Goal: Task Accomplishment & Management: Contribute content

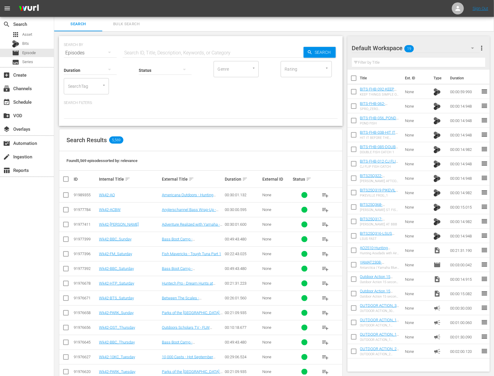
click at [158, 49] on input "text" at bounding box center [213, 53] width 181 height 14
paste input "The Reclamation Series Episode 4: WINNING [PERSON_NAME] Lake"
type input "The Reclamation Series Episode 4: WINNING [PERSON_NAME] Lake"
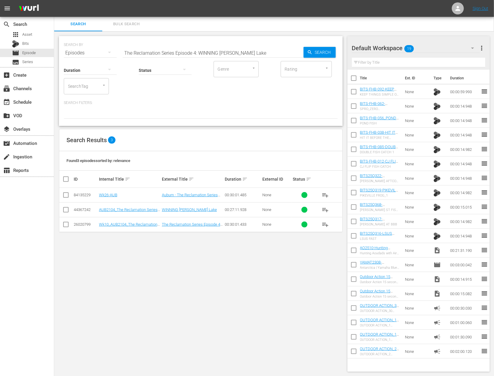
click at [27, 30] on div "search Search apps Asset Bits movie Episode subtitles Series" at bounding box center [27, 42] width 54 height 50
click at [32, 33] on div "apps Asset" at bounding box center [27, 34] width 54 height 8
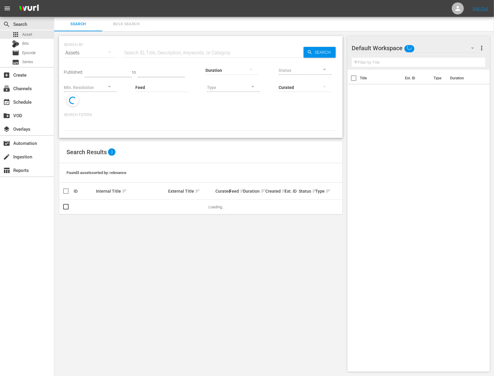
click at [163, 54] on input "text" at bounding box center [213, 53] width 181 height 14
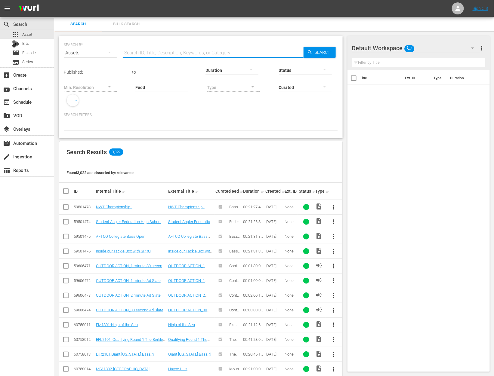
paste input "The Reclamation Series Episode 4: WINNING [PERSON_NAME] Lake"
type input "The Reclamation Series Episode 4: WINNING [PERSON_NAME] Lake"
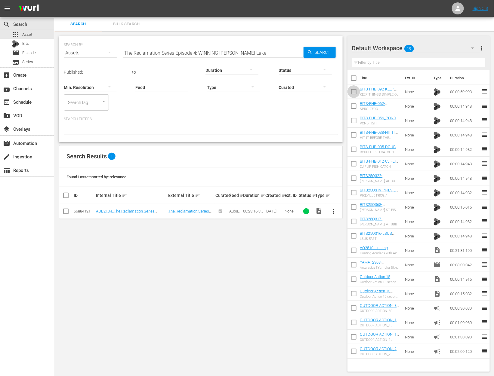
click at [353, 92] on input "checkbox" at bounding box center [354, 93] width 13 height 13
checkbox input "true"
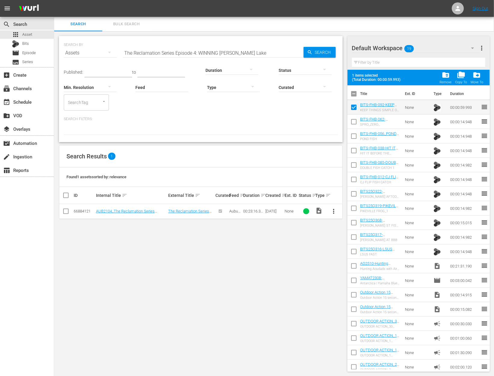
click at [353, 128] on input "checkbox" at bounding box center [354, 123] width 13 height 13
checkbox input "true"
click at [354, 142] on input "checkbox" at bounding box center [354, 137] width 13 height 13
checkbox input "true"
click at [354, 156] on input "checkbox" at bounding box center [354, 152] width 13 height 13
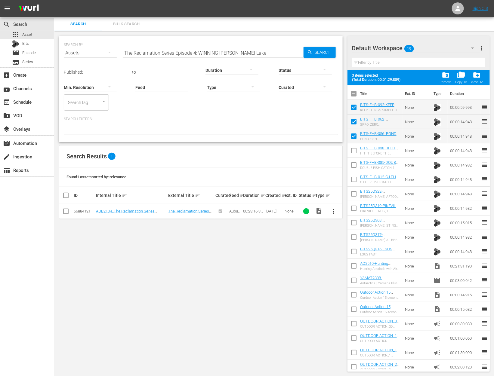
checkbox input "true"
click at [354, 166] on input "checkbox" at bounding box center [354, 166] width 13 height 13
checkbox input "true"
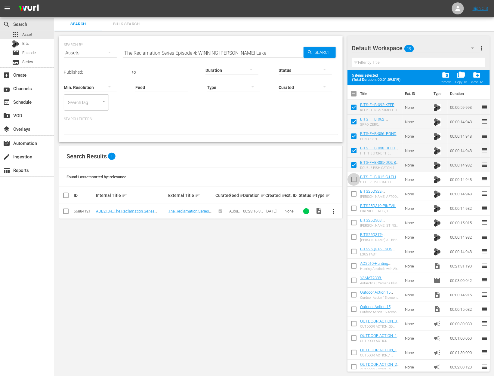
click at [354, 185] on input "checkbox" at bounding box center [354, 181] width 13 height 13
checkbox input "true"
click at [355, 196] on input "checkbox" at bounding box center [354, 195] width 13 height 13
checkbox input "true"
click at [356, 215] on input "checkbox" at bounding box center [354, 209] width 13 height 13
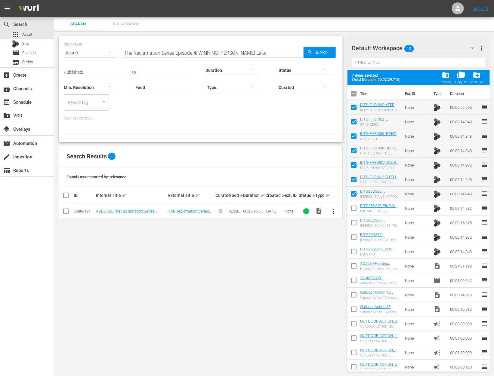
checkbox input "true"
click at [355, 227] on input "checkbox" at bounding box center [354, 224] width 13 height 13
checkbox input "true"
click at [353, 238] on input "checkbox" at bounding box center [354, 238] width 13 height 13
checkbox input "true"
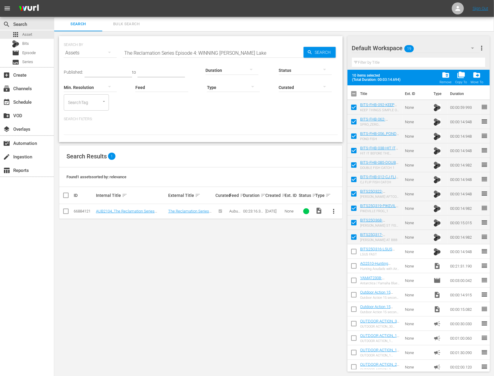
click at [355, 252] on input "checkbox" at bounding box center [354, 253] width 13 height 13
checkbox input "true"
click at [353, 272] on input "checkbox" at bounding box center [354, 267] width 13 height 13
checkbox input "true"
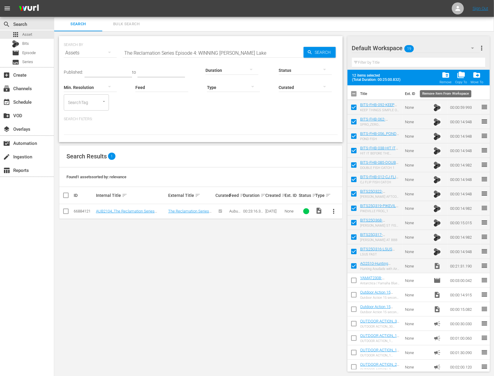
click at [446, 79] on div "folder_delete Remove" at bounding box center [446, 77] width 12 height 13
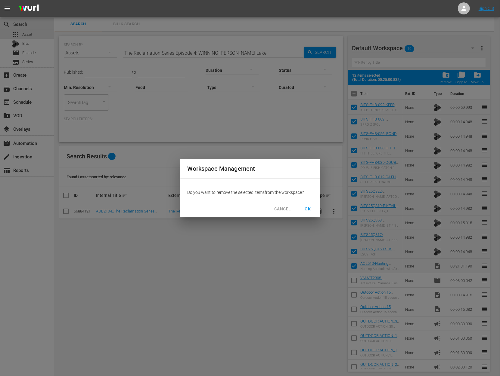
click at [310, 214] on button "OK" at bounding box center [307, 209] width 19 height 11
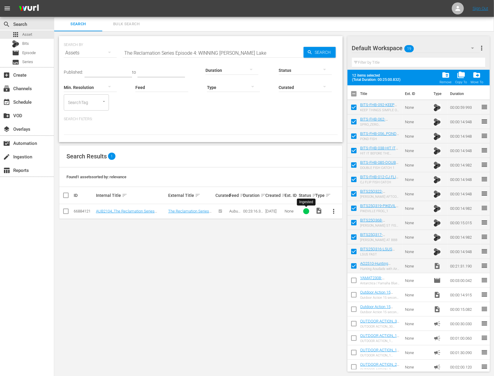
checkbox input "false"
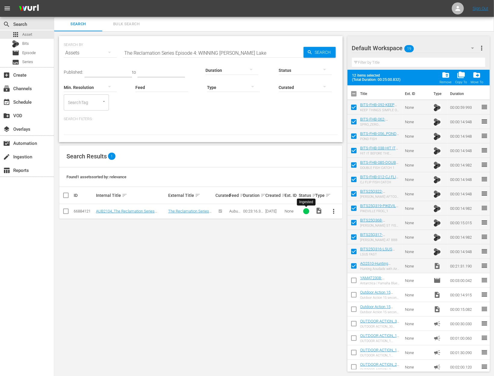
checkbox input "false"
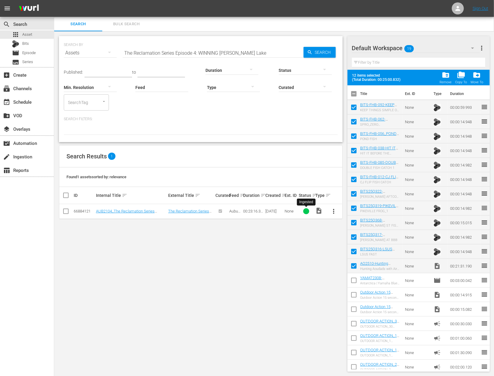
checkbox input "false"
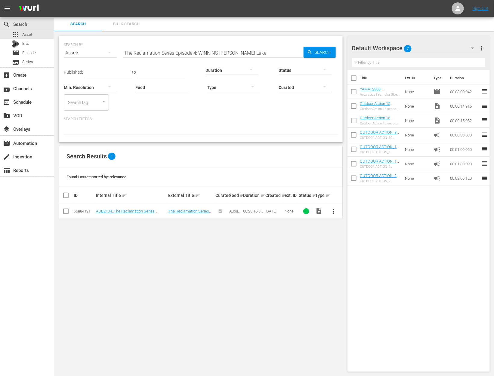
click at [332, 209] on span "more_vert" at bounding box center [333, 211] width 7 height 7
click at [351, 228] on div "Workspace" at bounding box center [366, 228] width 41 height 14
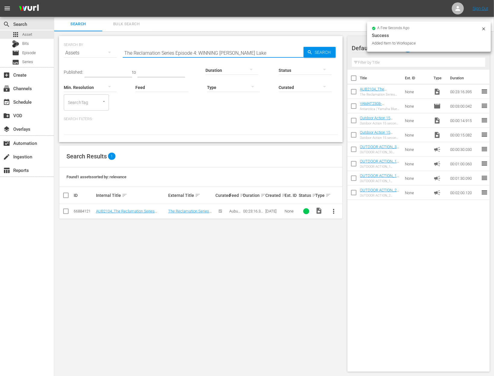
click at [200, 53] on input "The Reclamation Series Episode 4: WINNING [PERSON_NAME] Lake" at bounding box center [213, 53] width 181 height 14
click at [225, 71] on div at bounding box center [232, 70] width 53 height 17
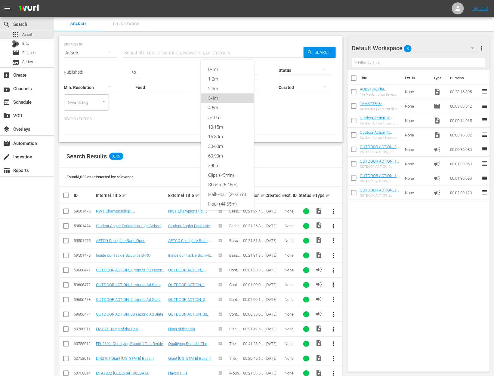
click at [225, 100] on div "3-4m" at bounding box center [227, 99] width 53 height 10
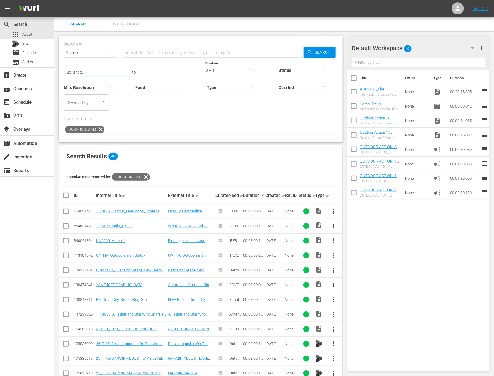
click at [98, 70] on input "text" at bounding box center [109, 72] width 48 height 9
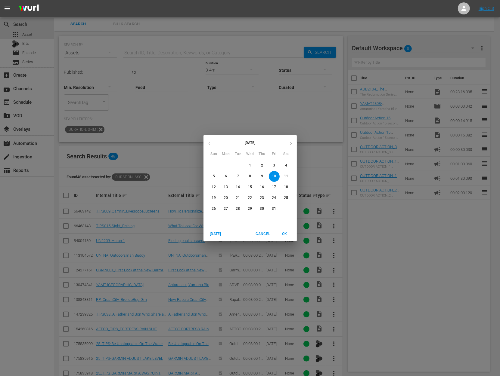
click at [209, 142] on icon "button" at bounding box center [210, 143] width 2 height 2
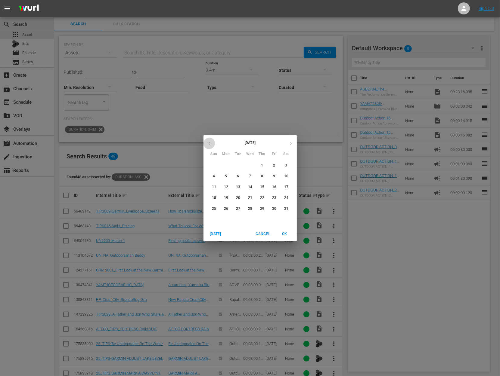
click at [209, 142] on icon "button" at bounding box center [210, 143] width 2 height 2
click at [249, 167] on span "1" at bounding box center [250, 165] width 11 height 5
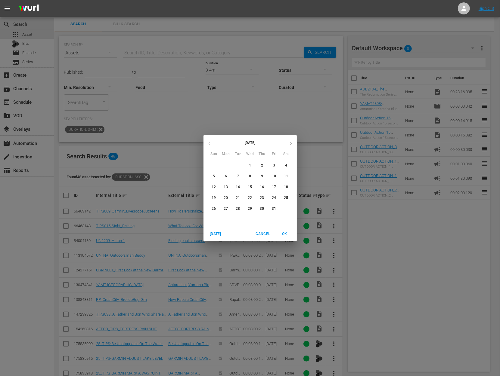
type input "[DATE]"
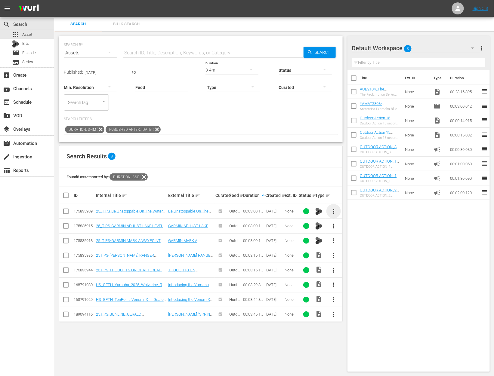
click at [332, 208] on span "more_vert" at bounding box center [333, 211] width 7 height 7
click at [351, 224] on div "Workspace" at bounding box center [366, 228] width 41 height 14
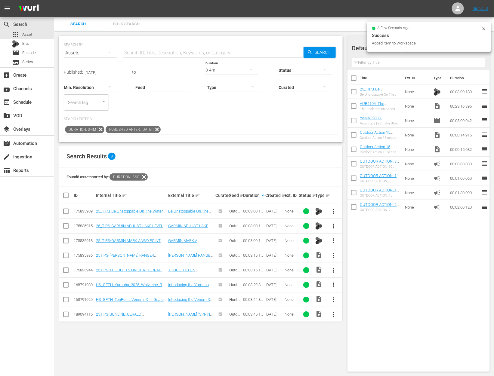
click at [352, 110] on input "checkbox" at bounding box center [354, 107] width 13 height 13
checkbox input "true"
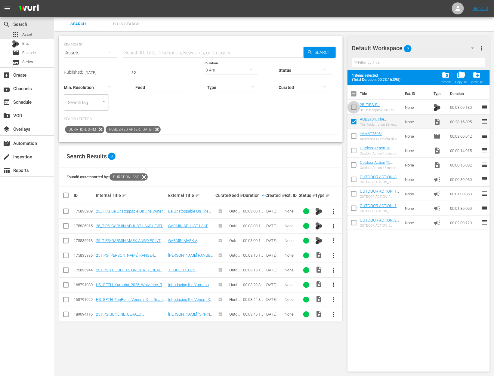
click at [352, 109] on input "checkbox" at bounding box center [354, 108] width 13 height 13
checkbox input "true"
click at [224, 69] on div "3-4m" at bounding box center [232, 70] width 53 height 17
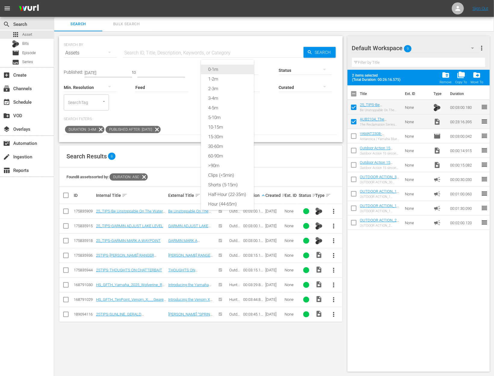
click at [232, 69] on div "0-1m" at bounding box center [227, 70] width 53 height 10
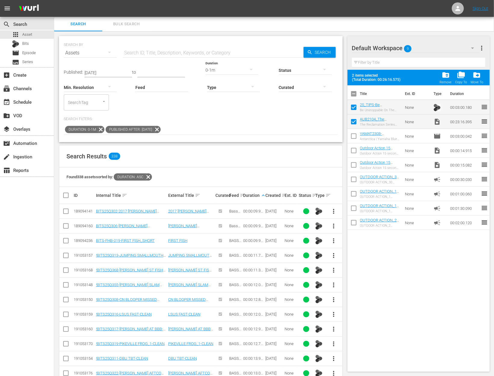
click at [329, 313] on button "more_vert" at bounding box center [334, 315] width 14 height 14
click at [355, 328] on div "Workspace" at bounding box center [366, 330] width 41 height 14
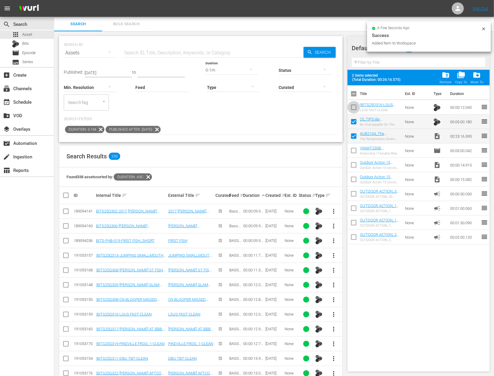
click at [354, 109] on input "checkbox" at bounding box center [354, 108] width 13 height 13
checkbox input "false"
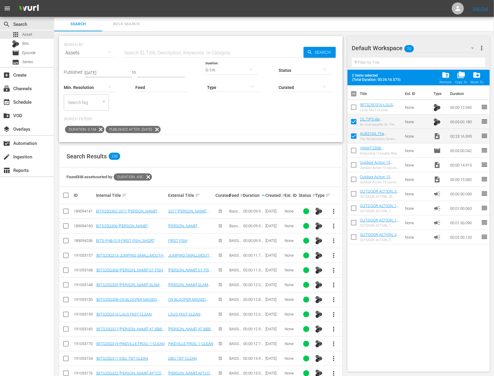
click at [336, 373] on span "more_vert" at bounding box center [333, 373] width 7 height 7
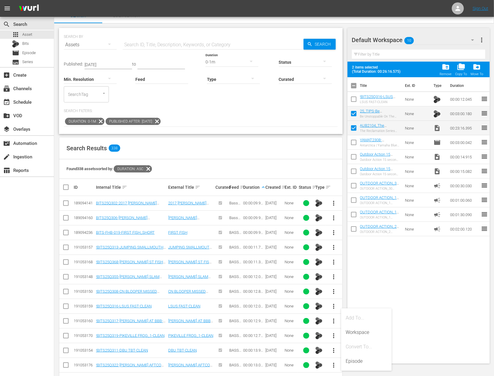
scroll to position [11, 0]
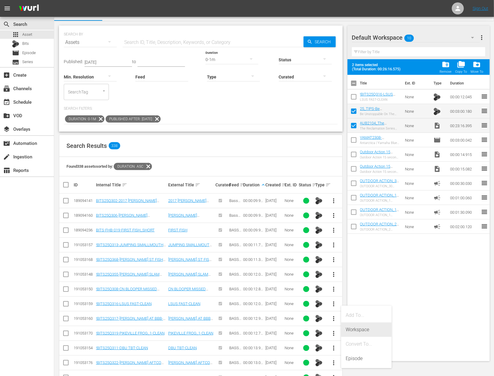
click at [369, 325] on div "Workspace" at bounding box center [366, 330] width 41 height 14
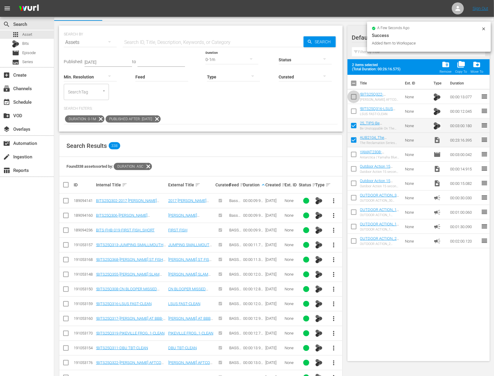
click at [354, 97] on input "checkbox" at bounding box center [354, 98] width 13 height 13
checkbox input "true"
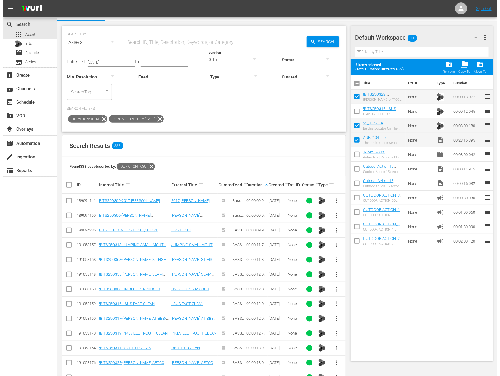
scroll to position [0, 0]
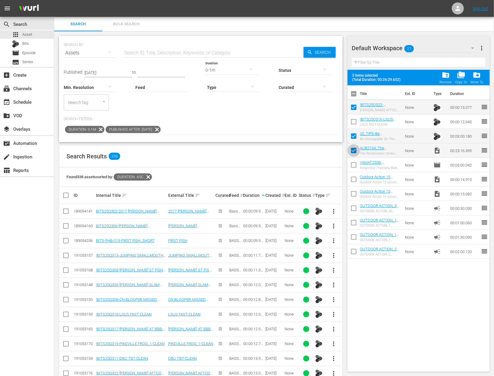
click at [355, 148] on input "checkbox" at bounding box center [354, 152] width 13 height 13
checkbox input "false"
click at [354, 133] on input "checkbox" at bounding box center [354, 137] width 13 height 13
checkbox input "false"
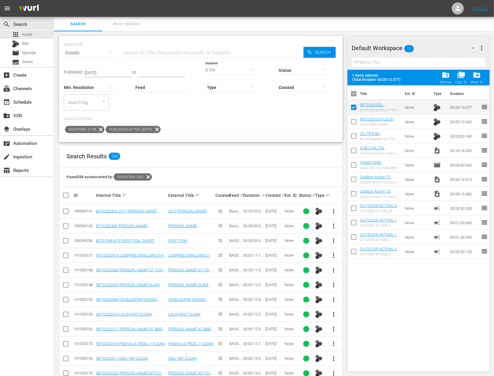
click at [354, 108] on input "checkbox" at bounding box center [354, 108] width 13 height 13
checkbox input "false"
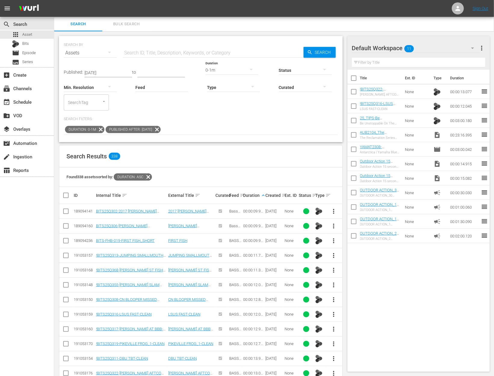
click at [353, 105] on input "checkbox" at bounding box center [354, 107] width 13 height 13
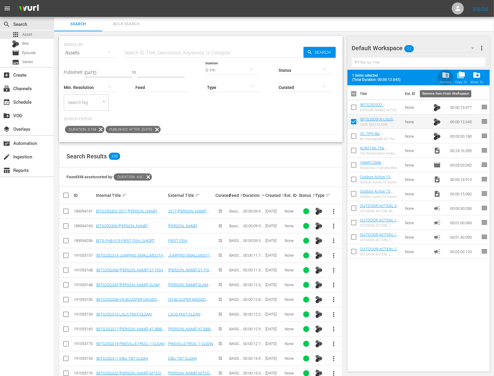
click at [442, 77] on span "folder_delete" at bounding box center [446, 75] width 8 height 8
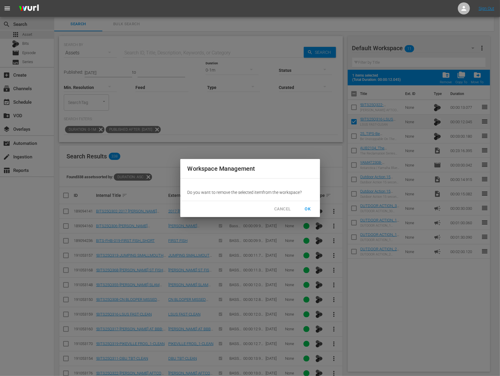
click at [309, 208] on span "OK" at bounding box center [308, 210] width 10 height 8
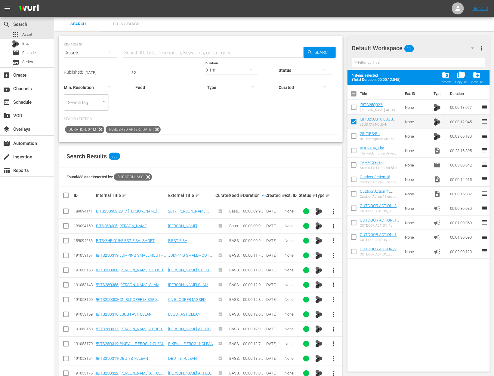
checkbox input "false"
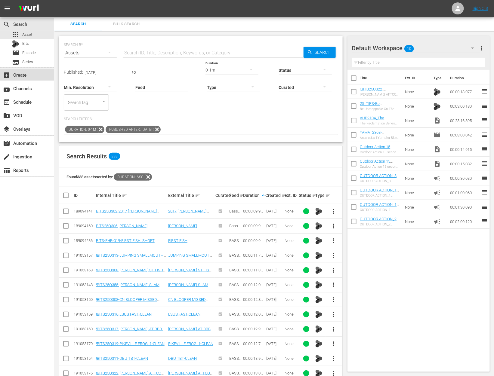
click at [34, 78] on div "add_box Create" at bounding box center [27, 75] width 54 height 12
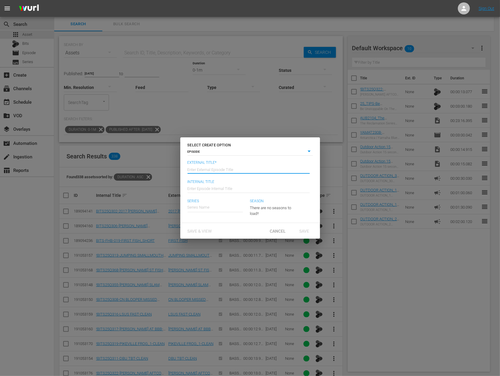
click at [222, 167] on input "text" at bounding box center [248, 169] width 122 height 14
click at [240, 169] on input "AUBURN'S" at bounding box center [248, 169] width 122 height 14
drag, startPoint x: 237, startPoint y: 169, endPoint x: 209, endPoint y: 169, distance: 28.3
click at [209, 169] on input "AUBURN'S" at bounding box center [248, 169] width 122 height 14
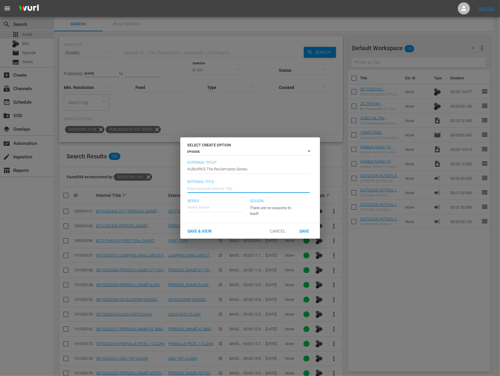
click at [251, 169] on input "AUBURN'S The Reclamation Series" at bounding box center [248, 169] width 122 height 14
click at [247, 171] on input "Auburn's The Reclamation - The Reclamation Series PT.2: [GEOGRAPHIC_DATA], [GEO…" at bounding box center [248, 169] width 122 height 14
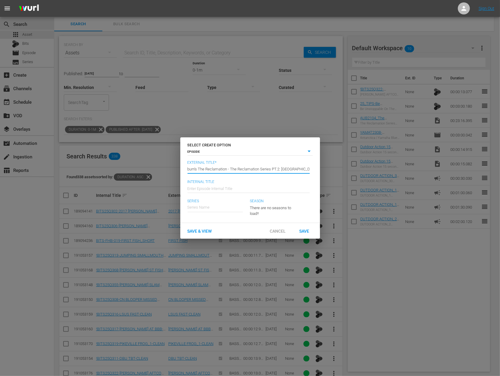
drag, startPoint x: 231, startPoint y: 169, endPoint x: 197, endPoint y: 170, distance: 33.1
click at [197, 170] on input "Auburn's The Reclamation - The Reclamation Series PT.2: [GEOGRAPHIC_DATA], [GEO…" at bounding box center [248, 169] width 122 height 14
drag, startPoint x: 245, startPoint y: 169, endPoint x: 317, endPoint y: 174, distance: 72.7
click at [317, 174] on div "External Title* Enter External Episode Title Auburn'sThe Reclamation Series PT.…" at bounding box center [250, 192] width 140 height 62
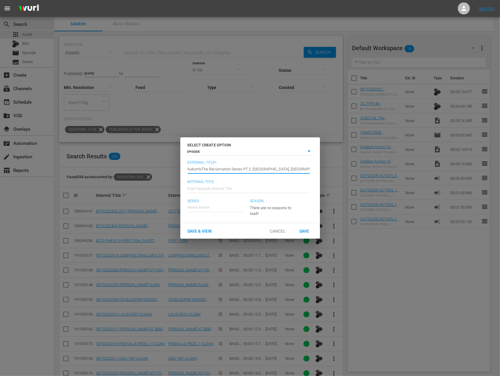
paste input "he Reclamation Series Episode 4: WINNING [PERSON_NAME] Lake"
drag, startPoint x: 243, startPoint y: 169, endPoint x: 296, endPoint y: 180, distance: 54.3
click at [296, 180] on div "External Title* Enter External Episode Title Auburn'sThe Reclamation Series PT.…" at bounding box center [249, 170] width 125 height 19
paste input "The Reclamation Series Episode 4: WINNING [PERSON_NAME] Lake"
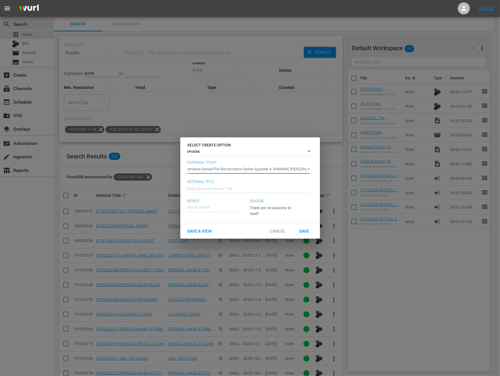
drag, startPoint x: 212, startPoint y: 169, endPoint x: 228, endPoint y: 167, distance: 16.6
click at [228, 167] on input "Auburn'sThe Reclamation SeriesThe Reclamation Series Episode 4: WINNING [PERSON…" at bounding box center [248, 169] width 122 height 14
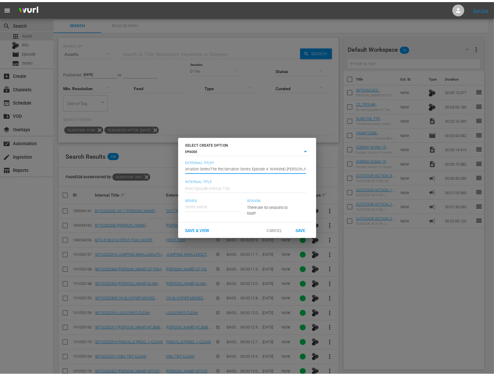
scroll to position [0, 0]
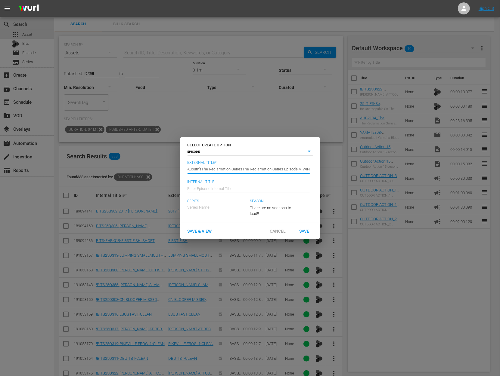
drag, startPoint x: 212, startPoint y: 168, endPoint x: 203, endPoint y: 168, distance: 9.0
click at [203, 168] on input "Auburn'sThe Reclamation SeriesThe Reclamation Series Episode 4: WINNING [PERSON…" at bounding box center [248, 169] width 122 height 14
type input "Auburn'sThe Reclamation Series Episode 4: WINNING [PERSON_NAME] Lake"
paste input "The Reclamation Series Episode 4: WINNING [PERSON_NAME] Lake"
type input "The Reclamation Series Episode 4: WINNING [PERSON_NAME] Lake"
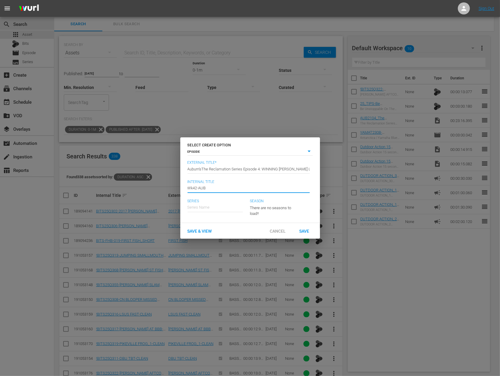
type input "Wk42-AUB"
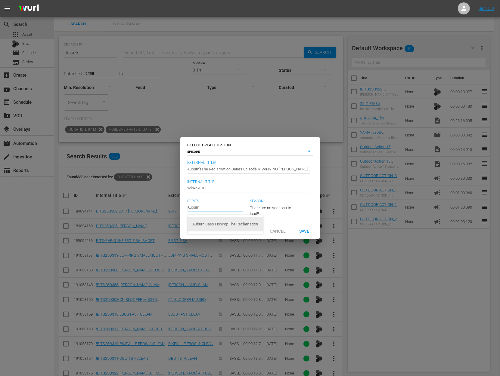
click at [221, 224] on div "Auburn Bass Fishing: The Reclamation" at bounding box center [225, 224] width 66 height 14
type input "Auburn Bass Fishing: The Reclamation"
click at [274, 207] on div "23" at bounding box center [272, 207] width 44 height 17
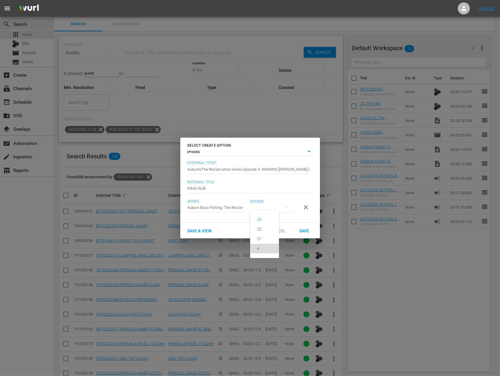
click at [265, 247] on div "4" at bounding box center [258, 249] width 17 height 6
click at [310, 234] on span "Save" at bounding box center [304, 231] width 20 height 5
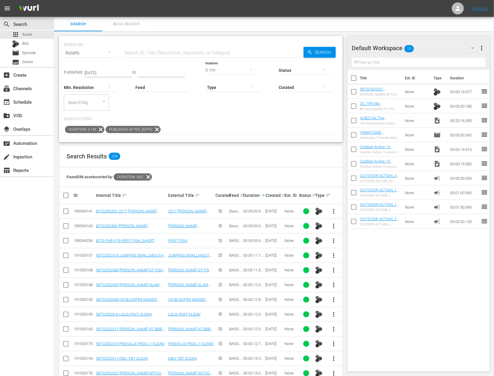
click at [161, 129] on icon at bounding box center [156, 129] width 7 height 7
click at [103, 130] on icon at bounding box center [101, 130] width 8 height 8
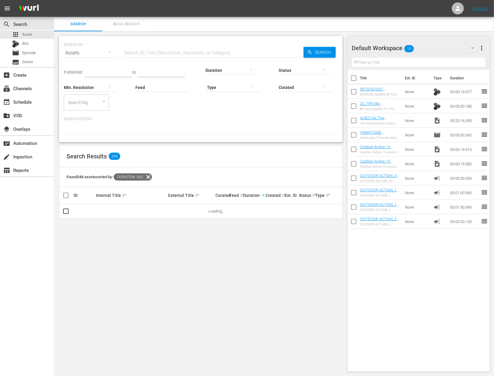
click at [156, 49] on input "text" at bounding box center [213, 53] width 181 height 14
paste input "[PERSON_NAME]"
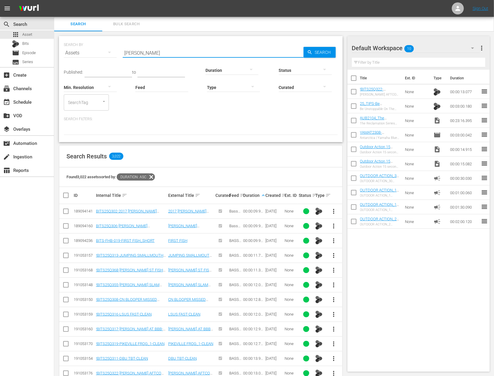
type input "[PERSON_NAME]"
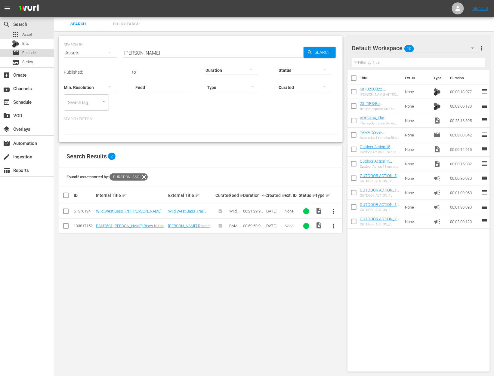
click at [28, 53] on span "Episode" at bounding box center [29, 53] width 14 height 6
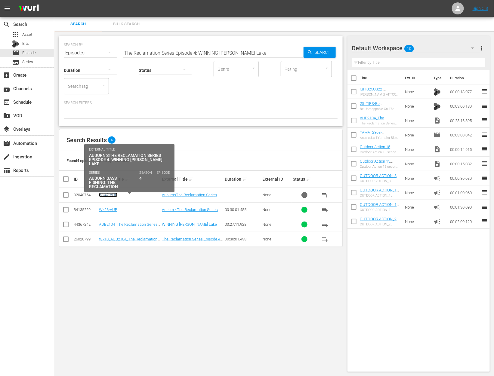
click at [113, 194] on link "Wk42-AUB" at bounding box center [108, 195] width 18 height 5
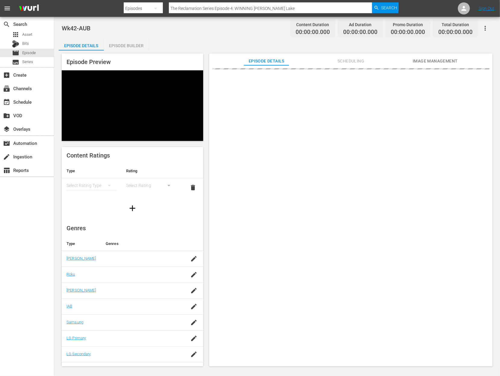
click at [135, 42] on div "Episode Builder" at bounding box center [126, 46] width 45 height 14
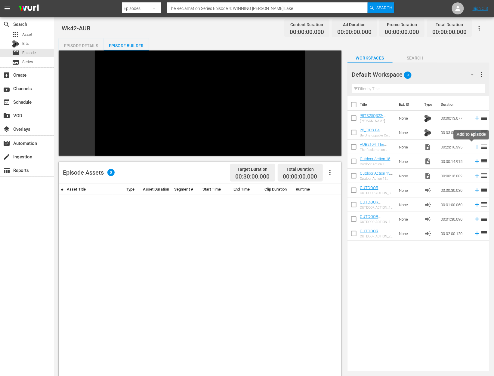
click at [475, 148] on icon at bounding box center [477, 147] width 4 height 4
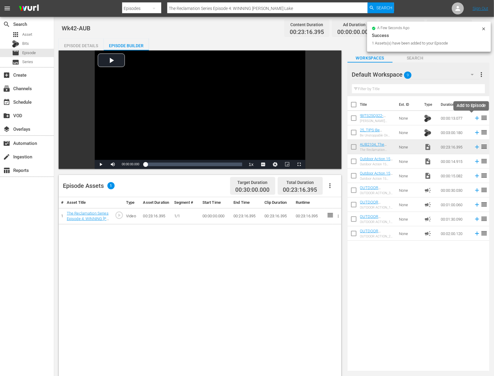
click at [474, 119] on icon at bounding box center [477, 118] width 7 height 7
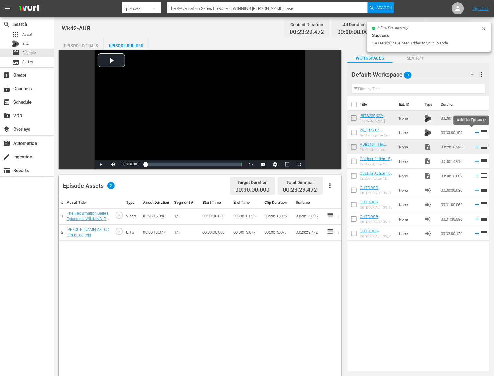
click at [474, 133] on icon at bounding box center [477, 132] width 7 height 7
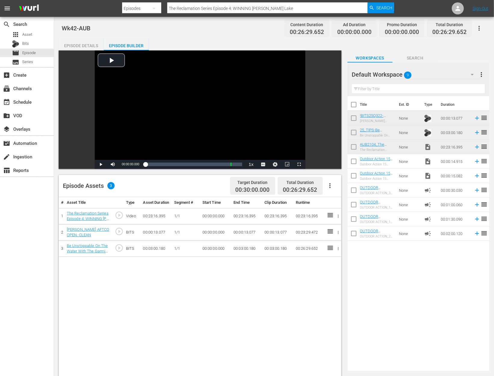
click at [474, 219] on icon at bounding box center [477, 219] width 7 height 7
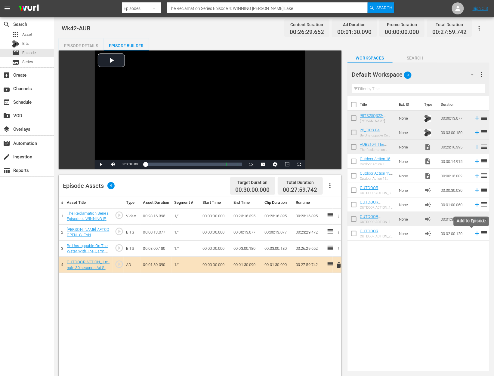
click at [475, 233] on icon at bounding box center [477, 234] width 4 height 4
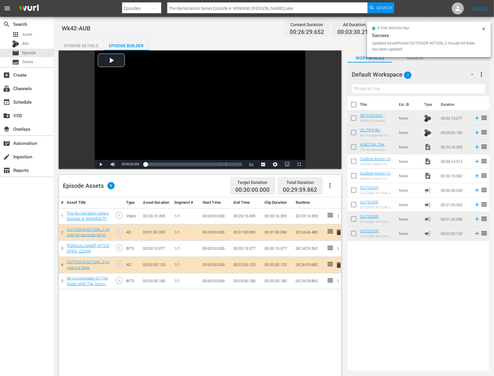
click at [484, 29] on icon at bounding box center [483, 28] width 3 height 3
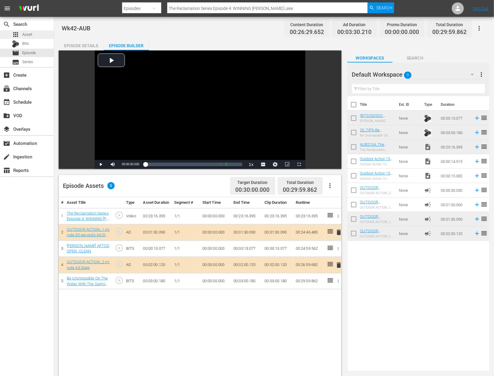
click at [31, 36] on span "Asset" at bounding box center [27, 35] width 10 height 6
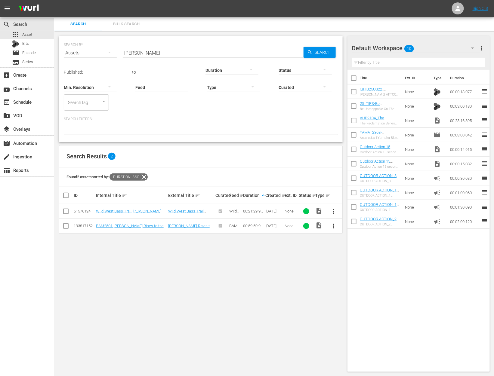
click at [354, 90] on input "checkbox" at bounding box center [354, 93] width 13 height 13
checkbox input "true"
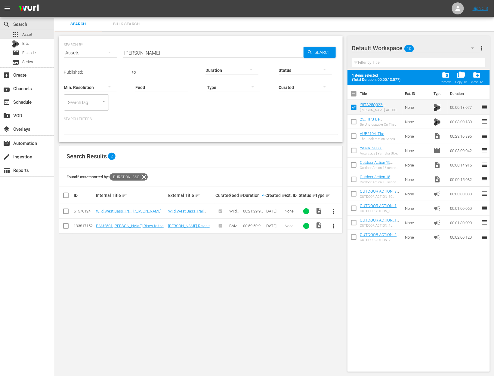
click at [354, 118] on input "checkbox" at bounding box center [354, 123] width 13 height 13
checkbox input "true"
click at [356, 136] on input "checkbox" at bounding box center [354, 137] width 13 height 13
checkbox input "true"
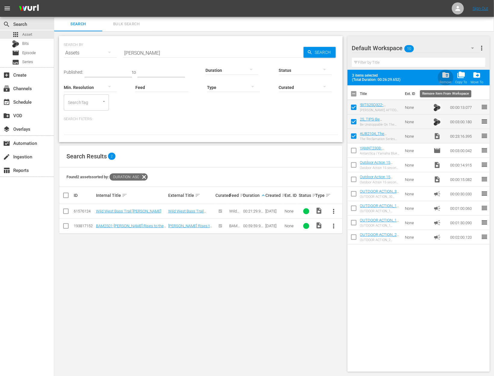
click at [445, 78] on span "folder_delete" at bounding box center [446, 75] width 8 height 8
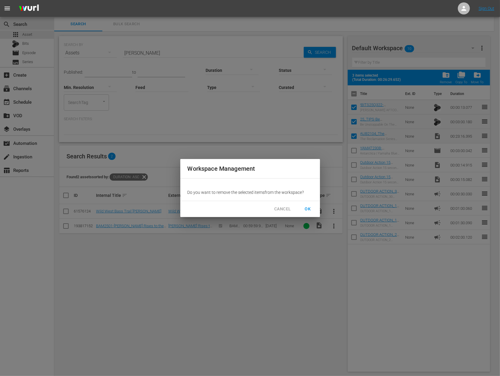
click at [304, 207] on span "OK" at bounding box center [308, 210] width 10 height 8
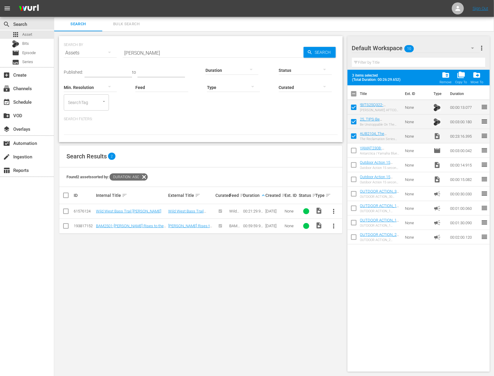
checkbox input "false"
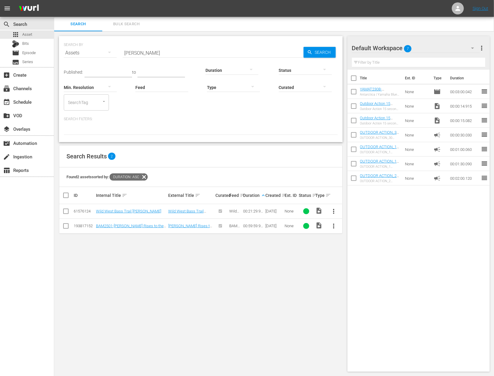
click at [330, 228] on span "more_vert" at bounding box center [333, 226] width 7 height 7
click at [352, 244] on div "Workspace" at bounding box center [366, 242] width 41 height 14
click at [28, 78] on div "add_box Create" at bounding box center [27, 75] width 54 height 12
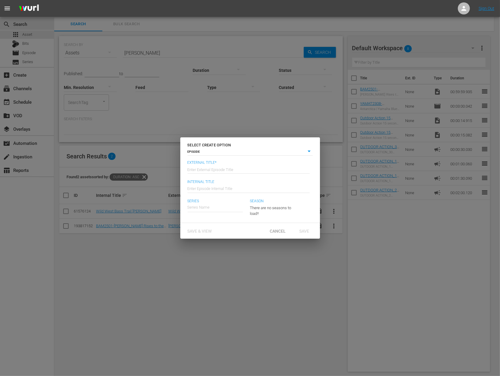
click at [231, 168] on input "text" at bounding box center [248, 169] width 122 height 14
paste input "[PERSON_NAME]"
type input "Bam Pro Tour - [PERSON_NAME]"
type input "Wk42-BAM"
click at [210, 227] on div "BAM Pro Tour" at bounding box center [203, 224] width 23 height 14
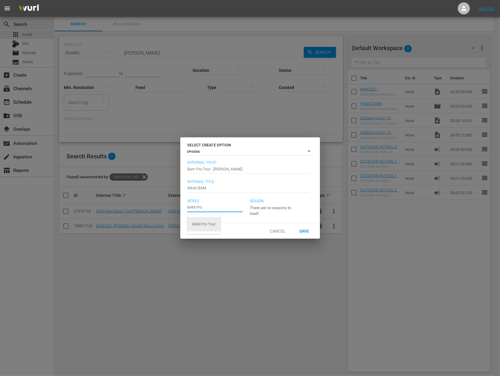
type input "BAM Pro Tour"
click at [282, 202] on button "button" at bounding box center [286, 207] width 14 height 14
click at [297, 213] on div "1" at bounding box center [250, 188] width 500 height 376
click at [305, 231] on span "Save" at bounding box center [304, 231] width 20 height 5
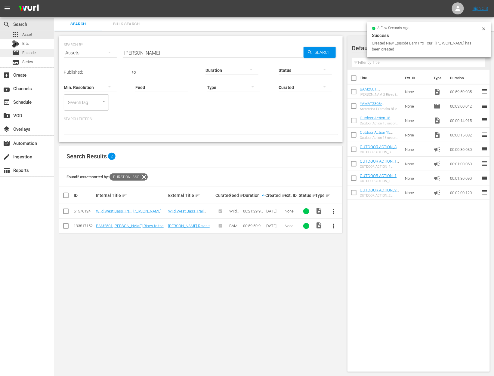
click at [35, 53] on span "Episode" at bounding box center [29, 53] width 14 height 6
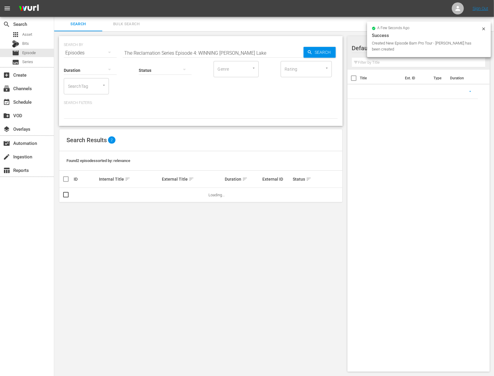
click at [167, 51] on input "The Reclamation Series Episode 4: WINNING [PERSON_NAME] Lake" at bounding box center [213, 53] width 181 height 14
paste input "[PERSON_NAME]"
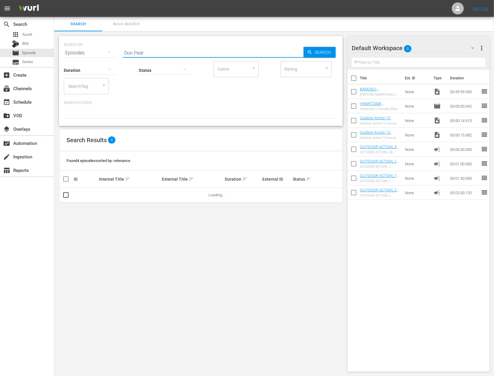
type input "[PERSON_NAME]"
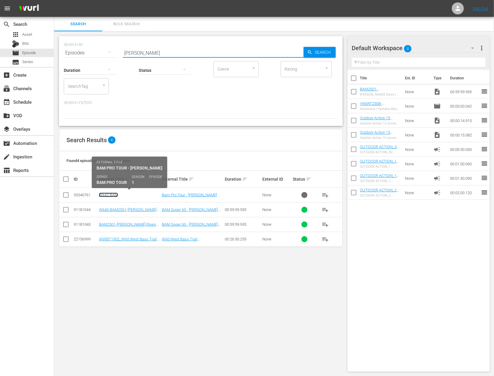
click at [114, 194] on link "Wk42-BAM" at bounding box center [108, 195] width 19 height 5
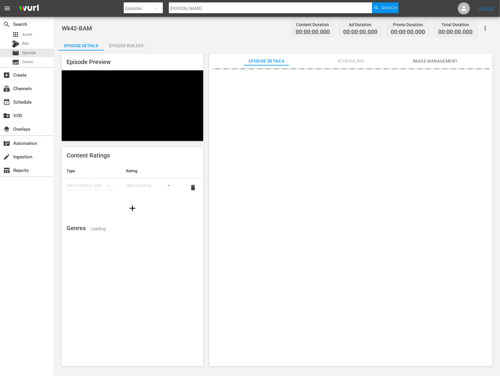
click at [129, 43] on div "Episode Builder" at bounding box center [126, 46] width 45 height 14
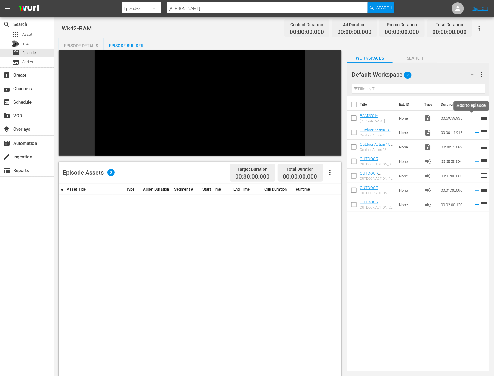
click at [474, 117] on icon at bounding box center [477, 118] width 7 height 7
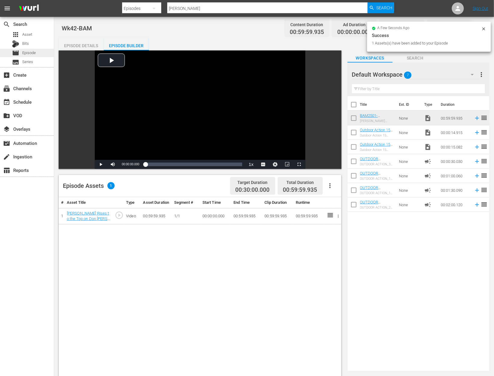
click at [35, 54] on span "Episode" at bounding box center [29, 53] width 14 height 6
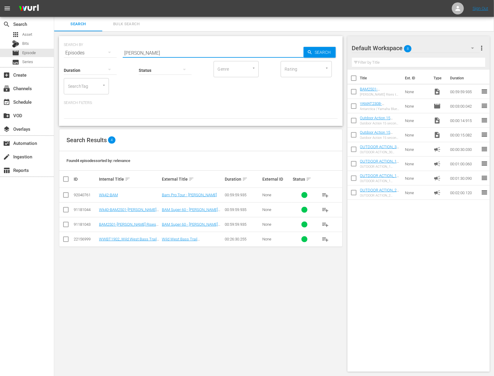
click at [142, 50] on input "[PERSON_NAME]" at bounding box center [213, 53] width 181 height 14
paste input "[GEOGRAPHIC_DATA]"
type input "[GEOGRAPHIC_DATA]"
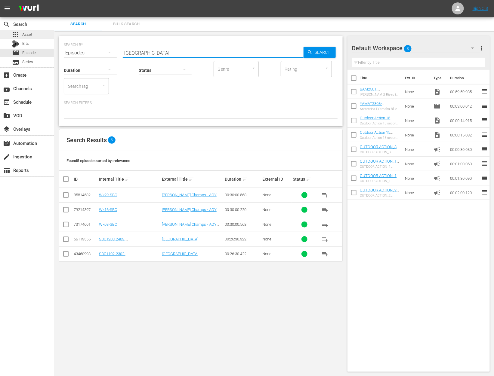
click at [31, 34] on span "Asset" at bounding box center [27, 35] width 10 height 6
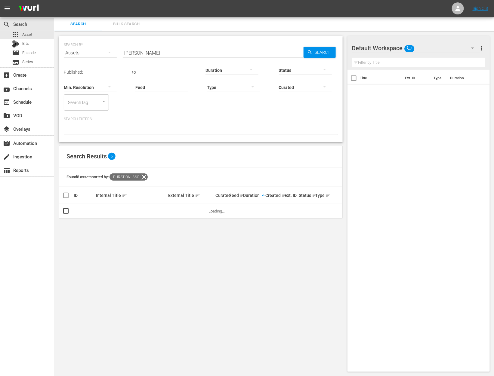
click at [162, 50] on input "[PERSON_NAME]" at bounding box center [213, 53] width 181 height 14
paste input "[GEOGRAPHIC_DATA]"
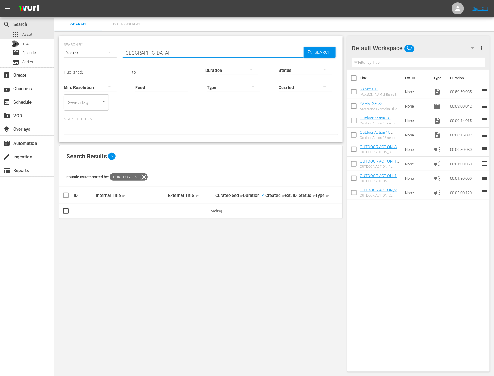
type input "[GEOGRAPHIC_DATA]"
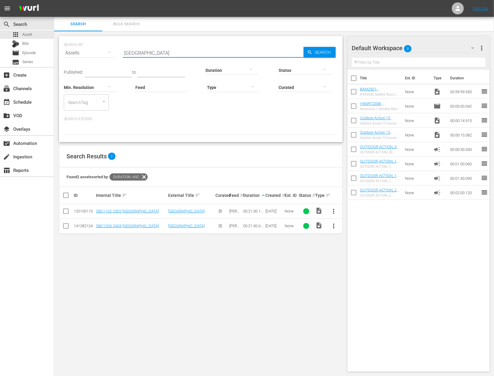
click at [356, 92] on input "checkbox" at bounding box center [354, 93] width 13 height 13
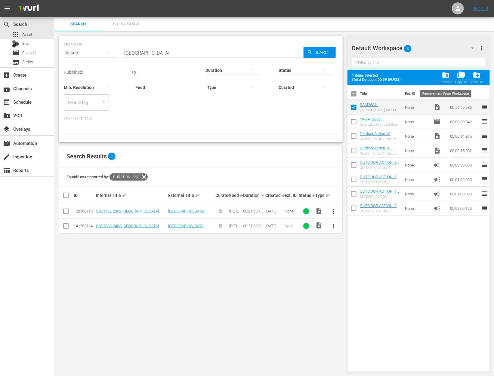
click at [447, 77] on span "folder_delete" at bounding box center [446, 75] width 8 height 8
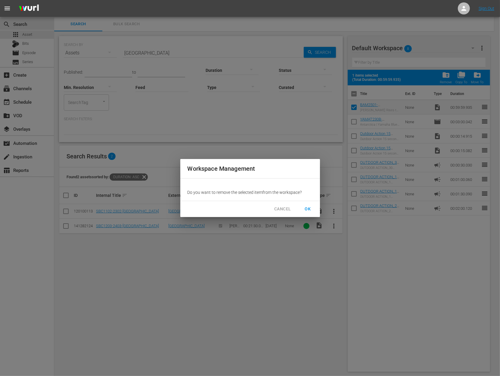
click at [312, 209] on span "OK" at bounding box center [308, 210] width 10 height 8
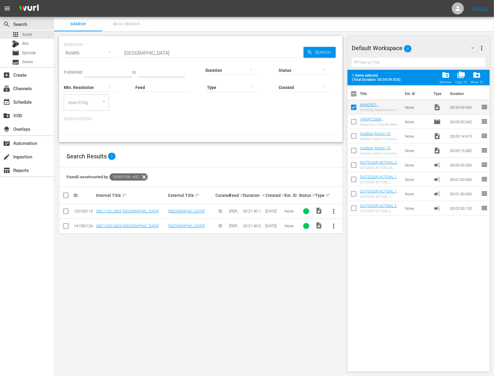
checkbox input "false"
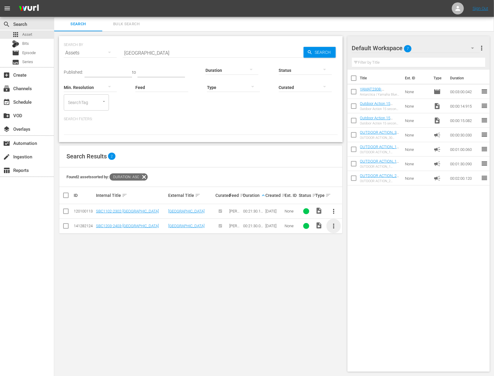
click at [330, 226] on span "more_vert" at bounding box center [333, 226] width 7 height 7
click at [356, 241] on div "Workspace" at bounding box center [366, 242] width 41 height 14
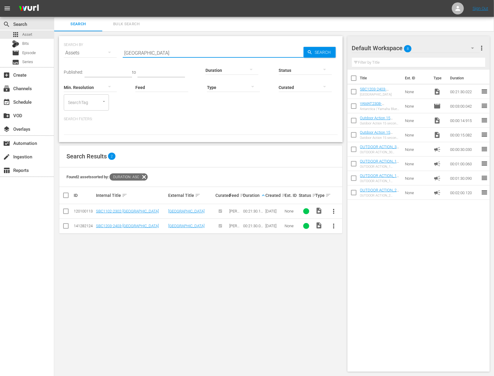
click at [164, 51] on input "[GEOGRAPHIC_DATA]" at bounding box center [213, 53] width 181 height 14
click at [175, 109] on div "Published: to Duration Status Min. Resolution Feed Feed Title Type Curated Sear…" at bounding box center [201, 85] width 274 height 51
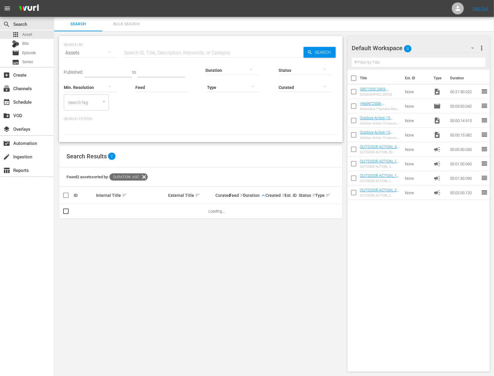
click at [101, 73] on div "Min. Resolution" at bounding box center [90, 84] width 53 height 22
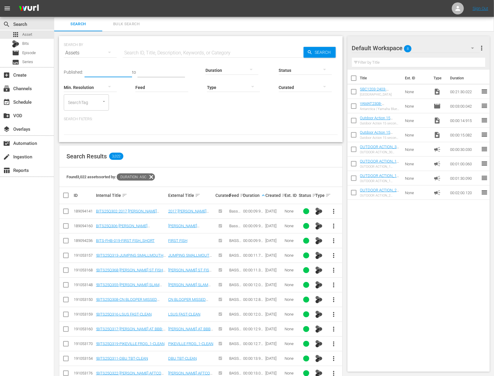
click at [101, 69] on input "text" at bounding box center [109, 72] width 48 height 9
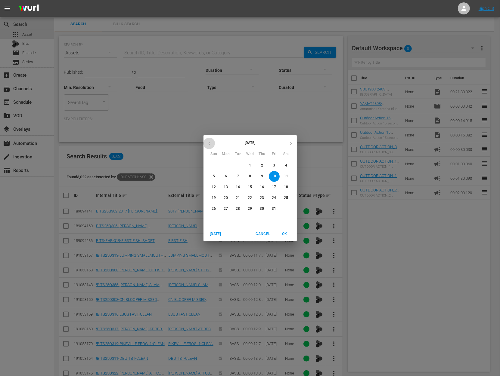
click at [209, 144] on icon "button" at bounding box center [209, 143] width 5 height 5
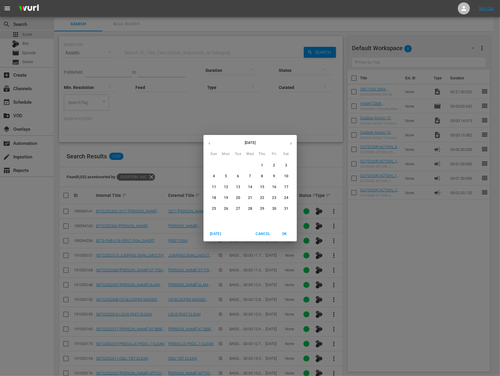
click at [209, 144] on icon "button" at bounding box center [209, 143] width 5 height 5
click at [252, 167] on span "1" at bounding box center [250, 165] width 11 height 5
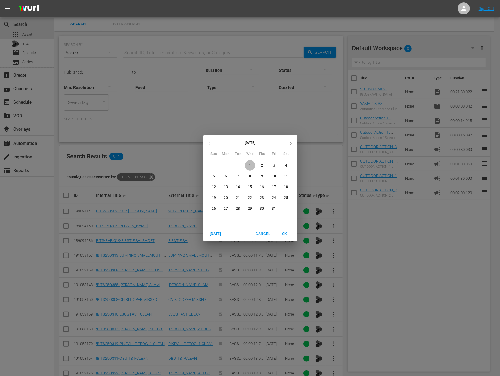
type input "[DATE]"
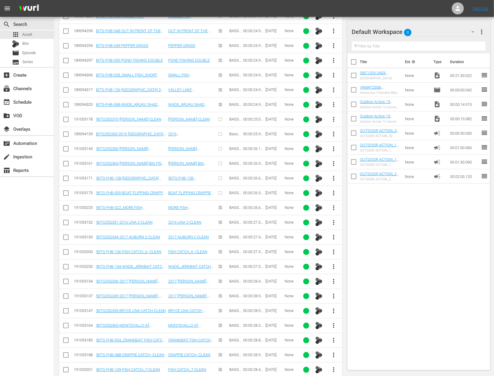
scroll to position [1515, 0]
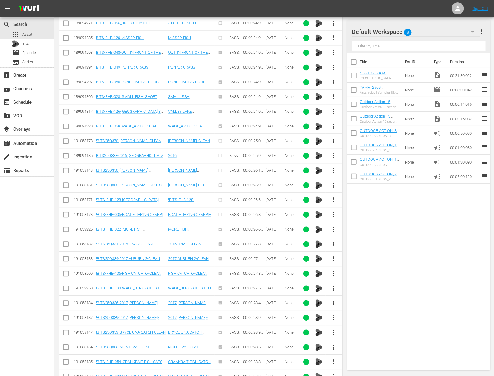
click at [63, 139] on input "checkbox" at bounding box center [65, 142] width 7 height 7
checkbox input "true"
click at [67, 153] on input "checkbox" at bounding box center [65, 156] width 7 height 7
checkbox input "true"
click at [67, 168] on input "checkbox" at bounding box center [65, 171] width 7 height 7
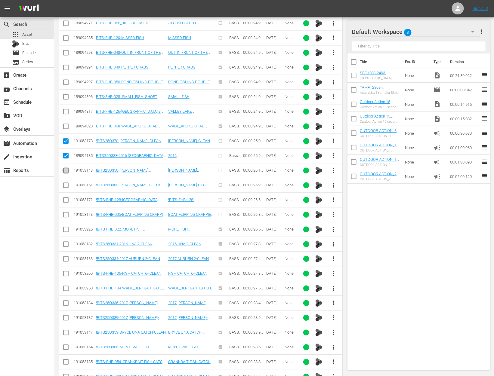
checkbox input "true"
click at [66, 183] on input "checkbox" at bounding box center [65, 186] width 7 height 7
checkbox input "true"
click at [67, 198] on input "checkbox" at bounding box center [65, 201] width 7 height 7
checkbox input "true"
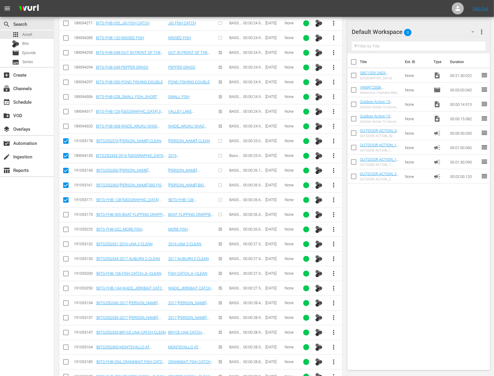
click at [64, 212] on input "checkbox" at bounding box center [65, 215] width 7 height 7
checkbox input "true"
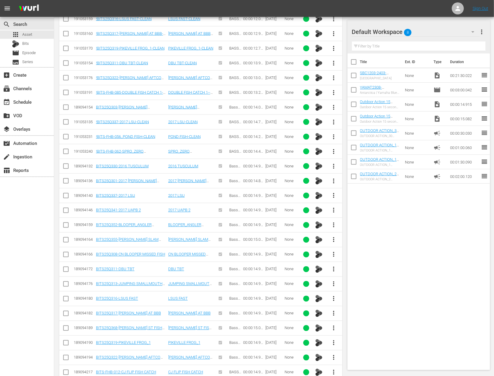
scroll to position [0, 0]
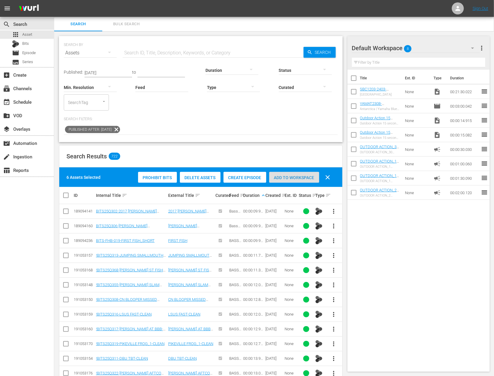
click at [299, 175] on span "Add to Workspace" at bounding box center [294, 177] width 50 height 5
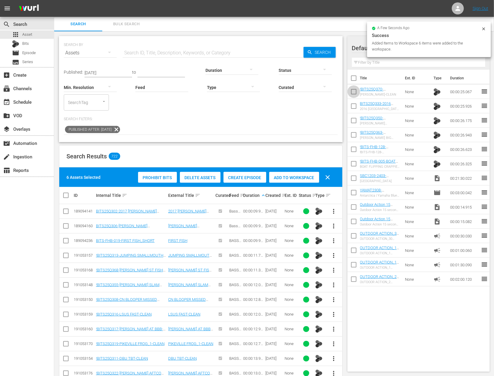
click at [351, 91] on input "checkbox" at bounding box center [354, 93] width 13 height 13
checkbox input "true"
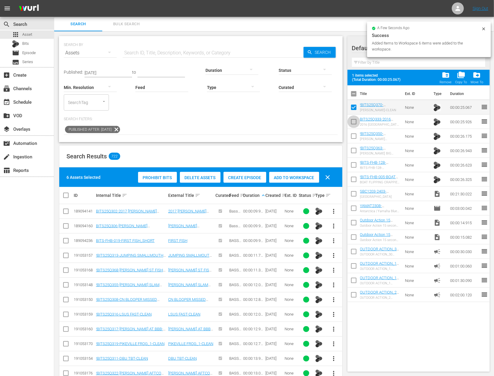
click at [354, 120] on input "checkbox" at bounding box center [354, 123] width 13 height 13
checkbox input "true"
click at [357, 137] on input "checkbox" at bounding box center [354, 137] width 13 height 13
checkbox input "true"
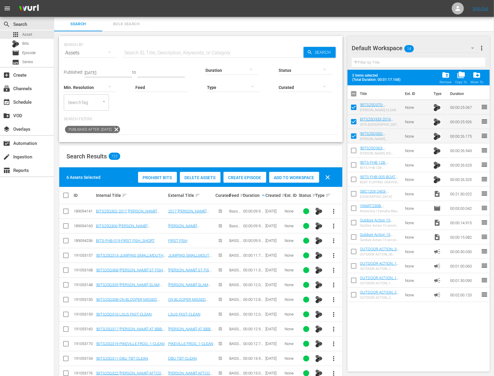
click at [355, 152] on input "checkbox" at bounding box center [354, 152] width 13 height 13
checkbox input "true"
click at [359, 165] on input "checkbox" at bounding box center [354, 166] width 13 height 13
checkbox input "true"
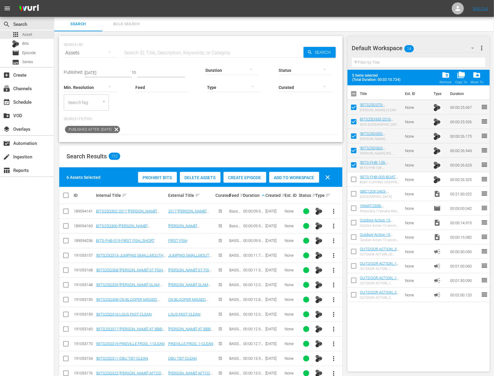
click at [352, 188] on span at bounding box center [354, 194] width 13 height 13
click at [353, 180] on input "checkbox" at bounding box center [354, 181] width 13 height 13
checkbox input "true"
click at [354, 198] on input "checkbox" at bounding box center [354, 195] width 13 height 13
checkbox input "true"
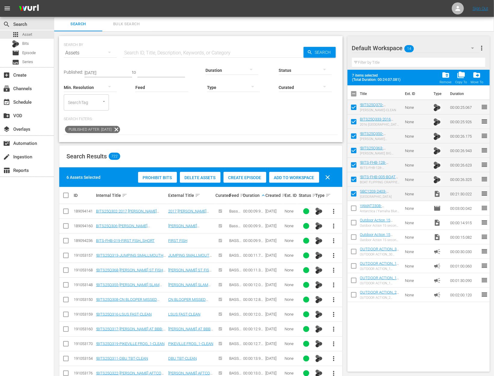
scroll to position [369, 0]
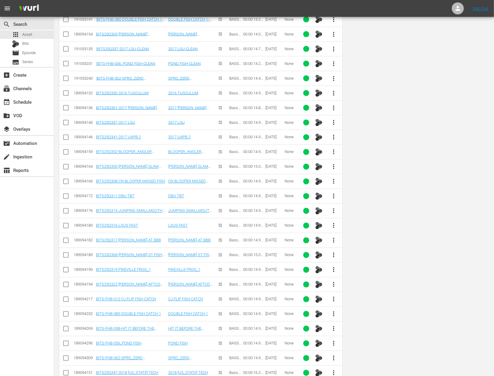
scroll to position [0, 0]
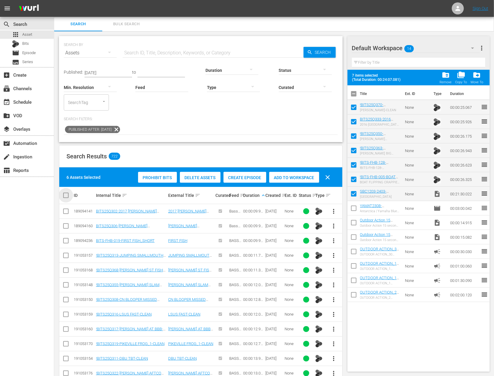
click at [67, 195] on input "checkbox" at bounding box center [68, 195] width 12 height 7
checkbox input "true"
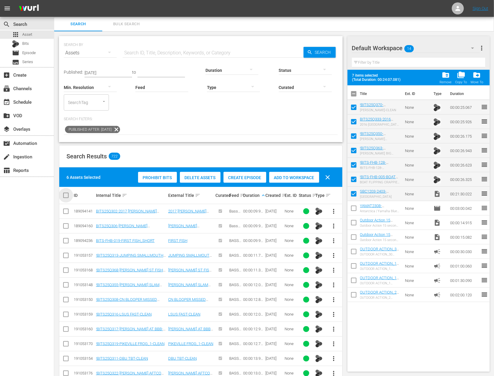
checkbox input "true"
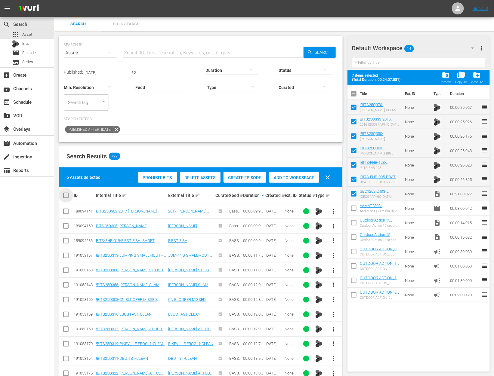
checkbox input "true"
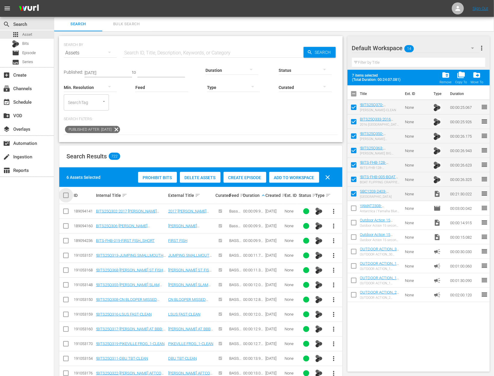
checkbox input "true"
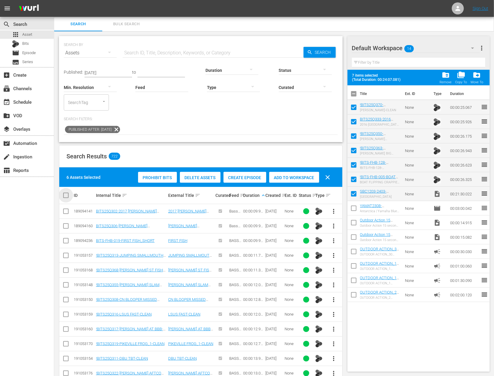
checkbox input "true"
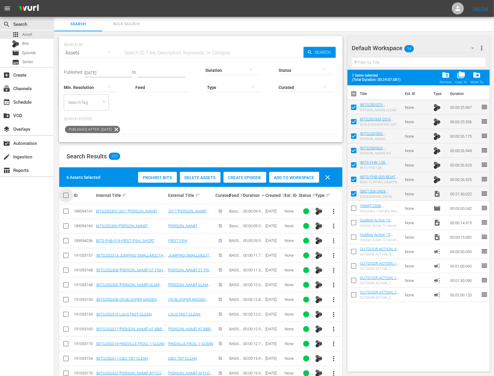
checkbox input "true"
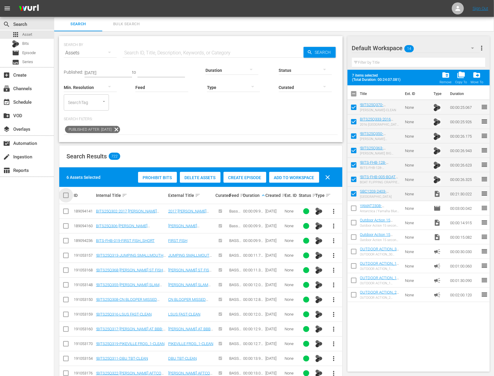
checkbox input "true"
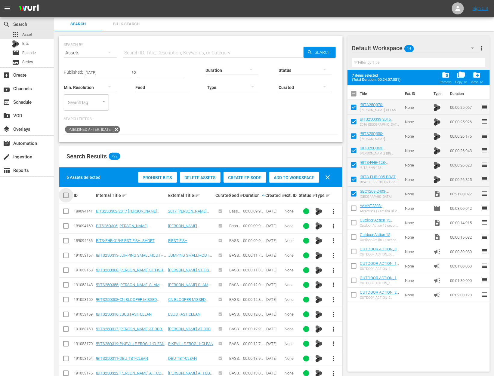
checkbox input "true"
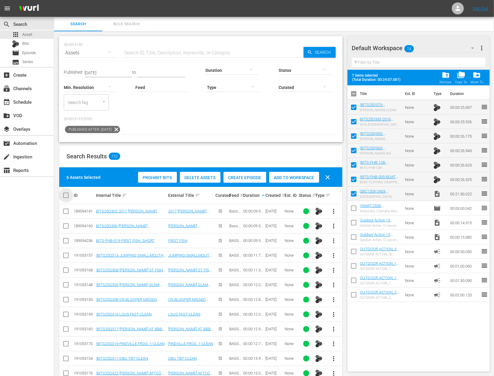
checkbox input "true"
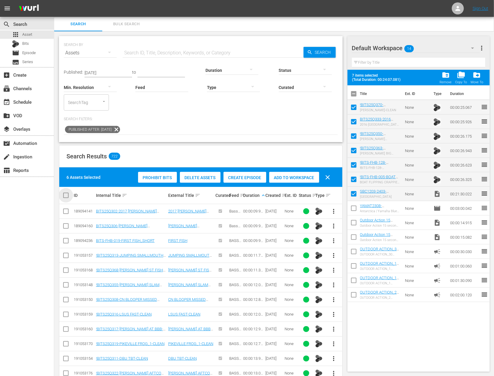
checkbox input "true"
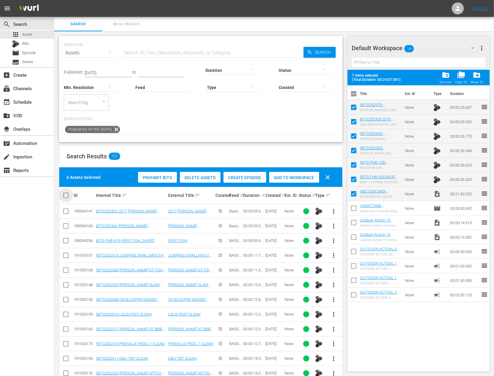
checkbox input "true"
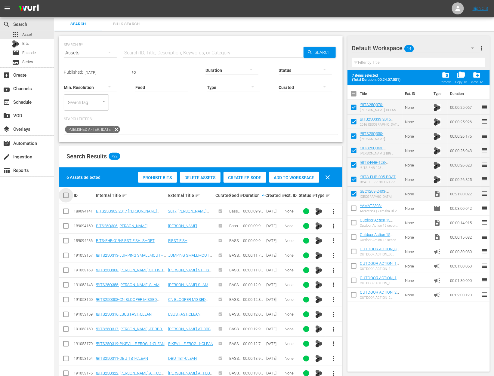
checkbox input "true"
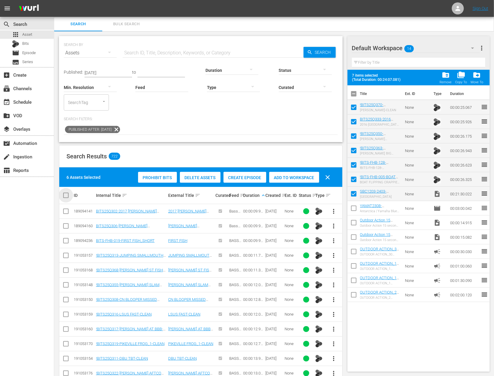
checkbox input "true"
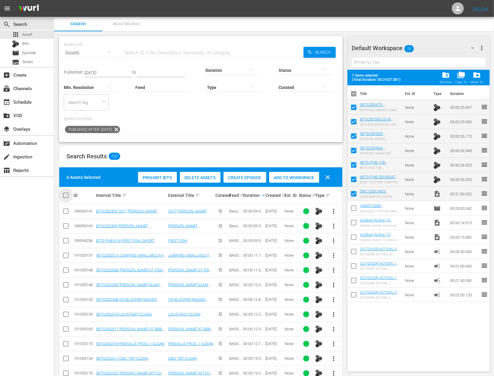
checkbox input "true"
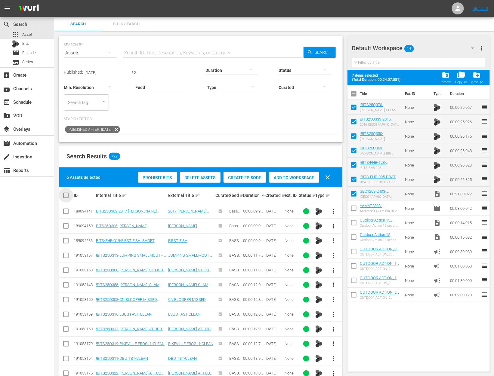
checkbox input "true"
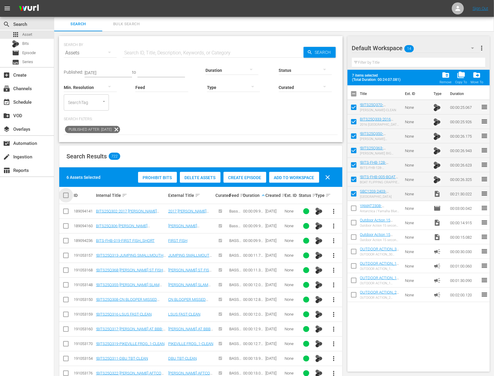
checkbox input "true"
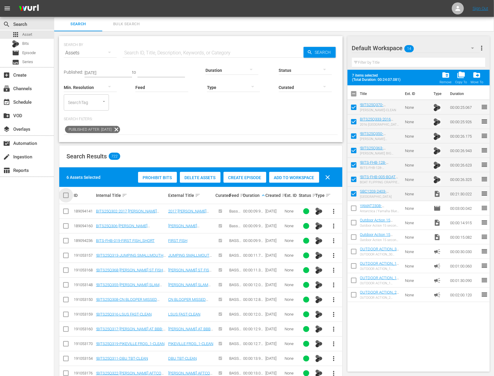
checkbox input "true"
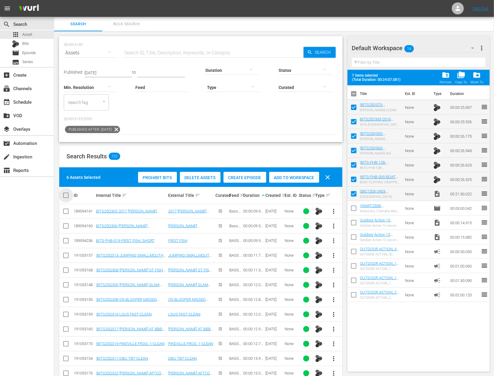
checkbox input "true"
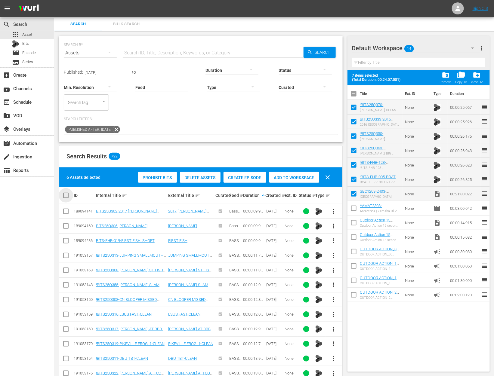
checkbox input "true"
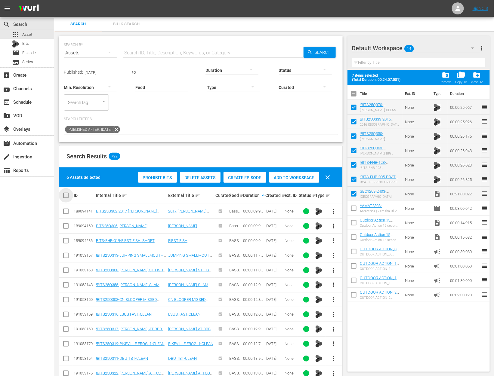
checkbox input "true"
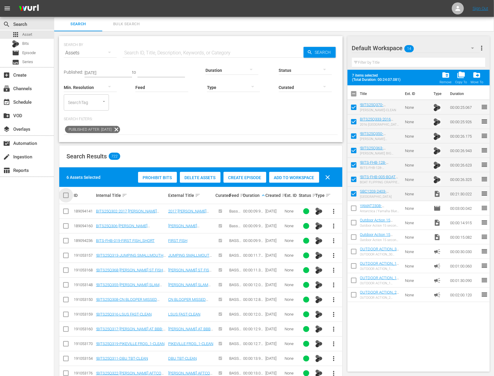
checkbox input "true"
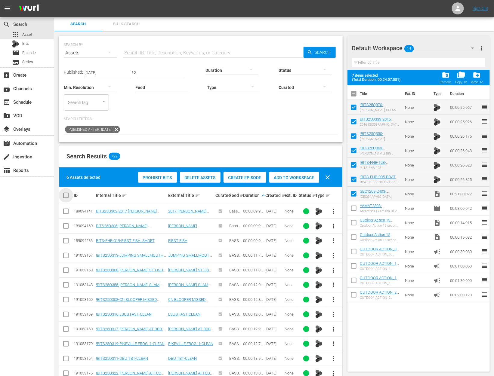
checkbox input "true"
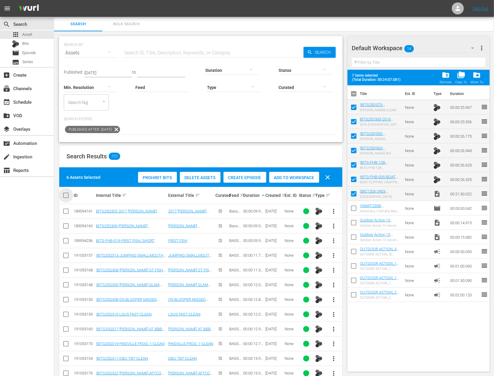
checkbox input "true"
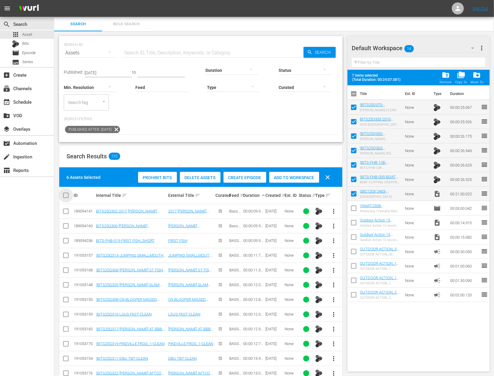
checkbox input "true"
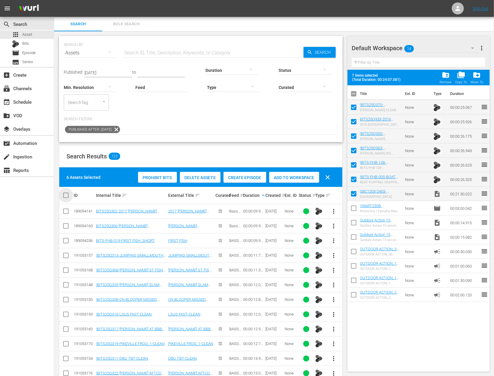
checkbox input "true"
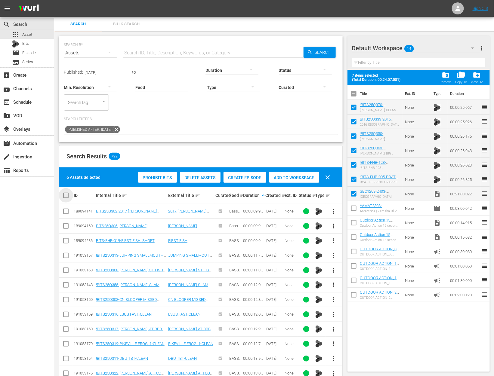
checkbox input "true"
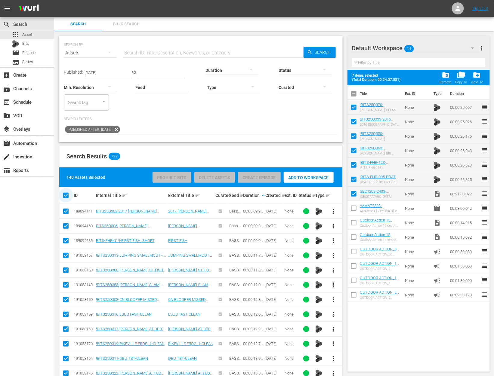
click at [67, 195] on input "checkbox" at bounding box center [68, 195] width 12 height 7
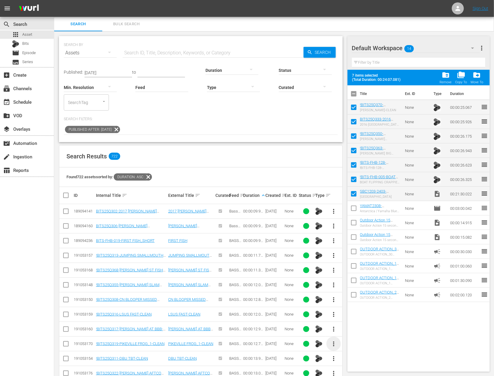
click at [331, 341] on span "more_vert" at bounding box center [333, 344] width 7 height 7
click at [361, 314] on div "Workspace" at bounding box center [366, 311] width 41 height 14
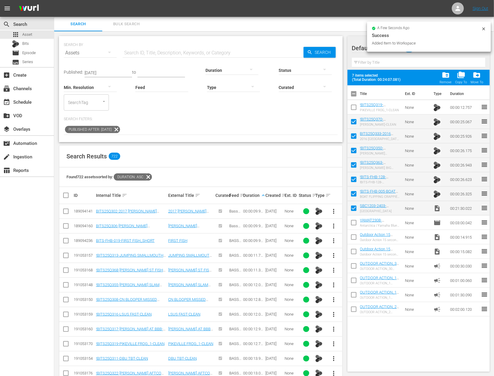
click at [355, 110] on input "checkbox" at bounding box center [354, 108] width 13 height 13
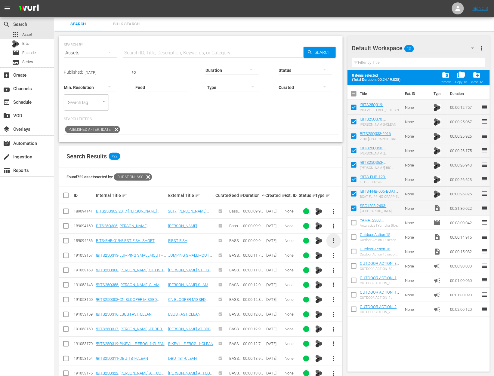
click at [333, 239] on span "more_vert" at bounding box center [333, 240] width 7 height 7
click at [355, 258] on div "Workspace" at bounding box center [366, 257] width 41 height 14
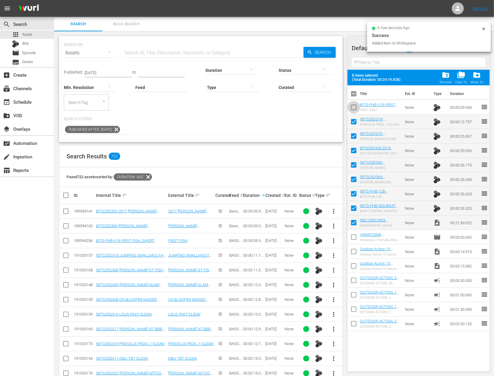
click at [356, 106] on input "checkbox" at bounding box center [354, 108] width 13 height 13
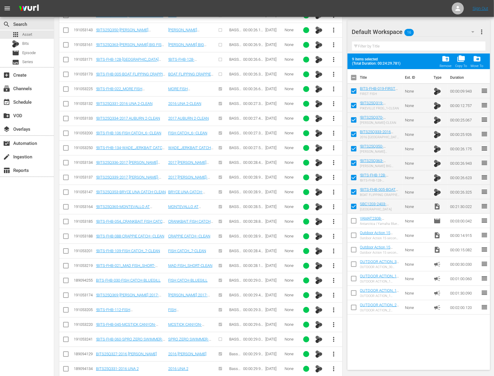
scroll to position [1660, 0]
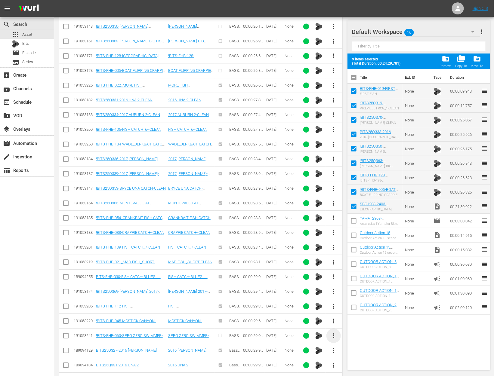
click at [335, 333] on span "more_vert" at bounding box center [333, 336] width 7 height 7
click at [360, 291] on div "Workspace" at bounding box center [366, 290] width 41 height 14
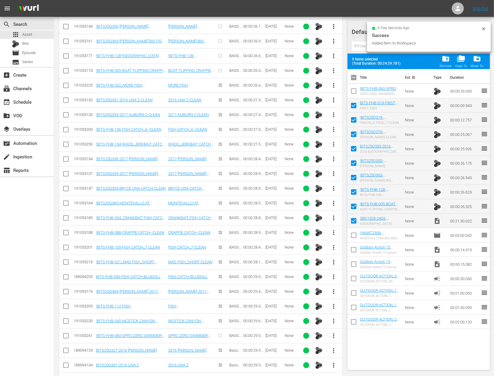
click at [355, 93] on input "checkbox" at bounding box center [354, 92] width 13 height 13
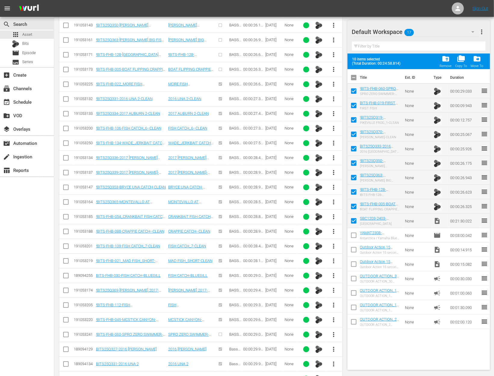
scroll to position [0, 0]
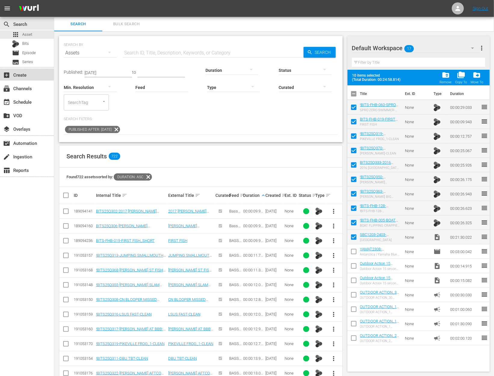
click at [26, 75] on div "add_box Create" at bounding box center [17, 73] width 34 height 5
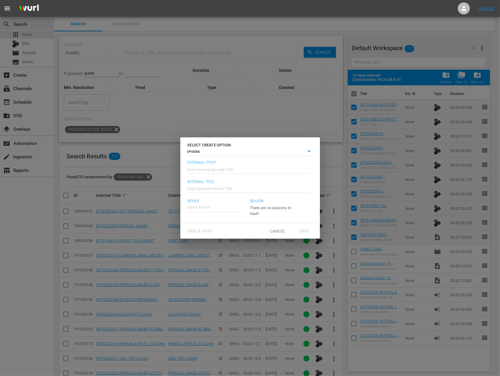
click at [229, 175] on input "text" at bounding box center [248, 169] width 122 height 14
paste input "[GEOGRAPHIC_DATA]"
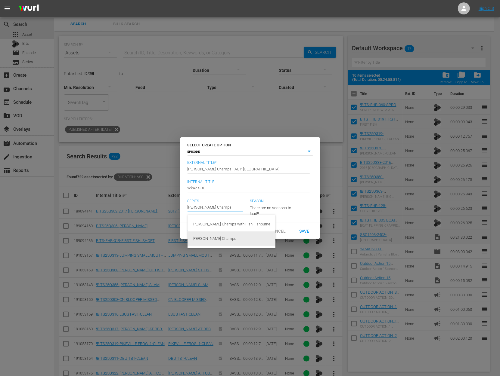
click at [226, 238] on div "[PERSON_NAME] Champs" at bounding box center [231, 239] width 78 height 14
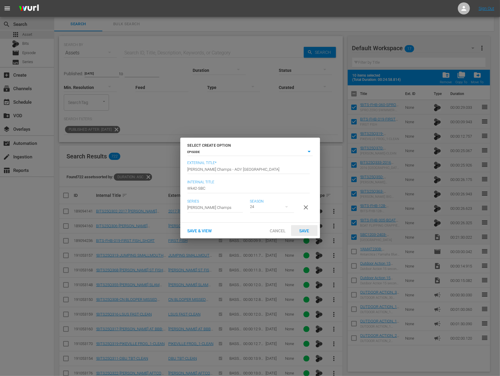
click at [303, 234] on span "Save" at bounding box center [304, 231] width 20 height 5
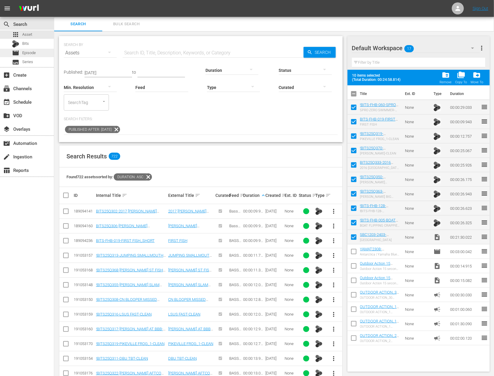
click at [34, 52] on span "Episode" at bounding box center [29, 53] width 14 height 6
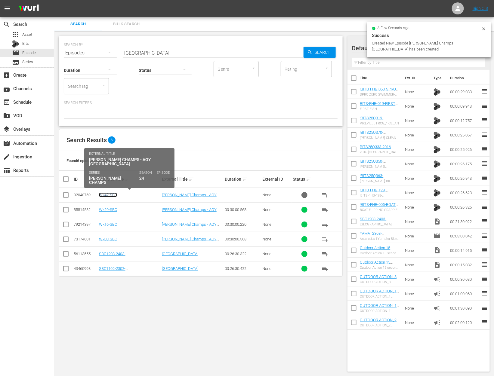
click at [113, 195] on link "Wk42-SBC" at bounding box center [108, 195] width 18 height 5
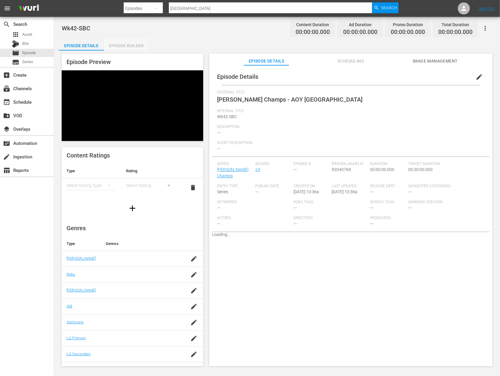
click at [123, 43] on div "Episode Builder" at bounding box center [126, 46] width 45 height 14
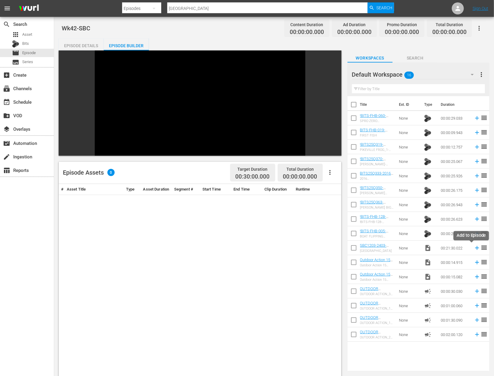
click at [474, 247] on icon at bounding box center [477, 248] width 7 height 7
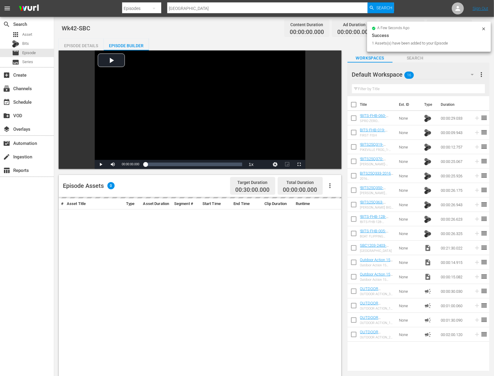
click at [355, 233] on input "checkbox" at bounding box center [354, 235] width 13 height 13
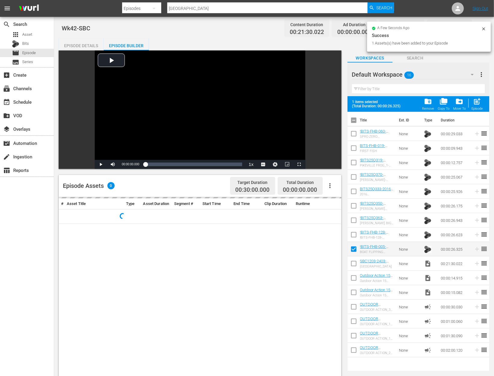
click at [354, 235] on input "checkbox" at bounding box center [354, 236] width 13 height 13
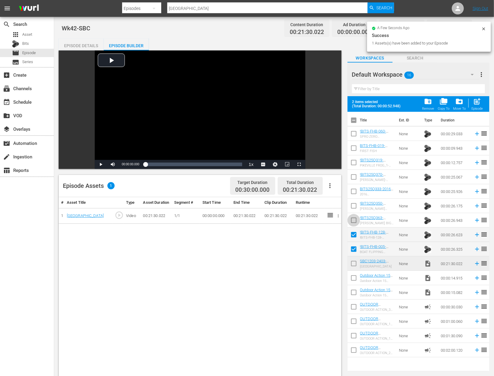
click at [354, 219] on input "checkbox" at bounding box center [354, 221] width 13 height 13
click at [353, 206] on input "checkbox" at bounding box center [354, 207] width 13 height 13
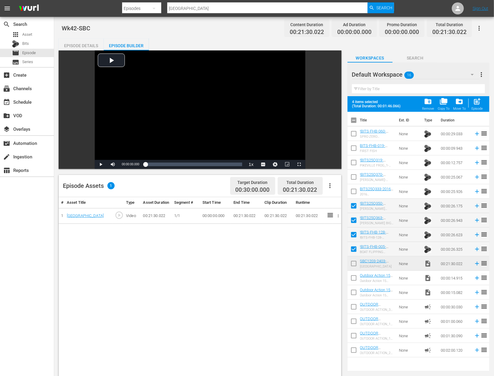
click at [353, 189] on input "checkbox" at bounding box center [354, 193] width 13 height 13
click at [354, 173] on input "checkbox" at bounding box center [354, 178] width 13 height 13
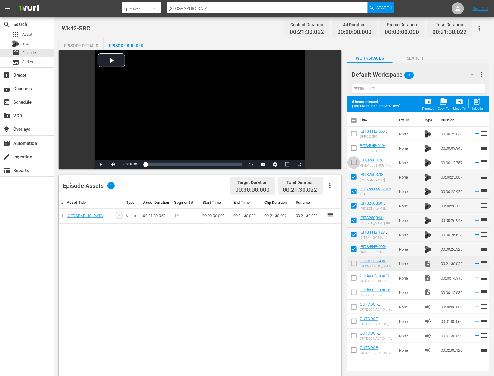
click at [353, 159] on input "checkbox" at bounding box center [354, 164] width 13 height 13
click at [353, 144] on input "checkbox" at bounding box center [354, 149] width 13 height 13
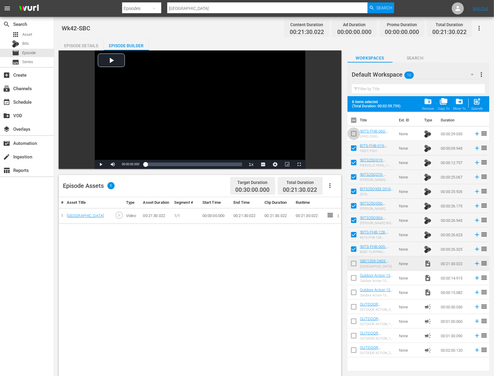
click at [353, 132] on input "checkbox" at bounding box center [354, 135] width 13 height 13
click at [479, 101] on span "post_add" at bounding box center [477, 102] width 8 height 8
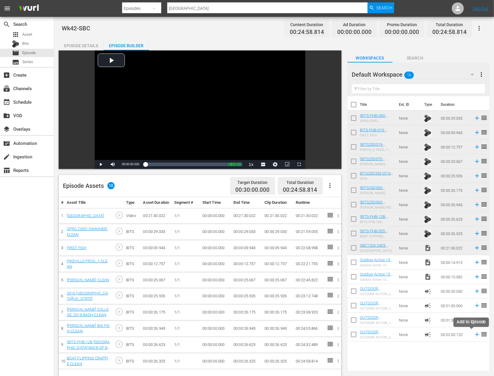
click at [474, 335] on icon at bounding box center [477, 335] width 7 height 7
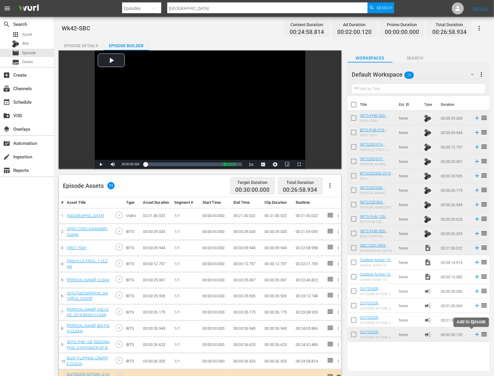
click at [474, 336] on icon at bounding box center [477, 335] width 7 height 7
click at [474, 319] on icon at bounding box center [477, 320] width 7 height 7
click at [475, 320] on icon at bounding box center [477, 321] width 4 height 4
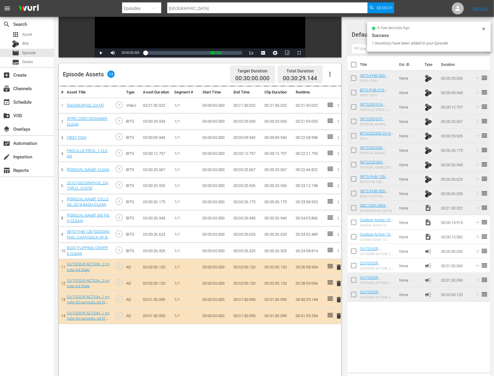
scroll to position [110, 0]
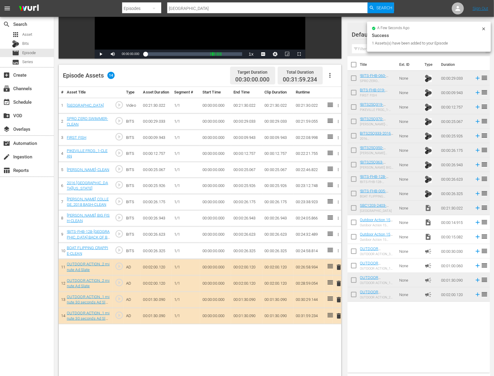
click at [339, 318] on span "delete" at bounding box center [338, 316] width 7 height 7
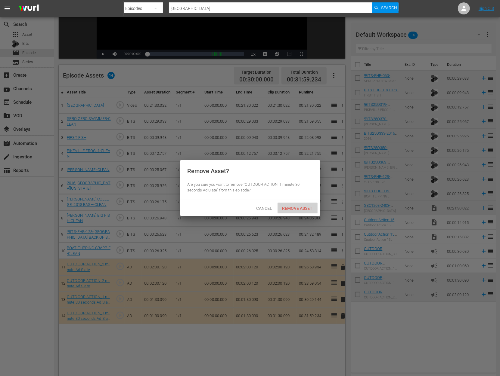
click at [297, 208] on span "Remove Asset" at bounding box center [297, 208] width 40 height 5
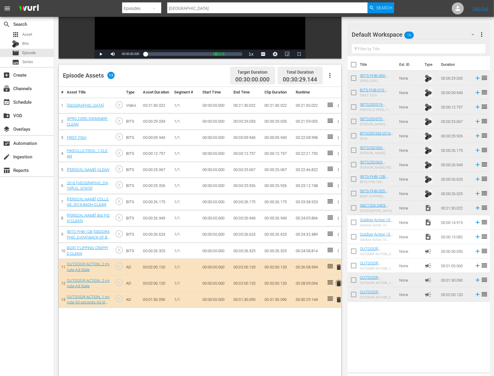
click at [340, 286] on span "delete" at bounding box center [338, 283] width 7 height 7
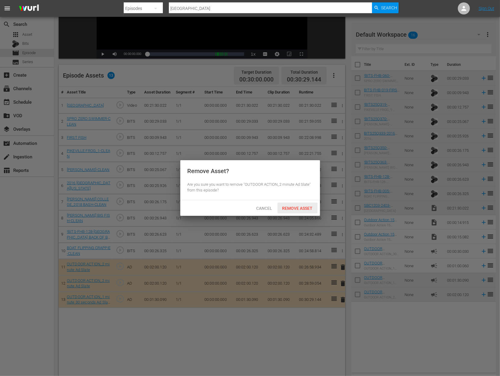
click at [305, 208] on span "Remove Asset" at bounding box center [297, 208] width 40 height 5
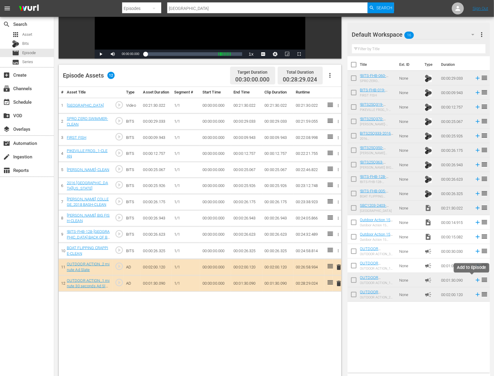
click at [475, 279] on icon at bounding box center [478, 280] width 7 height 7
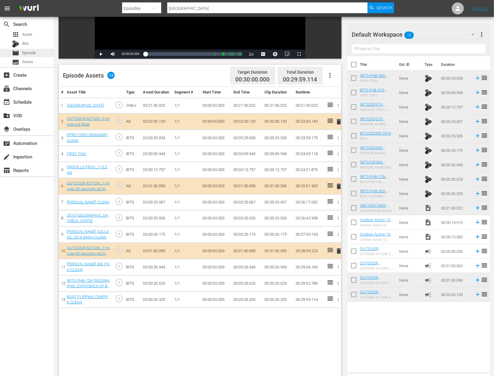
click at [34, 51] on span "Episode" at bounding box center [29, 53] width 14 height 6
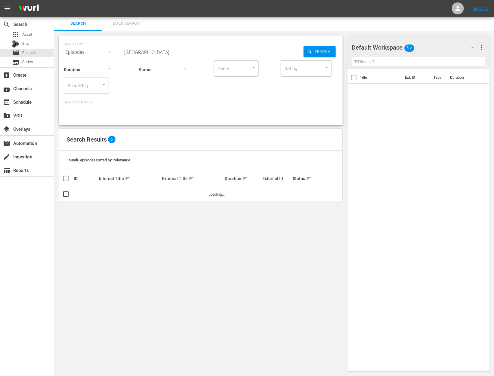
scroll to position [0, 0]
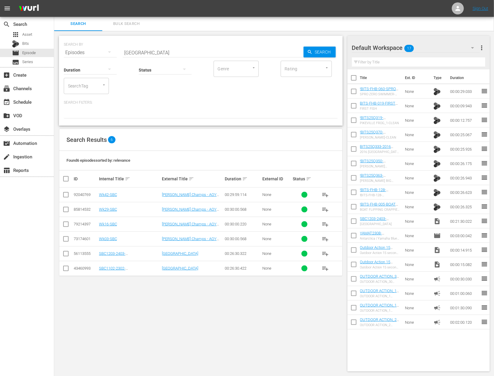
click at [353, 93] on input "checkbox" at bounding box center [354, 92] width 13 height 13
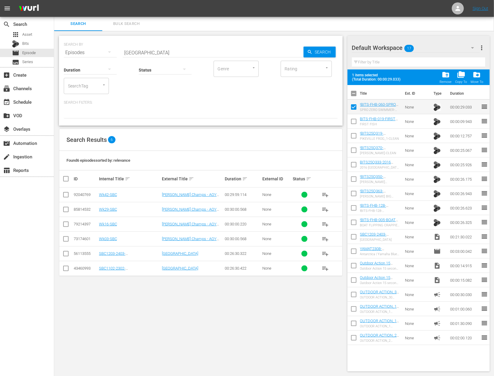
click at [353, 119] on input "checkbox" at bounding box center [354, 122] width 13 height 13
click at [356, 139] on input "checkbox" at bounding box center [354, 137] width 13 height 13
click at [355, 151] on input "checkbox" at bounding box center [354, 151] width 13 height 13
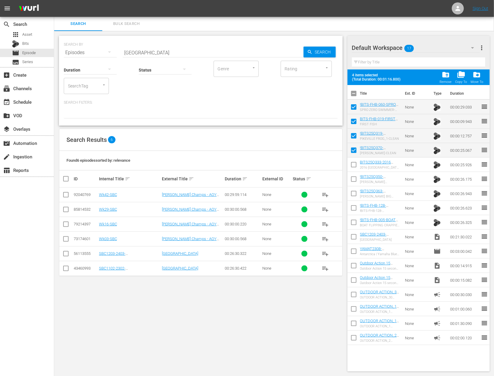
click at [353, 164] on input "checkbox" at bounding box center [354, 166] width 13 height 13
click at [355, 177] on input "checkbox" at bounding box center [354, 180] width 13 height 13
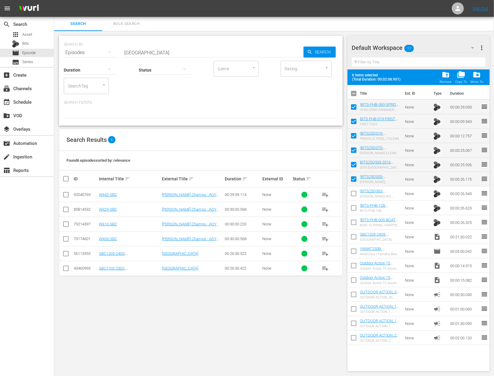
click at [352, 202] on span at bounding box center [354, 208] width 13 height 13
click at [354, 193] on input "checkbox" at bounding box center [354, 195] width 13 height 13
click at [356, 206] on input "checkbox" at bounding box center [354, 209] width 13 height 13
click at [354, 218] on input "checkbox" at bounding box center [354, 224] width 13 height 13
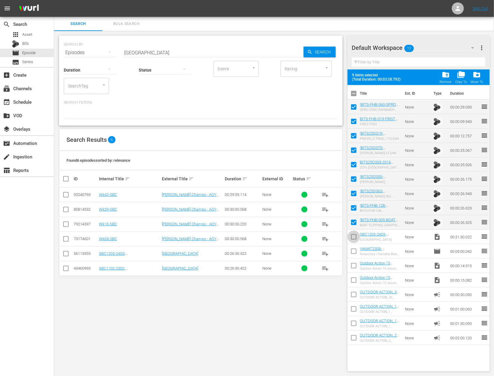
click at [354, 242] on input "checkbox" at bounding box center [354, 238] width 13 height 13
click at [450, 72] on span "folder_delete" at bounding box center [446, 75] width 8 height 8
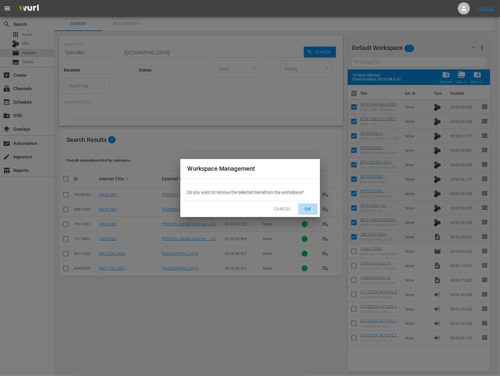
click at [306, 209] on span "OK" at bounding box center [308, 210] width 10 height 8
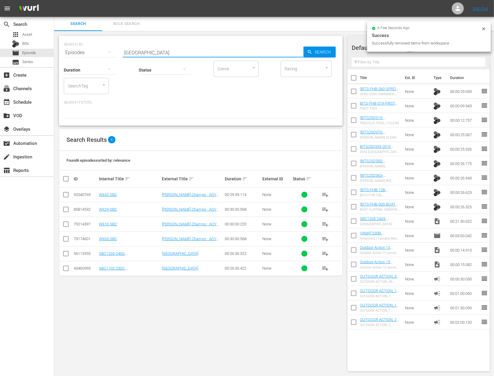
click at [169, 51] on input "[GEOGRAPHIC_DATA]" at bounding box center [213, 52] width 181 height 14
paste input "[PERSON_NAME]"
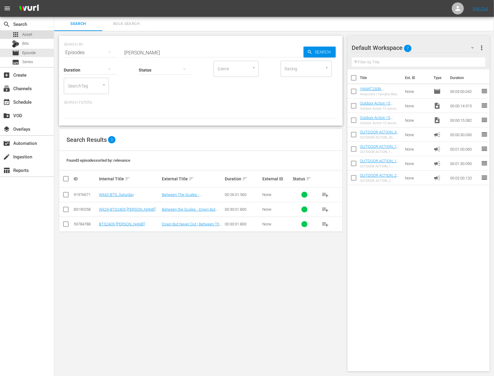
click at [37, 34] on div "apps Asset" at bounding box center [27, 34] width 54 height 8
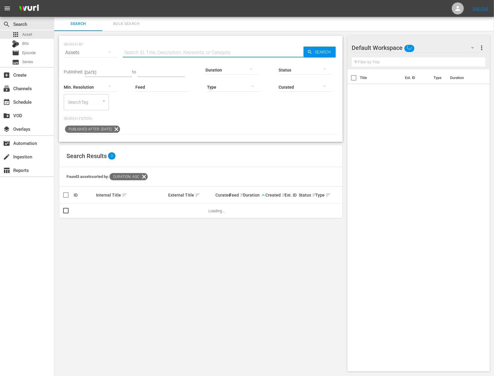
click at [162, 51] on input "text" at bounding box center [213, 52] width 181 height 14
paste input "[PERSON_NAME]"
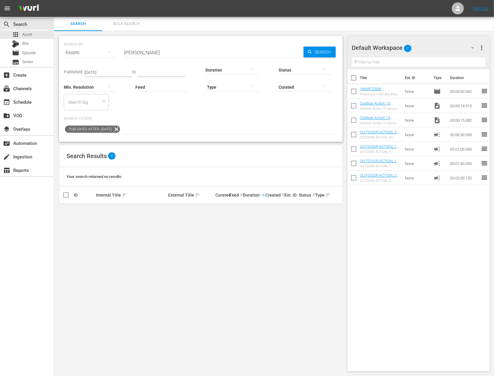
click at [120, 127] on icon at bounding box center [116, 129] width 7 height 7
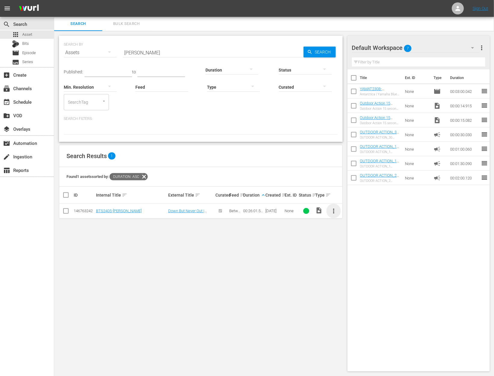
click at [336, 213] on span "more_vert" at bounding box center [333, 211] width 7 height 7
click at [351, 224] on div "Workspace" at bounding box center [366, 227] width 41 height 14
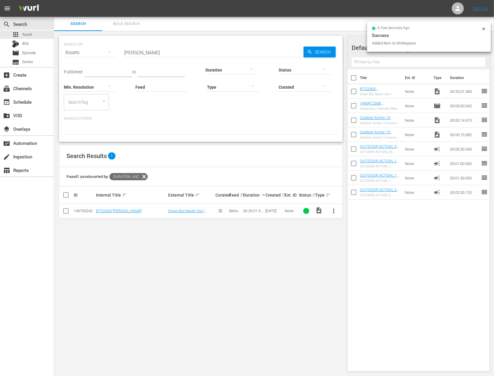
click at [154, 52] on input "[PERSON_NAME]" at bounding box center [213, 52] width 181 height 14
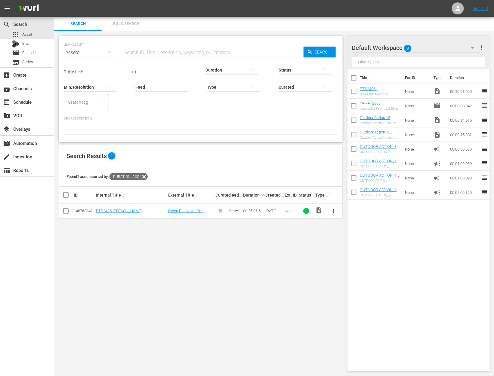
click at [222, 70] on div at bounding box center [232, 69] width 53 height 17
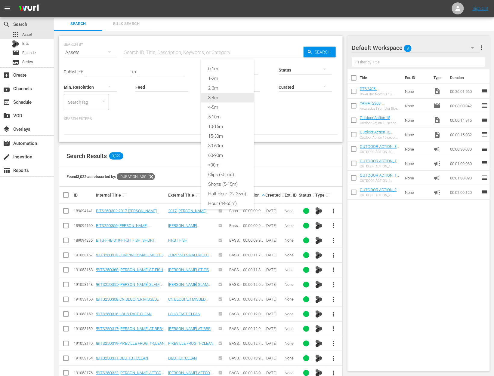
click at [222, 98] on div "3-4m" at bounding box center [227, 98] width 53 height 10
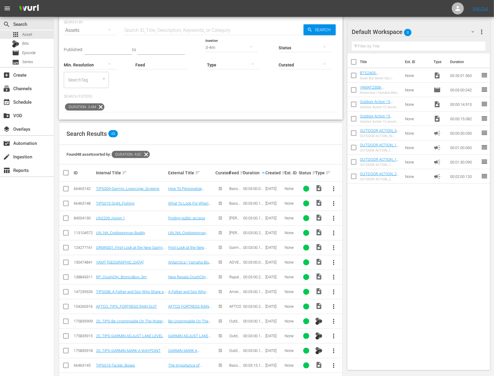
scroll to position [20, 0]
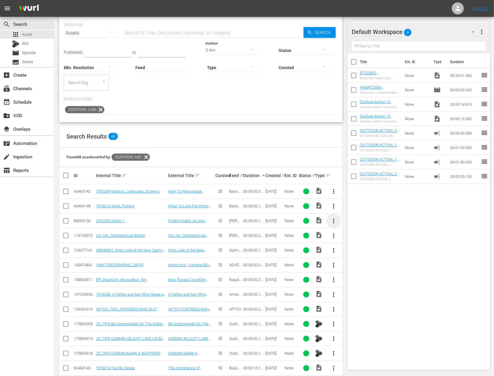
click at [333, 219] on span "more_vert" at bounding box center [333, 221] width 7 height 7
click at [348, 234] on div "Workspace" at bounding box center [366, 237] width 41 height 14
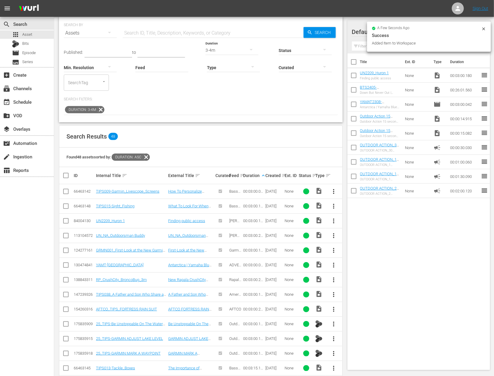
click at [355, 88] on input "checkbox" at bounding box center [354, 91] width 13 height 13
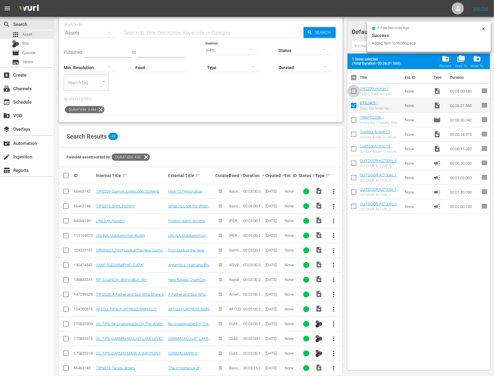
click at [355, 88] on input "checkbox" at bounding box center [354, 92] width 13 height 13
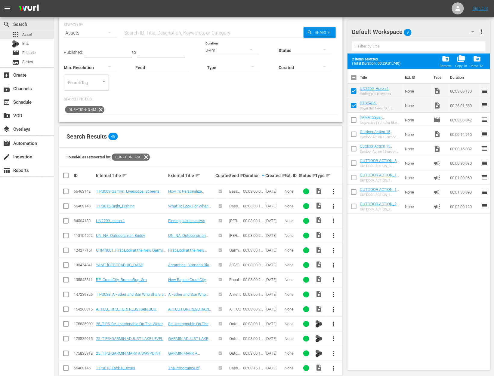
click at [217, 49] on div "3-4m" at bounding box center [232, 50] width 53 height 17
click at [229, 50] on div "0-1m" at bounding box center [227, 50] width 53 height 10
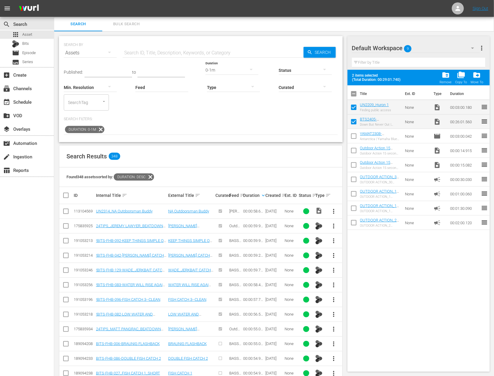
click at [334, 208] on span "more_vert" at bounding box center [333, 211] width 7 height 7
click at [361, 226] on div "Workspace" at bounding box center [366, 228] width 41 height 14
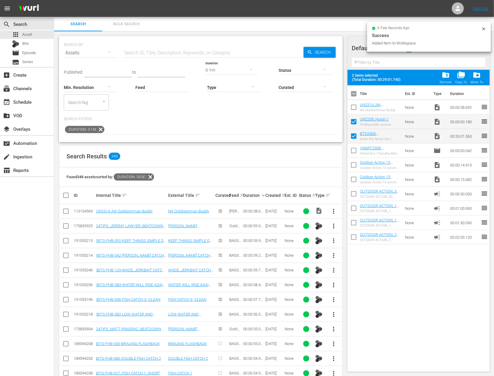
click at [354, 111] on input "checkbox" at bounding box center [354, 108] width 13 height 13
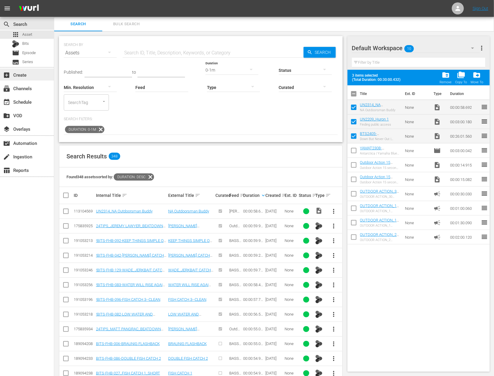
click at [24, 74] on div "add_box Create" at bounding box center [17, 73] width 34 height 5
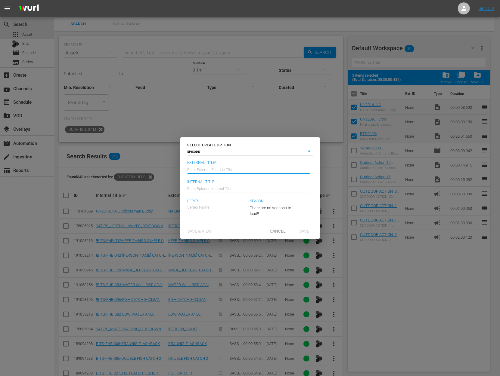
click at [251, 167] on input "text" at bounding box center [248, 169] width 122 height 14
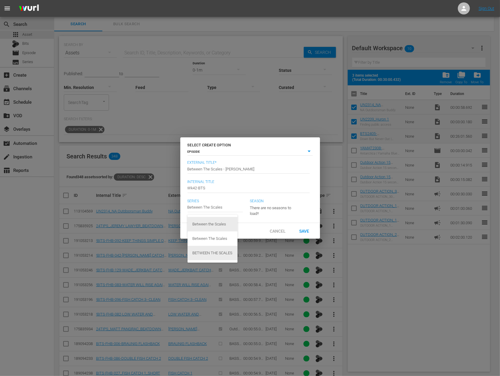
click at [221, 253] on div "BETWEEN THE SCALES" at bounding box center [212, 253] width 40 height 14
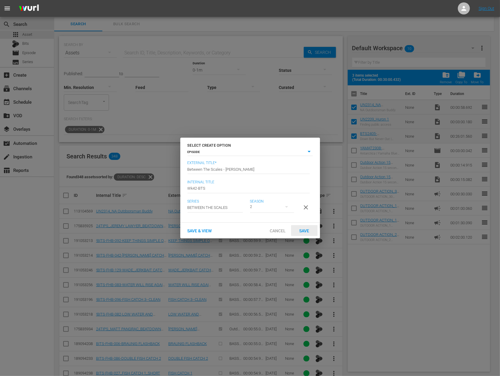
click at [304, 233] on span "Save" at bounding box center [304, 231] width 20 height 5
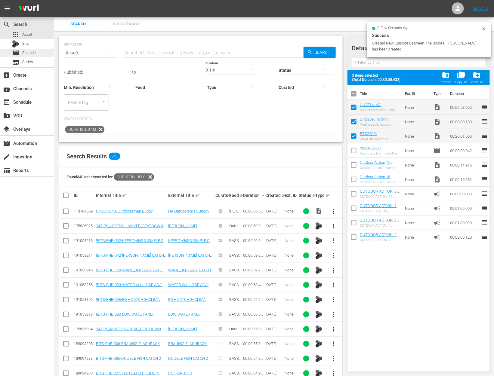
click at [34, 55] on span "Episode" at bounding box center [29, 53] width 14 height 6
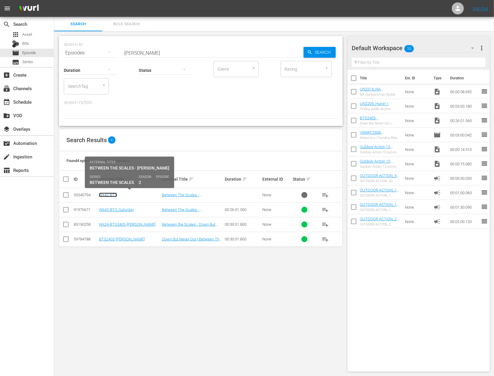
click at [112, 195] on link "Wk42-BTS" at bounding box center [108, 195] width 18 height 5
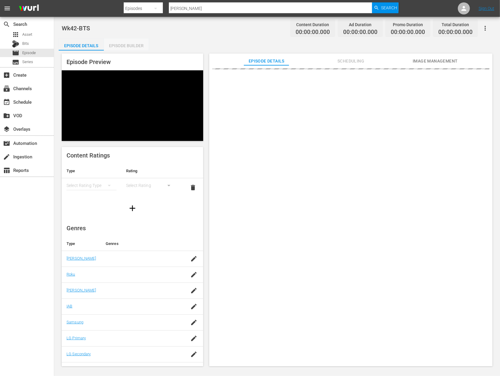
click at [135, 46] on div "Episode Builder" at bounding box center [126, 46] width 45 height 14
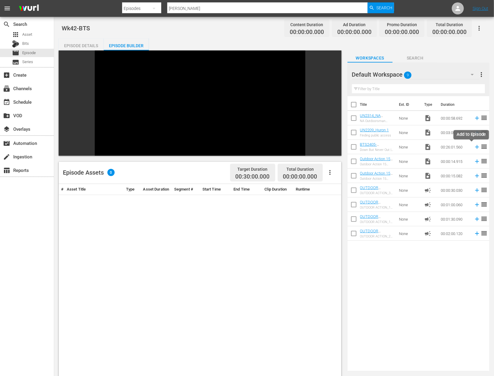
click at [475, 147] on icon at bounding box center [477, 147] width 4 height 4
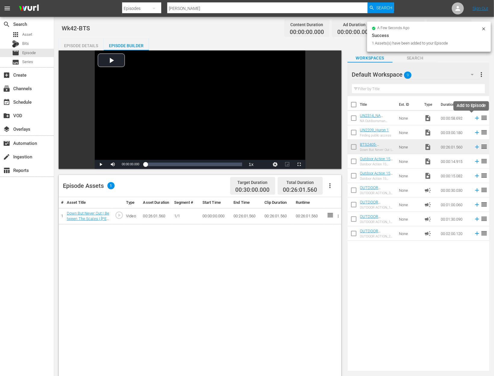
click at [475, 119] on icon at bounding box center [477, 118] width 4 height 4
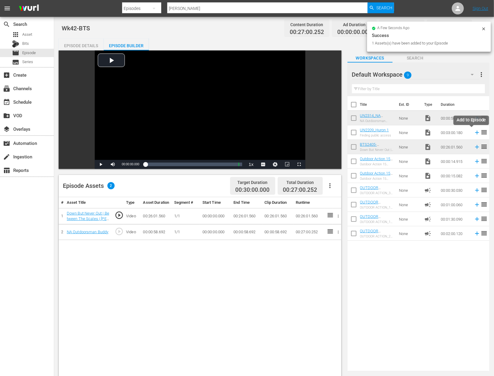
click at [475, 132] on icon at bounding box center [477, 132] width 7 height 7
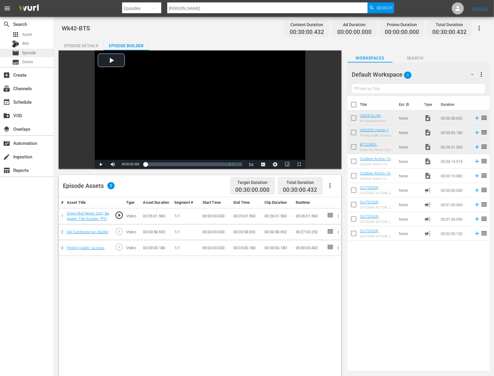
click at [31, 53] on span "Episode" at bounding box center [29, 53] width 14 height 6
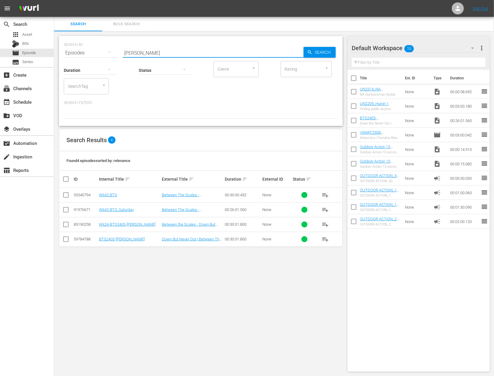
click at [143, 52] on input "[PERSON_NAME]" at bounding box center [213, 53] width 181 height 14
paste input "First Things First"
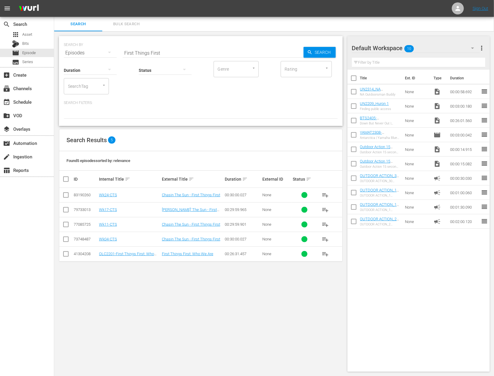
click at [30, 30] on div "search Search apps Asset Bits movie Episode subtitles Series" at bounding box center [27, 42] width 54 height 50
click at [31, 35] on span "Asset" at bounding box center [27, 35] width 10 height 6
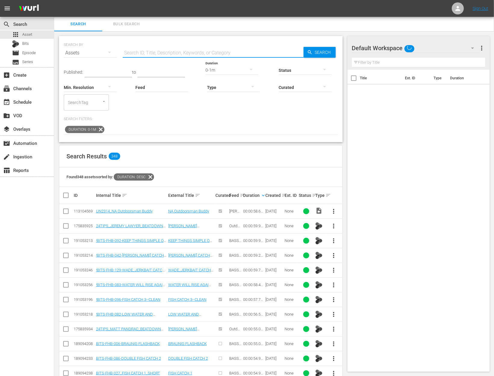
click at [150, 48] on input "text" at bounding box center [213, 53] width 181 height 14
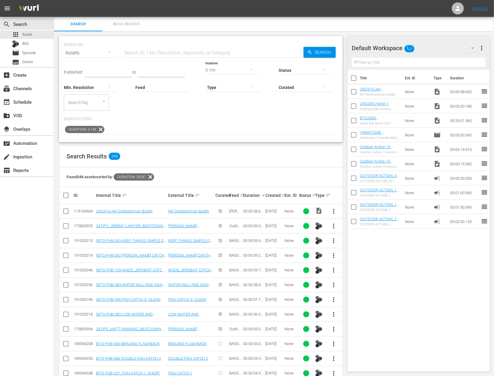
click at [101, 128] on icon at bounding box center [101, 130] width 8 height 8
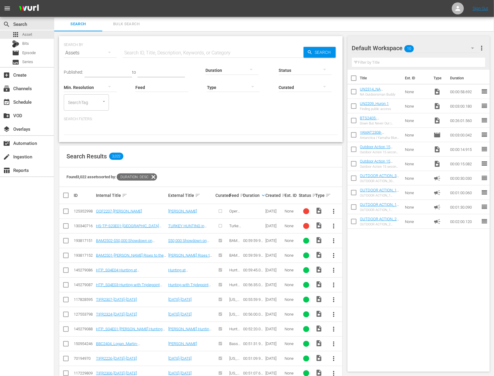
click at [152, 51] on input "text" at bounding box center [213, 53] width 181 height 14
paste input "First Things First"
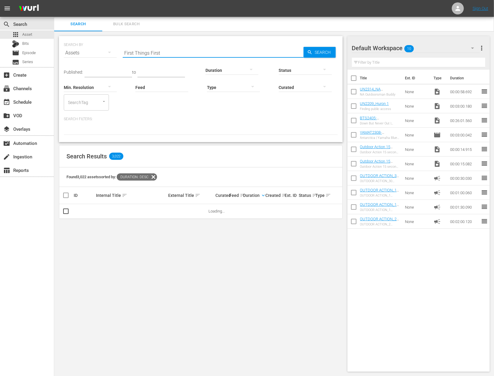
click at [351, 119] on input "checkbox" at bounding box center [354, 122] width 13 height 13
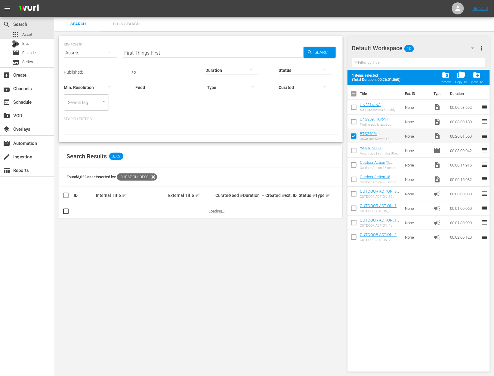
click at [356, 125] on input "checkbox" at bounding box center [354, 123] width 13 height 13
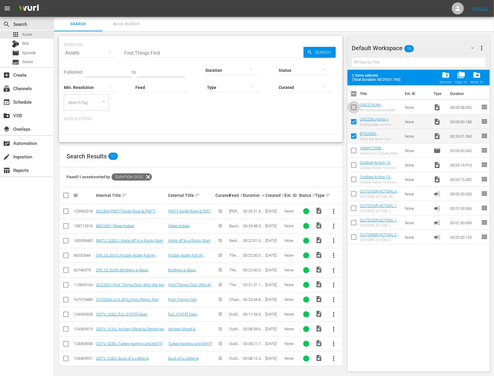
click at [355, 112] on input "checkbox" at bounding box center [354, 108] width 13 height 13
click at [448, 75] on span "folder_delete" at bounding box center [446, 75] width 8 height 8
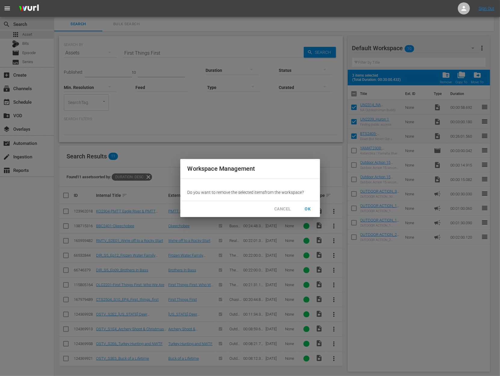
click at [309, 209] on span "OK" at bounding box center [308, 210] width 10 height 8
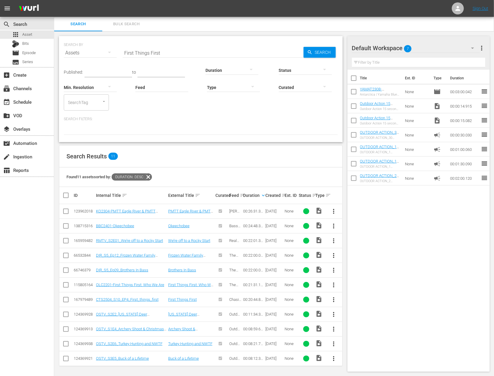
click at [335, 298] on span "more_vert" at bounding box center [333, 299] width 7 height 7
click at [364, 317] on div "Workspace" at bounding box center [366, 315] width 41 height 14
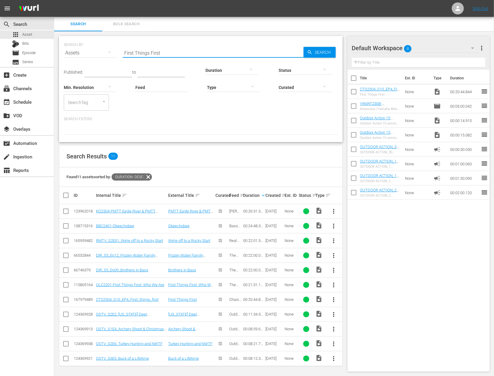
click at [157, 53] on input "First Things First" at bounding box center [213, 53] width 181 height 14
click at [218, 70] on div at bounding box center [232, 70] width 53 height 17
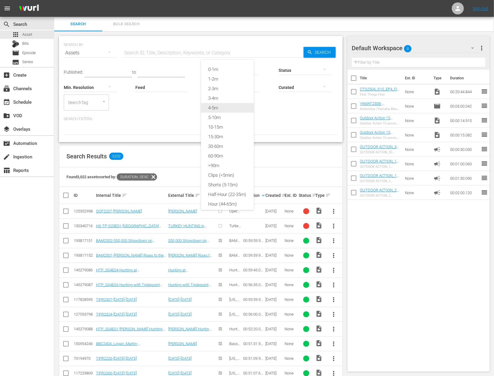
click at [224, 107] on div "4-5m" at bounding box center [227, 108] width 53 height 10
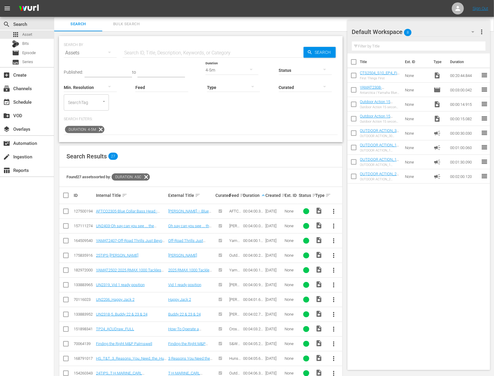
scroll to position [145, 0]
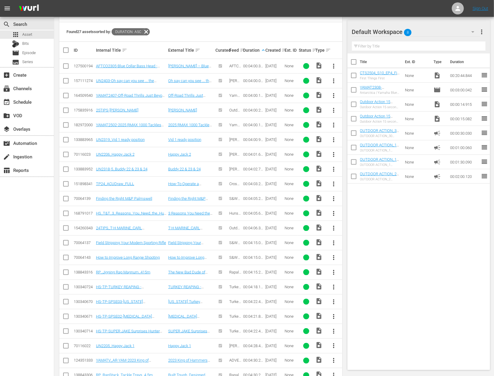
click at [335, 255] on span "more_vert" at bounding box center [333, 257] width 7 height 7
click at [332, 272] on span "more_vert" at bounding box center [333, 272] width 7 height 7
click at [364, 286] on div "Workspace" at bounding box center [366, 287] width 41 height 14
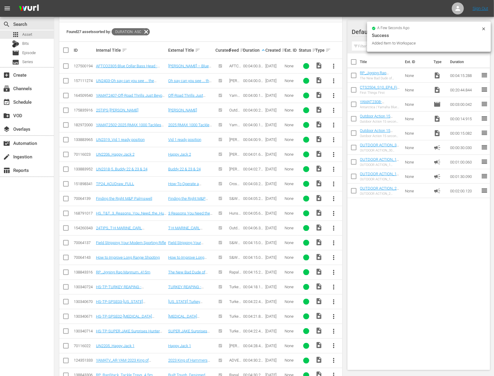
click at [353, 89] on input "checkbox" at bounding box center [354, 91] width 13 height 13
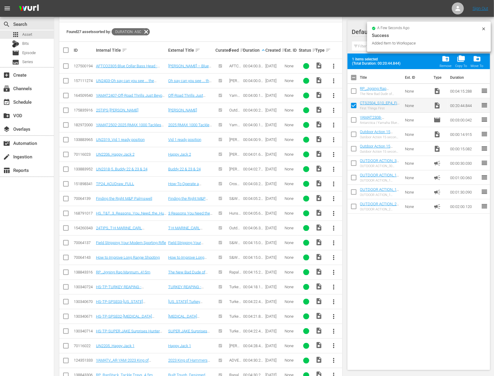
click at [353, 89] on input "checkbox" at bounding box center [354, 92] width 13 height 13
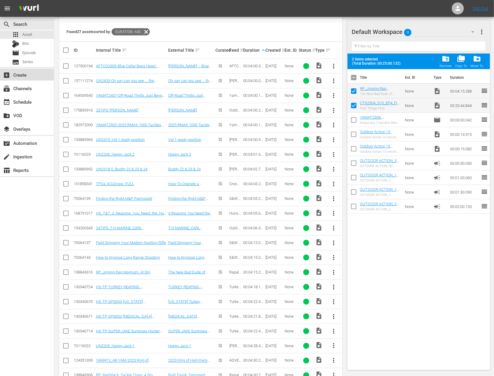
click at [31, 73] on div "add_box Create" at bounding box center [17, 73] width 34 height 5
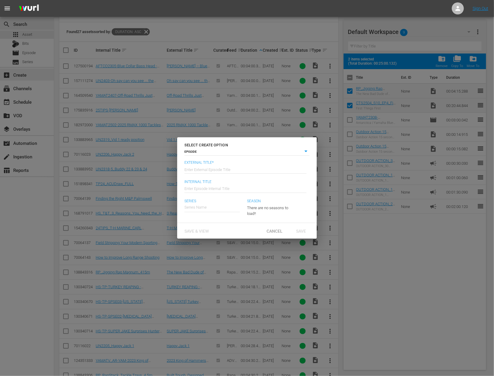
scroll to position [129, 0]
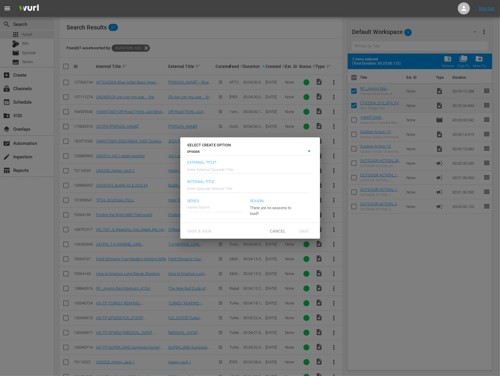
click at [248, 170] on input "text" at bounding box center [248, 169] width 122 height 14
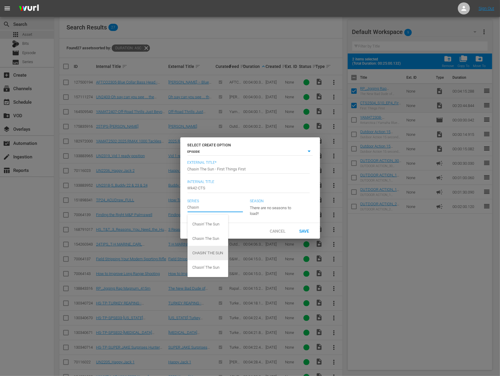
click at [209, 255] on div "CHASIN' THE SUN" at bounding box center [207, 253] width 31 height 14
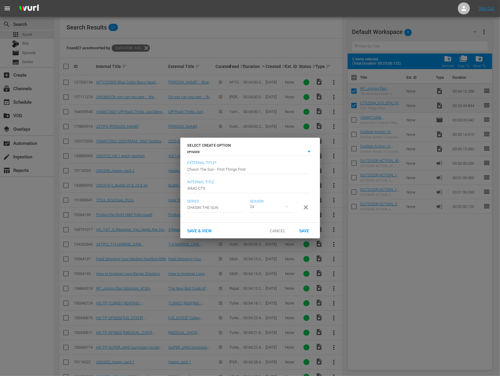
click at [275, 202] on div "24" at bounding box center [272, 207] width 44 height 17
click at [265, 229] on div "10" at bounding box center [259, 230] width 19 height 6
click at [309, 233] on span "Save" at bounding box center [304, 231] width 20 height 5
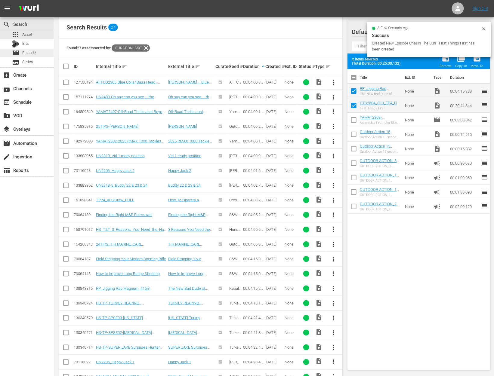
click at [31, 50] on span "Episode" at bounding box center [29, 53] width 14 height 6
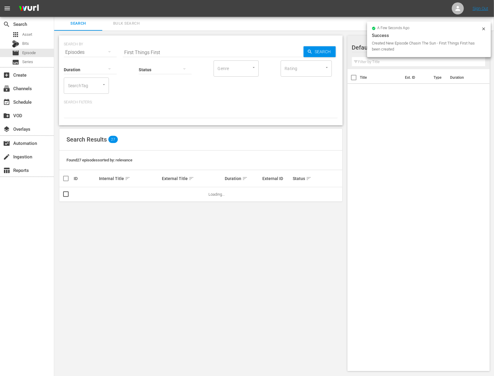
scroll to position [0, 0]
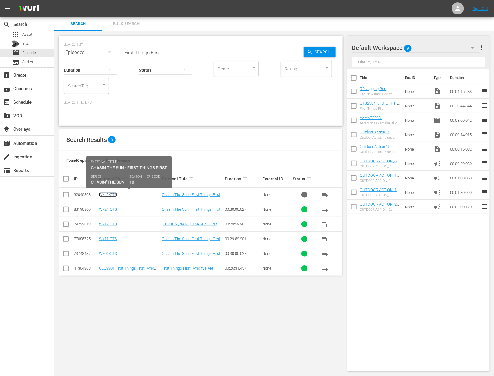
click at [112, 193] on link "Wk42-CTS" at bounding box center [108, 195] width 18 height 5
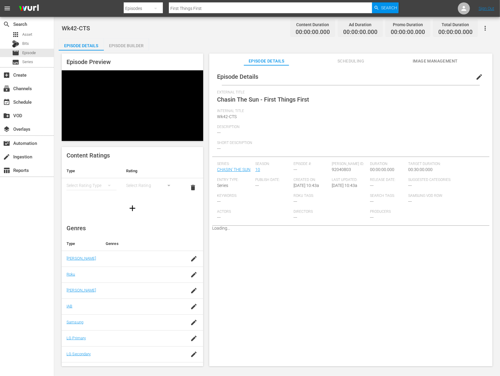
click at [128, 48] on div "Episode Builder" at bounding box center [126, 46] width 45 height 14
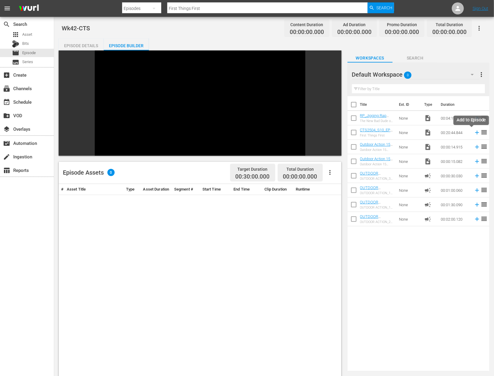
click at [474, 131] on icon at bounding box center [477, 132] width 7 height 7
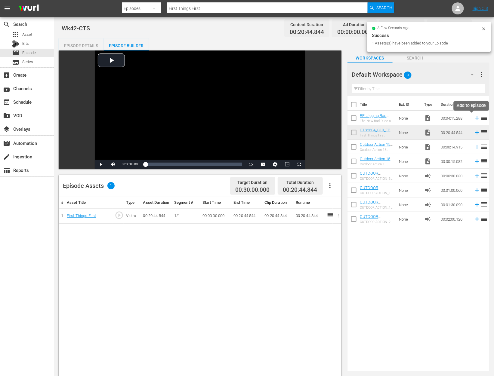
click at [474, 117] on icon at bounding box center [477, 118] width 7 height 7
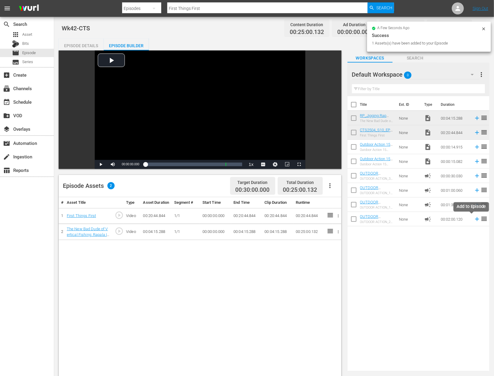
click at [475, 220] on icon at bounding box center [477, 220] width 4 height 4
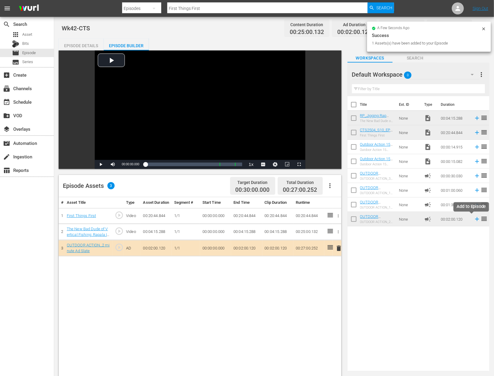
click at [475, 219] on icon at bounding box center [477, 220] width 4 height 4
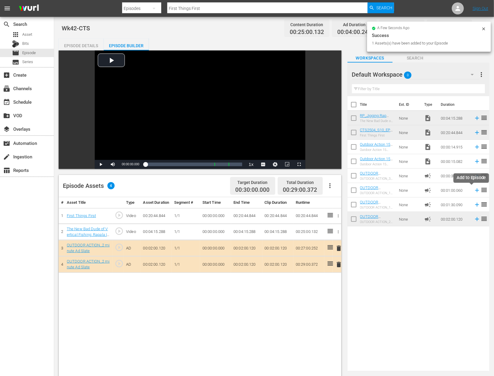
click at [475, 190] on icon at bounding box center [477, 191] width 4 height 4
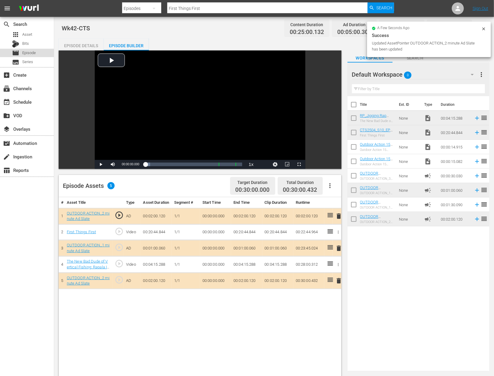
click at [32, 54] on span "Episode" at bounding box center [29, 53] width 14 height 6
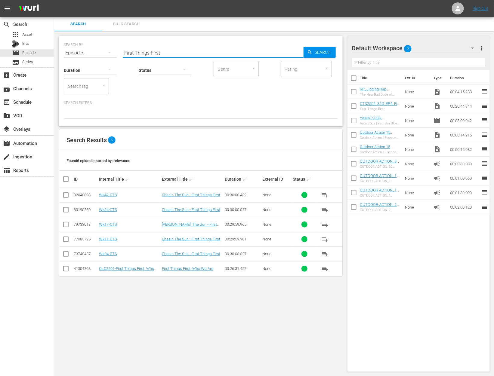
click at [170, 51] on input "First Things First" at bounding box center [213, 53] width 181 height 14
paste input "2024 Championship | [GEOGRAPHIC_DATA] - Part 2"
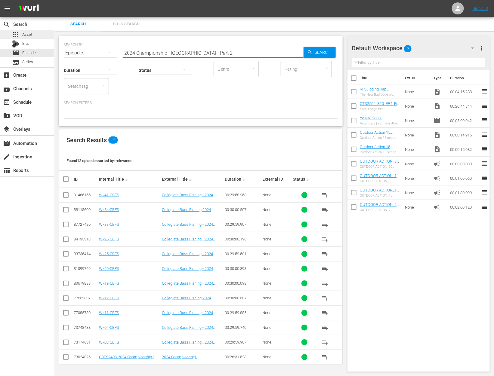
click at [32, 36] on div "apps Asset" at bounding box center [27, 34] width 54 height 8
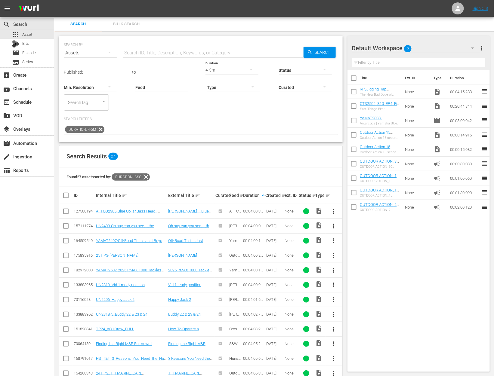
click at [100, 129] on icon at bounding box center [100, 129] width 7 height 7
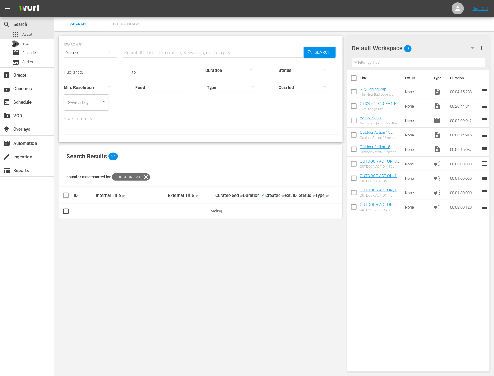
click at [164, 48] on input "text" at bounding box center [213, 53] width 181 height 14
paste input "2024 Championship | [GEOGRAPHIC_DATA] - Part 2"
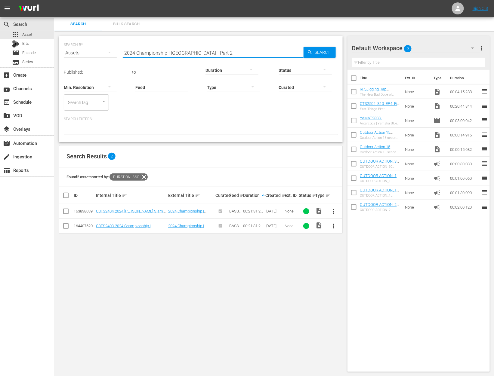
click at [353, 106] on input "checkbox" at bounding box center [354, 107] width 13 height 13
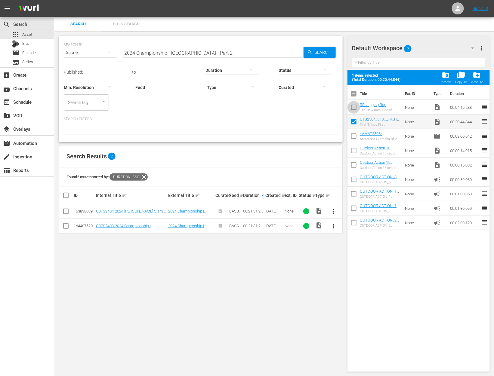
click at [354, 107] on input "checkbox" at bounding box center [354, 108] width 13 height 13
click at [447, 73] on span "folder_delete" at bounding box center [446, 75] width 8 height 8
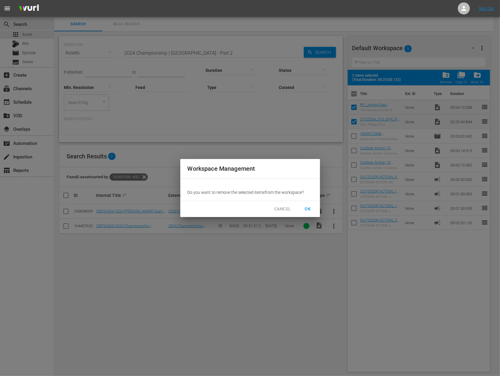
click at [311, 208] on span "OK" at bounding box center [308, 210] width 10 height 8
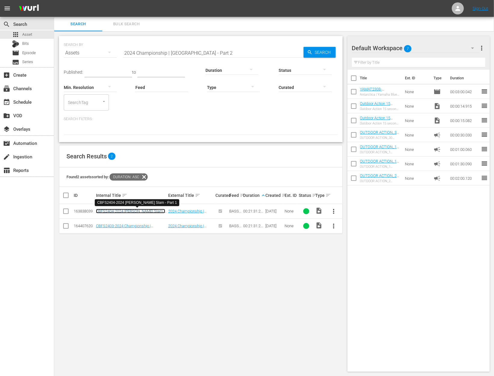
click at [154, 212] on link "CBFS2404-2024 [PERSON_NAME] Slam - Part 1" at bounding box center [130, 213] width 69 height 9
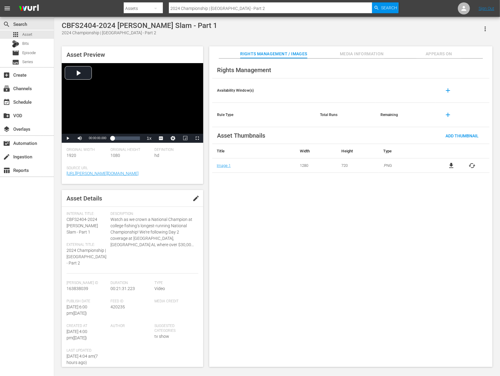
click at [192, 200] on span "edit" at bounding box center [195, 198] width 7 height 7
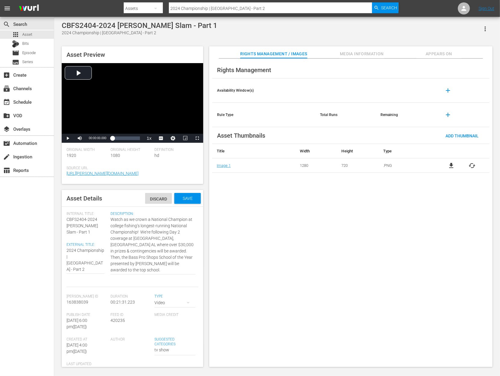
click at [75, 232] on div "Internal Title: CBFS2404-2024 [PERSON_NAME] Slam - Part 1" at bounding box center [87, 224] width 41 height 24
click at [69, 232] on div "Internal Title: CBFS2404-2024 [PERSON_NAME] Slam - Part 1" at bounding box center [87, 224] width 41 height 24
click at [73, 223] on div "Internal Title: CBFS2404-2024 [PERSON_NAME] Slam - Part 1" at bounding box center [87, 224] width 41 height 24
click at [74, 224] on span "CBFS2404-2024 [PERSON_NAME] Slam - Part 1" at bounding box center [82, 225] width 31 height 17
click at [146, 166] on span "Source Url" at bounding box center [131, 168] width 129 height 5
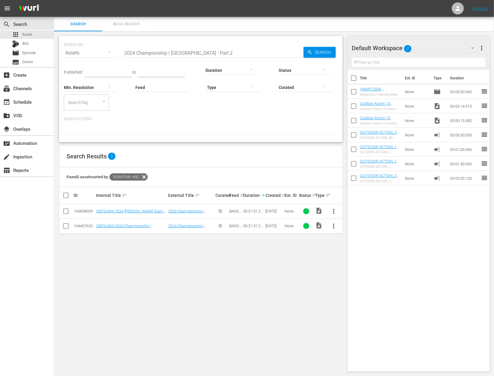
click at [333, 210] on span "more_vert" at bounding box center [333, 211] width 7 height 7
click at [354, 228] on div "Workspace" at bounding box center [366, 228] width 41 height 14
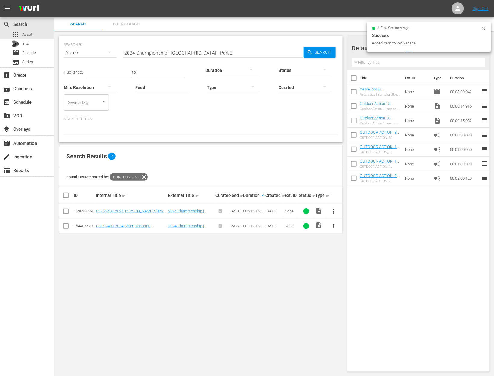
click at [180, 49] on input "2024 Championship | [GEOGRAPHIC_DATA] - Part 2" at bounding box center [213, 53] width 181 height 14
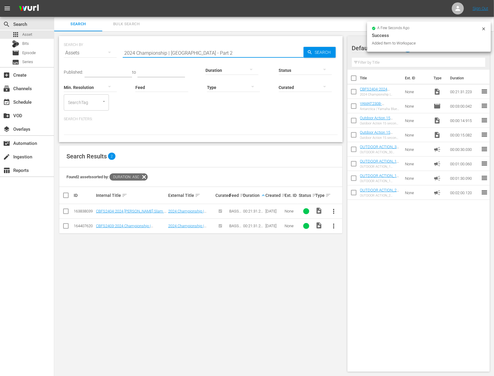
click at [180, 49] on input "2024 Championship | [GEOGRAPHIC_DATA] - Part 2" at bounding box center [213, 53] width 181 height 14
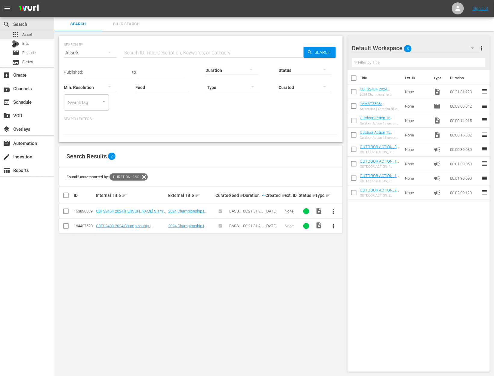
click at [228, 68] on div at bounding box center [232, 70] width 53 height 17
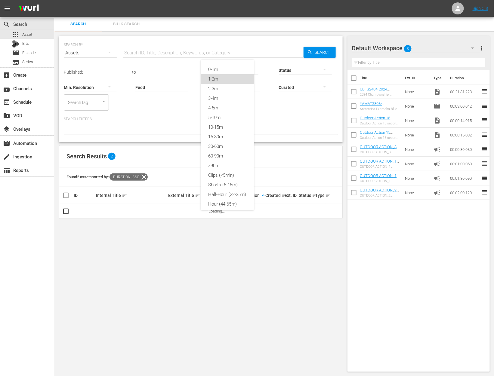
click at [229, 74] on div "1-2m" at bounding box center [227, 79] width 53 height 10
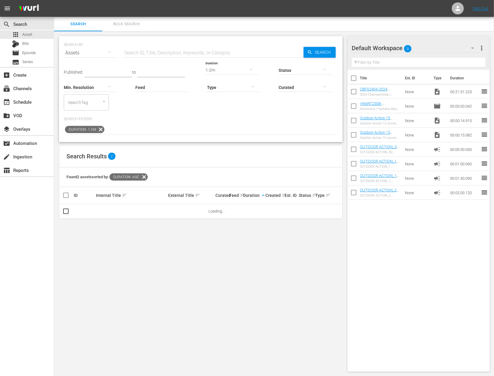
click at [225, 70] on div "1-2m" at bounding box center [232, 70] width 53 height 17
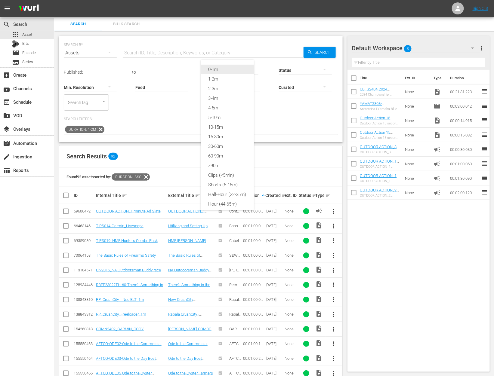
click at [222, 72] on div "0-1m" at bounding box center [227, 70] width 53 height 10
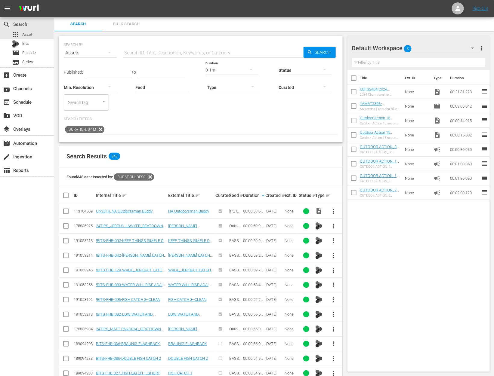
click at [333, 212] on span "more_vert" at bounding box center [333, 211] width 7 height 7
click at [354, 231] on div "Workspace" at bounding box center [366, 228] width 41 height 14
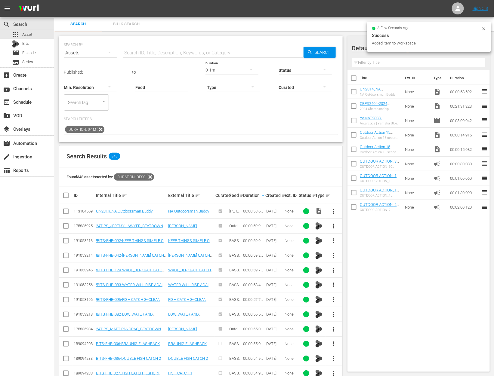
click at [353, 106] on input "checkbox" at bounding box center [354, 107] width 13 height 13
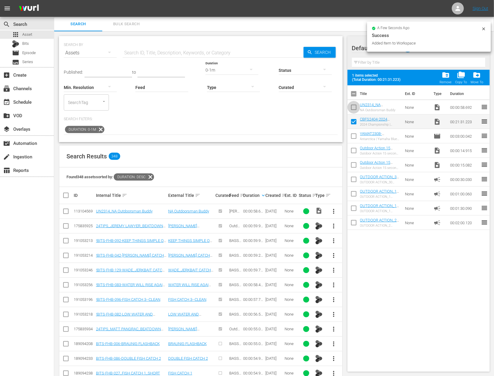
click at [354, 105] on input "checkbox" at bounding box center [354, 108] width 13 height 13
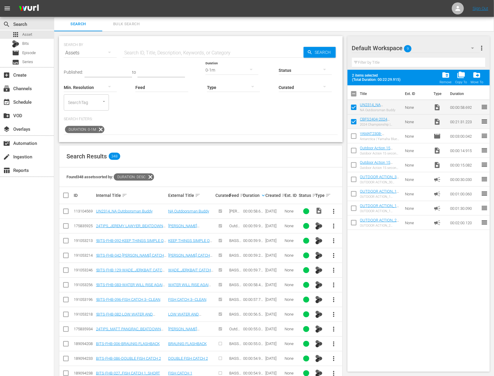
click at [216, 67] on div "0-1m" at bounding box center [232, 70] width 53 height 17
click at [219, 79] on div "1-2m" at bounding box center [227, 79] width 53 height 10
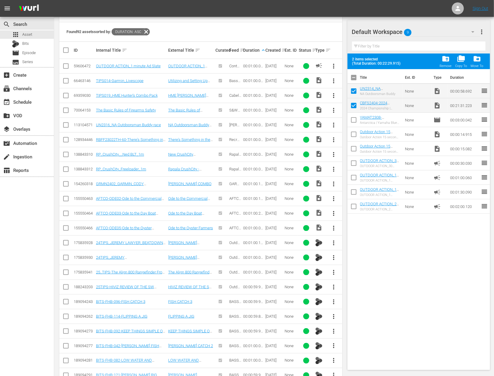
scroll to position [438, 0]
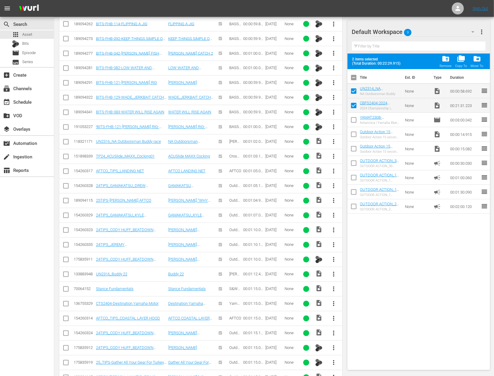
click at [65, 331] on input "checkbox" at bounding box center [65, 334] width 7 height 7
click at [67, 318] on input "checkbox" at bounding box center [65, 320] width 7 height 7
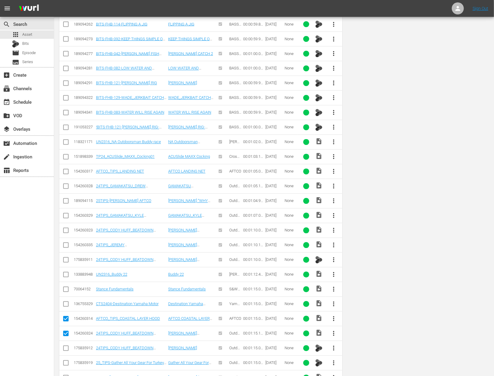
scroll to position [0, 0]
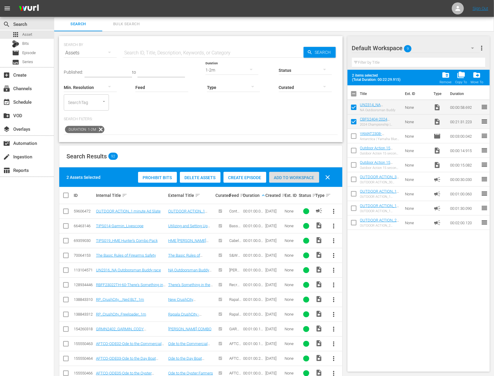
click at [288, 181] on div "Add to Workspace" at bounding box center [294, 177] width 50 height 11
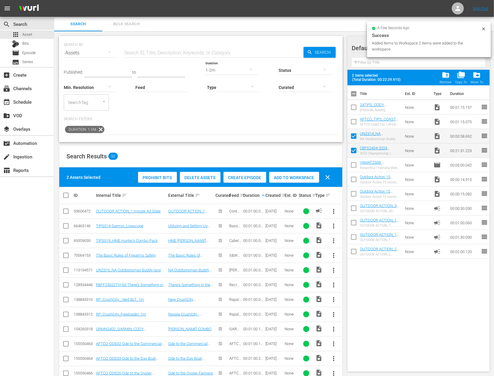
click at [356, 121] on input "checkbox" at bounding box center [354, 123] width 13 height 13
click at [354, 108] on input "checkbox" at bounding box center [354, 108] width 13 height 13
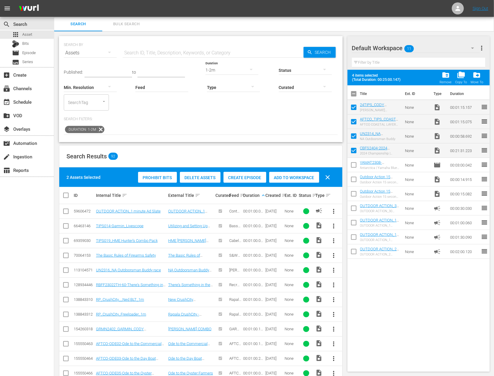
click at [26, 81] on div "add_box Create" at bounding box center [27, 75] width 54 height 14
click at [25, 77] on div "add_box Create" at bounding box center [17, 73] width 34 height 5
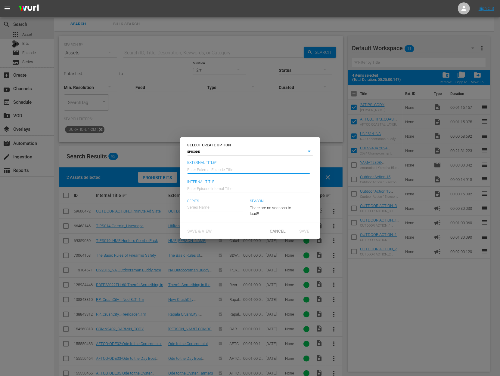
click at [222, 174] on input "text" at bounding box center [248, 169] width 122 height 14
paste input "2024 Championship | [GEOGRAPHIC_DATA] - Part 2"
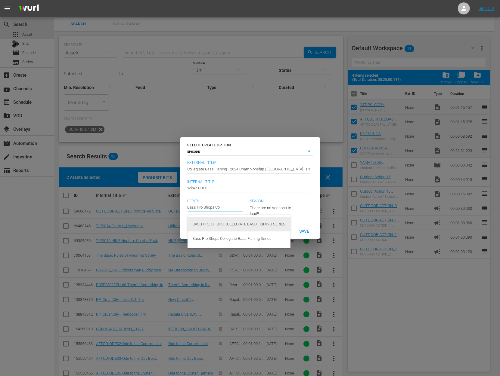
click at [255, 227] on div "BASS PRO SHOPS COLLEGIATE BASS FISHING SERIES" at bounding box center [238, 224] width 93 height 14
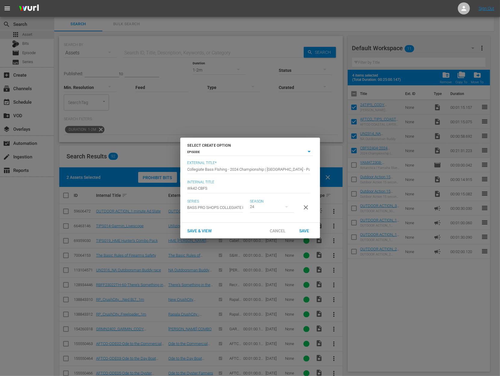
click at [279, 207] on div "24" at bounding box center [272, 207] width 44 height 17
click at [291, 211] on div "24 23 22" at bounding box center [250, 188] width 500 height 376
click at [305, 228] on div "Save & View Cancel Save" at bounding box center [250, 231] width 140 height 16
click at [305, 233] on span "Save" at bounding box center [304, 231] width 20 height 5
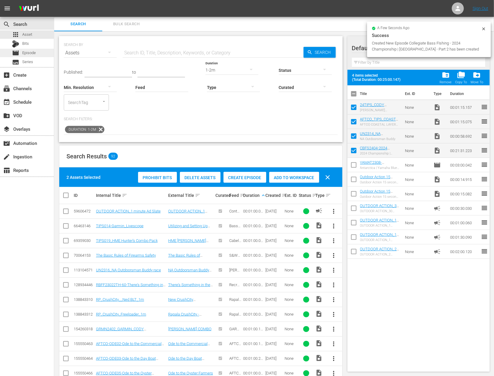
click at [26, 51] on span "Episode" at bounding box center [29, 53] width 14 height 6
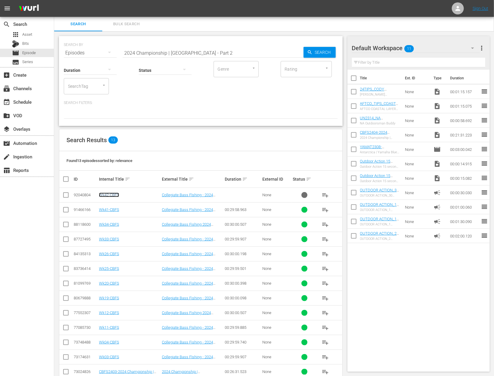
click at [114, 195] on link "Wk42-CBFS" at bounding box center [109, 195] width 20 height 5
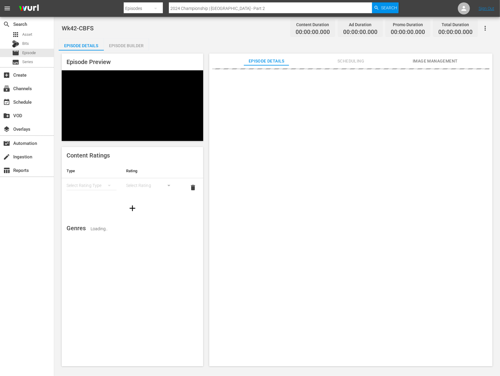
click at [127, 46] on div "Episode Builder" at bounding box center [126, 46] width 45 height 14
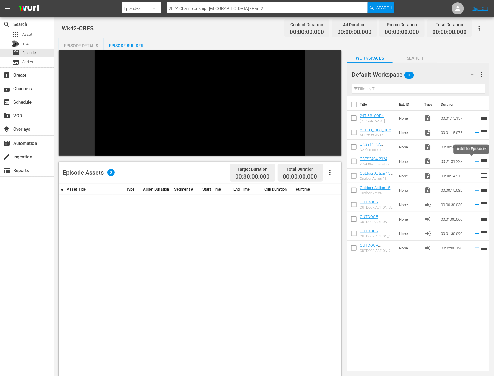
click at [475, 161] on icon at bounding box center [477, 162] width 4 height 4
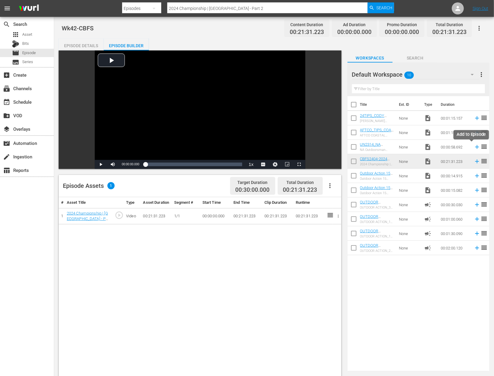
click at [474, 147] on icon at bounding box center [477, 147] width 7 height 7
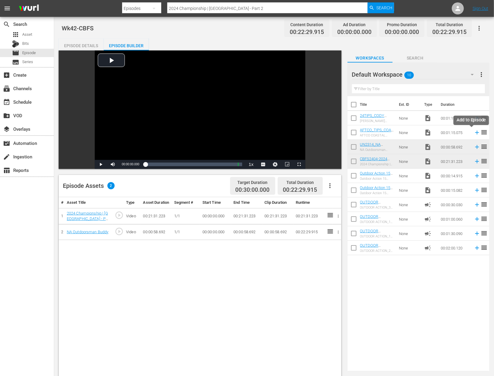
click at [474, 133] on icon at bounding box center [477, 132] width 7 height 7
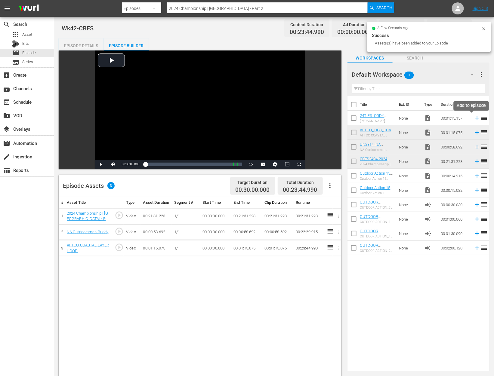
click at [474, 117] on icon at bounding box center [477, 118] width 7 height 7
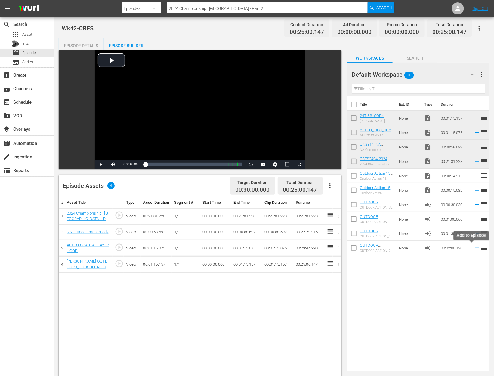
click at [475, 248] on icon at bounding box center [477, 248] width 4 height 4
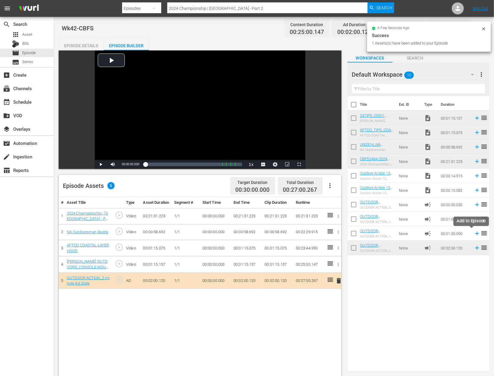
click at [474, 234] on icon at bounding box center [477, 234] width 7 height 7
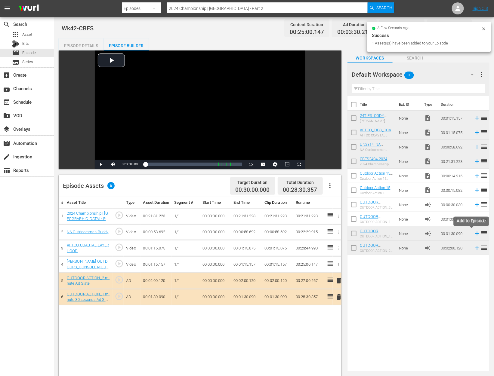
click at [474, 234] on icon at bounding box center [477, 234] width 7 height 7
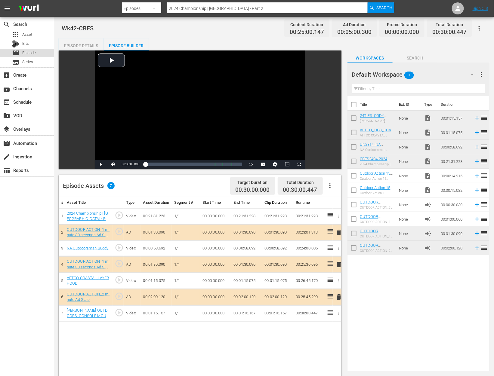
click at [29, 51] on span "Episode" at bounding box center [29, 53] width 14 height 6
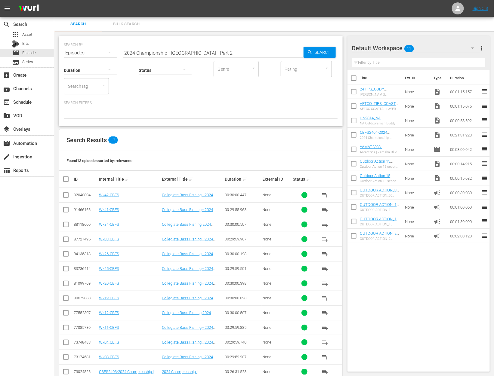
click at [184, 57] on div "Status" at bounding box center [165, 67] width 53 height 22
click at [184, 51] on input "2024 Championship | [GEOGRAPHIC_DATA] - Part 2" at bounding box center [213, 53] width 181 height 14
paste input "Feeding Programs for Attracting Wildlife"
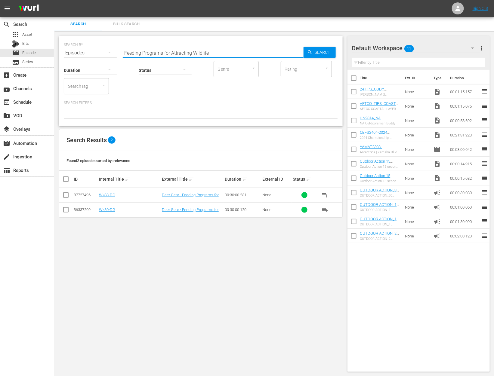
click at [353, 130] on input "checkbox" at bounding box center [354, 136] width 13 height 13
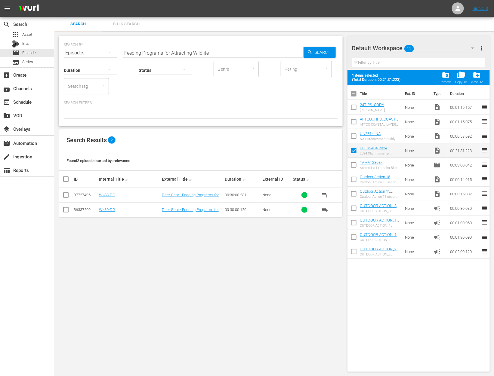
click at [356, 140] on input "checkbox" at bounding box center [354, 137] width 13 height 13
click at [355, 126] on input "checkbox" at bounding box center [354, 123] width 13 height 13
click at [352, 107] on input "checkbox" at bounding box center [354, 108] width 13 height 13
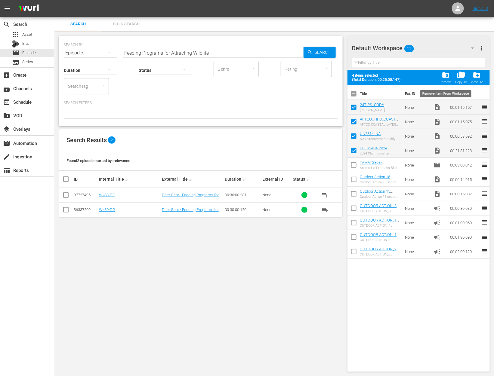
click at [446, 75] on span "folder_delete" at bounding box center [446, 75] width 8 height 8
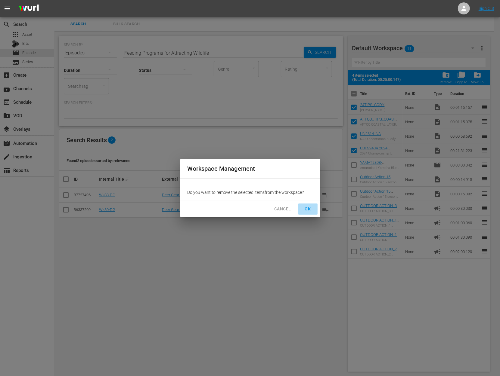
click at [311, 207] on span "OK" at bounding box center [308, 210] width 10 height 8
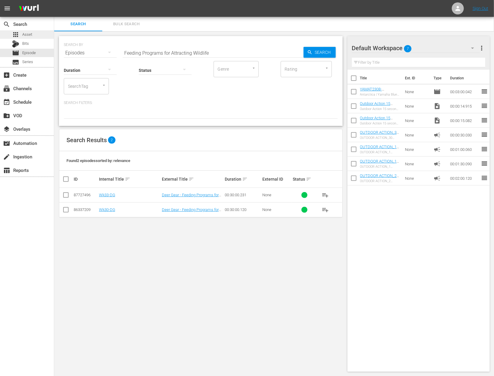
click at [33, 34] on div "apps Asset" at bounding box center [27, 34] width 54 height 8
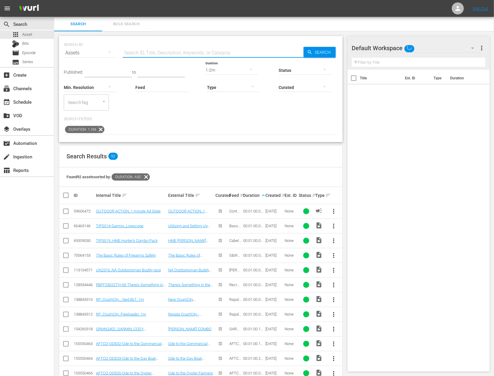
click at [188, 48] on input "text" at bounding box center [213, 53] width 181 height 14
click at [98, 131] on icon at bounding box center [101, 130] width 8 height 8
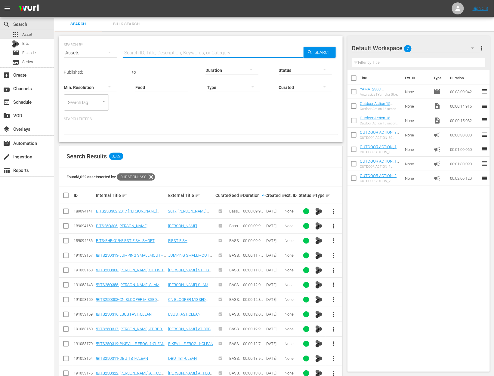
click at [174, 53] on input "text" at bounding box center [213, 53] width 181 height 14
paste input "Feeding Programs for Attracting Wildlife"
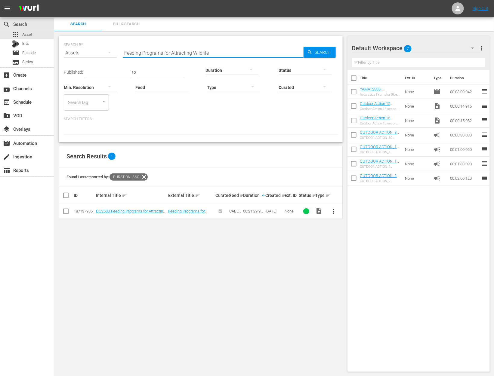
click at [332, 213] on span "more_vert" at bounding box center [333, 211] width 7 height 7
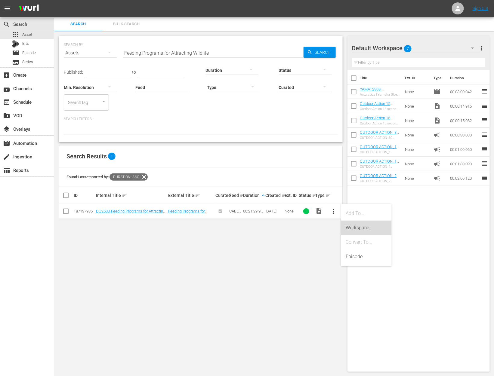
click at [348, 229] on div "Workspace" at bounding box center [366, 228] width 41 height 14
click at [190, 53] on input "Feeding Programs for Attracting Wildlife" at bounding box center [213, 53] width 181 height 14
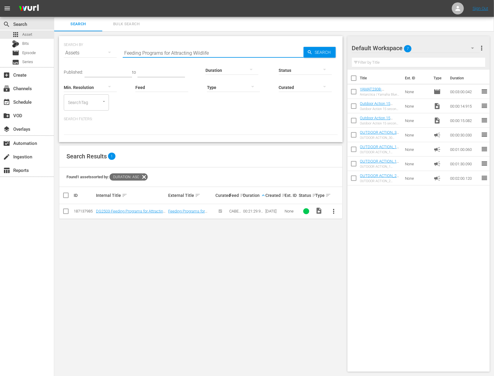
click at [190, 53] on input "Feeding Programs for Attracting Wildlife" at bounding box center [213, 53] width 181 height 14
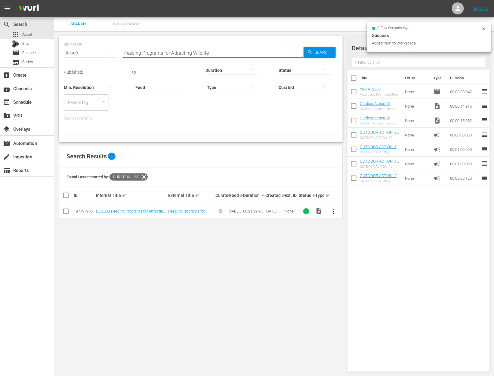
click at [190, 53] on input "Feeding Programs for Attracting Wildlife" at bounding box center [213, 53] width 181 height 14
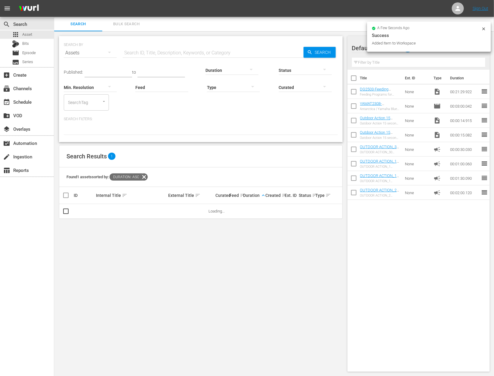
click at [215, 67] on div at bounding box center [232, 70] width 53 height 17
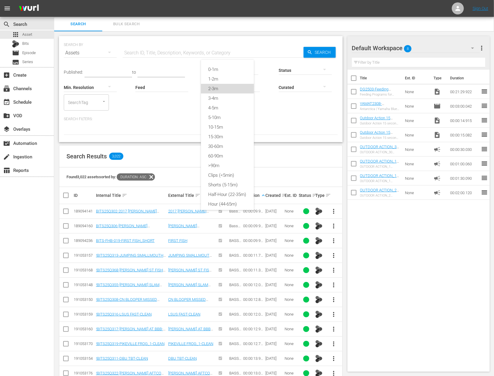
click at [224, 90] on div "2-3m" at bounding box center [227, 89] width 53 height 10
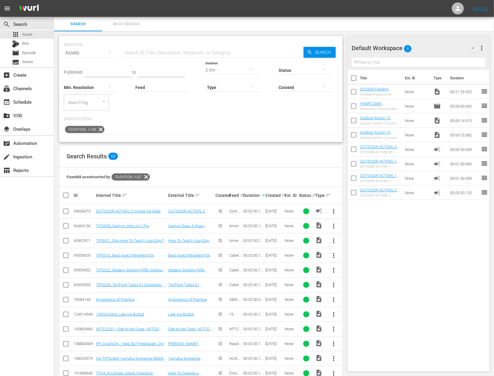
click at [219, 70] on div "2-3m" at bounding box center [232, 70] width 53 height 17
click at [222, 71] on div "1-2m" at bounding box center [227, 76] width 53 height 10
click at [99, 72] on input "text" at bounding box center [109, 72] width 48 height 9
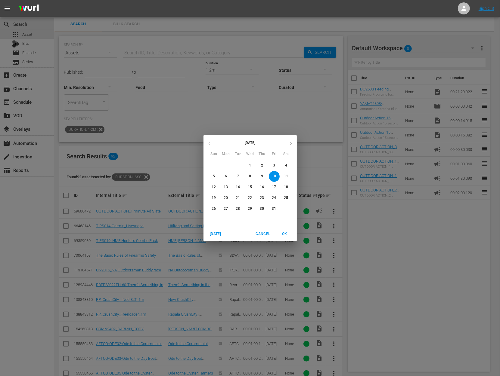
click at [209, 141] on icon "button" at bounding box center [209, 143] width 5 height 5
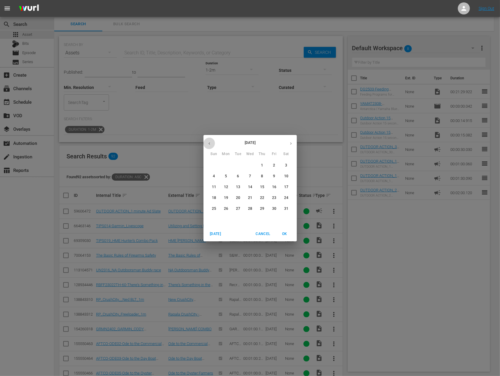
click at [209, 141] on icon "button" at bounding box center [209, 143] width 5 height 5
click at [209, 142] on icon "button" at bounding box center [209, 143] width 5 height 5
click at [251, 166] on span "1" at bounding box center [250, 165] width 11 height 5
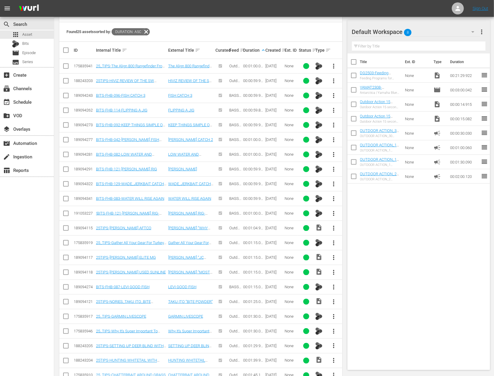
scroll to position [204, 0]
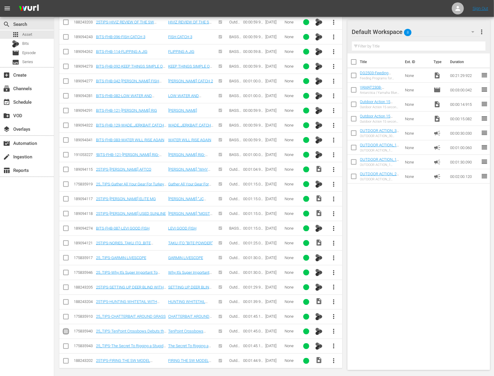
click at [66, 330] on input "checkbox" at bounding box center [65, 333] width 7 height 7
click at [65, 212] on input "checkbox" at bounding box center [65, 215] width 7 height 7
click at [67, 359] on input "checkbox" at bounding box center [65, 362] width 7 height 7
click at [68, 212] on input "checkbox" at bounding box center [65, 215] width 7 height 7
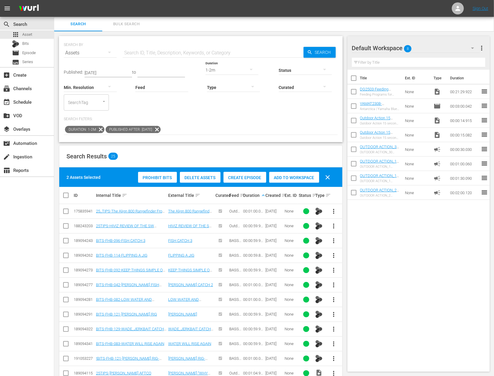
click at [298, 178] on span "Add to Workspace" at bounding box center [294, 177] width 50 height 5
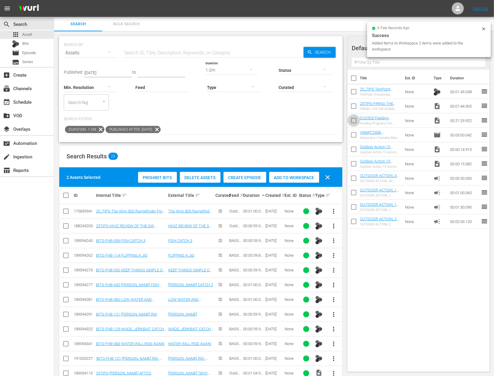
click at [354, 120] on input "checkbox" at bounding box center [354, 122] width 13 height 13
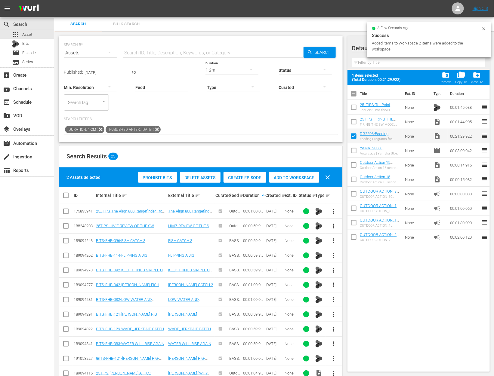
click at [354, 120] on input "checkbox" at bounding box center [354, 123] width 13 height 13
click at [353, 104] on input "checkbox" at bounding box center [354, 108] width 13 height 13
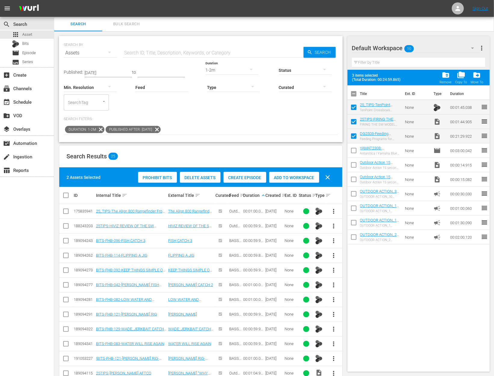
click at [330, 177] on span "clear" at bounding box center [327, 177] width 7 height 7
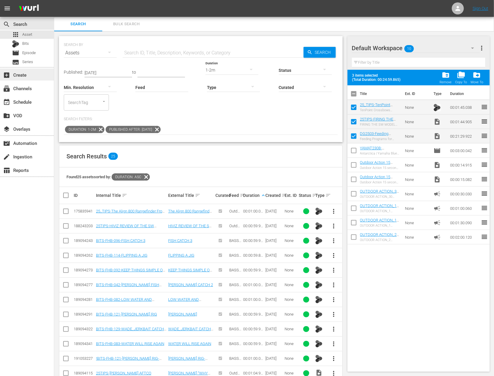
click at [31, 73] on div "add_box Create" at bounding box center [17, 73] width 34 height 5
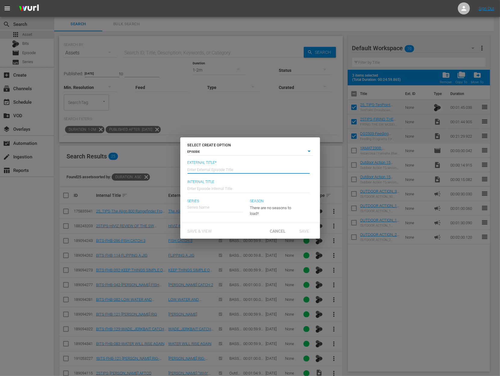
click at [234, 165] on input "text" at bounding box center [248, 169] width 122 height 14
paste input "Feeding Programs for Attracting Wildlife"
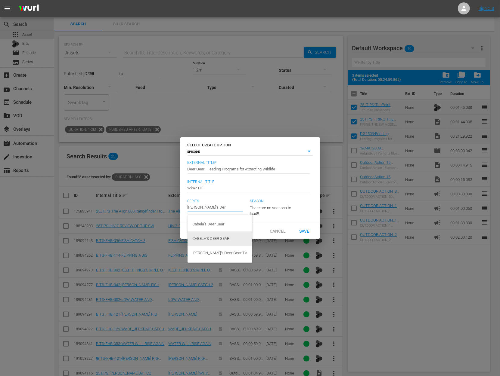
click at [219, 236] on div "CABELA'S DEER GEAR" at bounding box center [219, 239] width 55 height 14
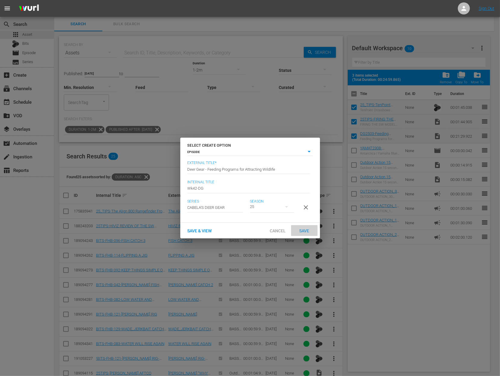
click at [306, 234] on span "Save" at bounding box center [304, 231] width 20 height 5
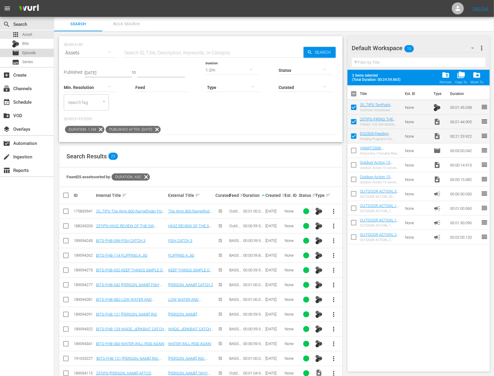
click at [37, 53] on div "movie Episode" at bounding box center [27, 53] width 54 height 8
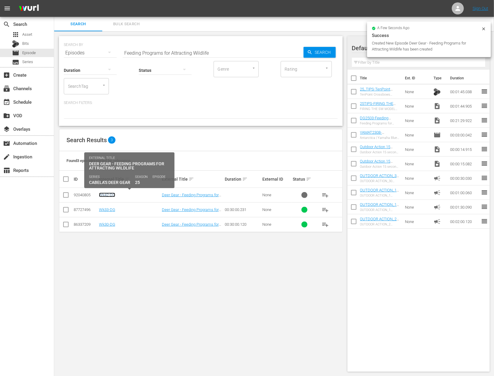
click at [108, 195] on link "Wk42-DG" at bounding box center [107, 195] width 16 height 5
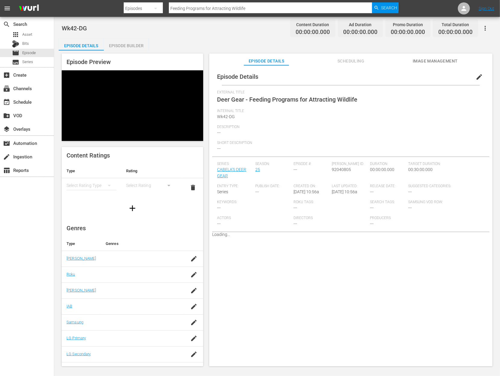
click at [125, 47] on div "Episode Builder" at bounding box center [126, 46] width 45 height 14
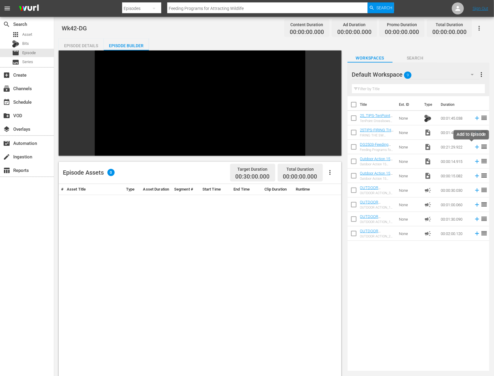
click at [475, 148] on icon at bounding box center [477, 147] width 4 height 4
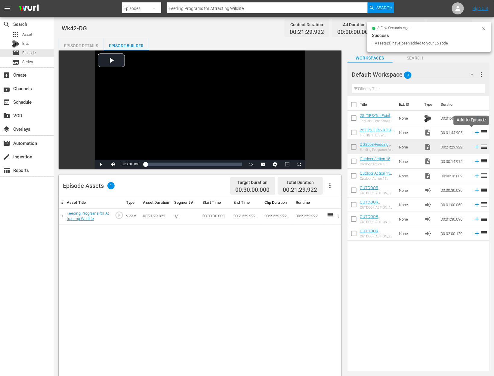
click at [475, 132] on icon at bounding box center [477, 133] width 4 height 4
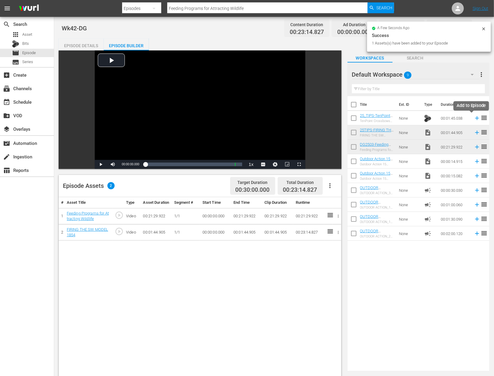
click at [475, 118] on icon at bounding box center [477, 118] width 4 height 4
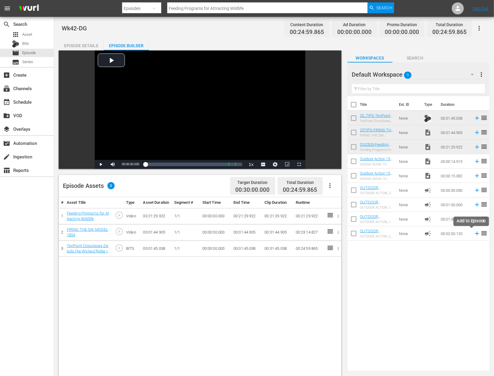
click at [474, 236] on icon at bounding box center [477, 234] width 7 height 7
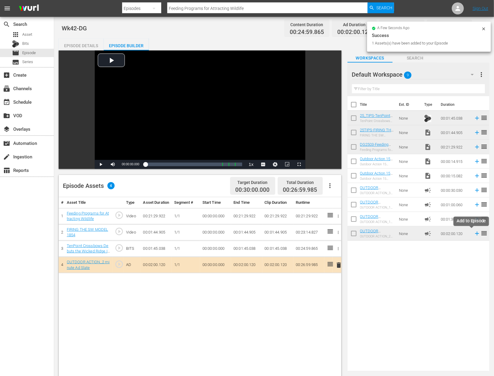
click at [474, 235] on icon at bounding box center [477, 234] width 7 height 7
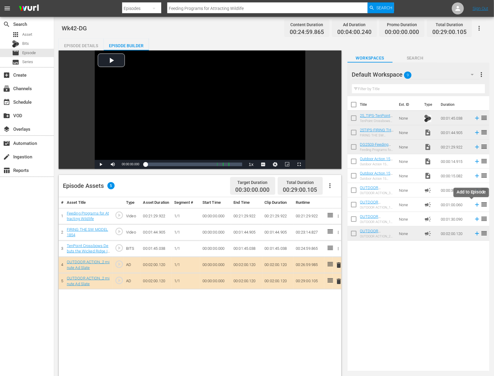
click at [474, 205] on icon at bounding box center [477, 205] width 7 height 7
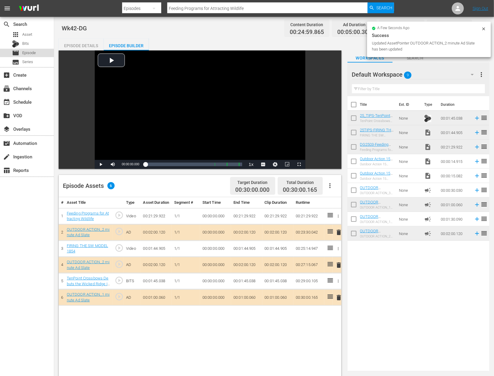
click at [29, 53] on span "Episode" at bounding box center [29, 53] width 14 height 6
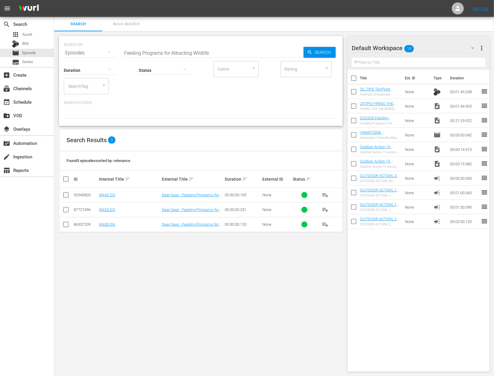
click at [354, 91] on input "checkbox" at bounding box center [354, 93] width 13 height 13
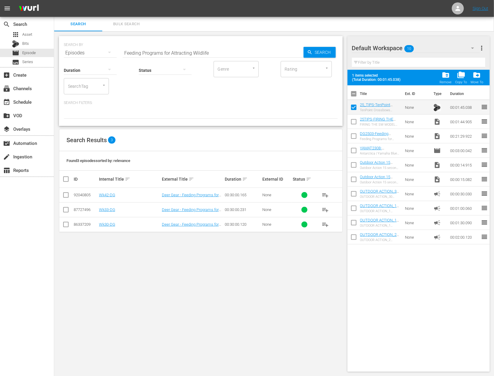
click at [356, 120] on input "checkbox" at bounding box center [354, 123] width 13 height 13
click at [353, 135] on input "checkbox" at bounding box center [354, 137] width 13 height 13
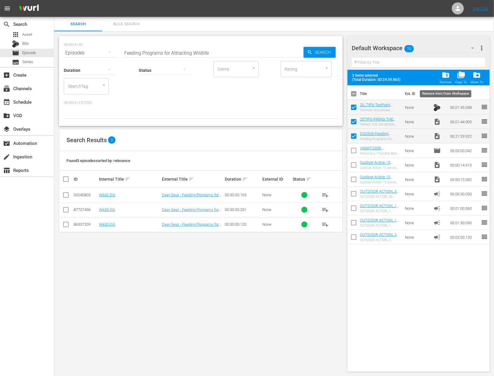
click at [447, 73] on span "folder_delete" at bounding box center [446, 75] width 8 height 8
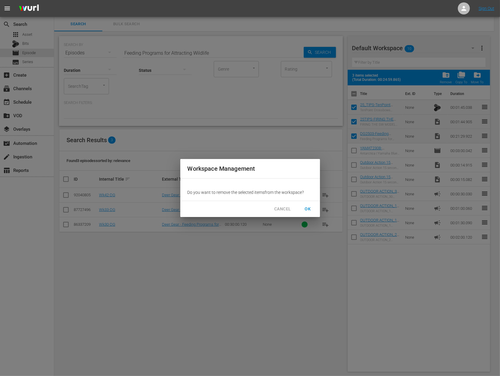
click at [308, 210] on span "OK" at bounding box center [308, 210] width 10 height 8
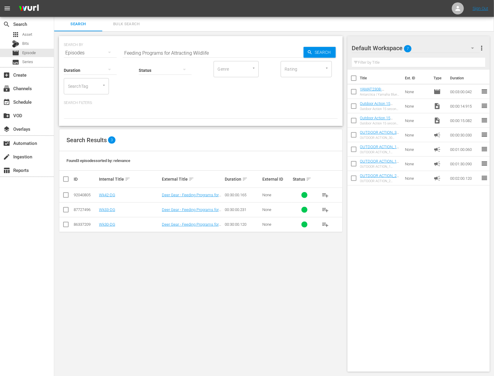
click at [163, 48] on input "Feeding Programs for Attracting Wildlife" at bounding box center [213, 53] width 181 height 14
paste input "[US_STATE] “Hubcap” Crappi"
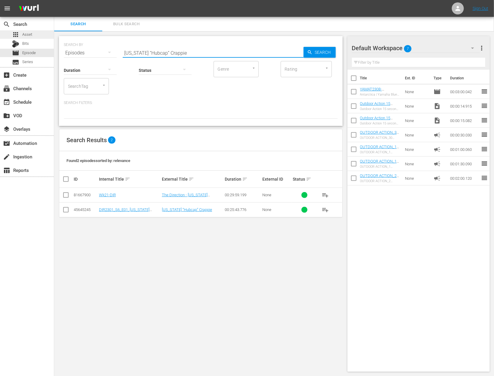
click at [28, 33] on span "Asset" at bounding box center [27, 35] width 10 height 6
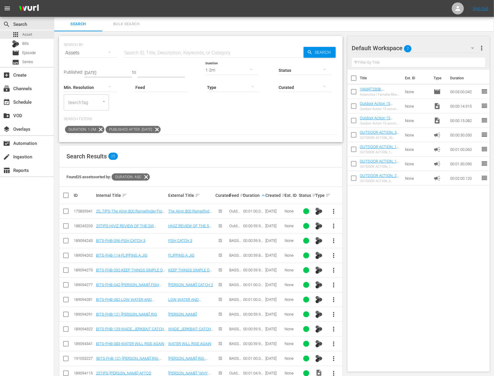
click at [143, 52] on input "text" at bounding box center [213, 53] width 181 height 14
click at [130, 113] on div "Published: [DATE] to Duration 1-2m Status Min. Resolution Feed Feed Title Type …" at bounding box center [201, 97] width 274 height 75
click at [161, 128] on icon at bounding box center [157, 130] width 8 height 8
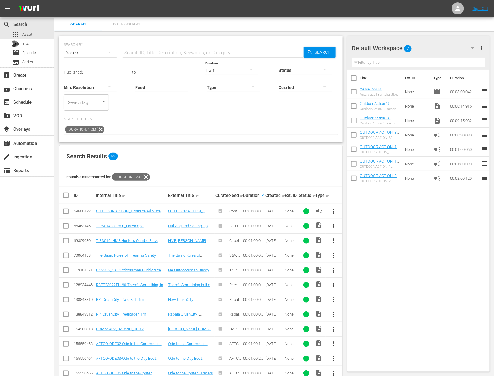
click at [101, 127] on icon at bounding box center [101, 130] width 8 height 8
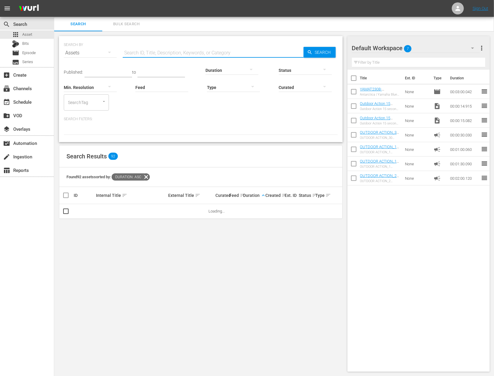
click at [183, 51] on input "text" at bounding box center [213, 53] width 181 height 14
paste input "[US_STATE] “Hubcap” Crappie"
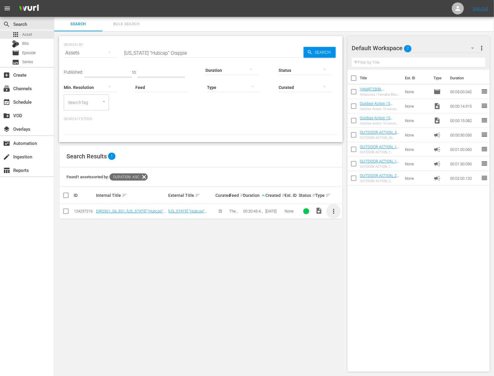
click at [337, 211] on span "more_vert" at bounding box center [333, 211] width 7 height 7
click at [354, 224] on div "Workspace" at bounding box center [366, 228] width 41 height 14
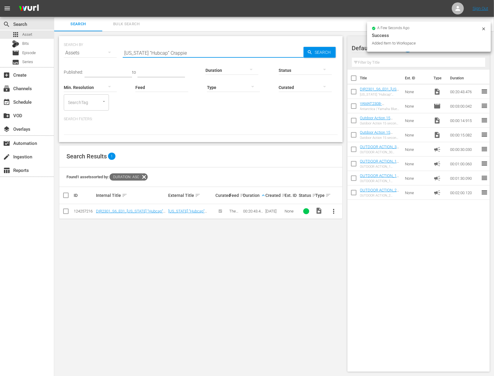
click at [183, 55] on input "[US_STATE] “Hubcap” Crappie" at bounding box center [213, 53] width 181 height 14
drag, startPoint x: 183, startPoint y: 55, endPoint x: 184, endPoint y: 45, distance: 9.7
click at [183, 55] on input "[US_STATE] “Hubcap” Crappie" at bounding box center [213, 53] width 181 height 14
click at [216, 67] on div at bounding box center [232, 70] width 53 height 17
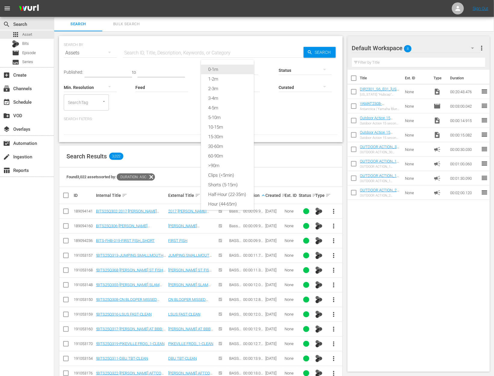
click at [220, 67] on div "0-1m" at bounding box center [227, 70] width 53 height 10
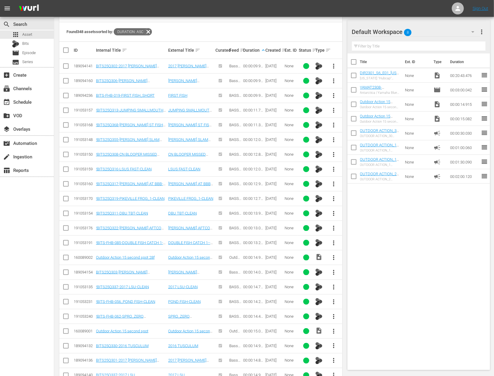
scroll to position [438, 0]
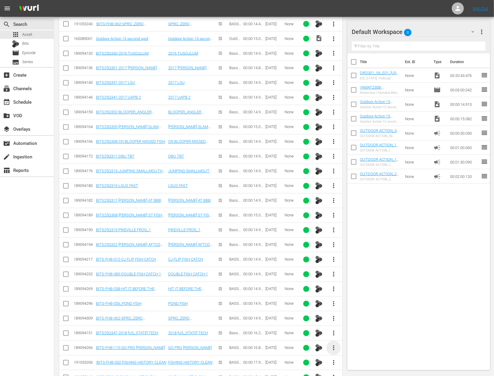
click at [334, 345] on span "more_vert" at bounding box center [333, 348] width 7 height 7
click at [354, 310] on div "Workspace" at bounding box center [366, 312] width 41 height 14
click at [353, 91] on input "checkbox" at bounding box center [354, 91] width 13 height 13
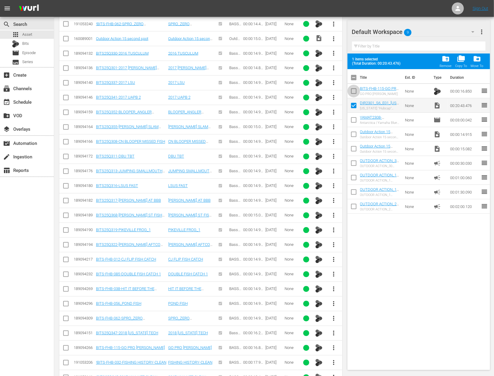
click at [354, 89] on input "checkbox" at bounding box center [354, 92] width 13 height 13
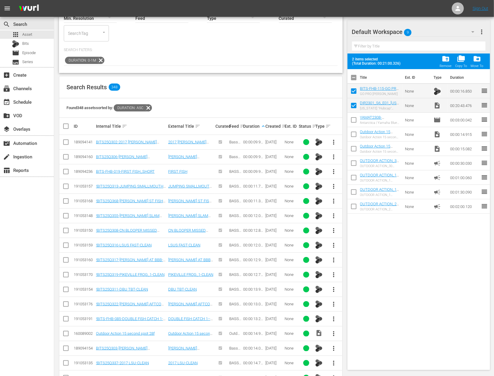
scroll to position [0, 0]
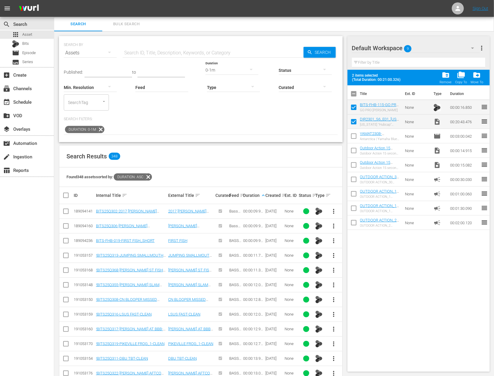
click at [248, 70] on icon "button" at bounding box center [251, 69] width 7 height 7
click at [234, 79] on div "1-2m" at bounding box center [227, 79] width 53 height 10
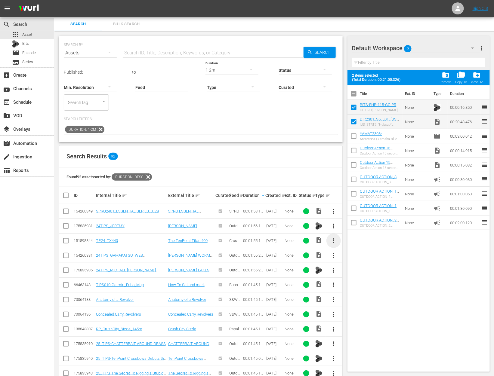
click at [332, 239] on span "more_vert" at bounding box center [333, 240] width 7 height 7
click at [360, 250] on div "Workspace" at bounding box center [366, 257] width 41 height 14
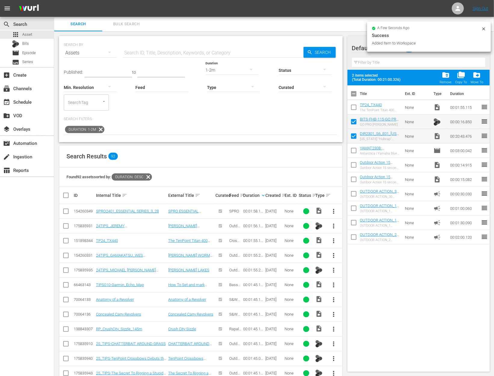
click at [353, 110] on input "checkbox" at bounding box center [354, 108] width 13 height 13
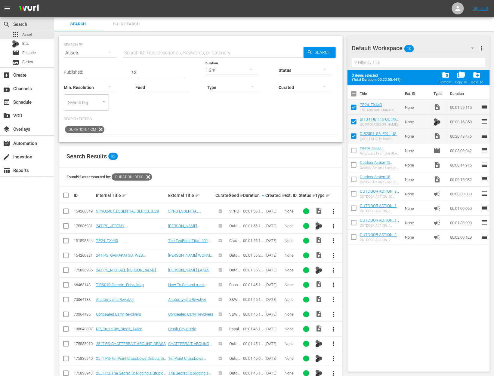
click at [234, 72] on div "1-2m" at bounding box center [232, 70] width 53 height 17
click at [219, 88] on div "2-3m" at bounding box center [227, 89] width 53 height 10
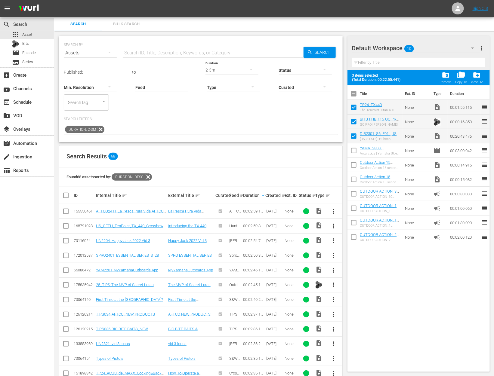
click at [265, 197] on th "Created sort" at bounding box center [275, 195] width 20 height 17
click at [258, 197] on div "Duration keyboard_arrow_down" at bounding box center [253, 195] width 20 height 7
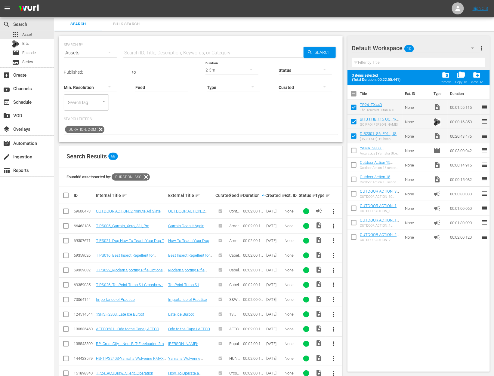
click at [234, 67] on div "2-3m" at bounding box center [232, 70] width 53 height 17
click at [229, 71] on div "1-2m" at bounding box center [227, 76] width 53 height 10
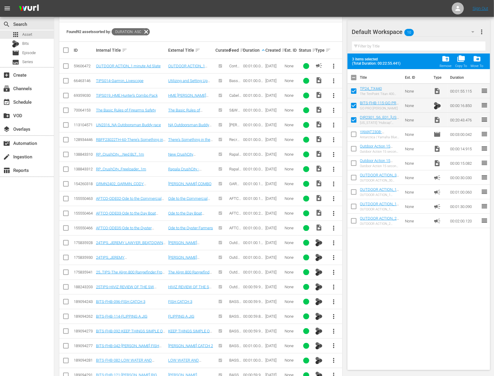
scroll to position [438, 0]
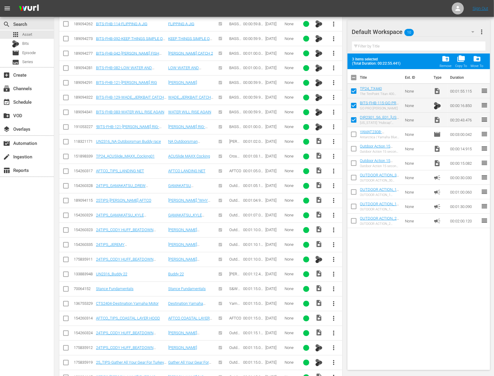
click at [335, 164] on button "more_vert" at bounding box center [334, 171] width 14 height 14
click at [354, 184] on div "Workspace" at bounding box center [366, 185] width 41 height 14
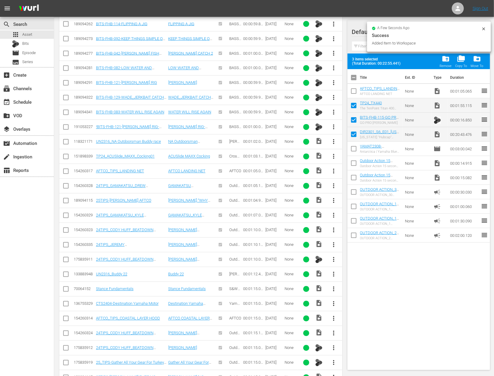
click at [354, 91] on input "checkbox" at bounding box center [354, 92] width 13 height 13
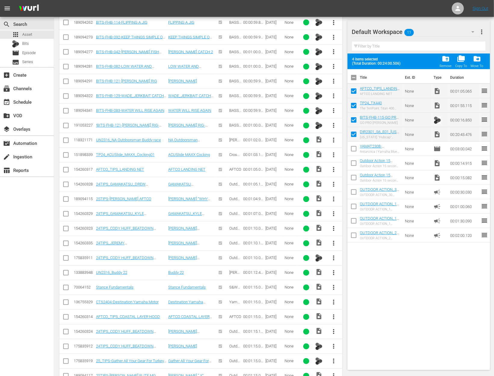
scroll to position [0, 0]
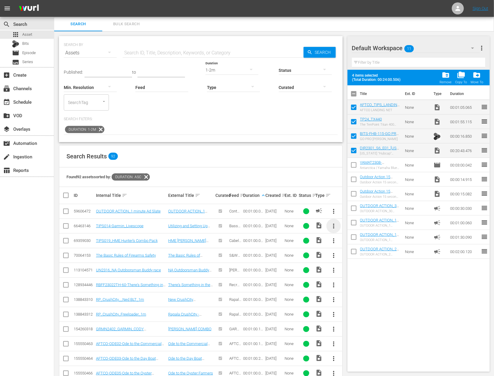
click at [334, 224] on span "more_vert" at bounding box center [333, 226] width 7 height 7
click at [355, 239] on div "Workspace" at bounding box center [366, 242] width 41 height 14
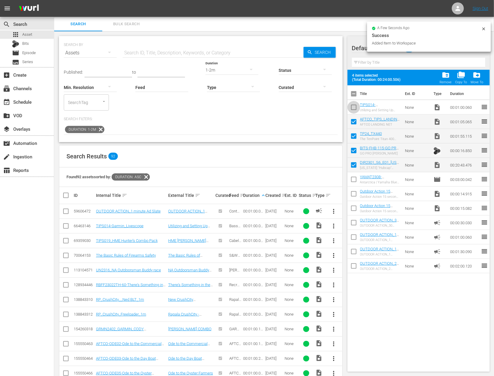
click at [354, 109] on input "checkbox" at bounding box center [354, 108] width 13 height 13
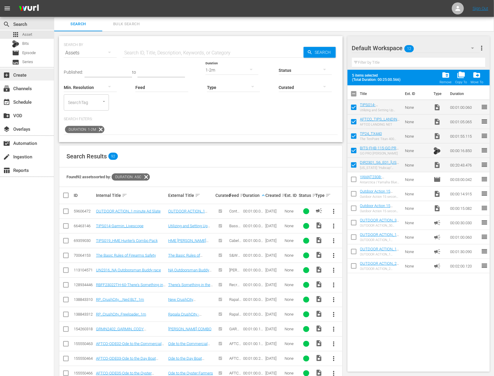
click at [20, 77] on div "add_box Create" at bounding box center [17, 73] width 34 height 5
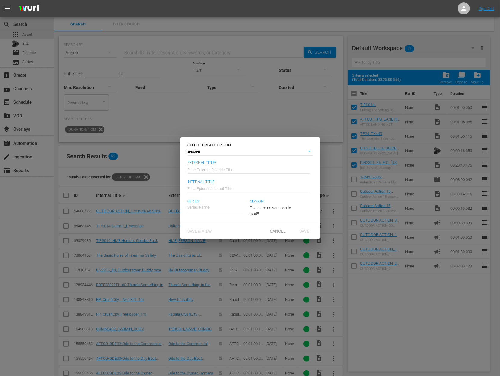
click at [224, 169] on input "text" at bounding box center [248, 169] width 122 height 14
paste input "[US_STATE] “Hubcap” Crappie"
click at [213, 221] on div "The Direction" at bounding box center [203, 224] width 23 height 14
click at [278, 207] on div "23" at bounding box center [272, 207] width 44 height 17
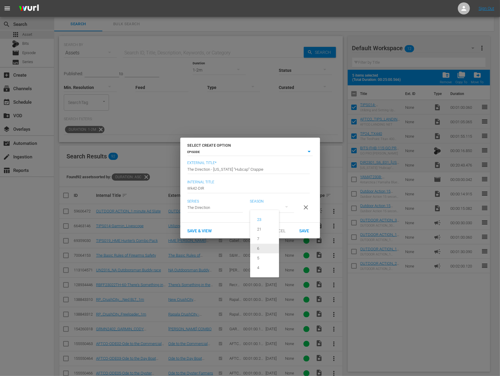
click at [268, 245] on span "6" at bounding box center [264, 249] width 29 height 10
click at [306, 234] on span "Save" at bounding box center [304, 231] width 20 height 5
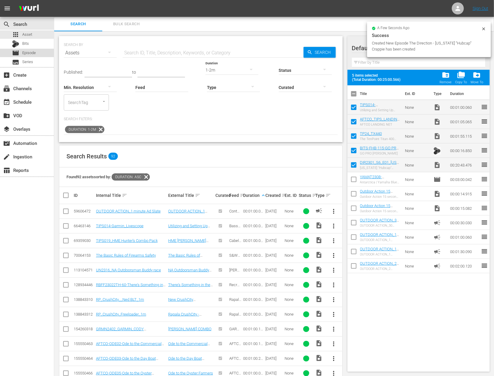
click at [38, 57] on div "movie Episode" at bounding box center [27, 53] width 54 height 8
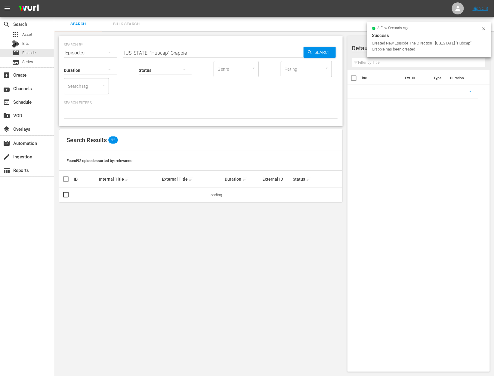
click at [163, 54] on input "[US_STATE] “Hubcap” Crappie" at bounding box center [213, 53] width 181 height 14
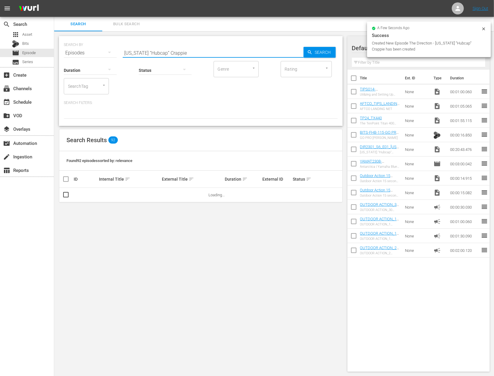
click at [163, 54] on input "[US_STATE] “Hubcap” Crappie" at bounding box center [213, 53] width 181 height 14
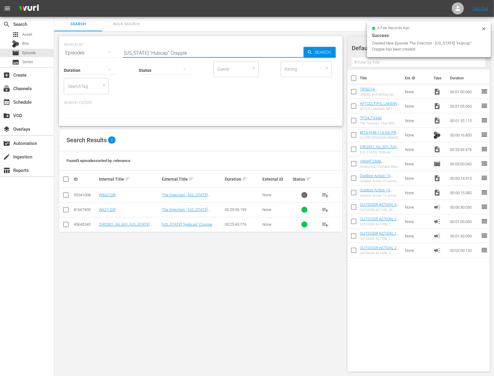
click at [163, 54] on input "[US_STATE] “Hubcap” Crappie" at bounding box center [213, 53] width 181 height 14
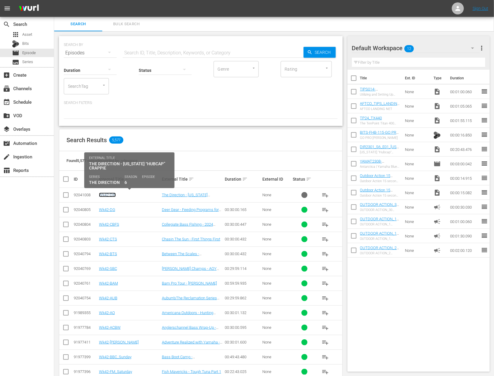
click at [107, 196] on link "Wk42-DIR" at bounding box center [107, 195] width 17 height 5
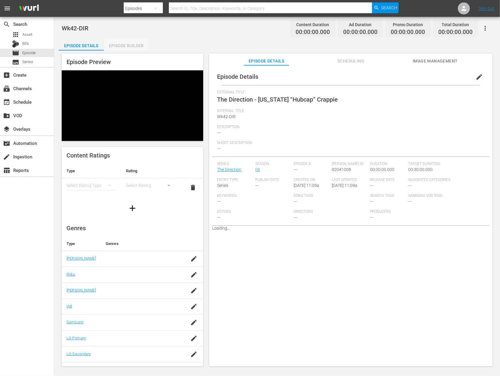
click at [132, 47] on div "Episode Builder" at bounding box center [126, 46] width 45 height 14
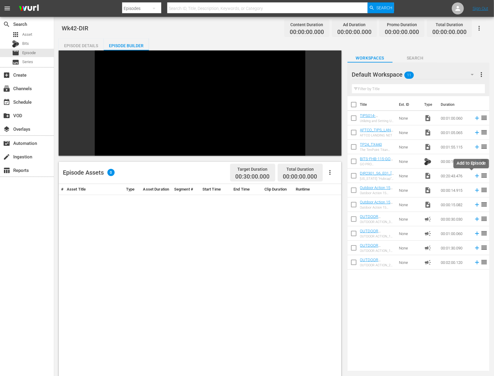
click at [475, 176] on icon at bounding box center [477, 176] width 4 height 4
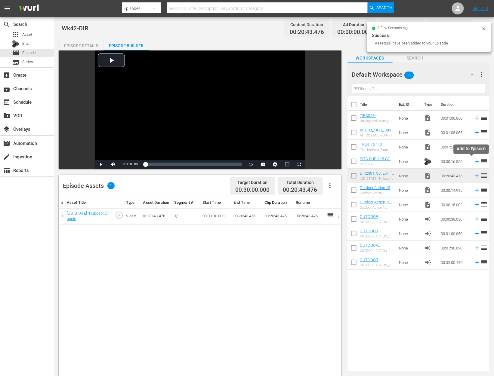
click at [474, 162] on icon at bounding box center [477, 161] width 7 height 7
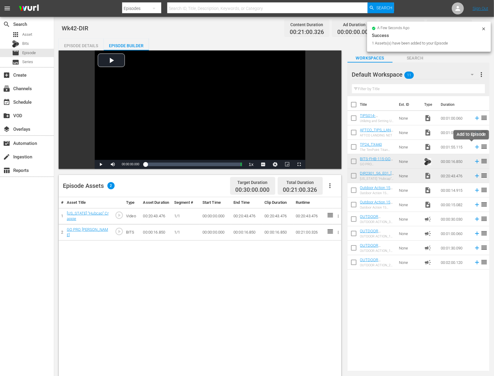
click at [474, 146] on icon at bounding box center [477, 147] width 7 height 7
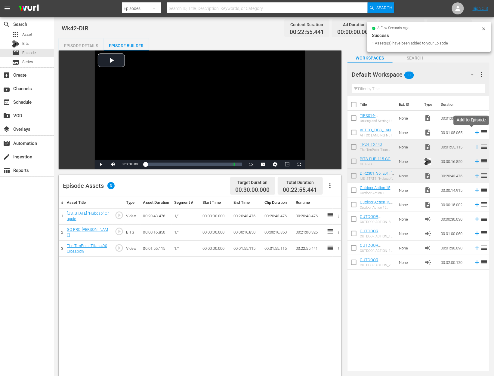
click at [474, 133] on icon at bounding box center [477, 132] width 7 height 7
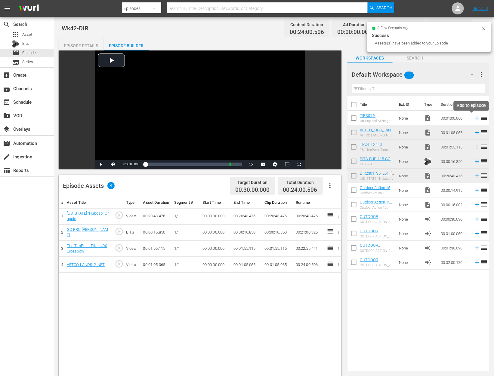
click at [474, 117] on icon at bounding box center [477, 118] width 7 height 7
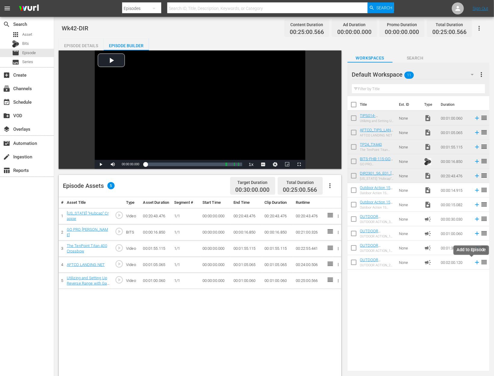
click at [474, 264] on icon at bounding box center [477, 262] width 7 height 7
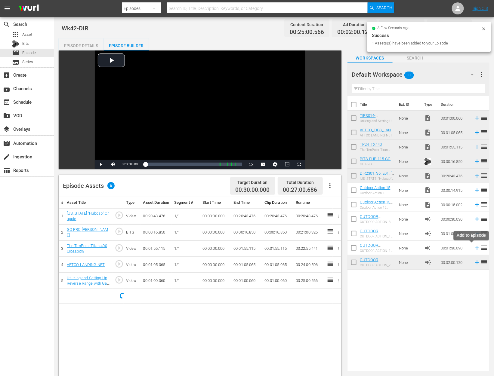
click at [474, 250] on icon at bounding box center [477, 248] width 7 height 7
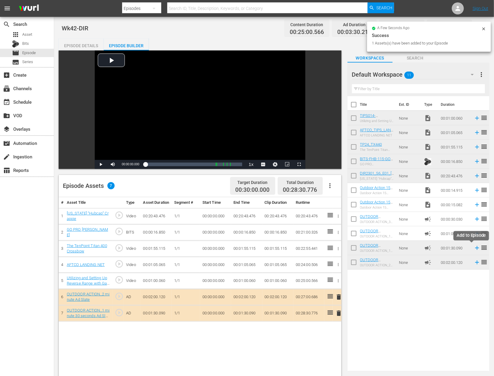
click at [474, 249] on icon at bounding box center [477, 248] width 7 height 7
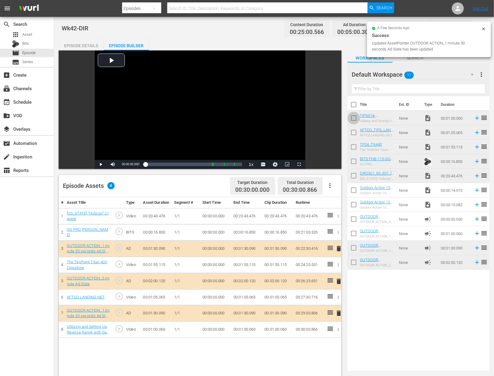
click at [352, 119] on input "checkbox" at bounding box center [354, 119] width 13 height 13
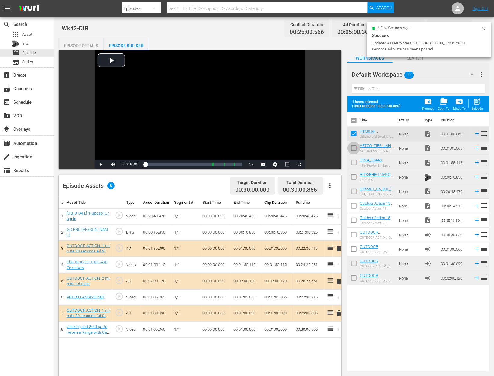
click at [353, 147] on input "checkbox" at bounding box center [354, 149] width 13 height 13
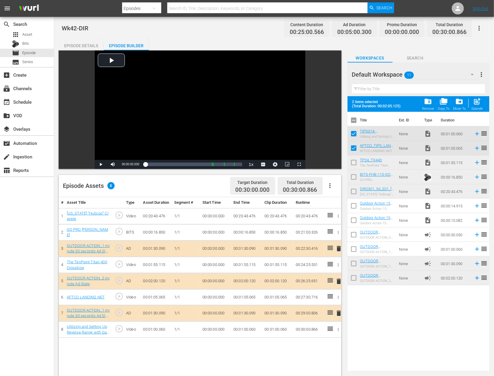
click at [354, 162] on input "checkbox" at bounding box center [354, 164] width 13 height 13
click at [354, 182] on input "checkbox" at bounding box center [354, 178] width 13 height 13
click at [354, 194] on input "checkbox" at bounding box center [354, 193] width 13 height 13
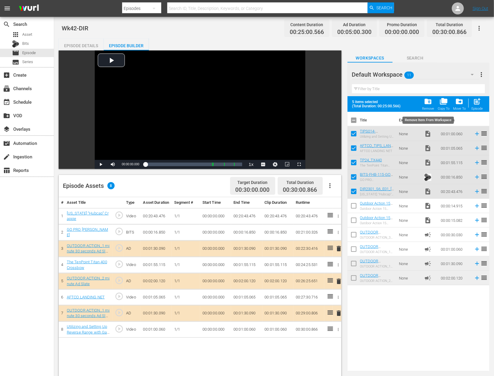
click at [426, 106] on div "folder_delete Remove" at bounding box center [428, 104] width 12 height 13
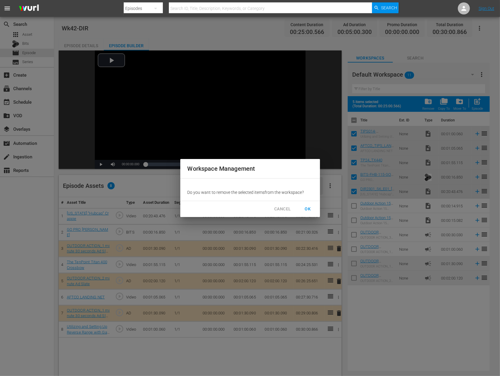
click at [308, 211] on span "OK" at bounding box center [308, 210] width 10 height 8
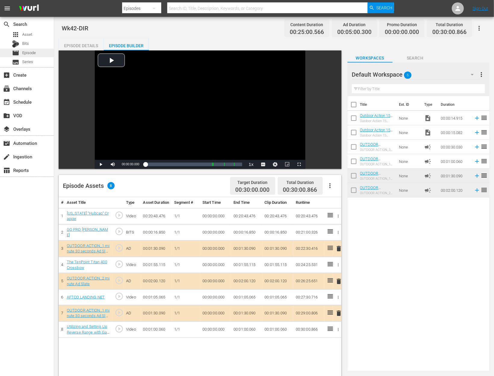
click at [29, 54] on span "Episode" at bounding box center [29, 53] width 14 height 6
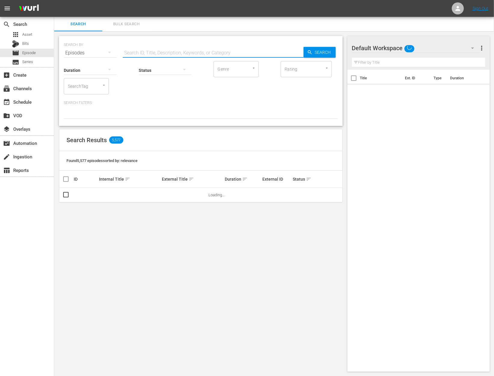
click at [165, 51] on input "text" at bounding box center [213, 53] width 181 height 14
paste input "Speedy Stop Open Port [PERSON_NAME] [US_STATE]"
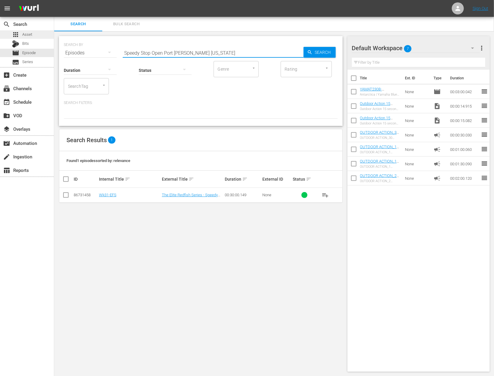
click at [26, 33] on span "Asset" at bounding box center [27, 35] width 10 height 6
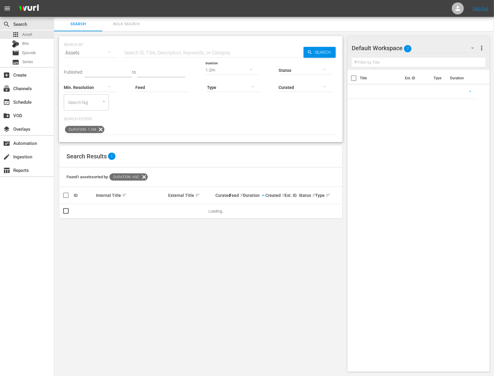
click at [102, 128] on icon at bounding box center [100, 129] width 7 height 7
click at [177, 50] on input "text" at bounding box center [213, 53] width 181 height 14
paste input "Speedy Stop Open Port [PERSON_NAME] [US_STATE]"
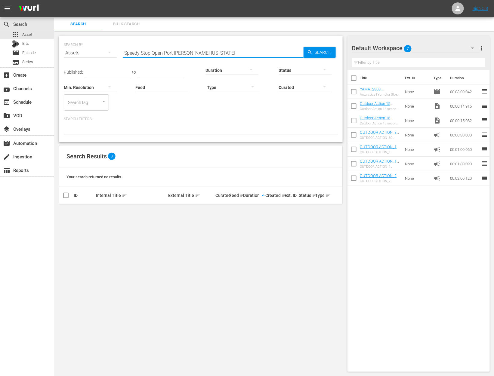
drag, startPoint x: 152, startPoint y: 54, endPoint x: 231, endPoint y: 59, distance: 79.0
click at [231, 59] on div "SEARCH BY Search By Assets Search ID, Title, Description, Keywords, or Category…" at bounding box center [201, 89] width 284 height 106
click at [171, 53] on input "Speedy Stop" at bounding box center [213, 53] width 181 height 14
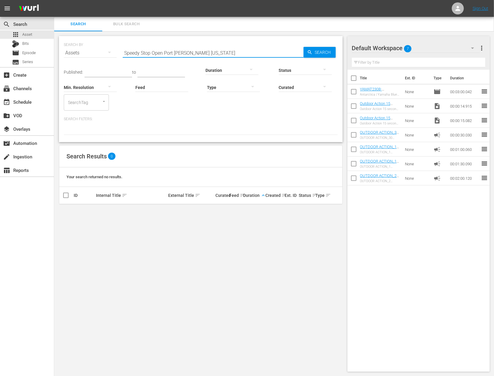
click at [164, 49] on input "Speedy Stop Open Port [PERSON_NAME] [US_STATE]" at bounding box center [213, 53] width 181 height 14
drag, startPoint x: 164, startPoint y: 53, endPoint x: 112, endPoint y: 15, distance: 64.3
click at [112, 16] on div "menu Sign Out search Search apps Asset Bits movie Episode subtitles Series add_…" at bounding box center [247, 188] width 494 height 377
click at [30, 54] on span "Episode" at bounding box center [29, 53] width 14 height 6
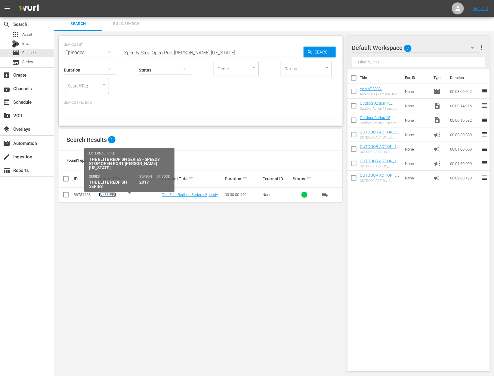
click at [111, 193] on link "Wk31-EFS" at bounding box center [107, 195] width 17 height 5
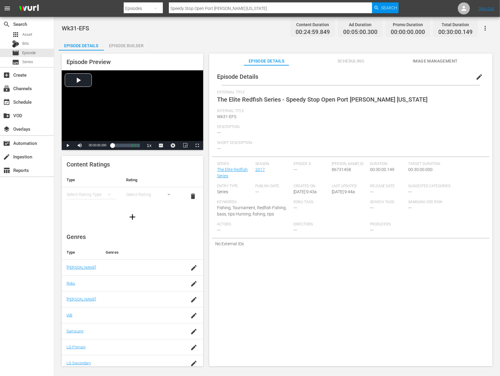
click at [129, 45] on div "Episode Builder" at bounding box center [126, 46] width 45 height 14
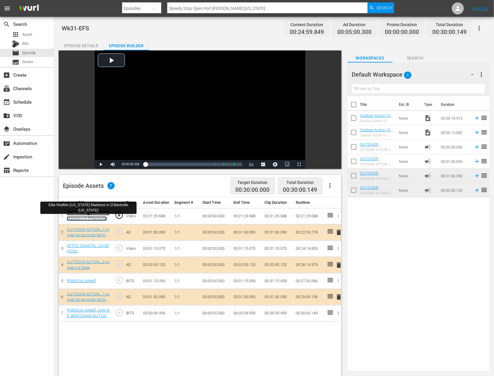
click at [97, 226] on link "Elite Redfish [US_STATE] Madness in D’Iberbville [US_STATE]" at bounding box center [88, 219] width 43 height 16
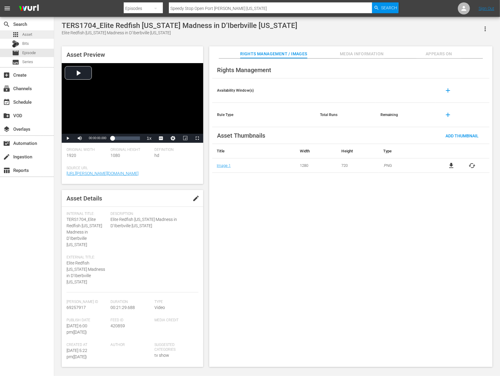
click at [28, 32] on span "Asset" at bounding box center [27, 35] width 10 height 6
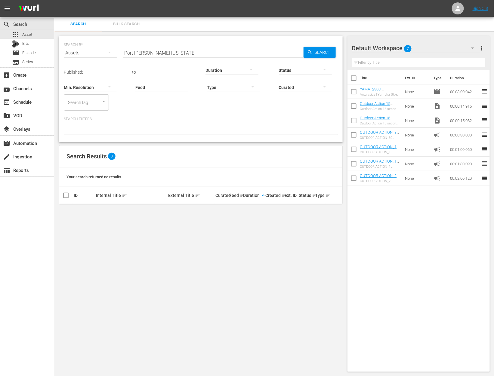
click at [170, 54] on input "Port [PERSON_NAME] [US_STATE]" at bounding box center [213, 53] width 181 height 14
click at [167, 54] on input "Port [PERSON_NAME] [US_STATE]" at bounding box center [213, 53] width 181 height 14
click at [163, 56] on input "Port [PERSON_NAME]" at bounding box center [213, 53] width 181 height 14
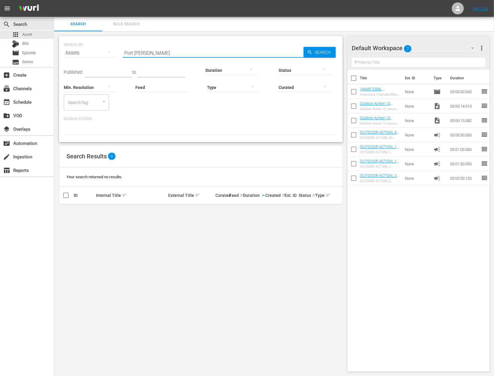
click at [163, 56] on input "Port [PERSON_NAME]" at bounding box center [213, 53] width 181 height 14
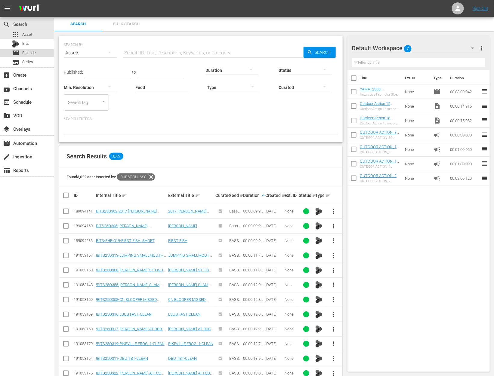
click at [30, 49] on div "movie Episode" at bounding box center [24, 53] width 24 height 8
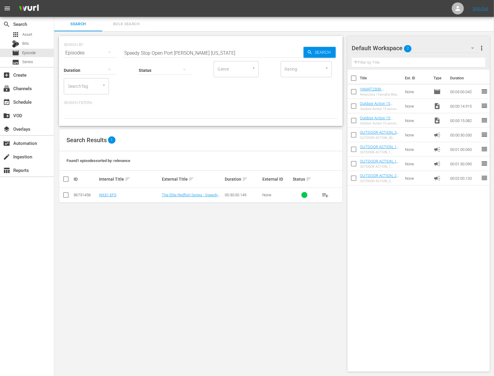
click at [66, 198] on input "checkbox" at bounding box center [65, 196] width 7 height 7
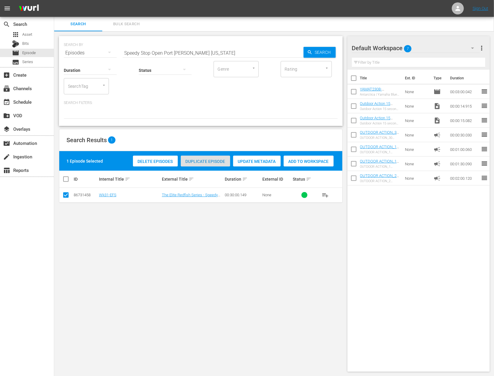
click at [204, 163] on span "Duplicate Episode" at bounding box center [205, 161] width 49 height 5
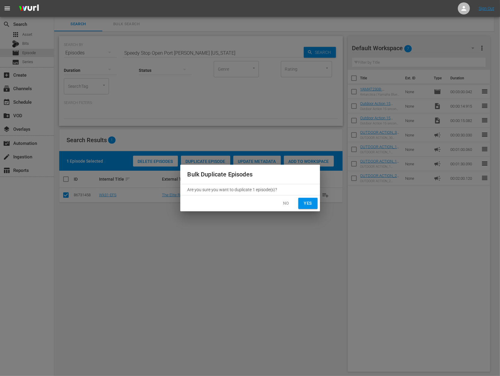
click at [311, 198] on button "Yes" at bounding box center [307, 203] width 19 height 11
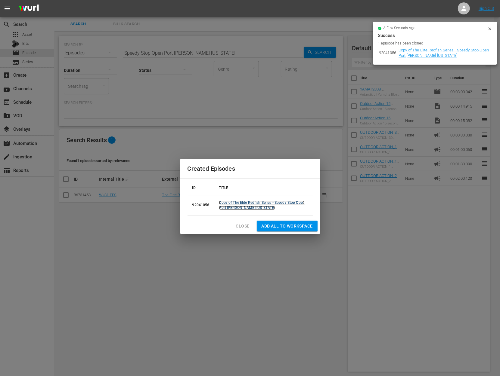
click at [280, 202] on link "Copy of The Elite Redfish Series - Speedy Stop Open Port [PERSON_NAME] [US_STAT…" at bounding box center [262, 205] width 86 height 9
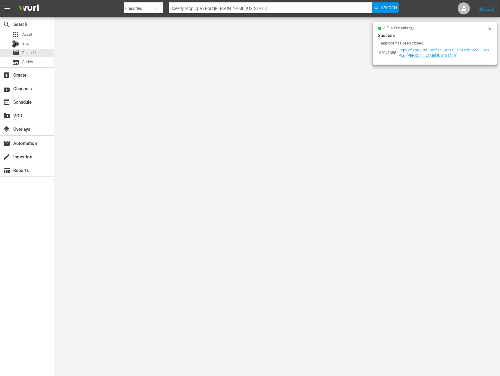
click at [489, 30] on icon at bounding box center [489, 28] width 5 height 5
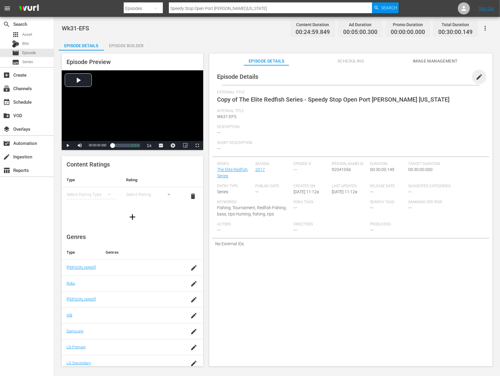
click at [478, 74] on span "edit" at bounding box center [478, 76] width 7 height 7
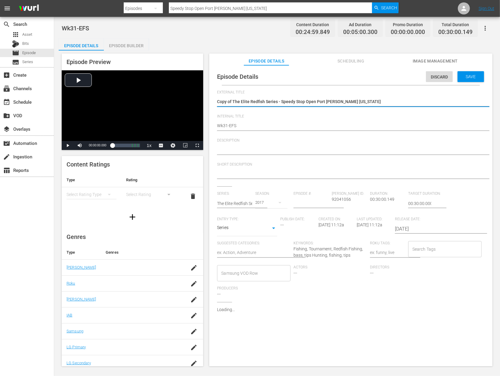
click at [233, 100] on textarea "Copy of The Elite Redfish Series - Speedy Stop Open Port [PERSON_NAME] [US_STAT…" at bounding box center [349, 102] width 265 height 7
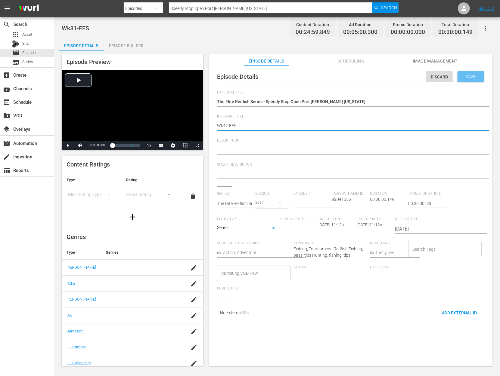
click at [469, 79] on div "Save" at bounding box center [470, 76] width 26 height 11
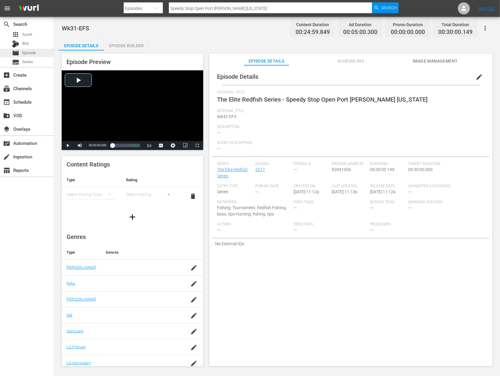
click at [32, 54] on span "Episode" at bounding box center [29, 53] width 14 height 6
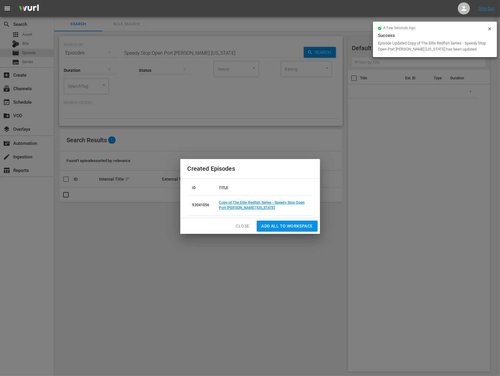
click at [244, 224] on span "Close" at bounding box center [243, 227] width 14 height 8
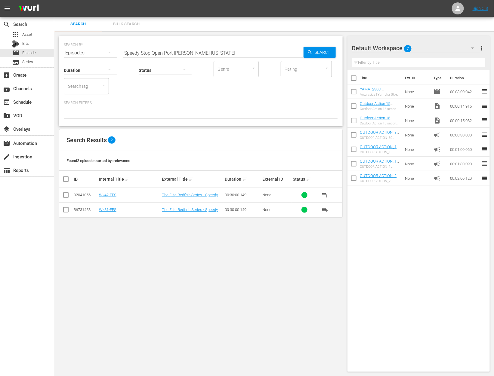
click at [158, 242] on div "SEARCH BY Search By Episodes Search ID, Title, Description, Keywords, or Catego…" at bounding box center [200, 204] width 293 height 346
click at [200, 54] on input "Speedy Stop Open Port [PERSON_NAME] [US_STATE]" at bounding box center [213, 53] width 181 height 14
paste input "2024 Bass Pro Shops & [PERSON_NAME]'s National Team Championship - [GEOGRAPHIC_…"
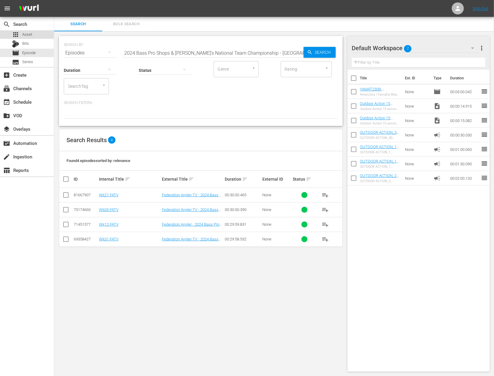
click at [22, 32] on span "Asset" at bounding box center [27, 35] width 10 height 6
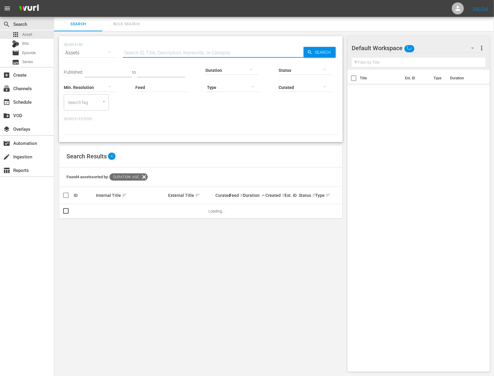
click at [161, 53] on input "text" at bounding box center [213, 53] width 181 height 14
paste input "2024 Bass Pro Shops & [PERSON_NAME]'s National Team Championship - [GEOGRAPHIC_…"
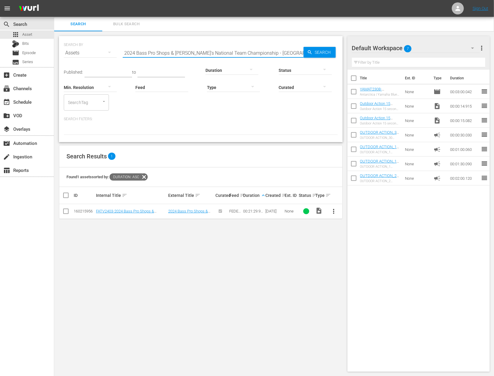
click at [332, 210] on span "more_vert" at bounding box center [333, 211] width 7 height 7
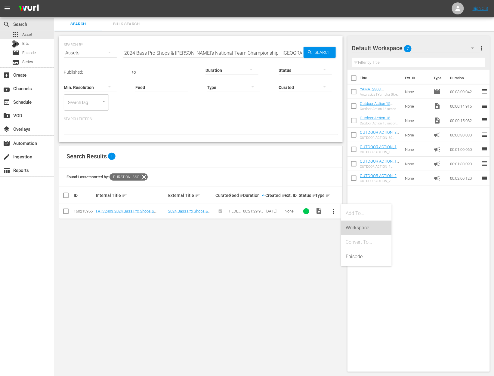
click at [354, 230] on div "Workspace" at bounding box center [366, 228] width 41 height 14
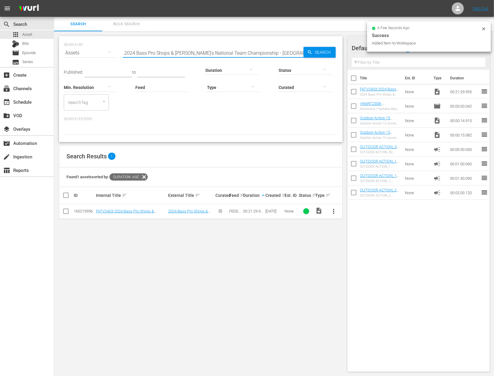
click at [172, 53] on input "2024 Bass Pro Shops & [PERSON_NAME]'s National Team Championship - [GEOGRAPHIC_…" at bounding box center [213, 53] width 181 height 14
click at [224, 73] on div "Type" at bounding box center [233, 84] width 53 height 22
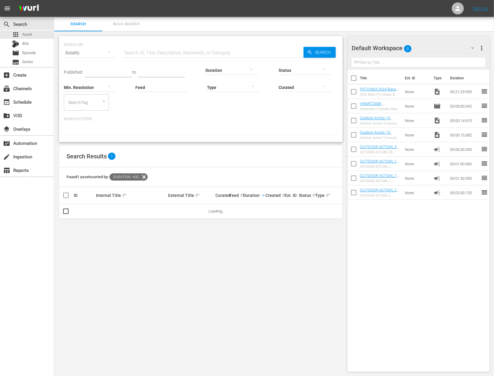
click at [223, 70] on div at bounding box center [232, 70] width 53 height 17
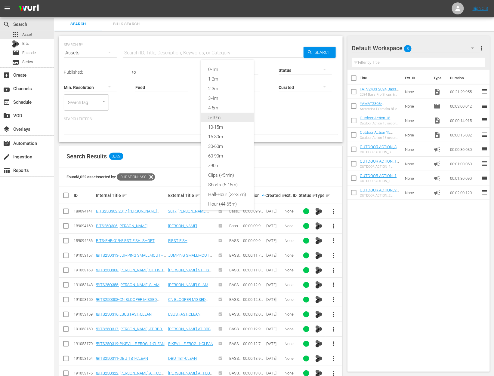
click at [233, 120] on div "5-10m" at bounding box center [227, 118] width 53 height 10
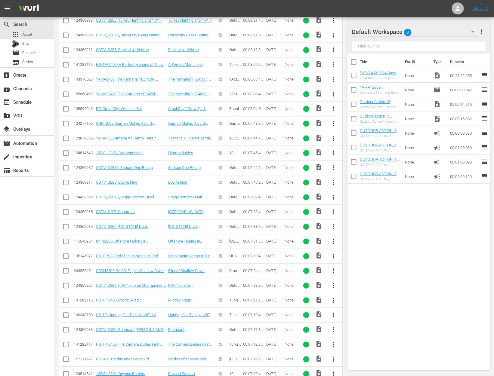
scroll to position [515, 0]
click at [331, 253] on span "more_vert" at bounding box center [333, 256] width 7 height 7
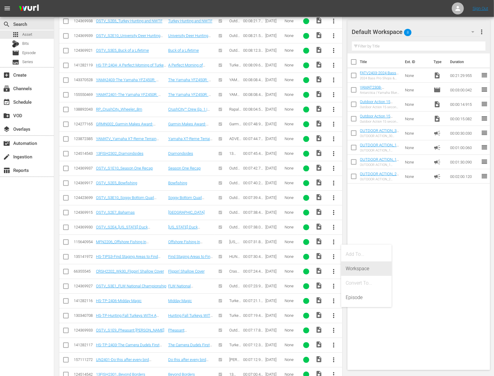
click at [350, 265] on div "Workspace" at bounding box center [366, 269] width 41 height 14
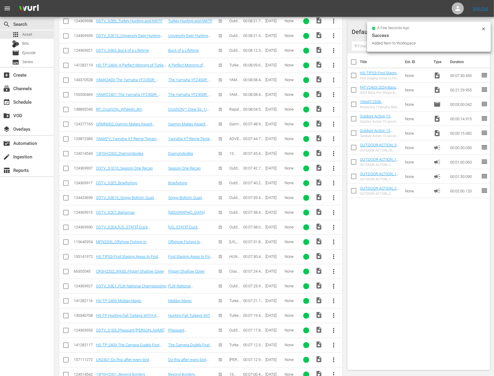
click at [355, 87] on input "checkbox" at bounding box center [354, 91] width 13 height 13
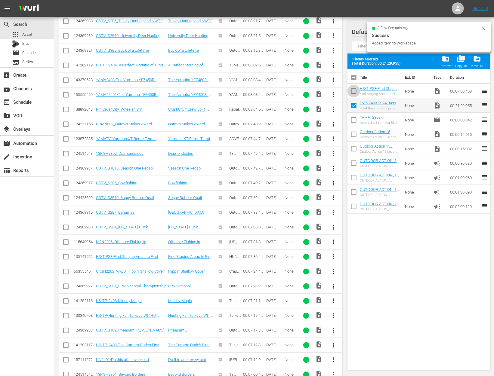
click at [355, 87] on input "checkbox" at bounding box center [354, 92] width 13 height 13
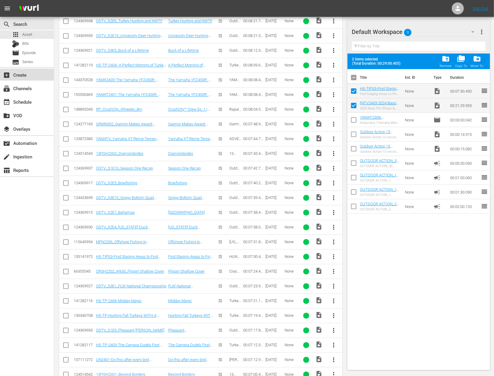
click at [32, 72] on div "add_box Create" at bounding box center [17, 73] width 34 height 5
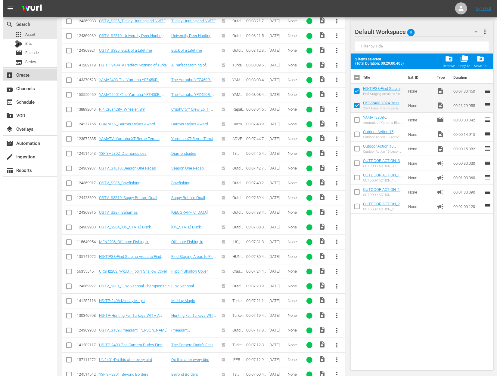
scroll to position [498, 0]
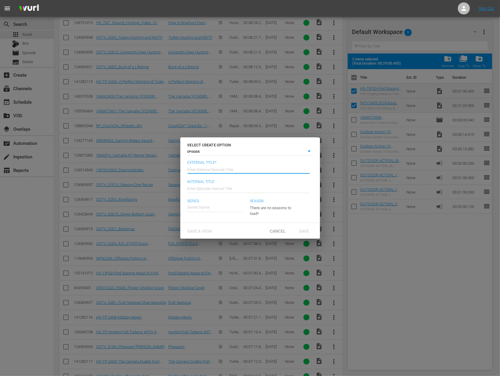
click at [215, 171] on input "text" at bounding box center [248, 169] width 122 height 14
paste input "2024 Bass Pro Shops & [PERSON_NAME]'s National Team Championship - [GEOGRAPHIC_…"
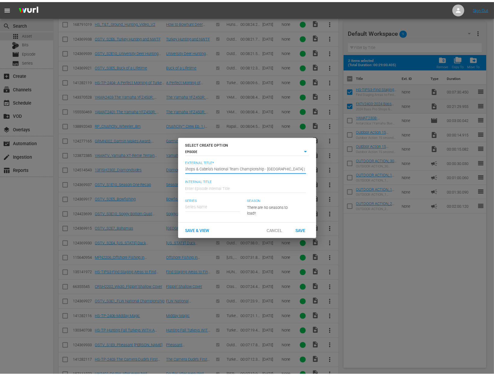
scroll to position [0, 0]
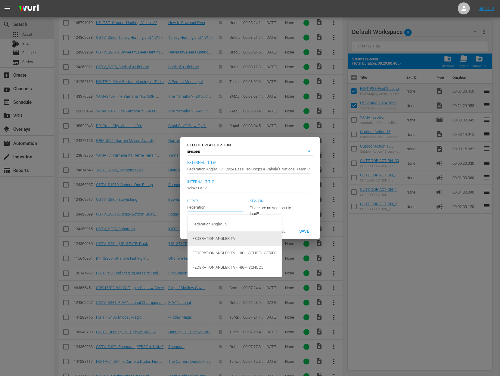
click at [223, 239] on div "FEDERATION ANGLER TV" at bounding box center [234, 239] width 85 height 14
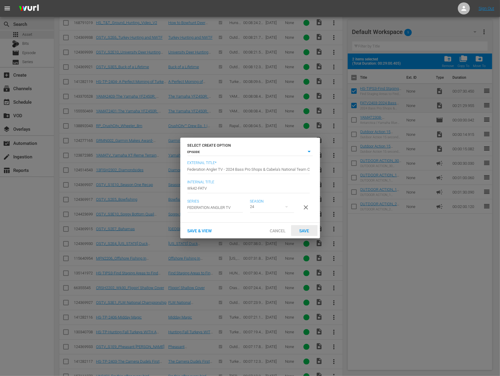
click at [306, 230] on div "Save" at bounding box center [304, 230] width 26 height 11
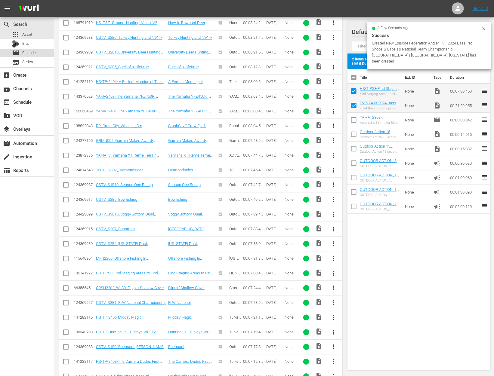
click at [32, 53] on span "Episode" at bounding box center [29, 53] width 14 height 6
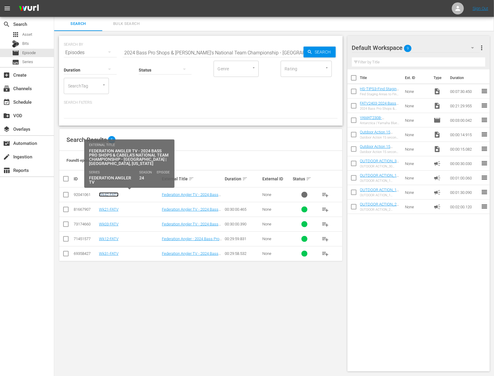
click at [112, 194] on link "Wk42-FATV" at bounding box center [109, 195] width 20 height 5
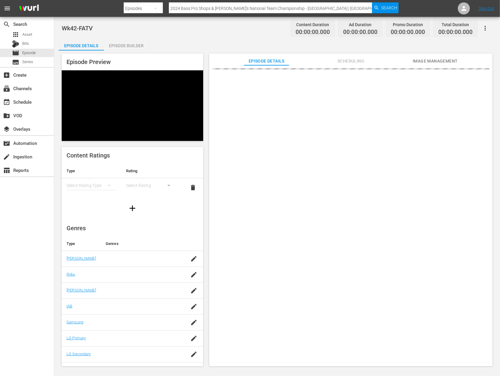
click at [135, 47] on div "Episode Builder" at bounding box center [126, 46] width 45 height 14
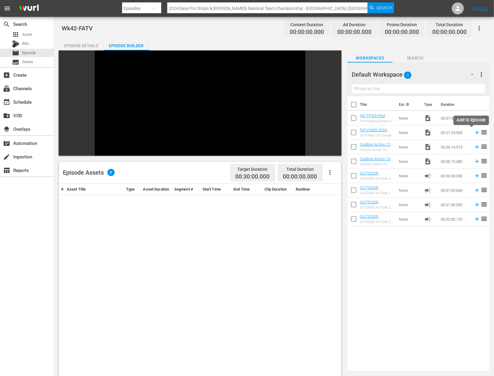
click at [474, 133] on icon at bounding box center [477, 132] width 7 height 7
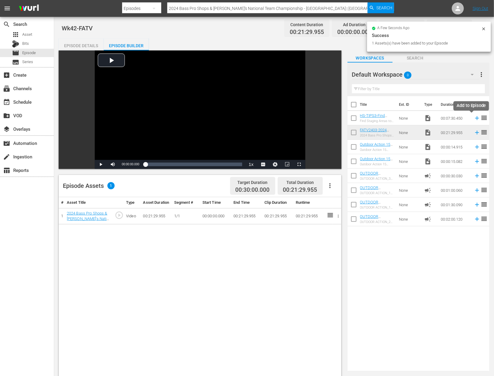
click at [475, 116] on icon at bounding box center [477, 118] width 4 height 4
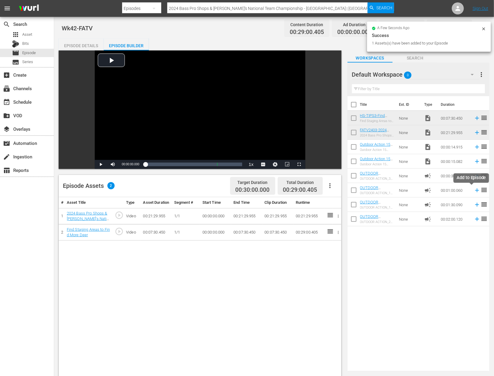
click at [475, 190] on icon at bounding box center [477, 191] width 4 height 4
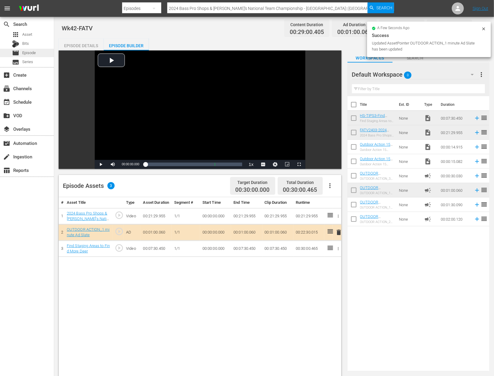
click at [32, 55] on span "Episode" at bounding box center [29, 53] width 14 height 6
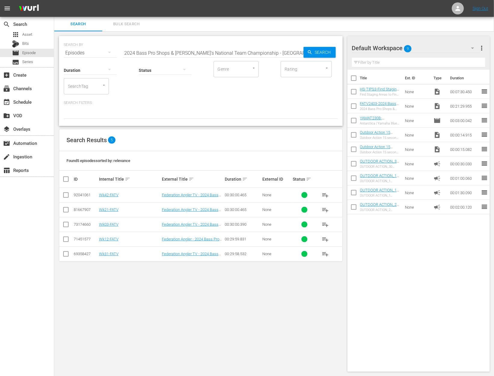
click at [157, 52] on input "2024 Bass Pro Shops & [PERSON_NAME]'s National Team Championship - [GEOGRAPHIC_…" at bounding box center [213, 53] width 181 height 14
paste input "Tampa Marine Tuning"
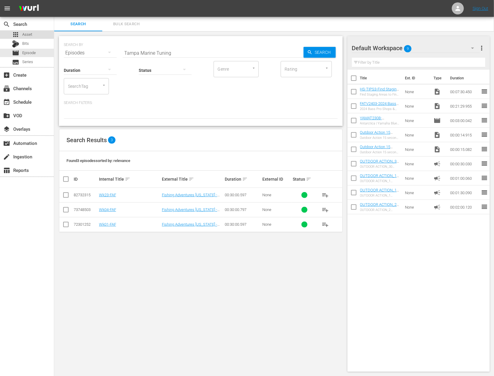
click at [33, 37] on div "apps Asset" at bounding box center [27, 34] width 54 height 8
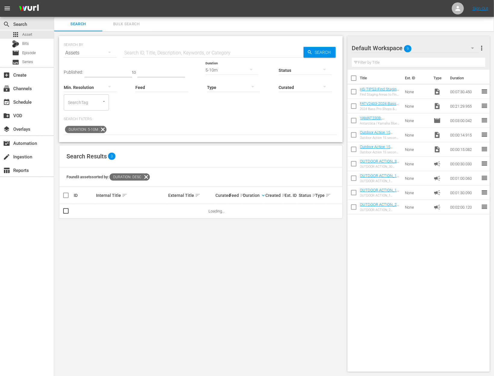
click at [103, 131] on icon at bounding box center [102, 129] width 7 height 7
click at [169, 50] on input "text" at bounding box center [213, 53] width 181 height 14
paste input "Tampa Marine Tuning"
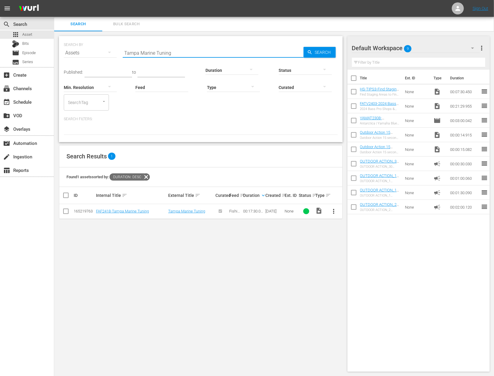
click at [353, 106] on input "checkbox" at bounding box center [354, 107] width 13 height 13
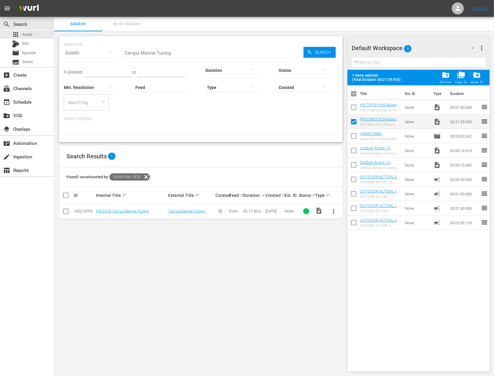
click at [353, 106] on input "checkbox" at bounding box center [354, 108] width 13 height 13
click at [446, 78] on span "folder_delete" at bounding box center [446, 75] width 8 height 8
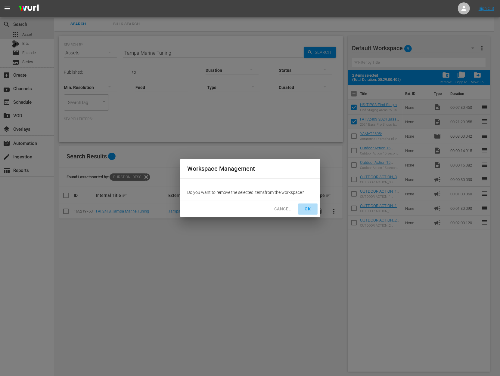
click at [306, 209] on span "OK" at bounding box center [308, 210] width 10 height 8
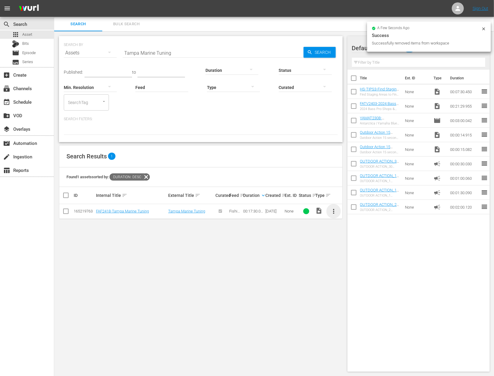
click at [333, 212] on span "more_vert" at bounding box center [333, 211] width 7 height 7
click at [359, 226] on div "Workspace" at bounding box center [366, 228] width 41 height 14
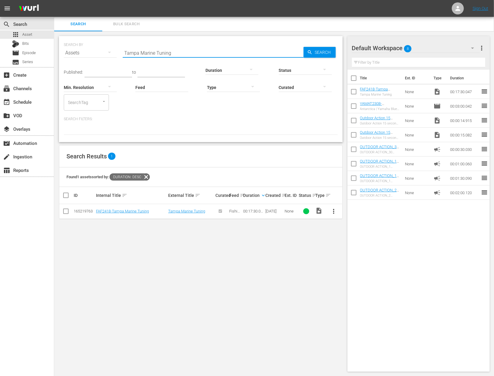
click at [145, 51] on input "Tampa Marine Tuning" at bounding box center [213, 53] width 181 height 14
click at [110, 71] on input "text" at bounding box center [109, 72] width 48 height 9
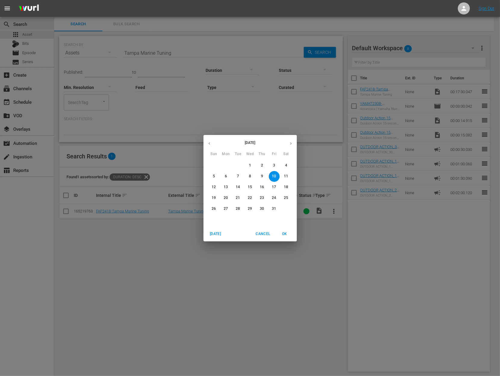
click at [207, 145] on icon "button" at bounding box center [209, 143] width 5 height 5
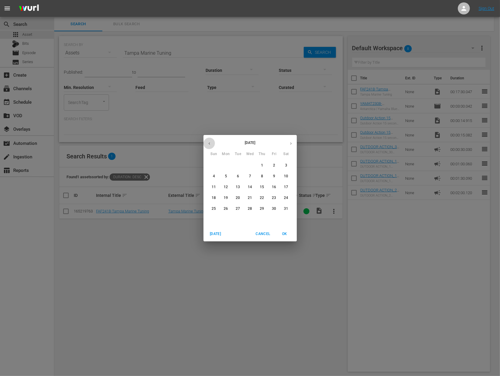
click at [207, 145] on icon "button" at bounding box center [209, 143] width 5 height 5
click at [208, 144] on icon "button" at bounding box center [209, 143] width 5 height 5
click at [249, 166] on p "1" at bounding box center [250, 165] width 2 height 5
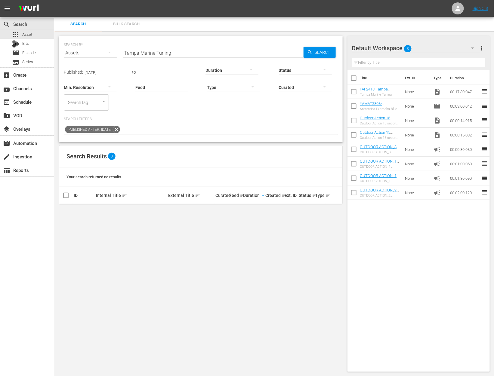
click at [231, 67] on div at bounding box center [232, 70] width 53 height 17
click at [225, 127] on div "10-15m" at bounding box center [227, 127] width 53 height 10
click at [178, 53] on input "Tampa Marine Tuning" at bounding box center [213, 53] width 181 height 14
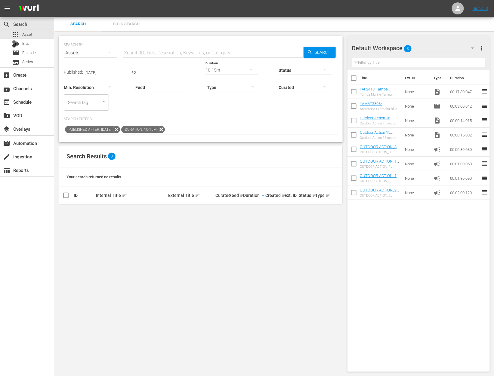
click at [215, 112] on div "Published: [DATE] to Duration 10-15m Status Min. Resolution Feed Feed Title Typ…" at bounding box center [201, 97] width 274 height 75
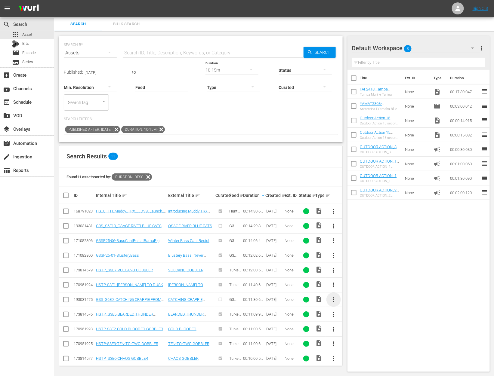
click at [335, 299] on span "more_vert" at bounding box center [333, 299] width 7 height 7
click at [353, 316] on div "Workspace" at bounding box center [366, 315] width 41 height 14
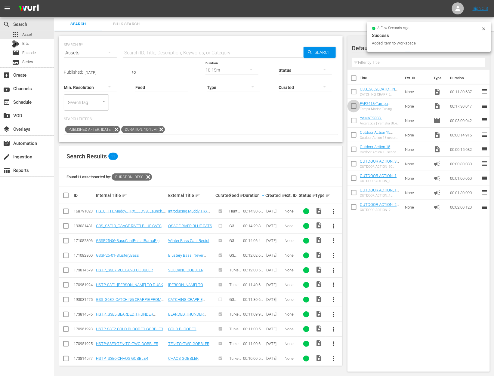
click at [353, 106] on input "checkbox" at bounding box center [354, 107] width 13 height 13
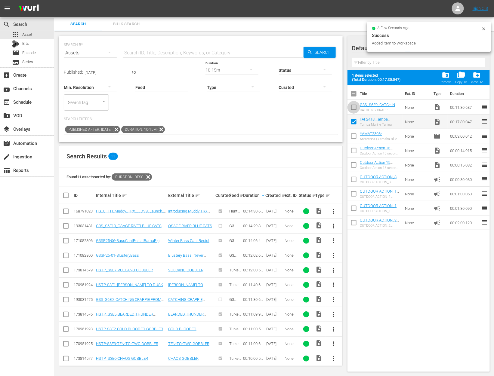
click at [353, 103] on input "checkbox" at bounding box center [354, 108] width 13 height 13
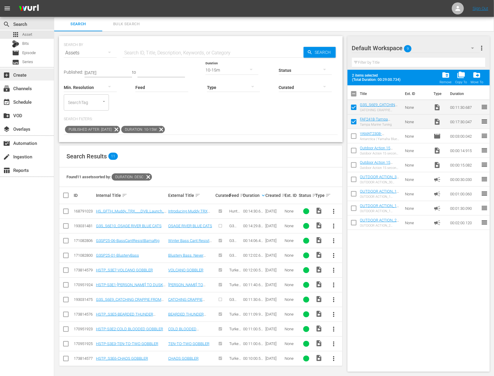
click at [28, 76] on div "add_box Create" at bounding box center [17, 73] width 34 height 5
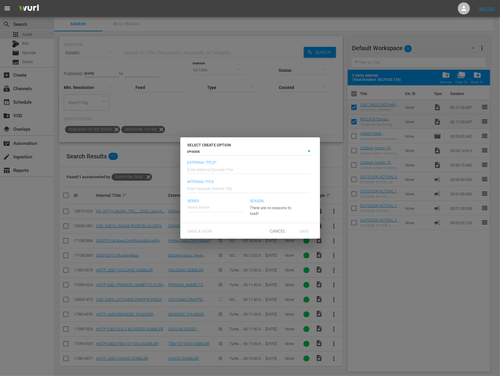
click at [235, 165] on input "text" at bounding box center [248, 169] width 122 height 14
paste input "Tampa Marine Tuning"
click at [221, 227] on div "[US_STATE] Fishing Adventures" at bounding box center [218, 224] width 53 height 14
click at [310, 234] on span "Save" at bounding box center [304, 231] width 20 height 5
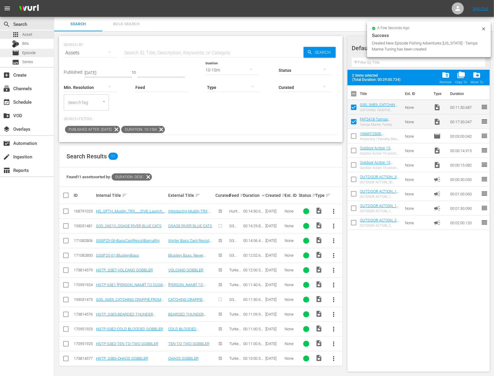
click at [31, 51] on span "Episode" at bounding box center [29, 53] width 14 height 6
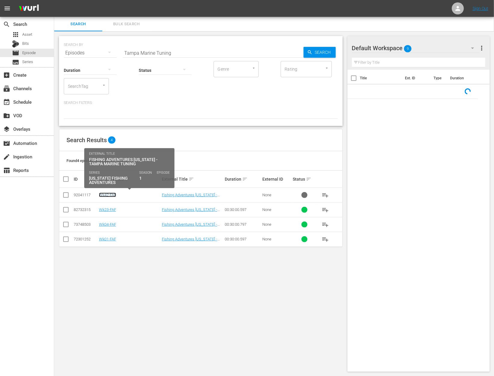
click at [111, 195] on link "Wk42-FAF" at bounding box center [107, 195] width 17 height 5
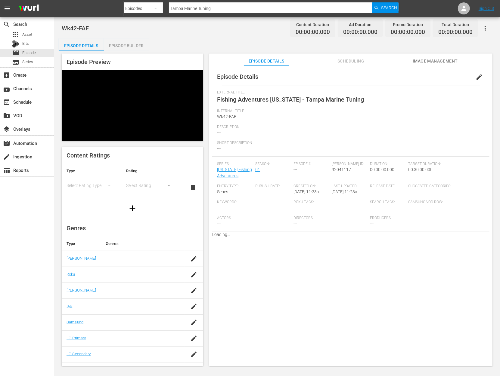
click at [127, 47] on div "Episode Builder" at bounding box center [126, 46] width 45 height 14
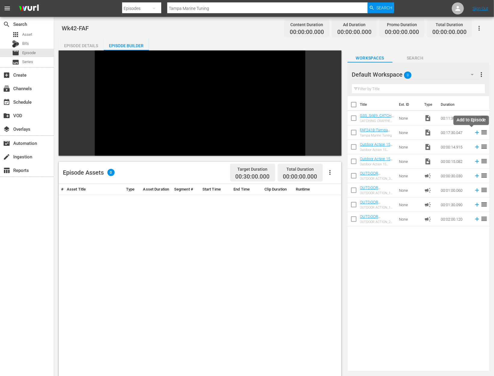
click at [474, 133] on icon at bounding box center [477, 132] width 7 height 7
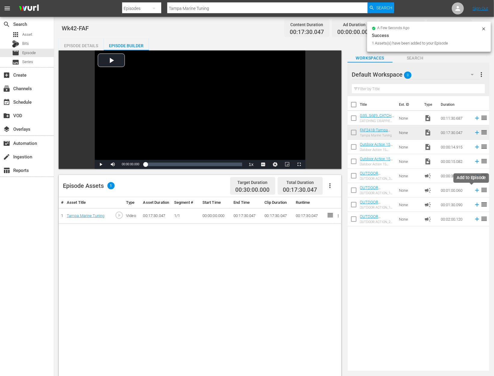
click at [474, 189] on icon at bounding box center [477, 190] width 7 height 7
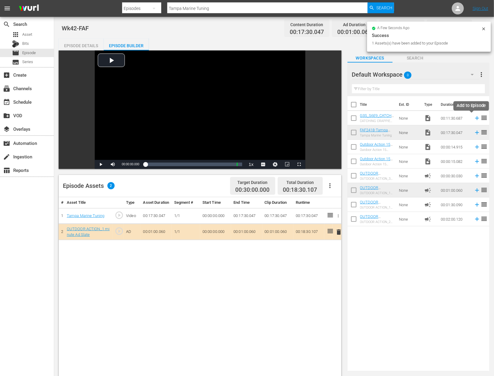
click at [475, 118] on icon at bounding box center [477, 118] width 4 height 4
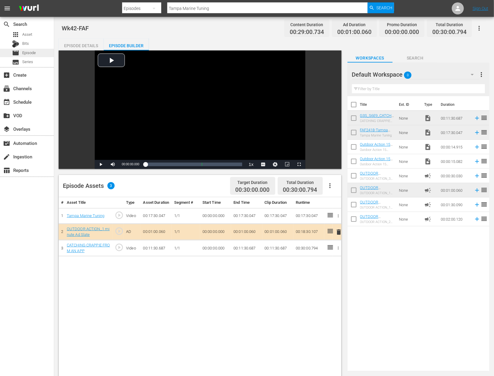
click at [31, 53] on span "Episode" at bounding box center [29, 53] width 14 height 6
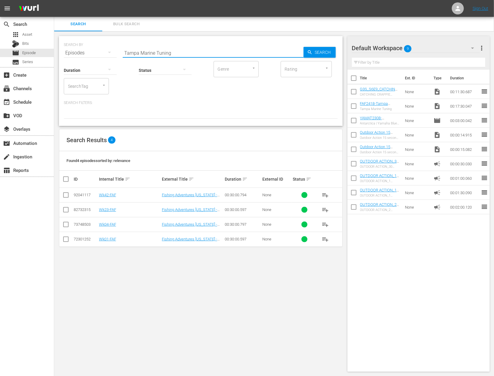
click at [155, 49] on input "Tampa Marine Tuning" at bounding box center [213, 53] width 181 height 14
paste input "ough Tuna Part 1"
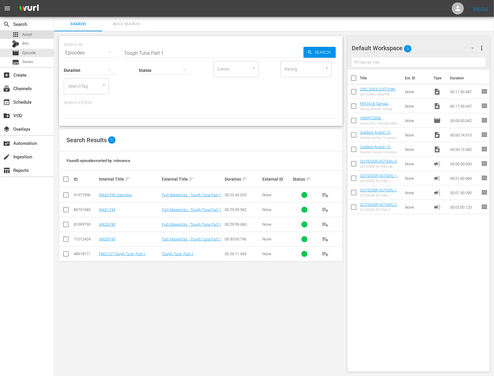
click at [27, 32] on span "Asset" at bounding box center [27, 35] width 10 height 6
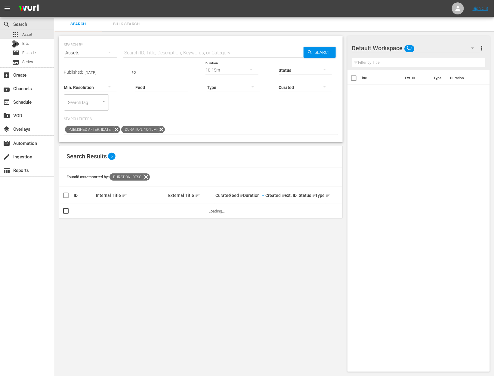
click at [163, 54] on input "text" at bounding box center [213, 53] width 181 height 14
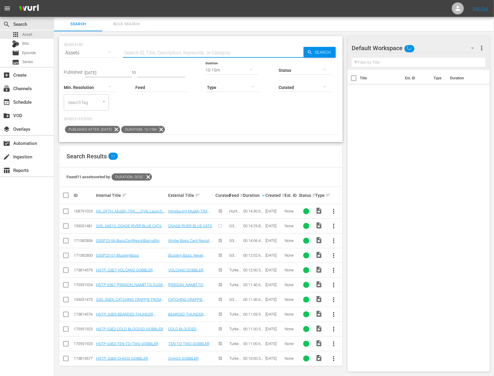
paste input "Tough Tuna Part 1"
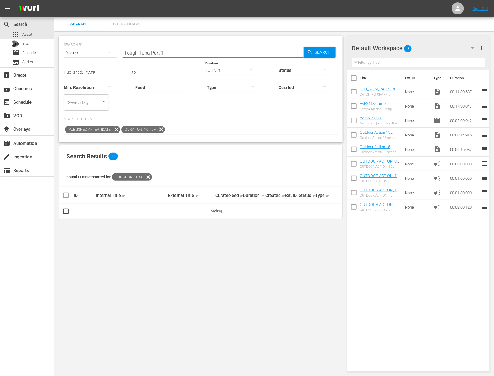
click at [165, 128] on icon at bounding box center [161, 130] width 8 height 8
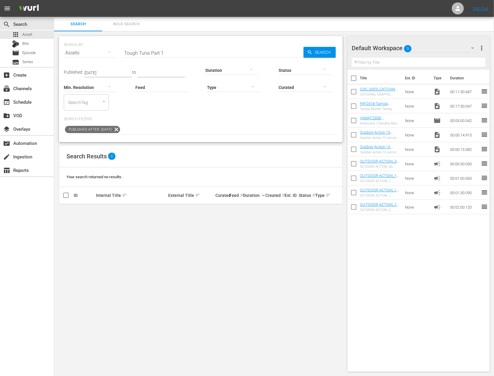
click at [120, 129] on icon at bounding box center [116, 129] width 7 height 7
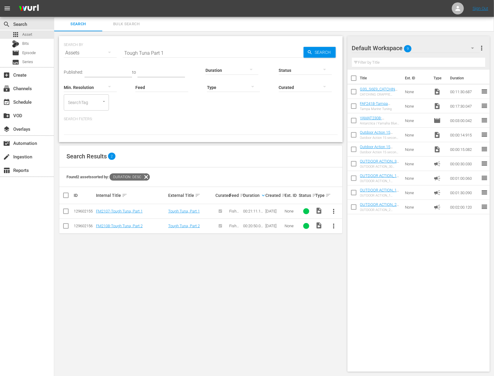
click at [352, 104] on input "checkbox" at bounding box center [354, 107] width 13 height 13
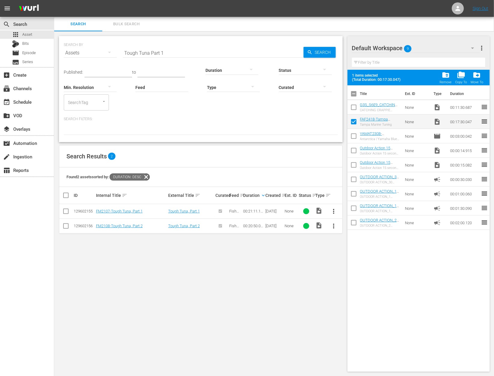
click at [354, 108] on input "checkbox" at bounding box center [354, 108] width 13 height 13
click at [450, 71] on div "folder_delete Remove" at bounding box center [446, 77] width 12 height 13
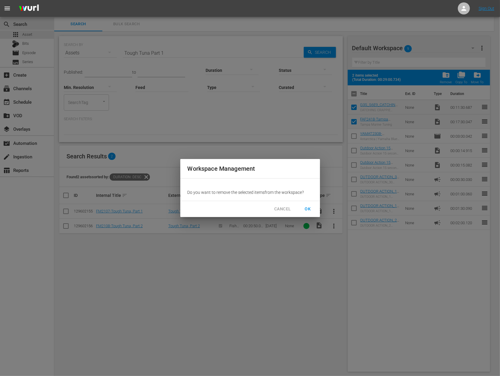
click at [312, 210] on span "OK" at bounding box center [308, 210] width 10 height 8
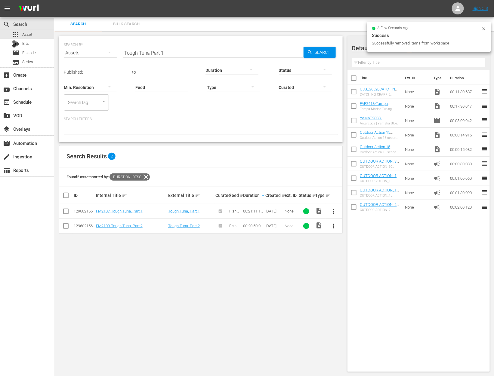
click at [335, 211] on span "more_vert" at bounding box center [333, 211] width 7 height 7
click at [348, 224] on div "Workspace" at bounding box center [366, 228] width 41 height 14
click at [166, 51] on input "Tough Tuna Part 1" at bounding box center [213, 53] width 181 height 14
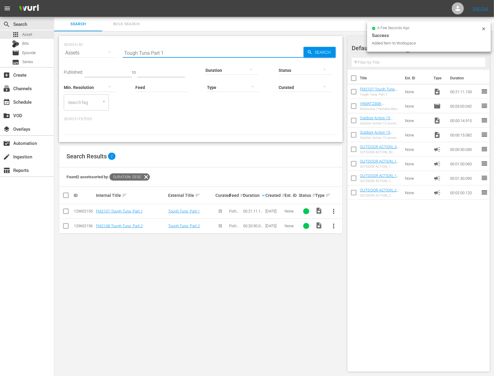
click at [166, 51] on input "Tough Tuna Part 1" at bounding box center [213, 53] width 181 height 14
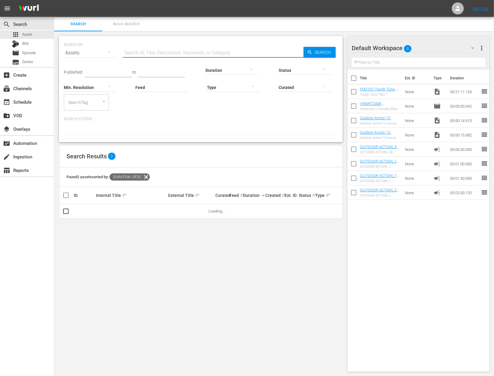
click at [100, 72] on input "text" at bounding box center [109, 72] width 48 height 9
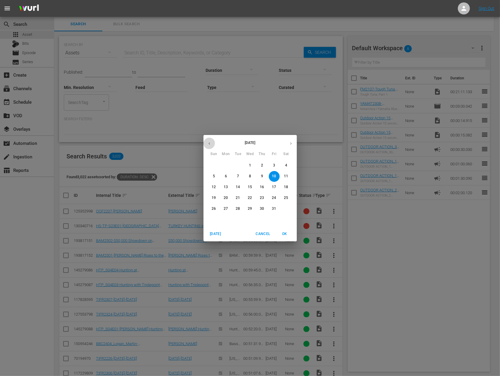
click at [209, 144] on icon "button" at bounding box center [209, 143] width 5 height 5
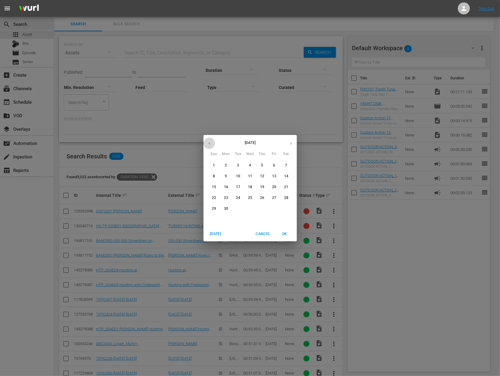
click at [209, 144] on icon "button" at bounding box center [209, 143] width 5 height 5
click at [249, 164] on p "1" at bounding box center [250, 165] width 2 height 5
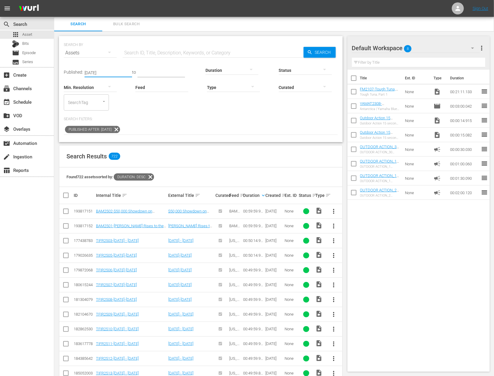
click at [225, 68] on div at bounding box center [232, 70] width 53 height 17
click at [225, 70] on div "0-1m" at bounding box center [227, 70] width 53 height 10
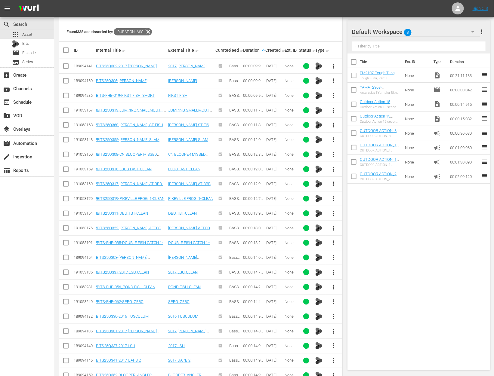
scroll to position [438, 0]
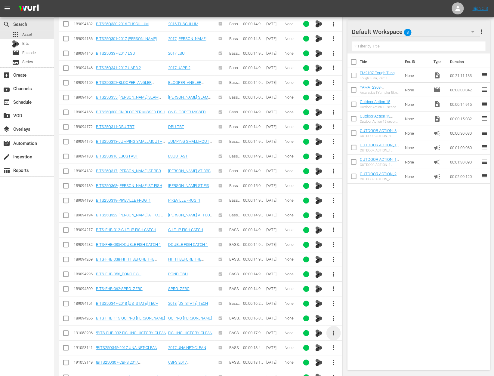
click at [333, 330] on span "more_vert" at bounding box center [333, 333] width 7 height 7
click at [364, 295] on div "Workspace" at bounding box center [366, 297] width 41 height 14
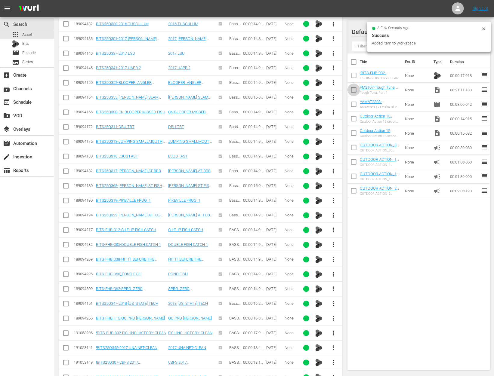
click at [354, 90] on input "checkbox" at bounding box center [354, 91] width 13 height 13
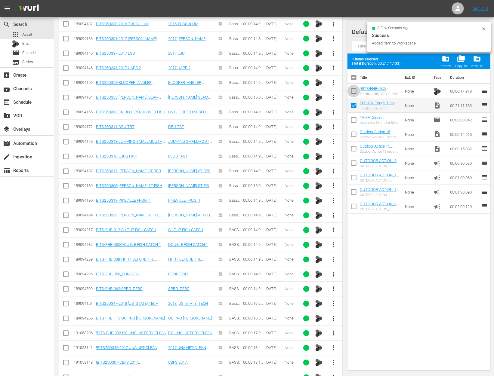
click at [354, 90] on input "checkbox" at bounding box center [354, 92] width 13 height 13
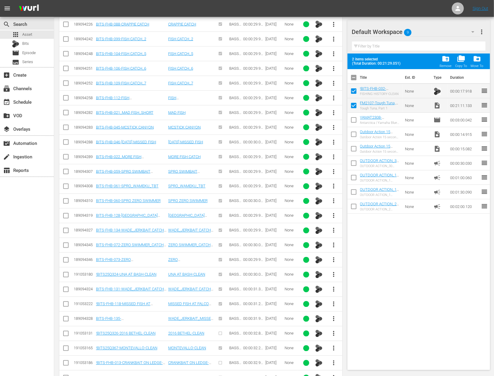
scroll to position [2327, 0]
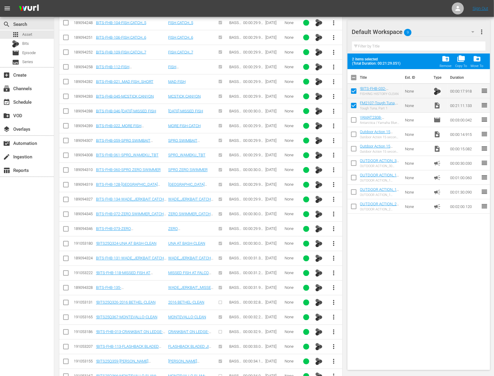
click at [65, 301] on input "checkbox" at bounding box center [65, 304] width 7 height 7
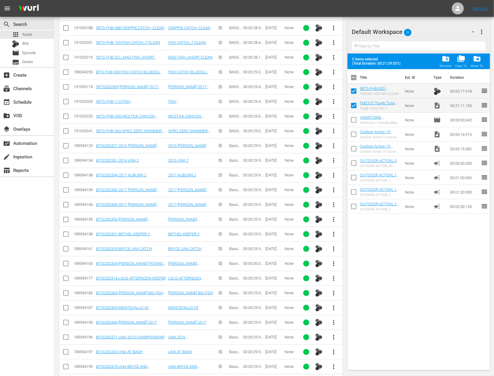
scroll to position [1787, 0]
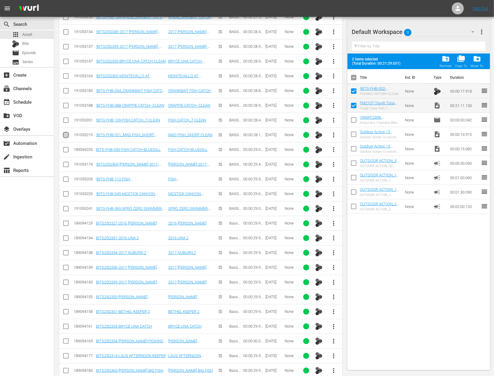
click at [64, 133] on input "checkbox" at bounding box center [65, 136] width 7 height 7
checkbox input "true"
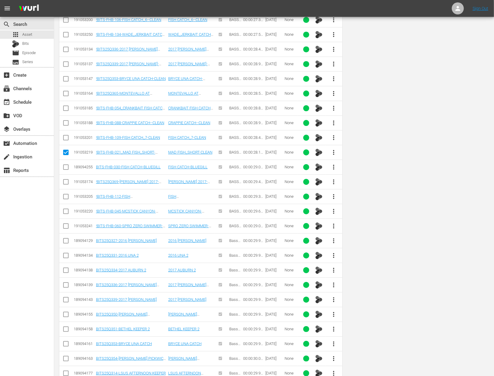
scroll to position [0, 0]
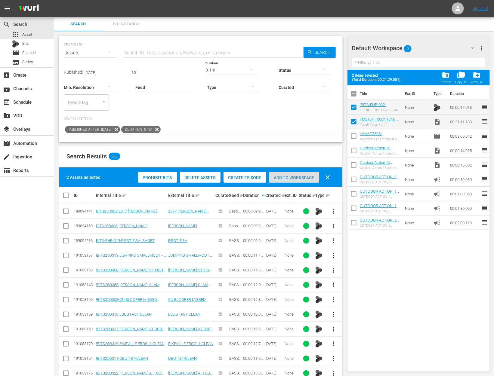
click at [292, 178] on span "Add to Workspace" at bounding box center [294, 177] width 50 height 5
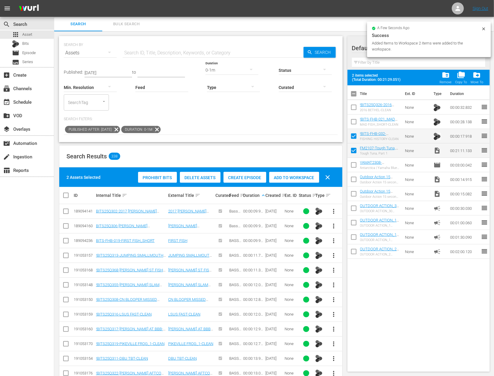
click at [355, 123] on input "checkbox" at bounding box center [354, 123] width 13 height 13
checkbox input "true"
click at [352, 111] on input "checkbox" at bounding box center [354, 108] width 13 height 13
checkbox input "true"
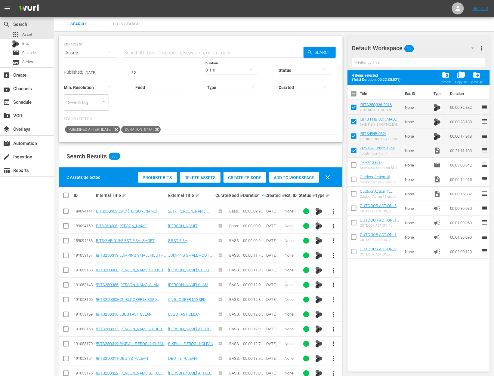
click at [239, 72] on div "0-1m" at bounding box center [232, 70] width 53 height 17
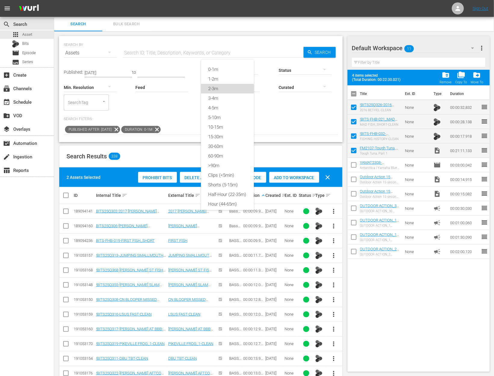
click at [226, 89] on div "2-3m" at bounding box center [227, 89] width 53 height 10
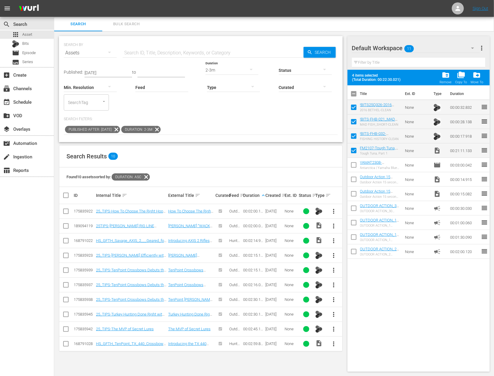
click at [335, 298] on span "more_vert" at bounding box center [333, 299] width 7 height 7
click at [351, 314] on div "Workspace" at bounding box center [366, 315] width 41 height 14
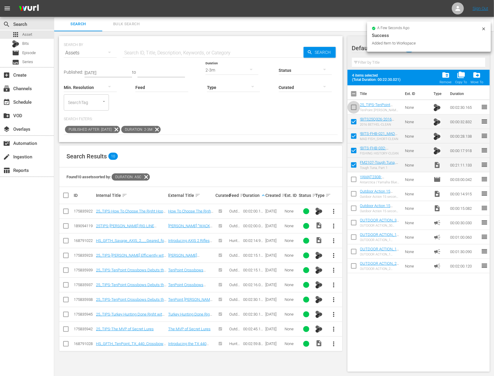
click at [354, 106] on input "checkbox" at bounding box center [354, 108] width 13 height 13
checkbox input "true"
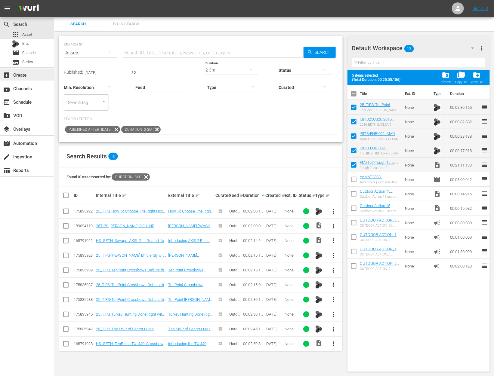
click at [29, 76] on div "add_box Create" at bounding box center [17, 73] width 34 height 5
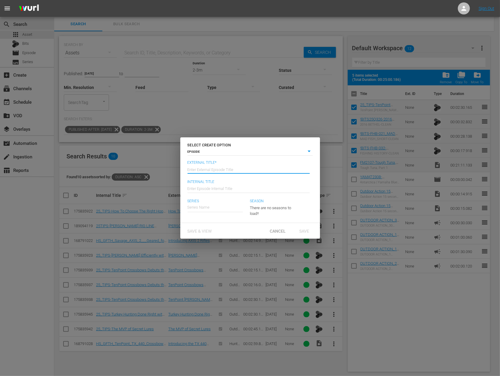
click at [224, 166] on input "text" at bounding box center [248, 169] width 122 height 14
paste input "Tough Tuna Part 1"
type input "Fish Mavericks - Tough Tuna Part 1"
type input "Wk42-FM"
click at [208, 226] on div "Fish Mavericks" at bounding box center [205, 224] width 26 height 14
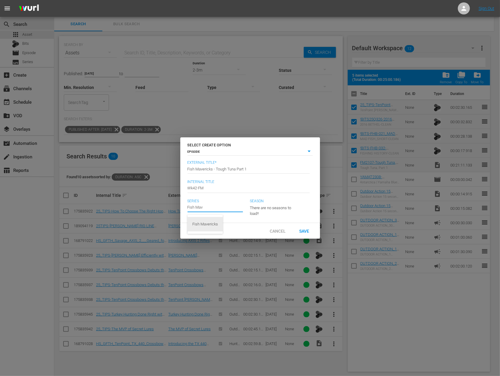
type input "Fish Mavericks"
click at [282, 205] on button "button" at bounding box center [286, 207] width 14 height 14
click at [269, 223] on span "21" at bounding box center [264, 220] width 29 height 10
click at [310, 229] on div "Save" at bounding box center [304, 230] width 26 height 11
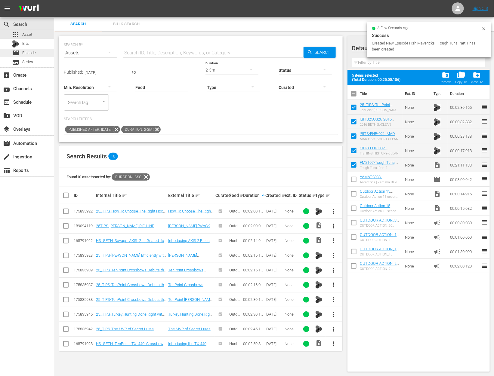
click at [33, 54] on span "Episode" at bounding box center [29, 53] width 14 height 6
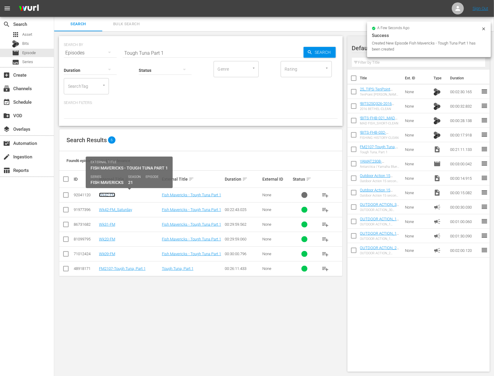
click at [109, 195] on link "Wk42-FM" at bounding box center [107, 195] width 16 height 5
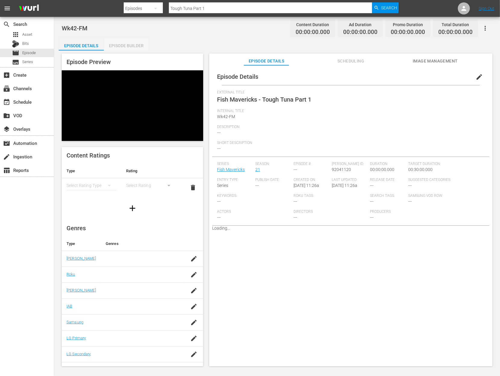
click at [129, 43] on div "Episode Builder" at bounding box center [126, 46] width 45 height 14
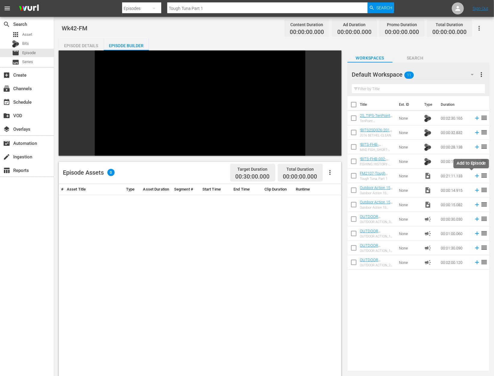
click at [474, 179] on icon at bounding box center [477, 176] width 7 height 7
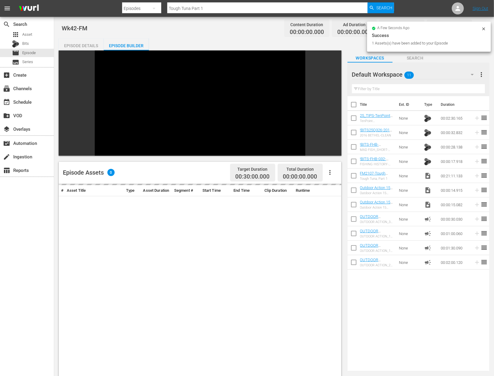
click at [357, 161] on div "Episode Assets 0 Target Duration 00:30:00.000 Total Duration 00:00:00.000 # Ass…" at bounding box center [274, 283] width 431 height 465
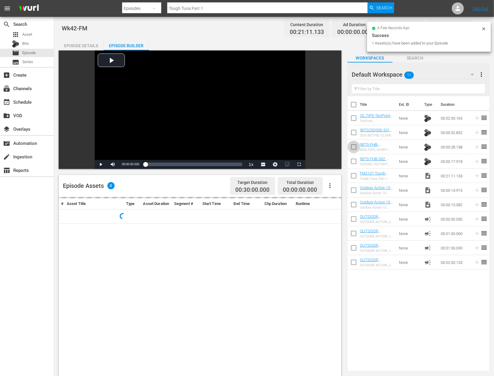
click at [354, 150] on input "checkbox" at bounding box center [354, 148] width 13 height 13
checkbox input "true"
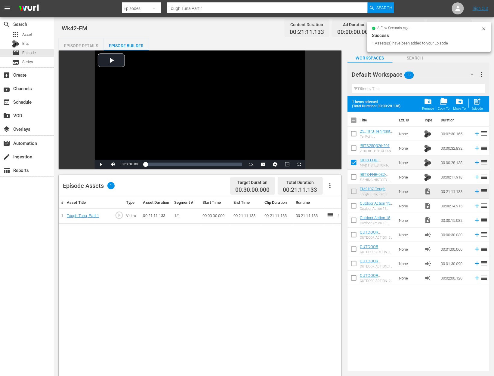
click at [353, 176] on input "checkbox" at bounding box center [354, 178] width 13 height 13
checkbox input "true"
click at [353, 145] on input "checkbox" at bounding box center [354, 149] width 13 height 13
checkbox input "true"
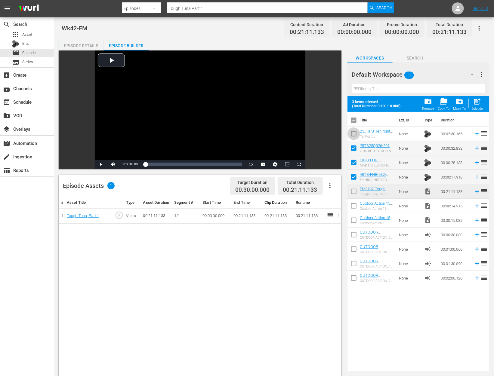
click at [353, 131] on input "checkbox" at bounding box center [354, 135] width 13 height 13
click at [474, 103] on span "post_add" at bounding box center [477, 102] width 8 height 8
checkbox input "false"
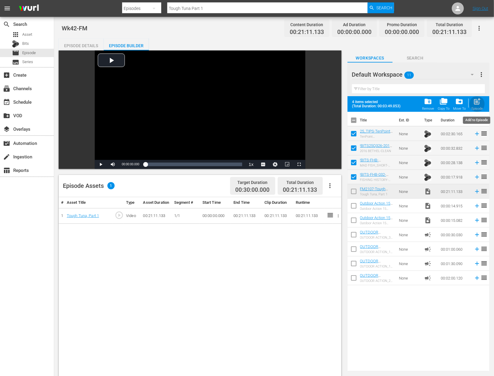
checkbox input "false"
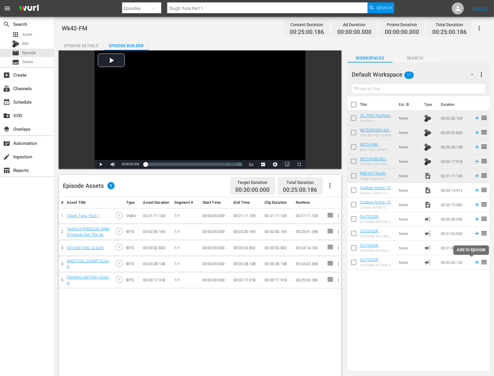
click at [474, 264] on icon at bounding box center [477, 262] width 7 height 7
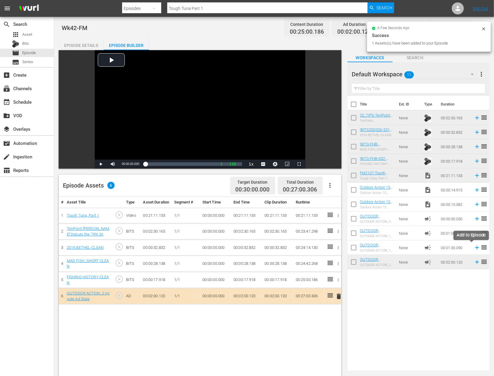
click at [474, 250] on icon at bounding box center [477, 248] width 7 height 7
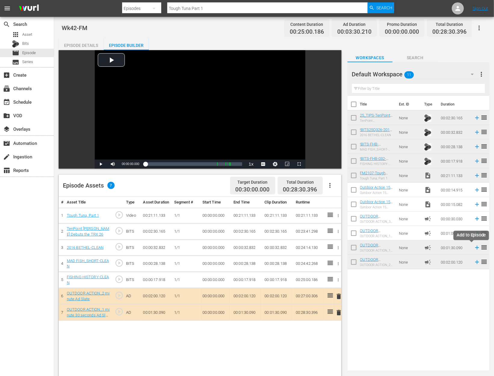
click at [474, 249] on icon at bounding box center [477, 248] width 7 height 7
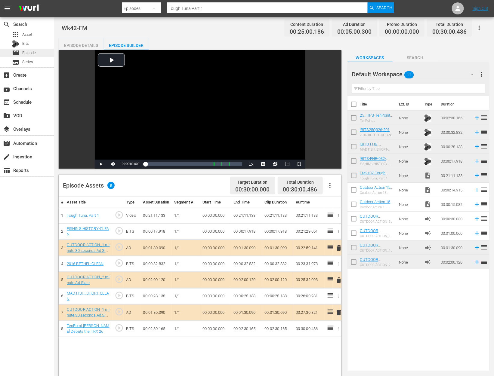
click at [31, 53] on span "Episode" at bounding box center [29, 53] width 14 height 6
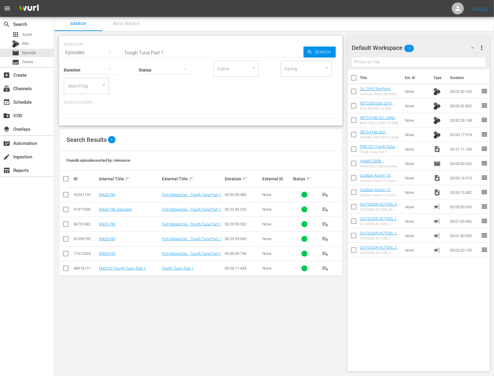
click at [170, 51] on input "Tough Tuna Part 1" at bounding box center [213, 52] width 181 height 14
paste input "Drummond Island Fishing"
type input "Drummond Island Fishing"
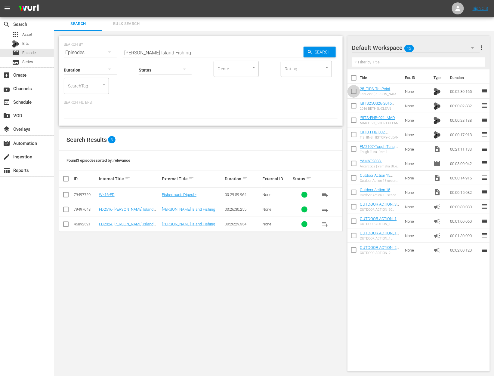
click at [353, 94] on input "checkbox" at bounding box center [354, 92] width 13 height 13
checkbox input "true"
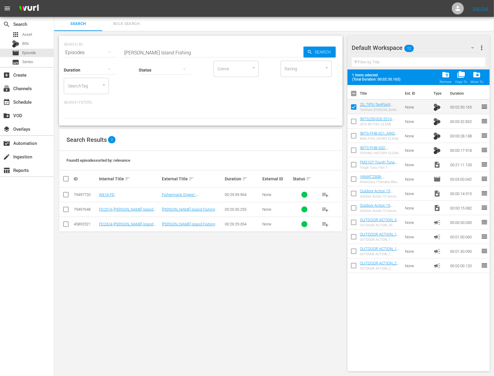
click at [354, 122] on input "checkbox" at bounding box center [354, 122] width 13 height 13
checkbox input "true"
click at [354, 138] on input "checkbox" at bounding box center [354, 137] width 13 height 13
checkbox input "true"
click at [354, 153] on input "checkbox" at bounding box center [354, 151] width 13 height 13
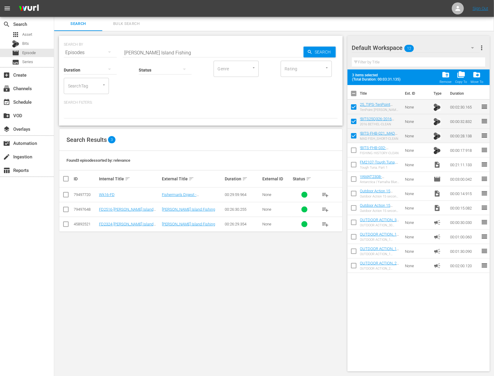
checkbox input "true"
click at [354, 164] on input "checkbox" at bounding box center [354, 166] width 13 height 13
checkbox input "true"
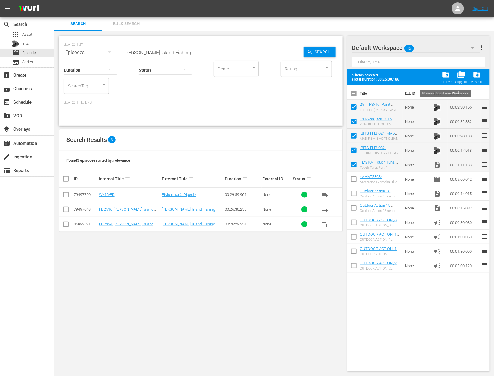
click at [446, 75] on span "folder_delete" at bounding box center [446, 75] width 8 height 8
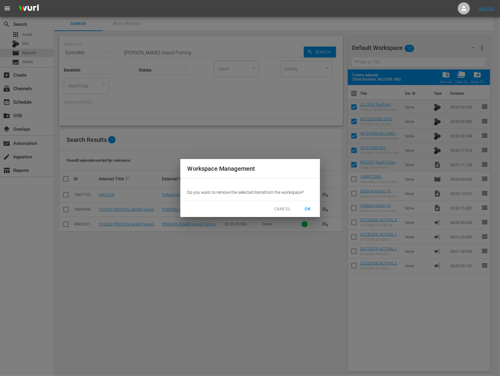
click at [310, 212] on span "OK" at bounding box center [308, 210] width 10 height 8
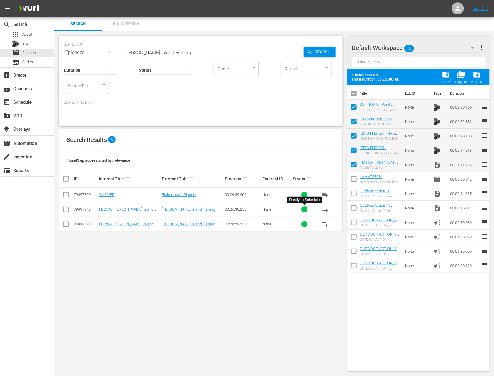
checkbox input "false"
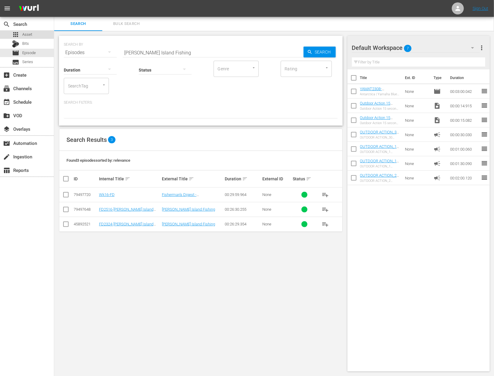
click at [30, 36] on span "Asset" at bounding box center [27, 35] width 10 height 6
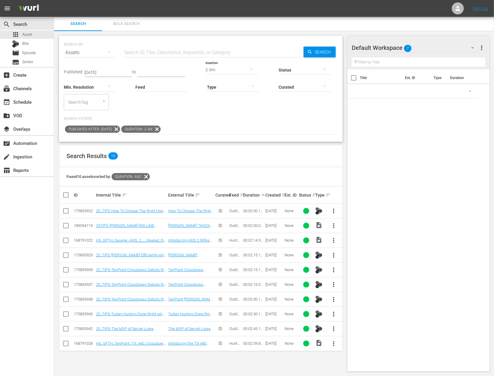
click at [161, 128] on icon at bounding box center [157, 129] width 8 height 8
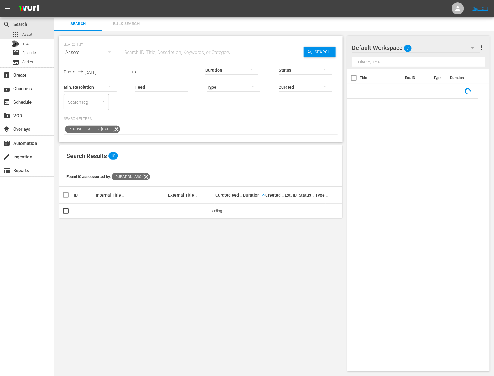
click at [173, 55] on input "text" at bounding box center [213, 52] width 181 height 14
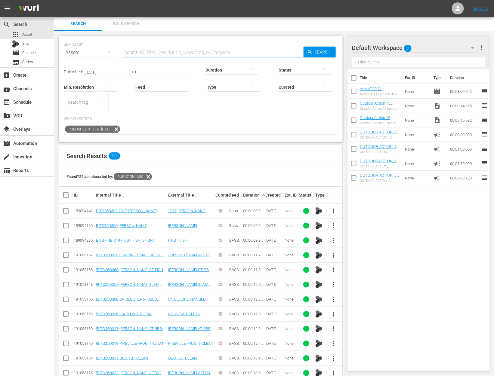
paste input "Drummond Island Fishing"
type input "Drummond Island Fishing"
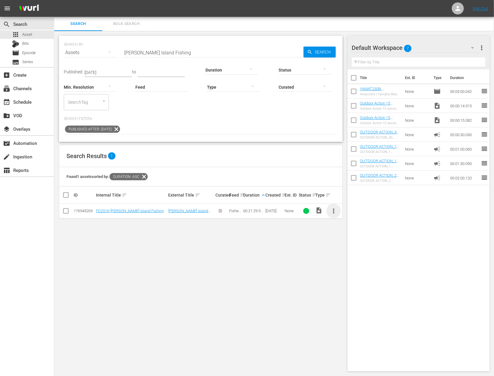
click at [336, 212] on span "more_vert" at bounding box center [333, 211] width 7 height 7
click at [354, 225] on div "Workspace" at bounding box center [366, 227] width 41 height 14
click at [154, 50] on input "Drummond Island Fishing" at bounding box center [213, 52] width 181 height 14
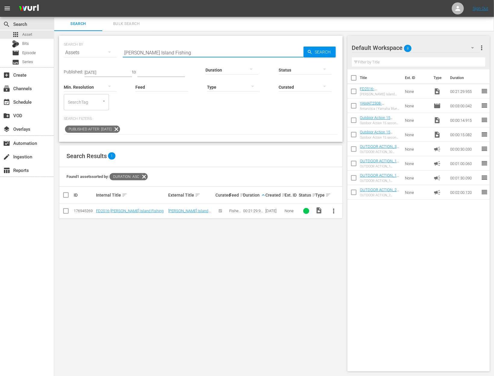
click at [154, 50] on input "Drummond Island Fishing" at bounding box center [213, 52] width 181 height 14
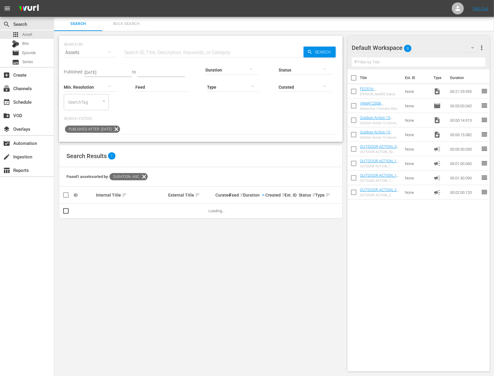
click at [217, 67] on div at bounding box center [232, 69] width 53 height 17
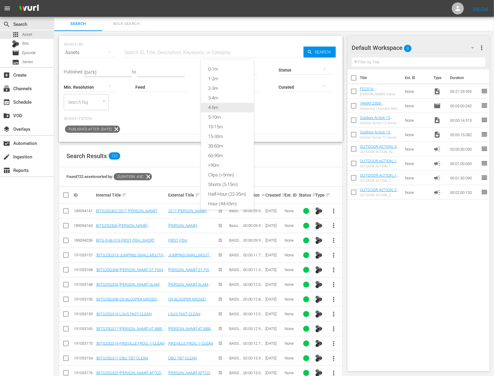
click at [224, 106] on div "4-5m" at bounding box center [227, 108] width 53 height 10
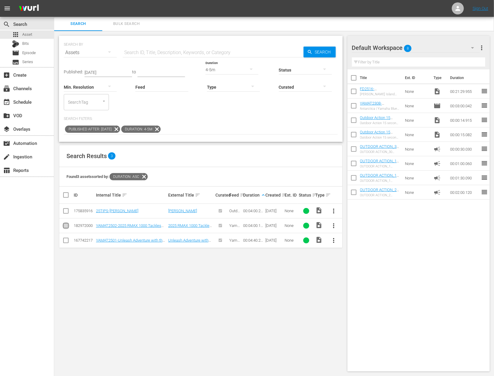
click at [64, 228] on input "checkbox" at bounding box center [65, 227] width 7 height 7
checkbox input "true"
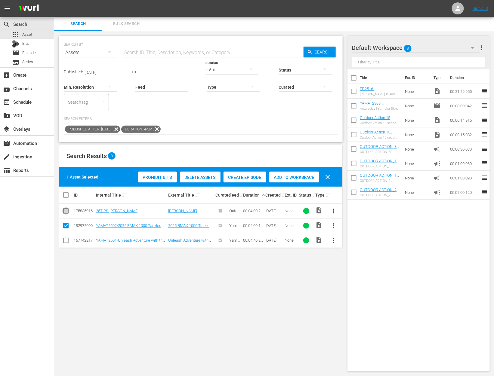
click at [65, 213] on input "checkbox" at bounding box center [65, 212] width 7 height 7
checkbox input "true"
click at [302, 172] on div "Add to Workspace" at bounding box center [294, 177] width 50 height 11
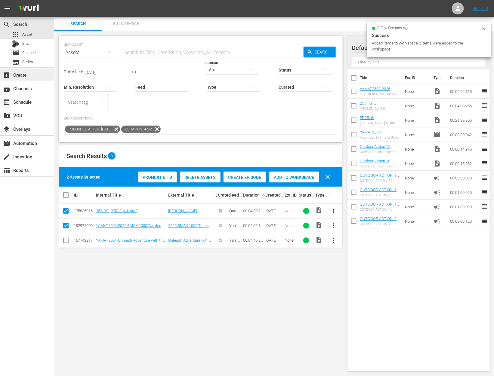
click at [24, 75] on div "add_box Create" at bounding box center [17, 73] width 34 height 5
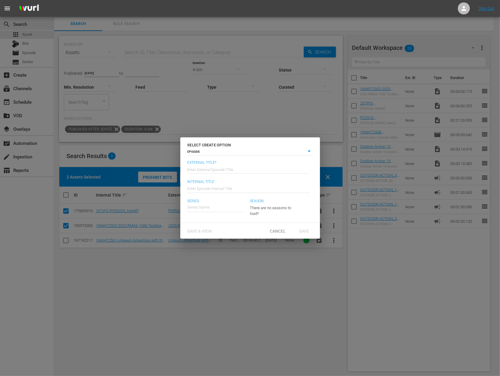
click at [252, 168] on input "text" at bounding box center [248, 169] width 122 height 14
paste input "Drummond Island Fishing"
type input "Fisherman's Digest - Drummond Island Fishing"
type input "Wk42-FD"
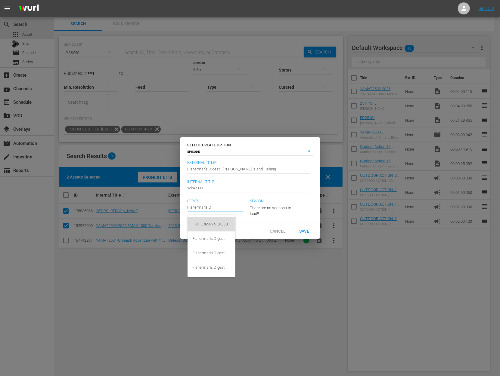
click at [222, 223] on div "FISHERMAN'S DIGEST" at bounding box center [211, 224] width 38 height 14
type input "FISHERMAN'S DIGEST"
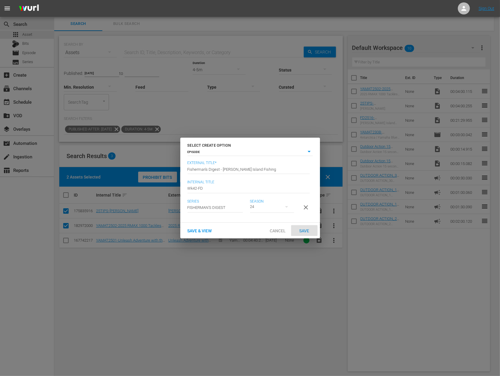
click at [308, 234] on span "Save" at bounding box center [304, 231] width 20 height 5
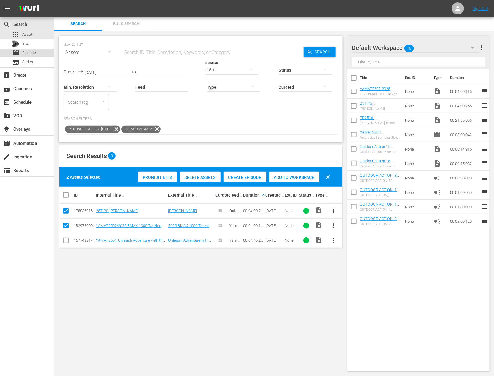
click at [35, 51] on span "Episode" at bounding box center [29, 53] width 14 height 6
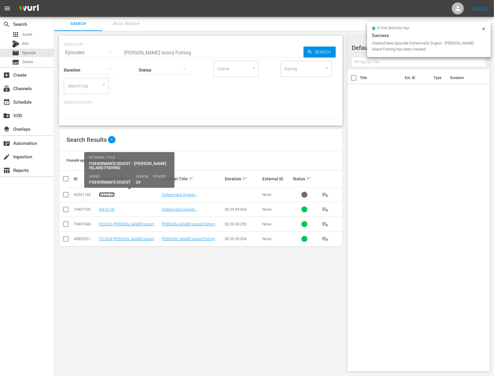
click at [105, 195] on link "Wk42-FD" at bounding box center [107, 195] width 16 height 5
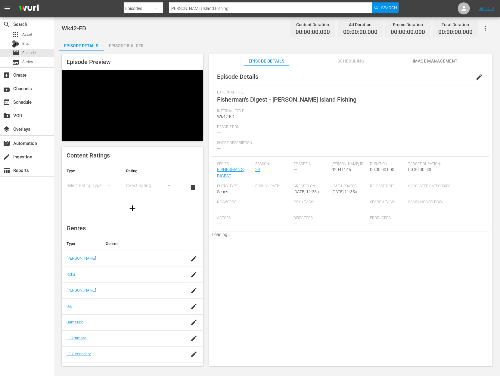
click at [127, 44] on div "Episode Builder" at bounding box center [126, 46] width 45 height 14
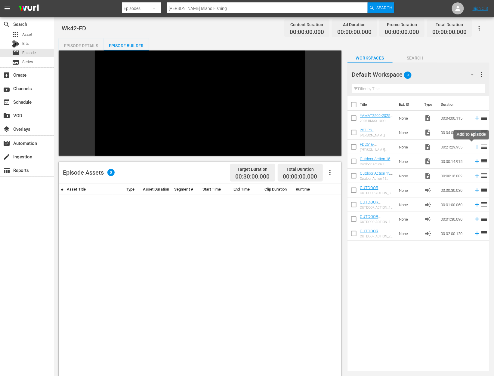
click at [475, 147] on icon at bounding box center [477, 147] width 4 height 4
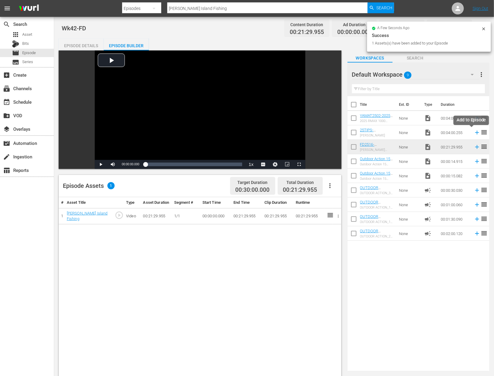
click at [475, 134] on icon at bounding box center [477, 133] width 4 height 4
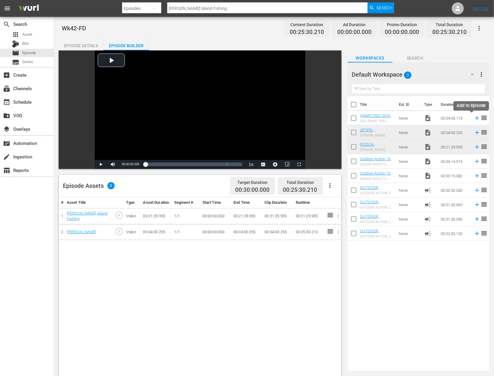
click at [475, 117] on icon at bounding box center [477, 118] width 4 height 4
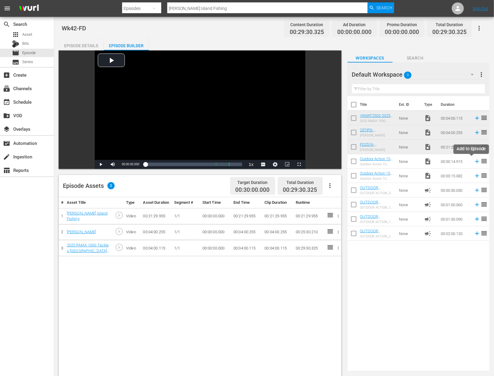
click at [475, 163] on icon at bounding box center [477, 162] width 4 height 4
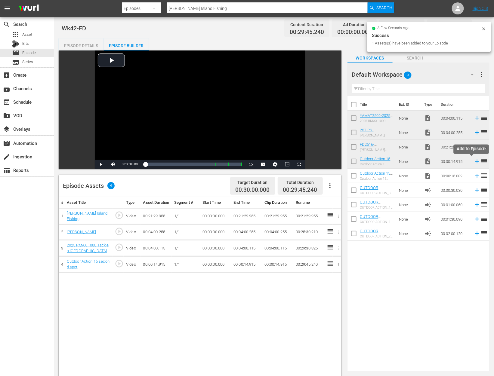
click at [474, 162] on icon at bounding box center [477, 161] width 7 height 7
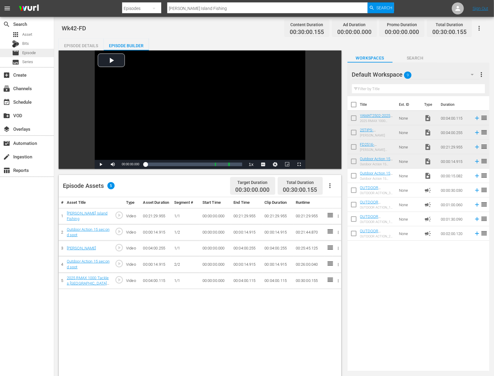
click at [29, 52] on span "Episode" at bounding box center [29, 53] width 14 height 6
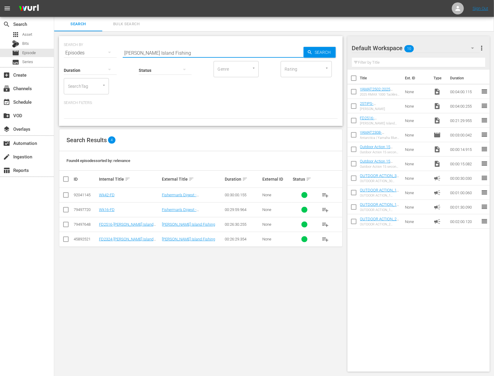
click at [168, 52] on input "Drummond Island Fishing" at bounding box center [213, 53] width 181 height 14
paste input "Keeping Bass Fishing Simple"
type input "Keeping Bass Fishing Simple"
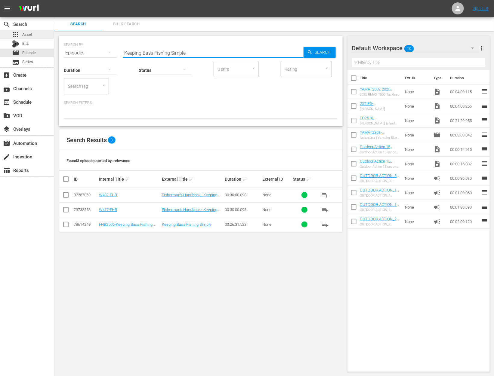
click at [39, 31] on div "apps Asset" at bounding box center [27, 34] width 54 height 8
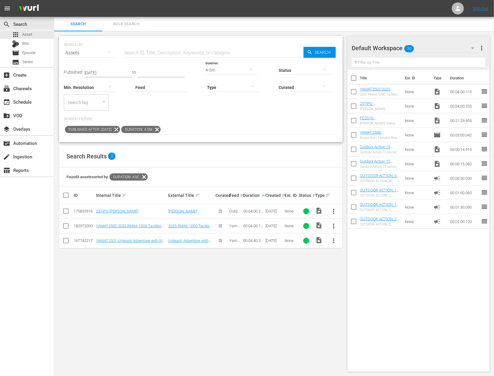
click at [161, 129] on icon at bounding box center [157, 130] width 8 height 8
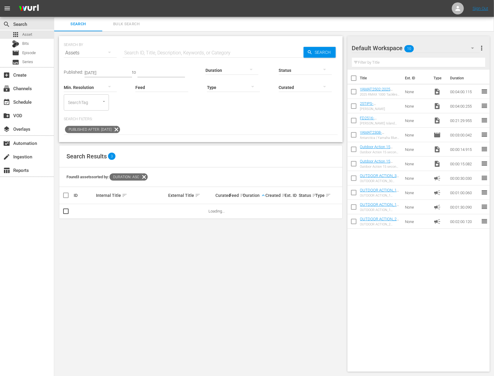
click at [169, 53] on input "text" at bounding box center [213, 53] width 181 height 14
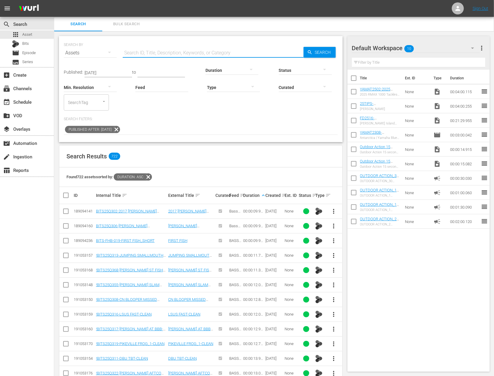
paste input "Keeping Bass Fishing Simple"
type input "Keeping Bass Fishing Simple"
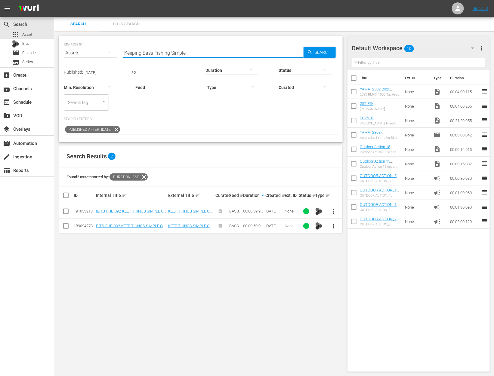
click at [355, 122] on input "checkbox" at bounding box center [354, 122] width 13 height 13
checkbox input "true"
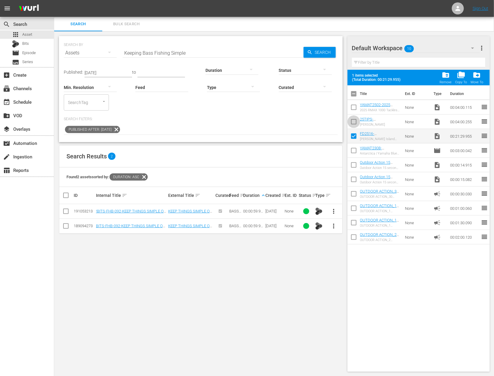
click at [355, 122] on input "checkbox" at bounding box center [354, 123] width 13 height 13
checkbox input "true"
click at [352, 110] on input "checkbox" at bounding box center [354, 108] width 13 height 13
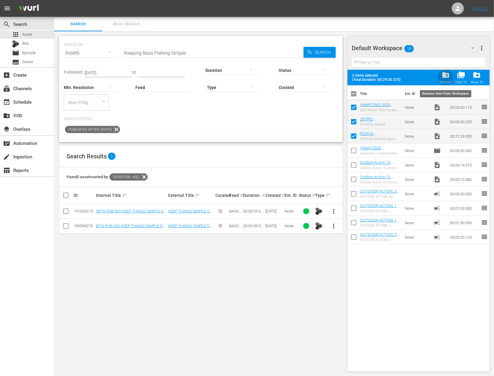
click at [448, 76] on span "folder_delete" at bounding box center [446, 75] width 8 height 8
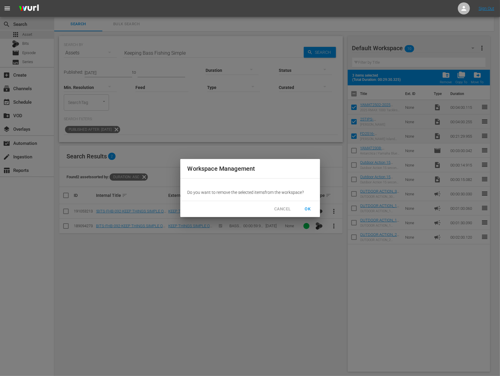
click at [310, 208] on span "OK" at bounding box center [308, 210] width 10 height 8
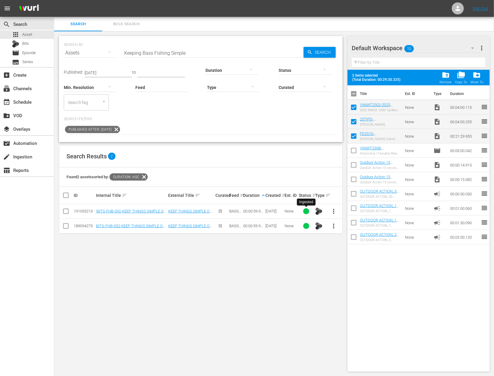
checkbox input "false"
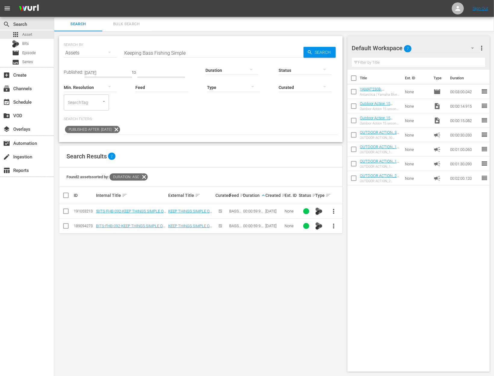
click at [120, 128] on icon at bounding box center [117, 130] width 8 height 8
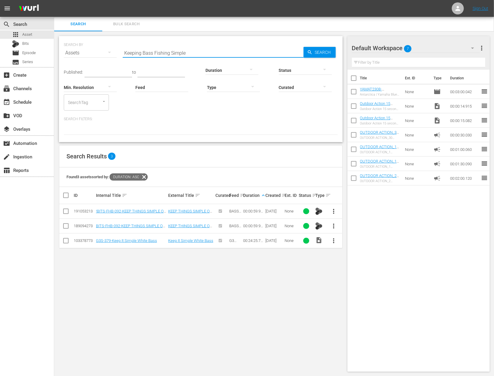
click at [169, 53] on input "Keeping Bass Fishing Simple" at bounding box center [213, 53] width 181 height 14
click at [173, 54] on input "Keeping Bass Fishing Simple" at bounding box center [213, 53] width 181 height 14
click at [181, 52] on input "Keeping Bass Fishing Simple" at bounding box center [213, 53] width 181 height 14
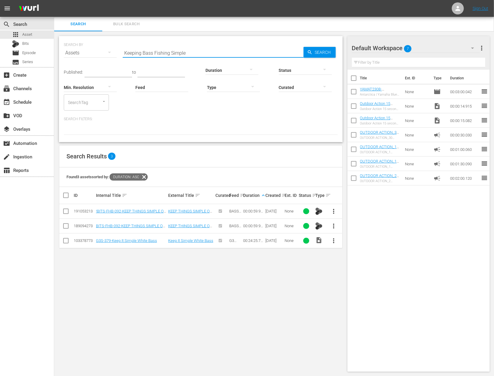
click at [181, 52] on input "Keeping Bass Fishing Simple" at bounding box center [213, 53] width 181 height 14
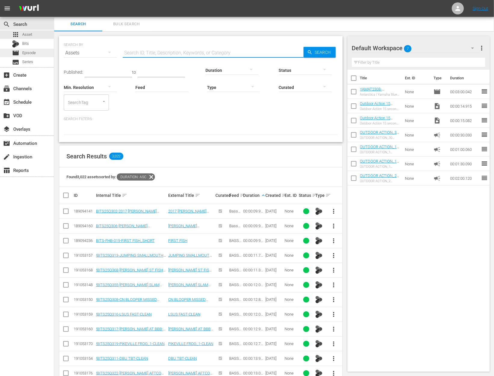
click at [34, 54] on span "Episode" at bounding box center [29, 53] width 14 height 6
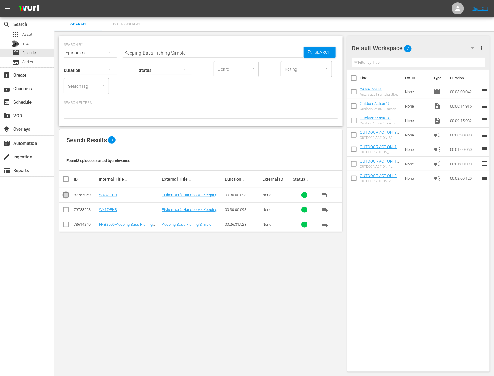
click at [68, 196] on input "checkbox" at bounding box center [65, 196] width 7 height 7
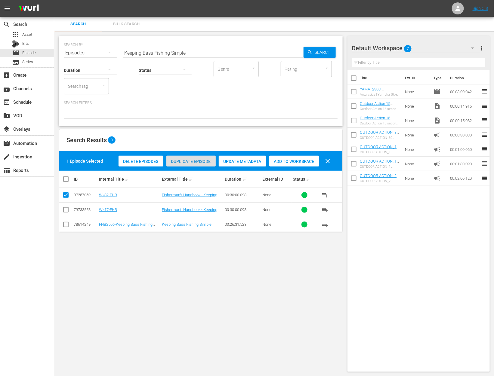
click at [192, 162] on span "Duplicate Episode" at bounding box center [190, 161] width 49 height 5
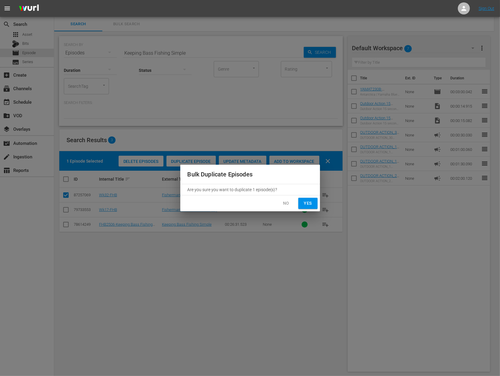
click at [310, 204] on span "Yes" at bounding box center [308, 204] width 10 height 8
checkbox input "false"
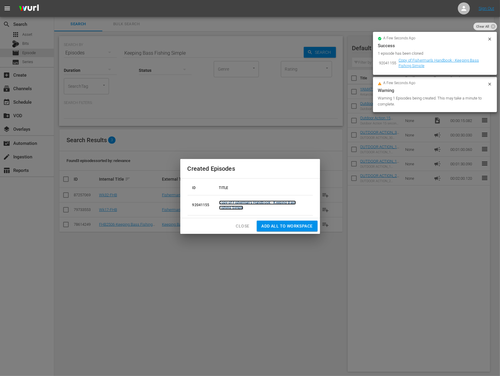
click at [236, 203] on link "Copy of Fisherman's Handbook - Keeping Bass Fishing Simple" at bounding box center [257, 205] width 77 height 9
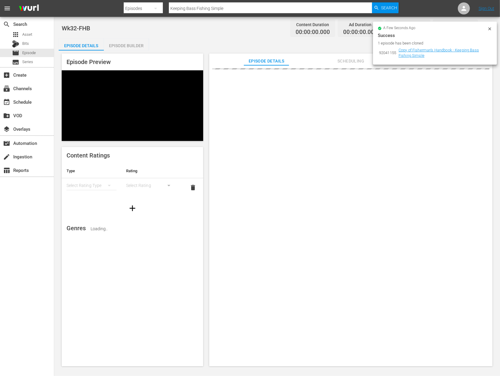
click at [491, 29] on icon at bounding box center [489, 28] width 5 height 5
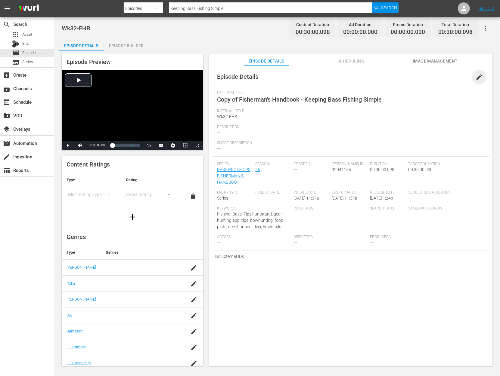
click at [475, 76] on span "edit" at bounding box center [478, 76] width 7 height 7
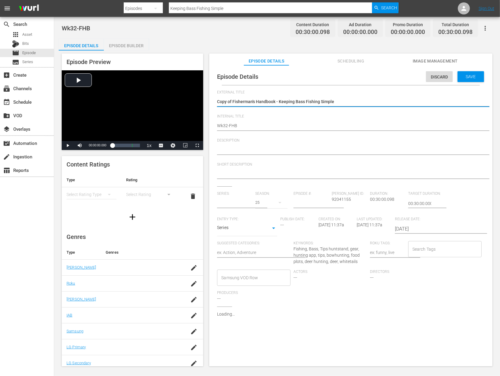
type input "BASS PRO SHOPS FISHERMAN'S HANDBOOK"
click at [231, 102] on textarea "Copy of Fisherman's Handbook - Keeping Bass Fishing Simple" at bounding box center [349, 102] width 265 height 7
type textarea "Copy ofFisherman's Handbook - Keeping Bass Fishing Simple"
type textarea "Copy oFisherman's Handbook - Keeping Bass Fishing Simple"
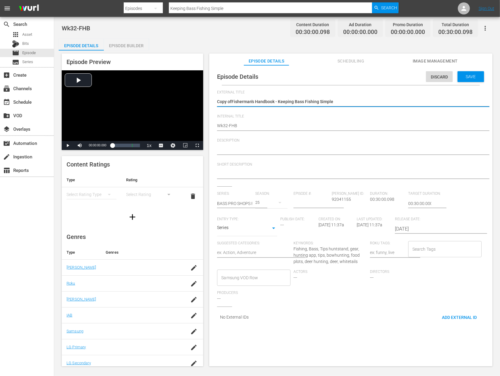
type textarea "Copy oFisherman's Handbook - Keeping Bass Fishing Simple"
type textarea "Copy Fisherman's Handbook - Keeping Bass Fishing Simple"
type textarea "CopyFisherman's Handbook - Keeping Bass Fishing Simple"
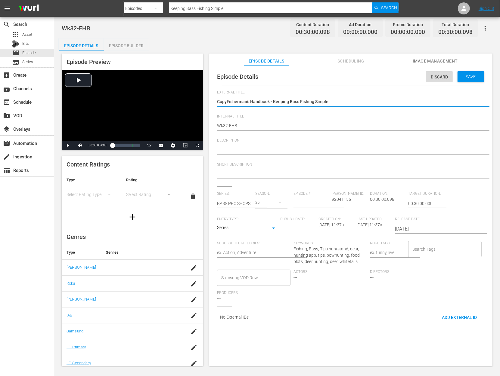
type textarea "CopFisherman's Handbook - Keeping Bass Fishing Simple"
type textarea "CoFisherman's Handbook - Keeping Bass Fishing Simple"
type textarea "CFisherman's Handbook - Keeping Bass Fishing Simple"
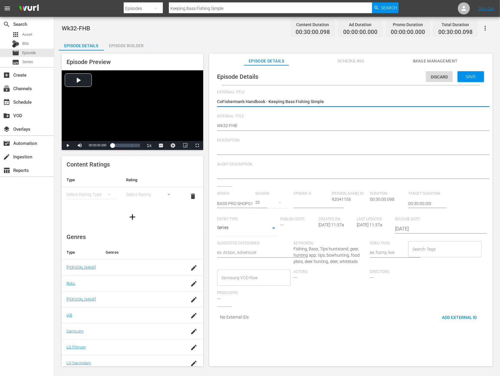
type textarea "CFisherman's Handbook - Keeping Bass Fishing Simple"
type textarea "Fisherman's Handbook - Keeping Bass Fishing Simple"
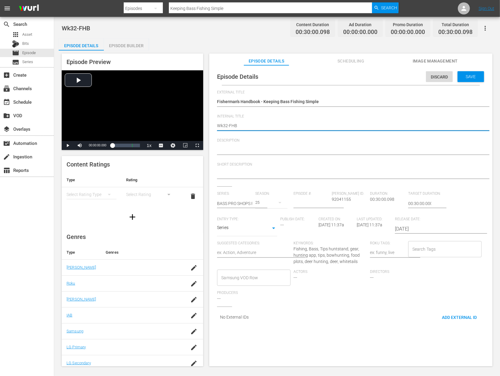
type textarea "Wk2-FHB"
type textarea "Wk42-FHB"
click at [461, 80] on div "Save" at bounding box center [470, 76] width 26 height 11
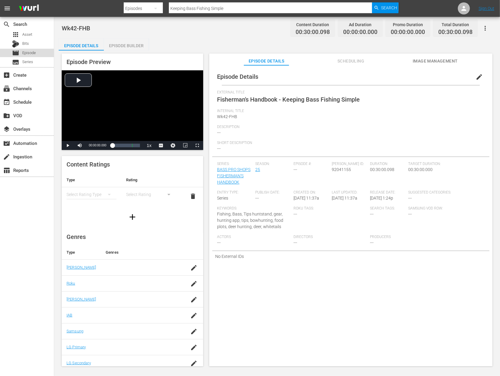
click at [32, 51] on span "Episode" at bounding box center [29, 53] width 14 height 6
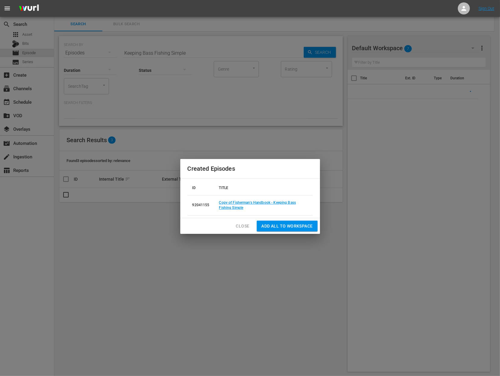
click at [240, 225] on span "Close" at bounding box center [243, 227] width 14 height 8
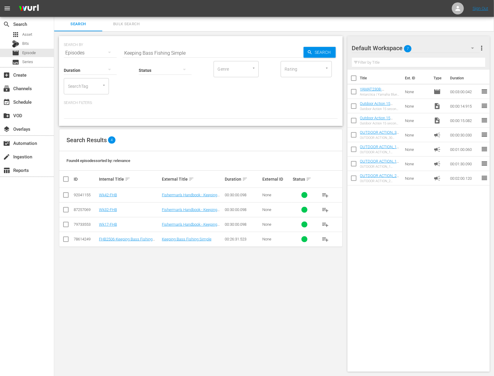
click at [182, 54] on input "Keeping Bass Fishing Simple" at bounding box center [213, 53] width 181 height 14
paste input "Port Mansfield"
type input "Port Mansfield"
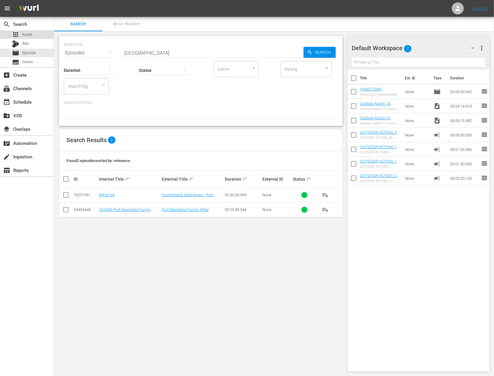
click at [36, 36] on div "apps Asset" at bounding box center [27, 34] width 54 height 8
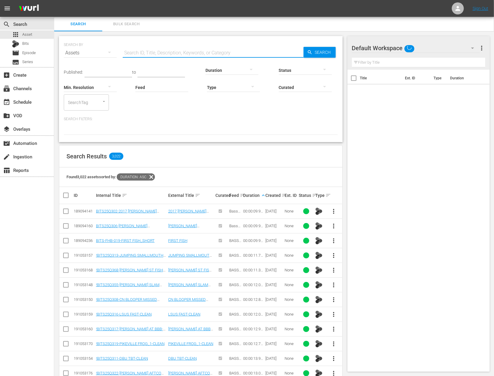
click at [168, 54] on input "text" at bounding box center [213, 53] width 181 height 14
paste input "Port Mansfield"
type input "Port Mansfield"
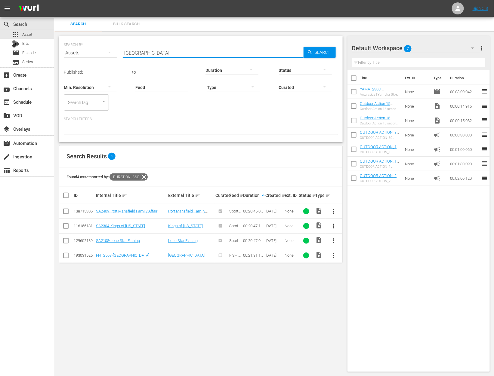
click at [329, 255] on button "more_vert" at bounding box center [334, 256] width 14 height 14
click at [354, 265] on div "Workspace" at bounding box center [366, 272] width 41 height 14
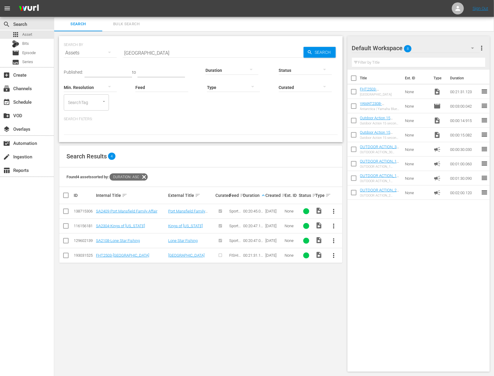
click at [173, 50] on input "Port Mansfield" at bounding box center [213, 53] width 181 height 14
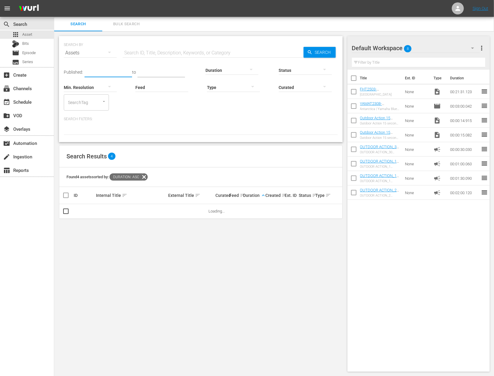
click at [99, 71] on input "text" at bounding box center [109, 72] width 48 height 9
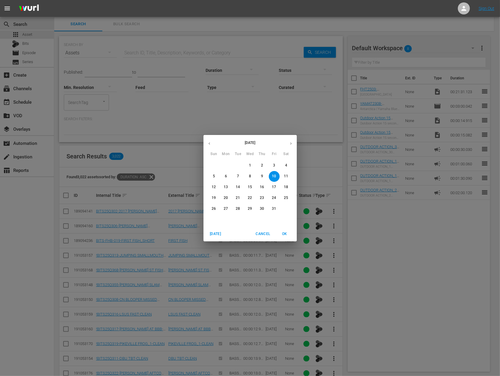
click at [212, 145] on button "button" at bounding box center [209, 144] width 12 height 12
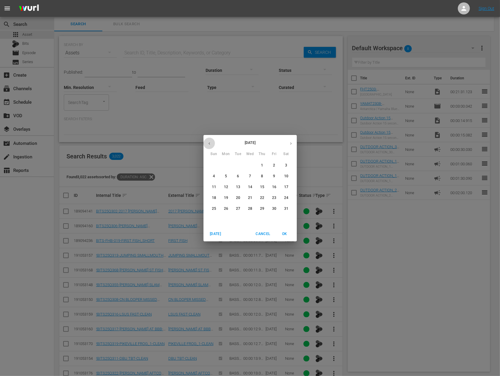
click at [212, 145] on button "button" at bounding box center [209, 144] width 12 height 12
click at [251, 164] on span "1" at bounding box center [250, 165] width 11 height 5
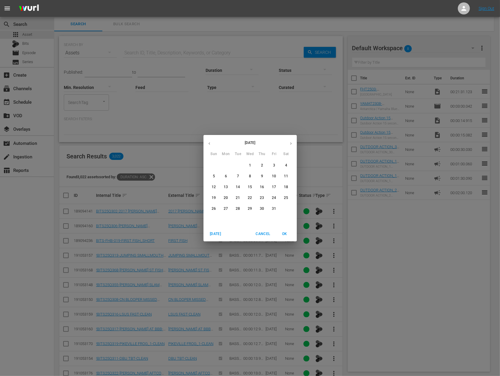
type input "[DATE]"
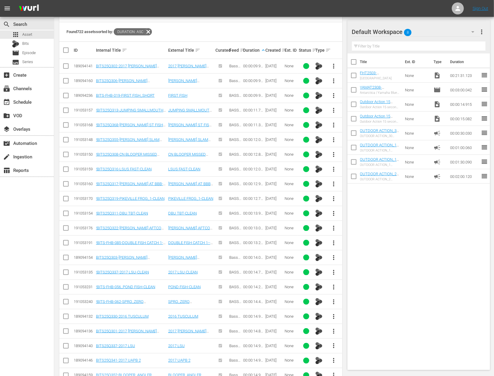
scroll to position [438, 0]
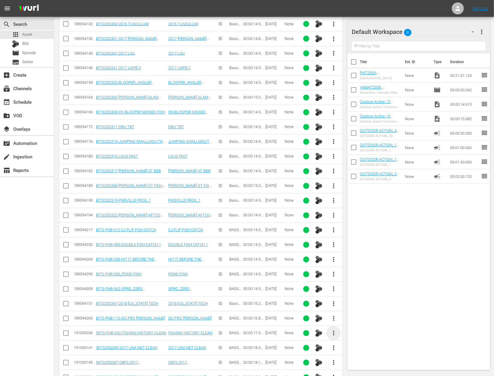
click at [334, 330] on span "more_vert" at bounding box center [333, 333] width 7 height 7
click at [356, 298] on div "Workspace" at bounding box center [366, 297] width 41 height 14
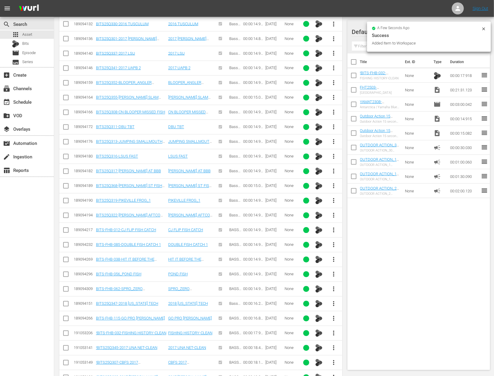
click at [350, 90] on input "checkbox" at bounding box center [354, 91] width 13 height 13
checkbox input "true"
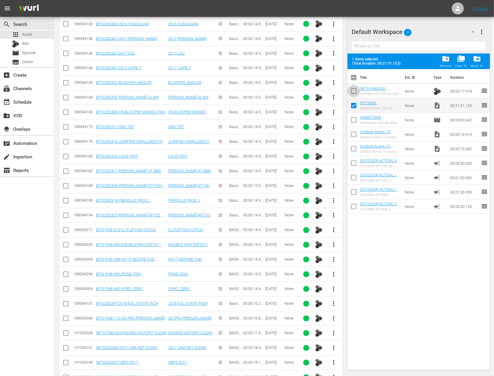
click at [354, 90] on input "checkbox" at bounding box center [354, 92] width 13 height 13
checkbox input "true"
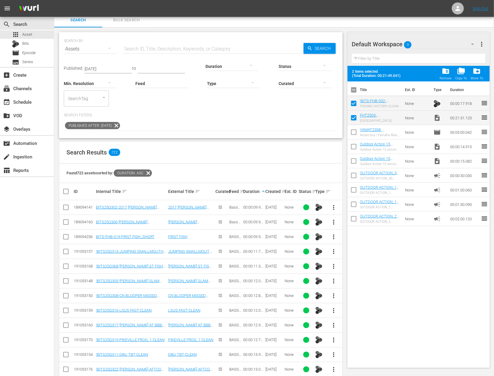
scroll to position [7, 0]
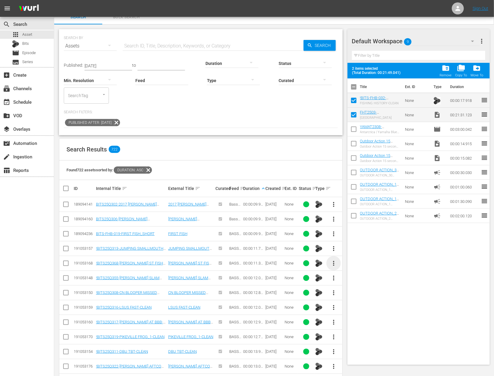
click at [336, 264] on span "more_vert" at bounding box center [333, 263] width 7 height 7
click at [358, 280] on div "Workspace" at bounding box center [366, 279] width 41 height 14
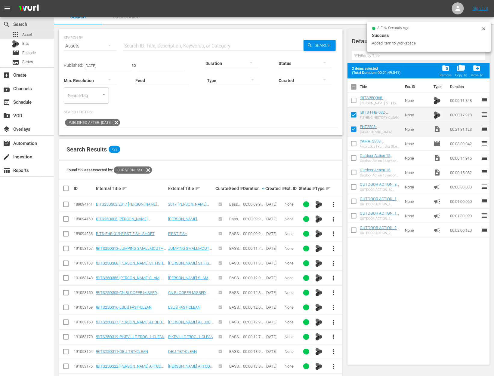
click at [358, 104] on input "checkbox" at bounding box center [354, 101] width 13 height 13
checkbox input "true"
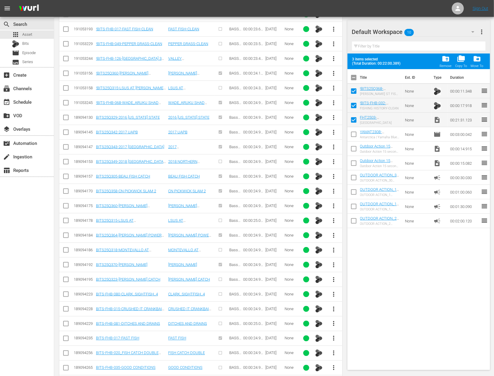
scroll to position [1154, 0]
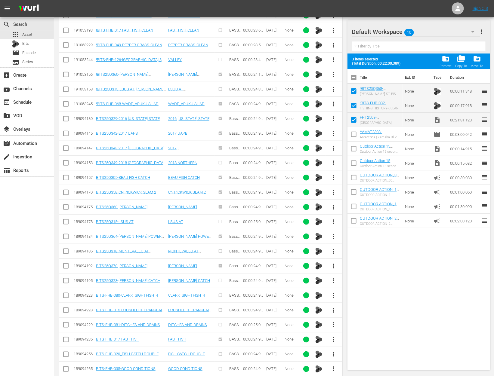
click at [65, 279] on input "checkbox" at bounding box center [65, 282] width 7 height 7
checkbox input "true"
click at [64, 264] on input "checkbox" at bounding box center [65, 267] width 7 height 7
checkbox input "true"
click at [66, 293] on input "checkbox" at bounding box center [65, 296] width 7 height 7
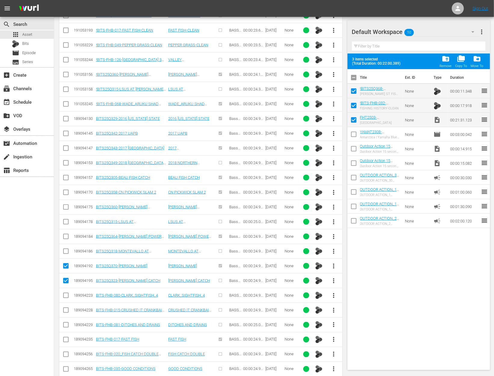
checkbox input "true"
click at [66, 308] on input "checkbox" at bounding box center [65, 311] width 7 height 7
checkbox input "true"
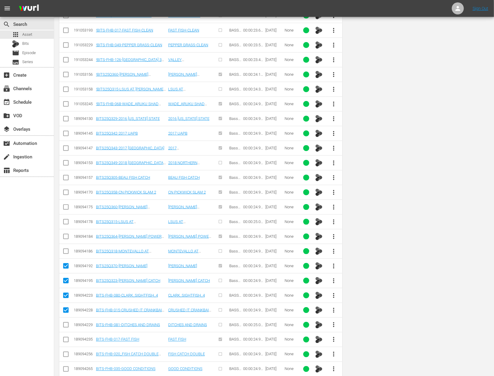
scroll to position [0, 0]
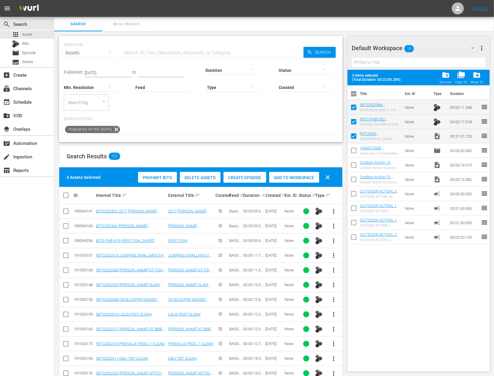
click at [65, 211] on input "checkbox" at bounding box center [65, 212] width 7 height 7
checkbox input "true"
click at [294, 175] on span "Add to Workspace" at bounding box center [294, 177] width 50 height 5
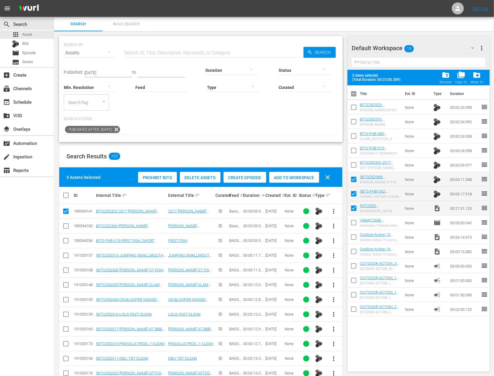
click at [352, 162] on input "checkbox" at bounding box center [354, 166] width 13 height 13
checkbox input "true"
click at [352, 154] on input "checkbox" at bounding box center [354, 152] width 13 height 13
checkbox input "true"
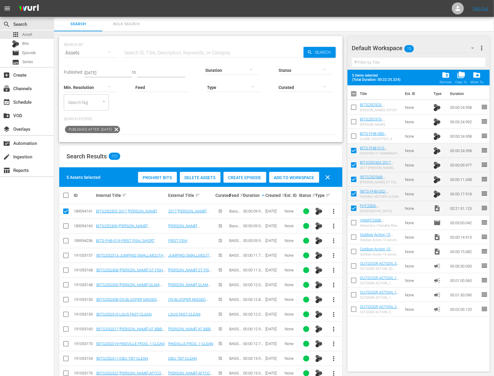
click at [351, 134] on input "checkbox" at bounding box center [354, 137] width 13 height 13
checkbox input "true"
click at [351, 118] on input "checkbox" at bounding box center [354, 123] width 13 height 13
checkbox input "true"
click at [351, 108] on input "checkbox" at bounding box center [354, 108] width 13 height 13
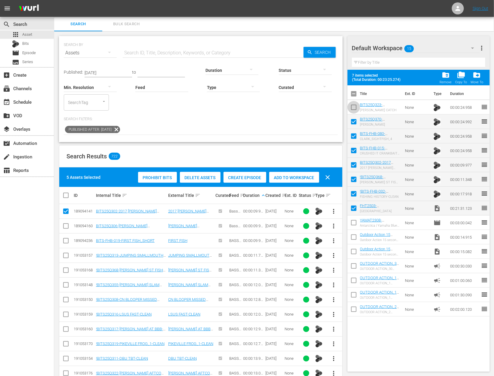
checkbox input "true"
click at [65, 228] on input "checkbox" at bounding box center [65, 227] width 7 height 7
checkbox input "true"
click at [65, 215] on input "checkbox" at bounding box center [65, 212] width 7 height 7
checkbox input "false"
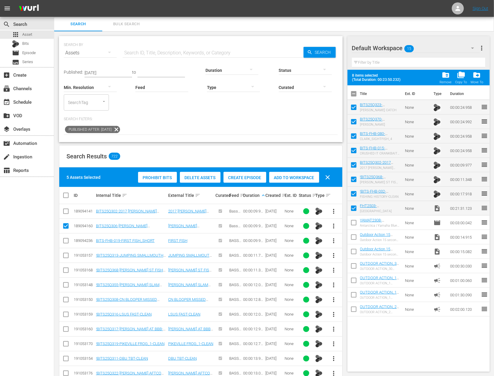
click at [291, 178] on span "Add to Workspace" at bounding box center [294, 177] width 50 height 5
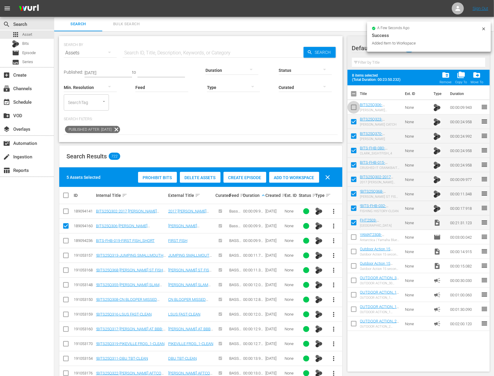
click at [353, 108] on input "checkbox" at bounding box center [354, 108] width 13 height 13
checkbox input "true"
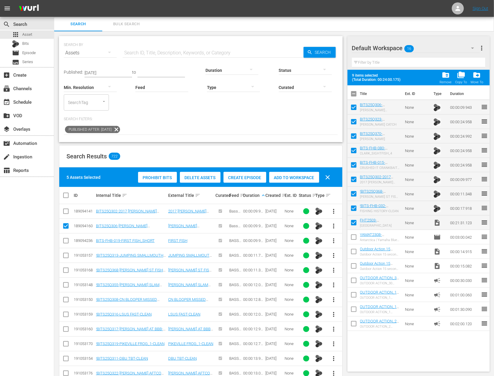
click at [210, 69] on div at bounding box center [232, 70] width 53 height 17
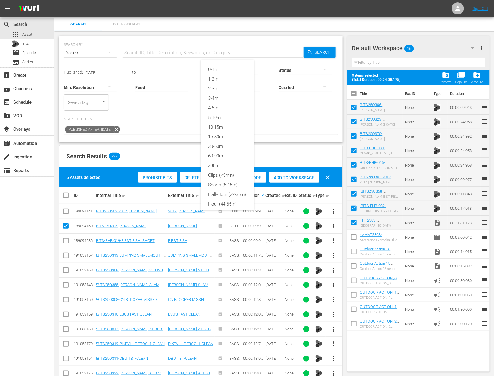
click at [287, 134] on div "0-1m 1-2m 2-3m 3-4m 4-5m 5-10m 10-15m 15-30m 30-60m 60-90m >90m Clips (<5min) S…" at bounding box center [247, 188] width 494 height 376
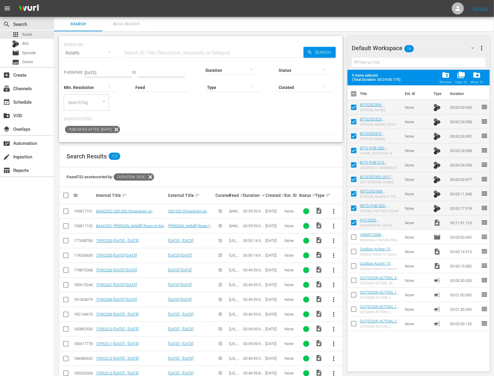
click at [210, 71] on div at bounding box center [232, 70] width 53 height 17
click at [216, 70] on div "0-1m" at bounding box center [227, 70] width 53 height 10
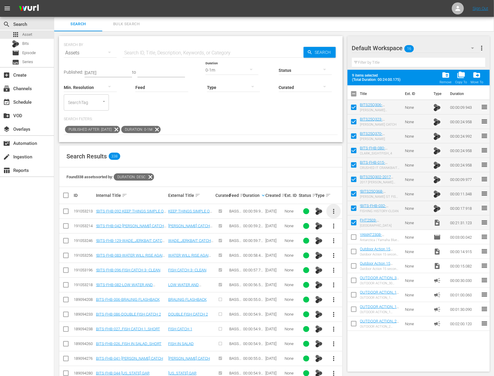
click at [335, 209] on span "more_vert" at bounding box center [333, 211] width 7 height 7
click at [354, 228] on div "Workspace" at bounding box center [366, 228] width 41 height 14
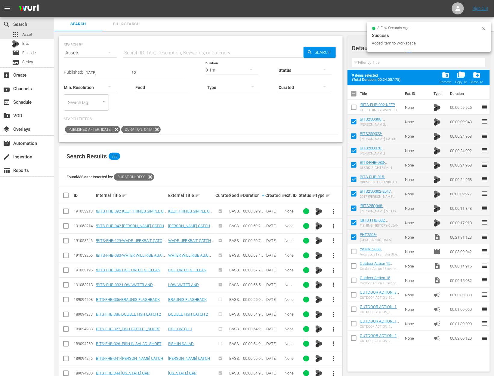
click at [352, 109] on input "checkbox" at bounding box center [354, 108] width 13 height 13
checkbox input "true"
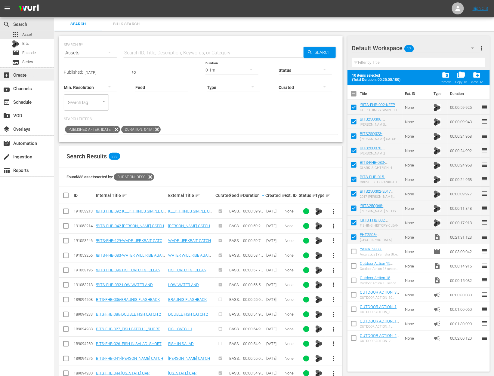
click at [23, 77] on div "add_box Create" at bounding box center [17, 73] width 34 height 5
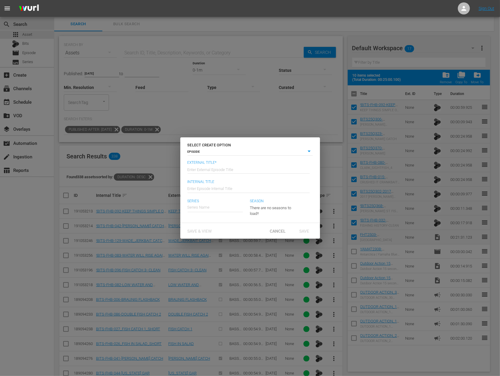
click at [207, 169] on input "text" at bounding box center [248, 169] width 122 height 14
paste input "Port Mansfield"
type input "Fishing & Hunting Texas - Port Mansfield"
type input "Wk42-FHT"
click at [221, 227] on div "Fishing and Hunting Texas" at bounding box center [219, 224] width 54 height 14
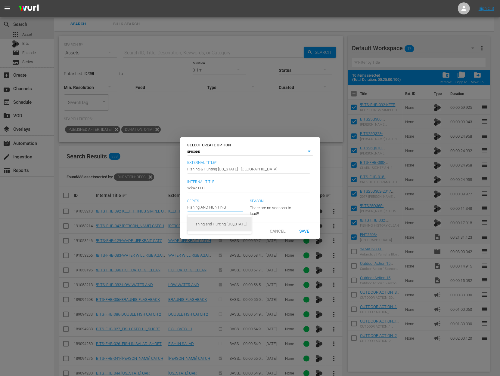
type input "Fishing and Hunting Texas"
click at [270, 206] on div "21" at bounding box center [272, 207] width 44 height 17
click at [290, 214] on div "21" at bounding box center [250, 188] width 500 height 376
click at [215, 205] on input "text" at bounding box center [214, 207] width 55 height 14
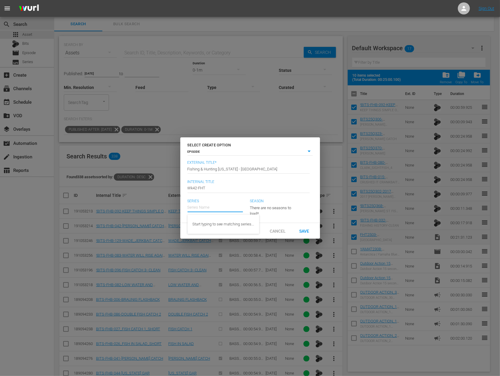
click at [215, 205] on input "text" at bounding box center [214, 207] width 55 height 14
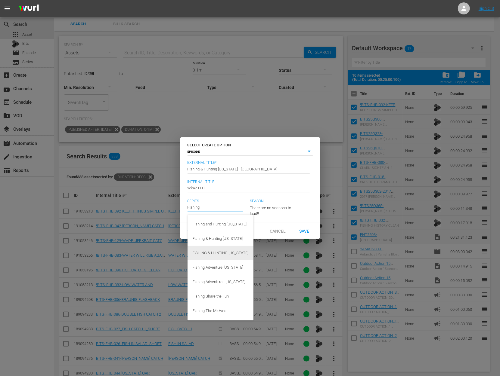
click at [215, 255] on div "FISHING & HUNTING TEXAS" at bounding box center [220, 253] width 56 height 14
type input "FISHING & HUNTING TEXAS"
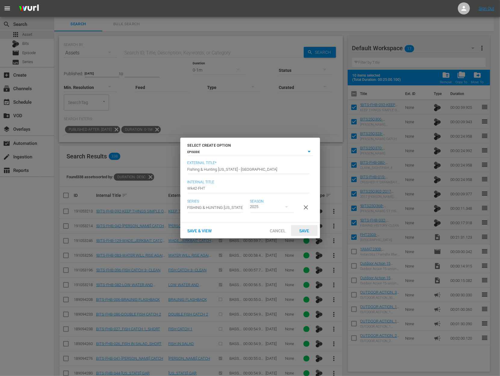
click at [300, 232] on span "Save" at bounding box center [304, 231] width 20 height 5
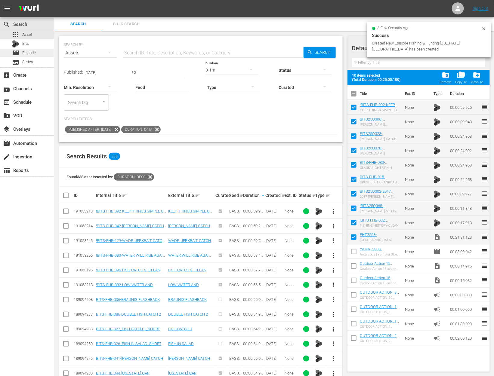
click at [35, 51] on span "Episode" at bounding box center [29, 53] width 14 height 6
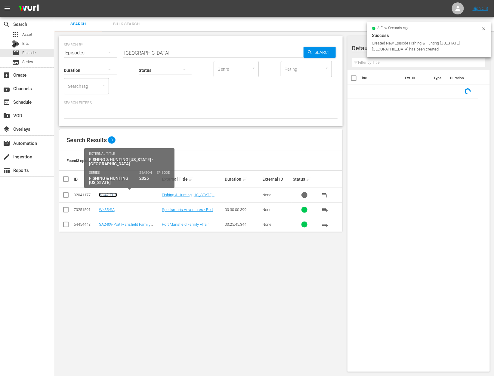
click at [112, 195] on link "Wk42-FHT" at bounding box center [108, 195] width 18 height 5
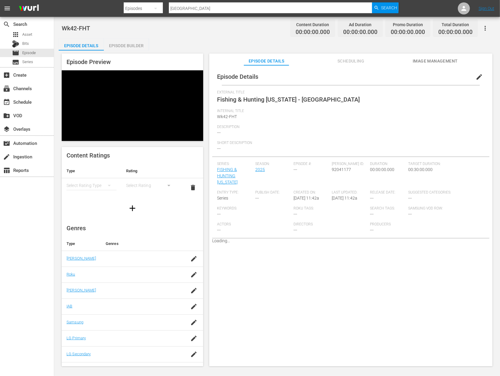
click at [127, 45] on div "Episode Builder" at bounding box center [126, 46] width 45 height 14
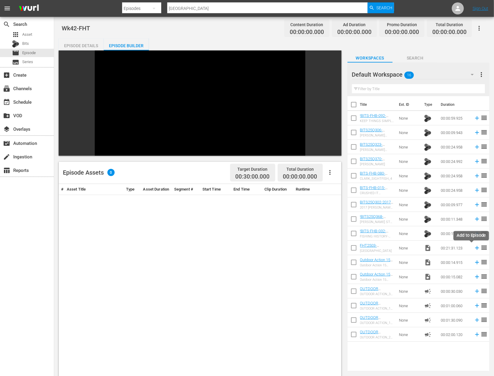
click at [475, 249] on icon at bounding box center [477, 248] width 4 height 4
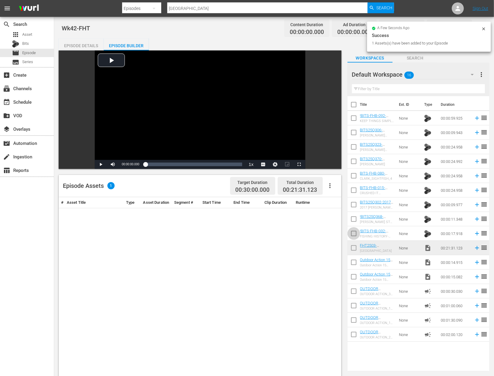
click at [354, 234] on input "checkbox" at bounding box center [354, 235] width 13 height 13
checkbox input "true"
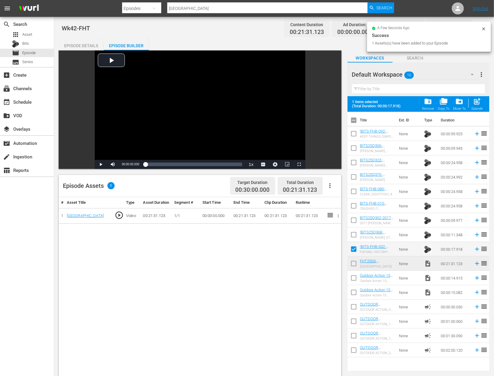
click at [353, 234] on input "checkbox" at bounding box center [354, 236] width 13 height 13
checkbox input "true"
click at [352, 224] on input "checkbox" at bounding box center [354, 221] width 13 height 13
checkbox input "true"
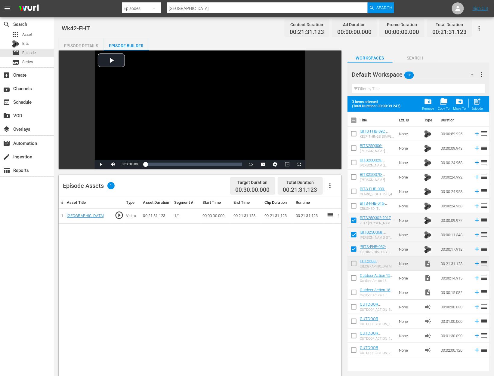
click at [353, 208] on input "checkbox" at bounding box center [354, 207] width 13 height 13
checkbox input "true"
click at [352, 193] on input "checkbox" at bounding box center [354, 193] width 13 height 13
checkbox input "true"
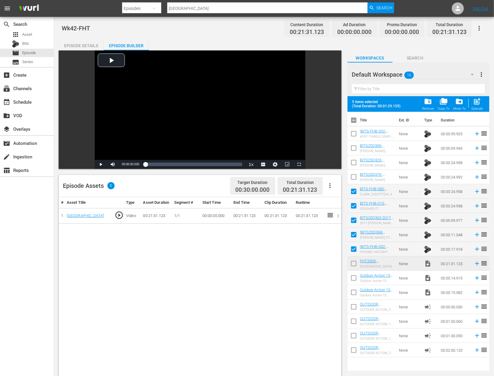
click at [352, 177] on input "checkbox" at bounding box center [354, 178] width 13 height 13
checkbox input "true"
click at [353, 159] on input "checkbox" at bounding box center [354, 164] width 13 height 13
checkbox input "true"
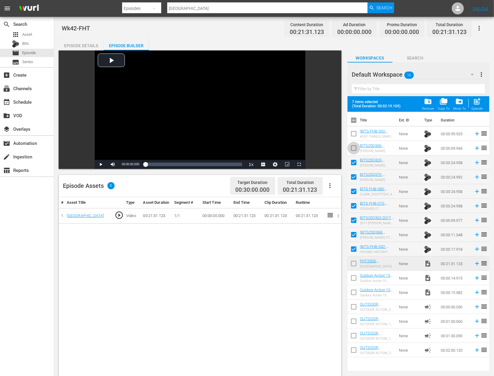
click at [352, 143] on input "checkbox" at bounding box center [354, 149] width 13 height 13
checkbox input "true"
click at [350, 131] on input "checkbox" at bounding box center [354, 135] width 13 height 13
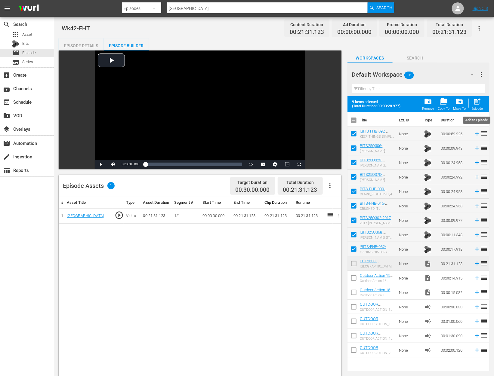
click at [474, 104] on span "post_add" at bounding box center [477, 102] width 8 height 8
checkbox input "false"
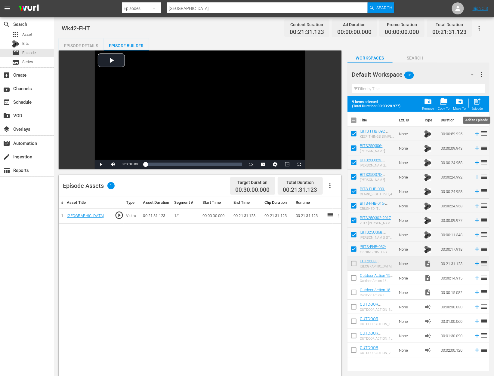
checkbox input "false"
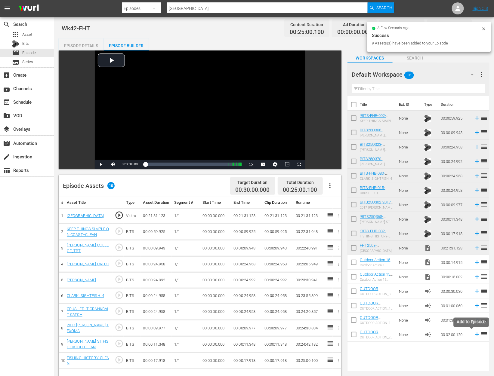
click at [474, 335] on icon at bounding box center [477, 335] width 7 height 7
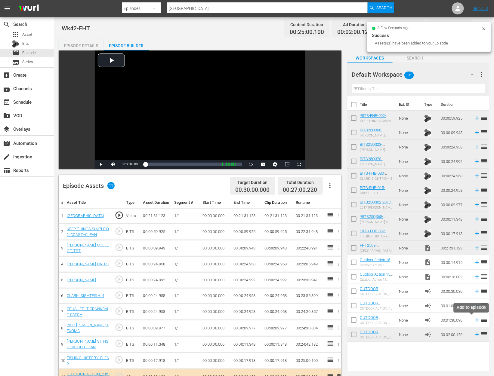
click at [475, 320] on icon at bounding box center [477, 321] width 4 height 4
click at [474, 322] on icon at bounding box center [477, 320] width 7 height 7
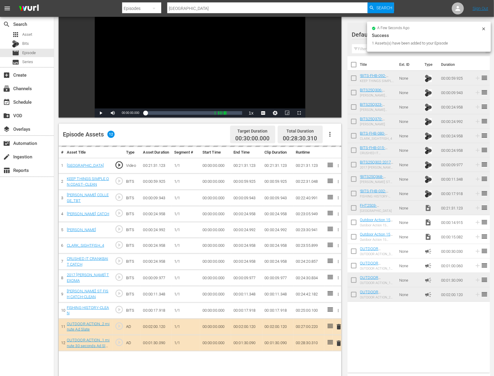
scroll to position [58, 0]
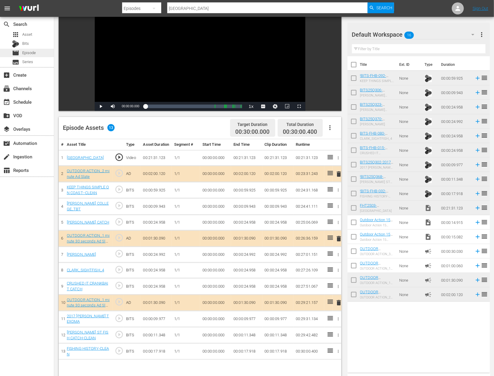
click at [34, 51] on span "Episode" at bounding box center [29, 53] width 14 height 6
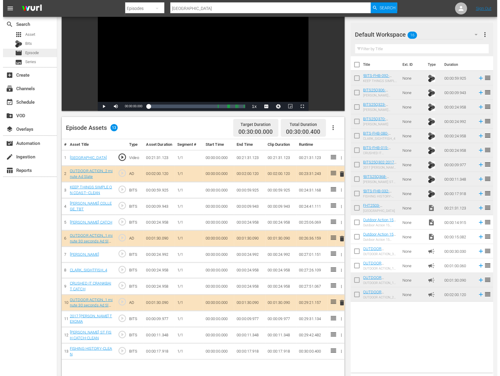
scroll to position [0, 0]
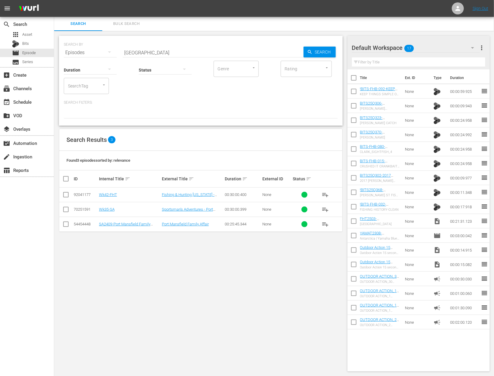
click at [160, 51] on input "Port Mansfield" at bounding box center [213, 52] width 181 height 14
paste input "Witch Bay Camp Part 2"
type input "Witch Bay Camp Part 2"
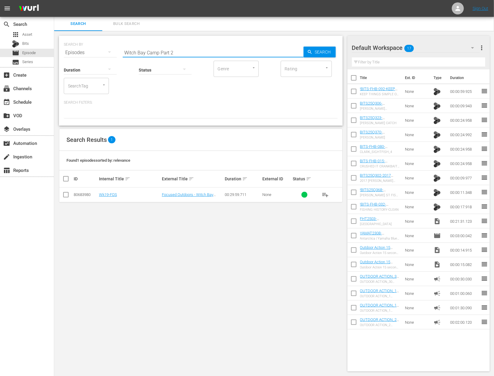
click at [354, 92] on input "checkbox" at bounding box center [354, 92] width 13 height 13
checkbox input "true"
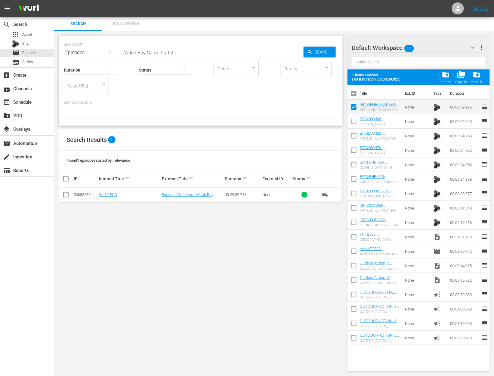
click at [354, 123] on input "checkbox" at bounding box center [354, 122] width 13 height 13
checkbox input "true"
click at [354, 138] on input "checkbox" at bounding box center [354, 137] width 13 height 13
checkbox input "true"
click at [353, 151] on input "checkbox" at bounding box center [354, 151] width 13 height 13
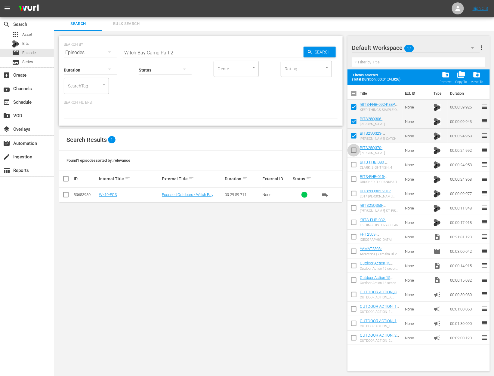
checkbox input "true"
click at [353, 169] on input "checkbox" at bounding box center [354, 166] width 13 height 13
checkbox input "true"
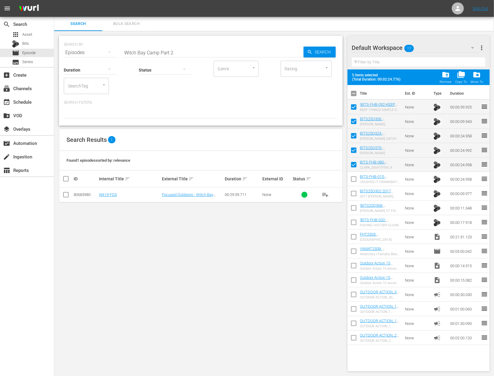
click at [353, 178] on input "checkbox" at bounding box center [354, 180] width 13 height 13
checkbox input "true"
click at [353, 191] on input "checkbox" at bounding box center [354, 195] width 13 height 13
checkbox input "true"
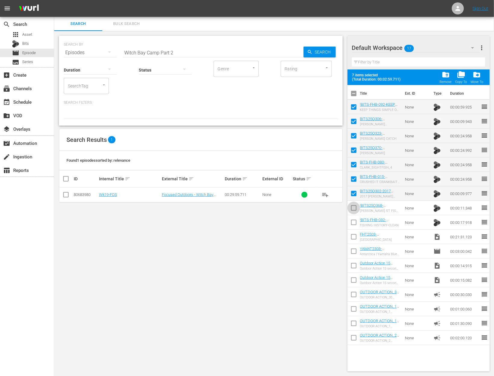
click at [356, 210] on input "checkbox" at bounding box center [354, 209] width 13 height 13
checkbox input "true"
click at [356, 222] on input "checkbox" at bounding box center [354, 224] width 13 height 13
checkbox input "true"
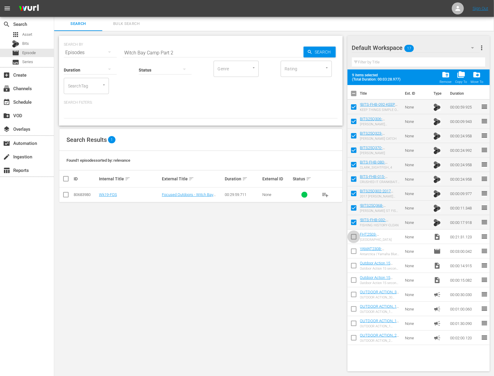
click at [354, 235] on input "checkbox" at bounding box center [354, 238] width 13 height 13
checkbox input "true"
click at [444, 74] on span "folder_delete" at bounding box center [446, 75] width 8 height 8
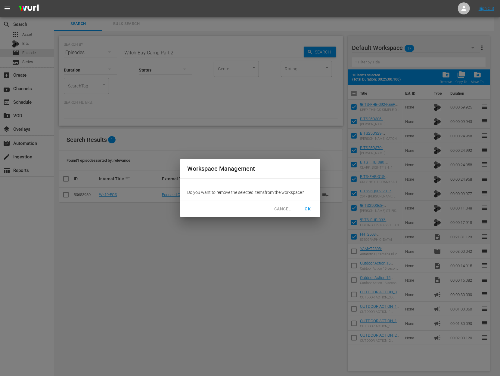
click at [305, 209] on span "OK" at bounding box center [308, 210] width 10 height 8
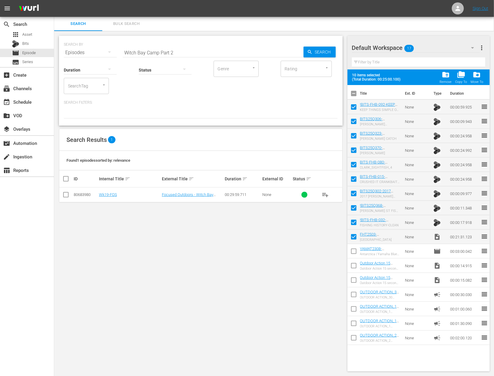
checkbox input "false"
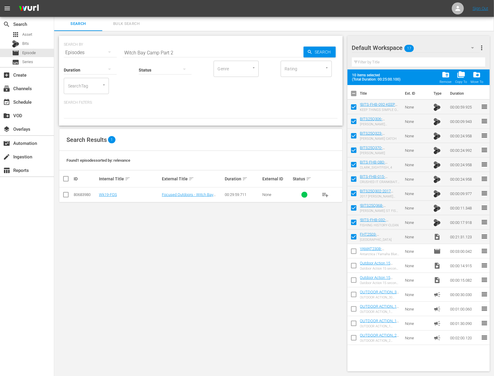
checkbox input "false"
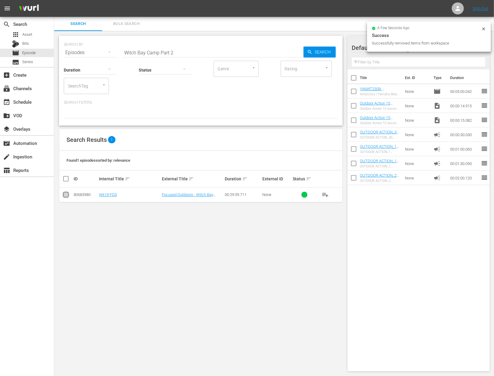
click at [67, 195] on input "checkbox" at bounding box center [65, 196] width 7 height 7
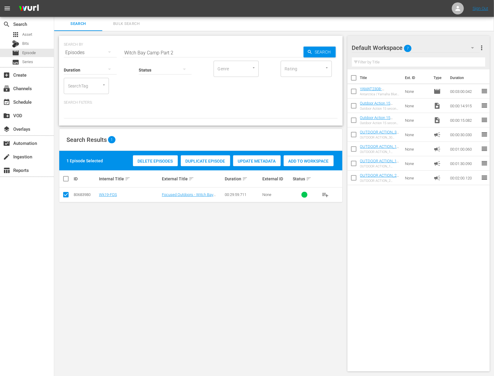
click at [207, 162] on span "Duplicate Episode" at bounding box center [205, 161] width 49 height 5
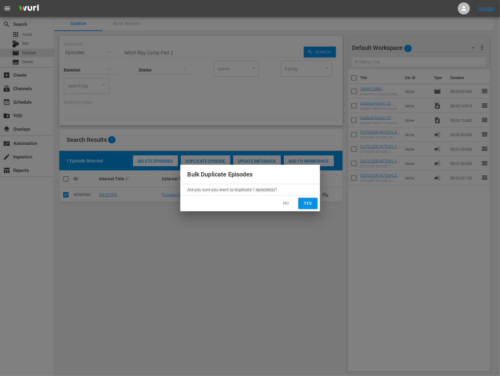
click at [305, 206] on span "Yes" at bounding box center [308, 204] width 10 height 8
checkbox input "false"
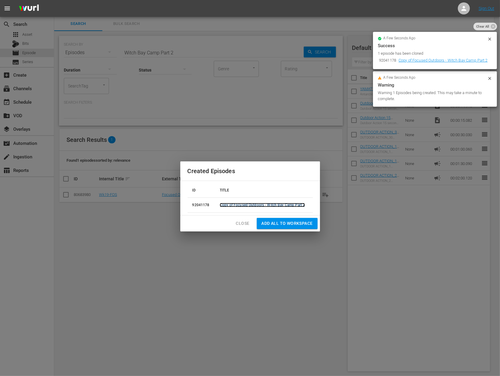
click at [244, 205] on link "Copy of Focused Outdoors - Witch Bay Camp Part 2" at bounding box center [262, 205] width 85 height 4
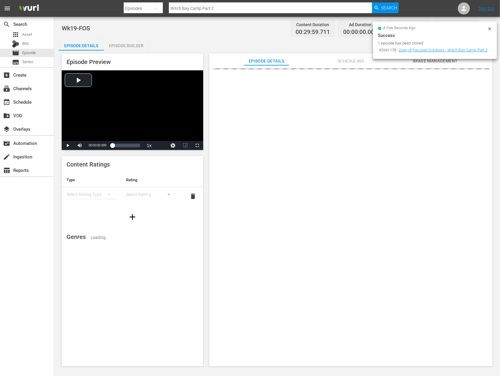
click at [489, 30] on icon at bounding box center [489, 28] width 5 height 5
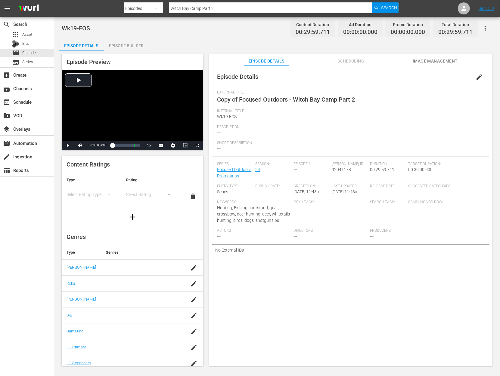
click at [475, 78] on span "edit" at bounding box center [478, 76] width 7 height 7
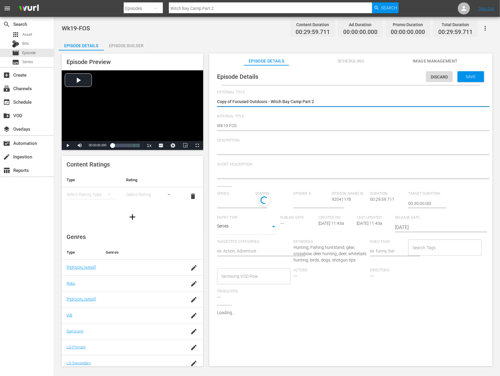
type input "Focused Outdoors Promotions"
type textarea "Copy ofFocused Outdoors - Witch Bay Camp Part 2"
type textarea "Copy oFocused Outdoors - Witch Bay Camp Part 2"
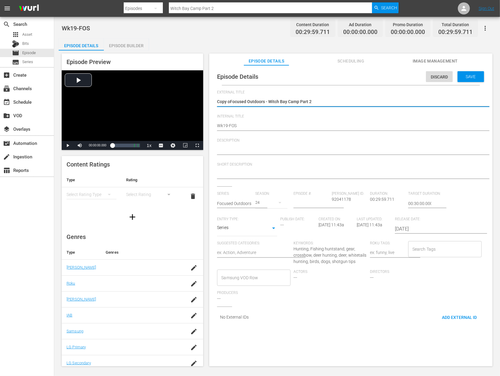
type textarea "Copy Focused Outdoors - Witch Bay Camp Part 2"
type textarea "CopyFocused Outdoors - Witch Bay Camp Part 2"
type textarea "CopFocused Outdoors - Witch Bay Camp Part 2"
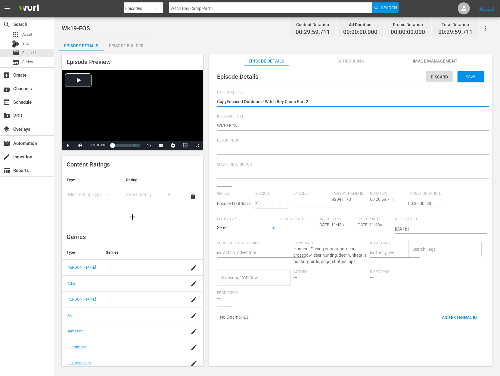
type textarea "CopFocused Outdoors - Witch Bay Camp Part 2"
type textarea "CoFocused Outdoors - Witch Bay Camp Part 2"
type textarea "CFocused Outdoors - Witch Bay Camp Part 2"
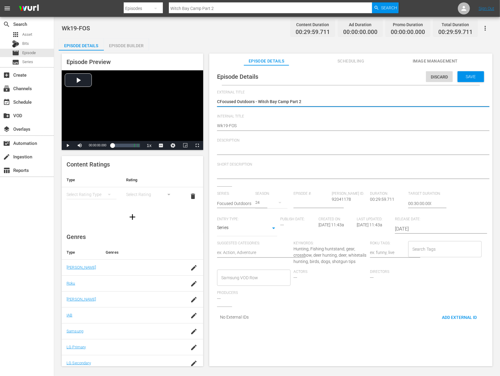
type textarea "Focused Outdoors - Witch Bay Camp Part 2"
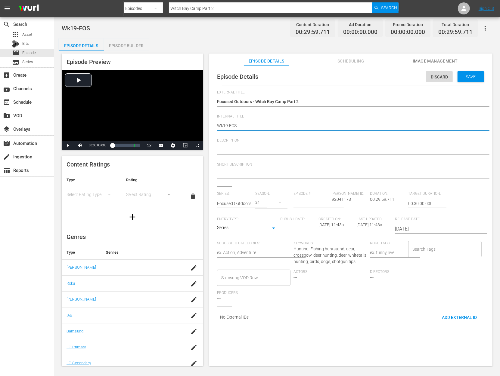
type textarea "Wk1-FOS"
type textarea "Wk-FOS"
type textarea "Wk4-FOS"
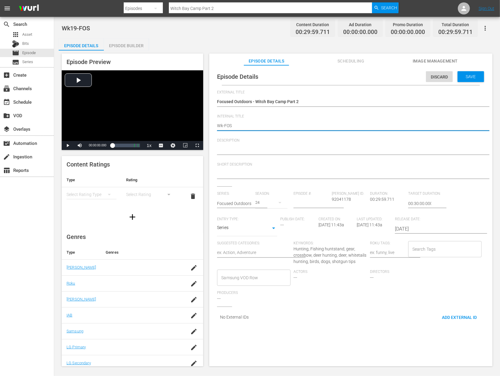
type textarea "Wk4-FOS"
type textarea "Wk42-FOS"
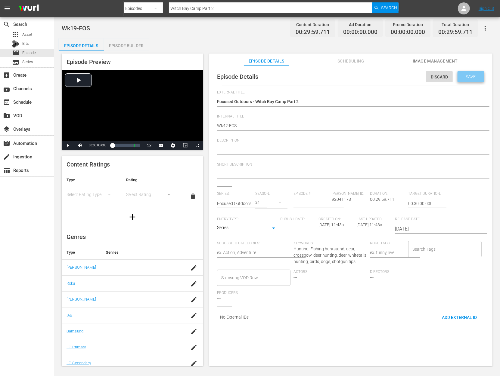
click at [469, 79] on div "Save" at bounding box center [470, 76] width 26 height 11
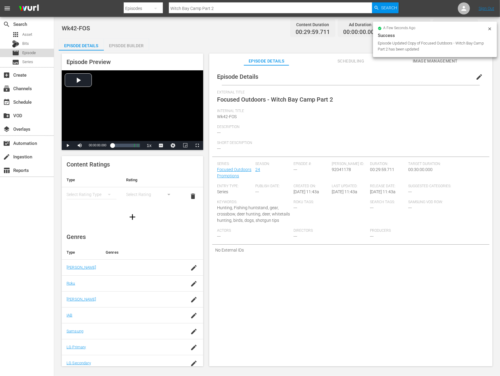
click at [37, 51] on div "movie Episode" at bounding box center [27, 53] width 54 height 8
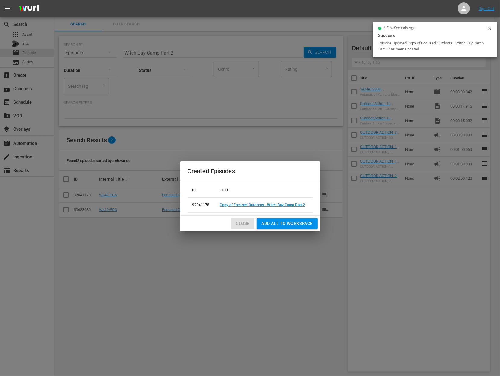
click at [244, 222] on span "Close" at bounding box center [243, 224] width 14 height 8
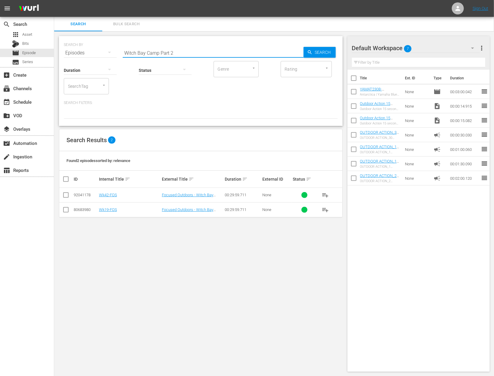
click at [172, 54] on input "Witch Bay Camp Part 2" at bounding box center [213, 53] width 181 height 14
paste input "North Branch River - WV vs. Maryland"
type input "North Branch River - WV vs. Maryland"
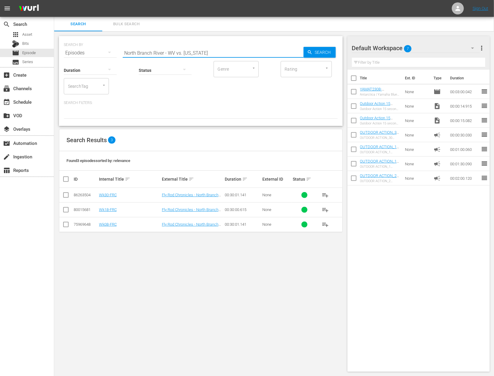
click at [66, 209] on input "checkbox" at bounding box center [65, 211] width 7 height 7
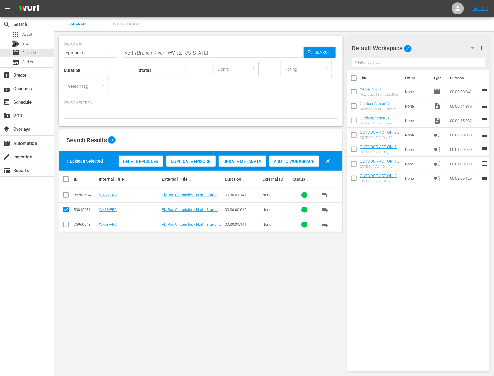
click at [187, 160] on span "Duplicate Episode" at bounding box center [190, 161] width 49 height 5
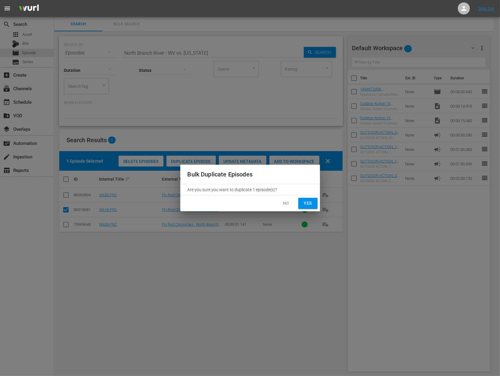
click at [308, 203] on span "Yes" at bounding box center [308, 204] width 10 height 8
checkbox input "false"
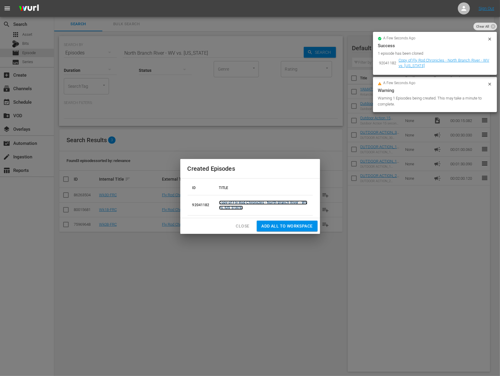
click at [292, 201] on link "Copy of Fly Rod Chronicles - North Branch River - WV vs. Maryland" at bounding box center [263, 205] width 88 height 9
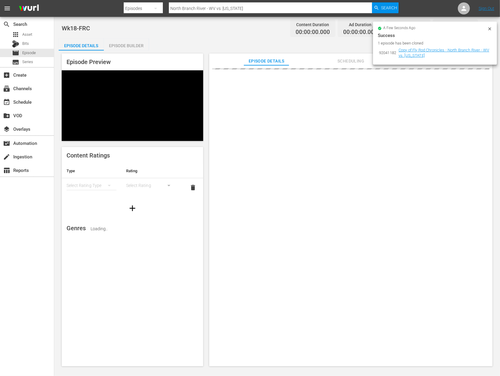
click at [490, 27] on icon at bounding box center [489, 28] width 5 height 5
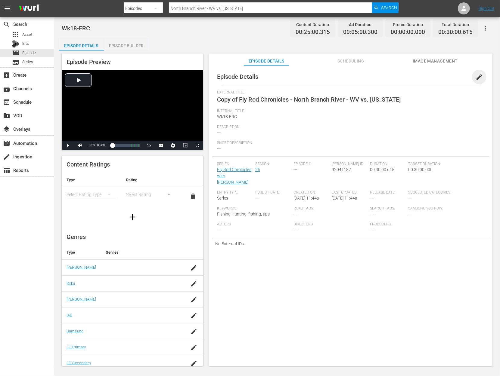
click at [476, 78] on span "edit" at bounding box center [478, 76] width 7 height 7
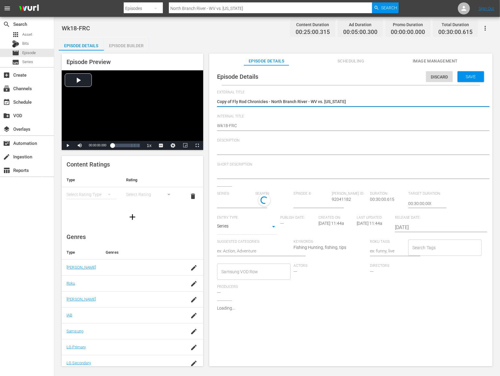
type input "Fly Rod Chronicles with [PERSON_NAME]"
click at [233, 100] on textarea "Copy of Fly Rod Chronicles - North Branch River - WV vs. Maryland" at bounding box center [349, 102] width 265 height 7
type textarea "Copy ofFly Rod Chronicles - North Branch River - WV vs. Maryland"
type textarea "Copy oFly Rod Chronicles - North Branch River - WV vs. Maryland"
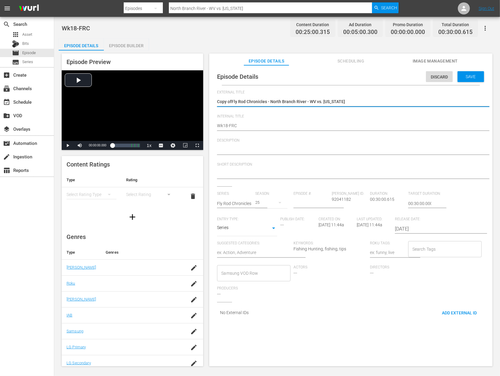
type textarea "Copy oFly Rod Chronicles - North Branch River - WV vs. Maryland"
type textarea "Copy Fly Rod Chronicles - North Branch River - WV vs. Maryland"
type textarea "CopyFly Rod Chronicles - North Branch River - WV vs. Maryland"
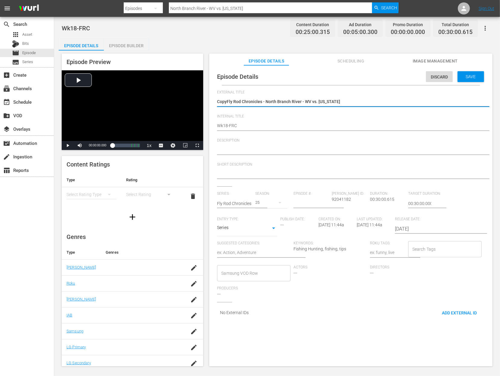
type textarea "CopFly Rod Chronicles - North Branch River - WV vs. Maryland"
type textarea "CoFly Rod Chronicles - North Branch River - WV vs. Maryland"
type textarea "CFly Rod Chronicles - North Branch River - WV vs. Maryland"
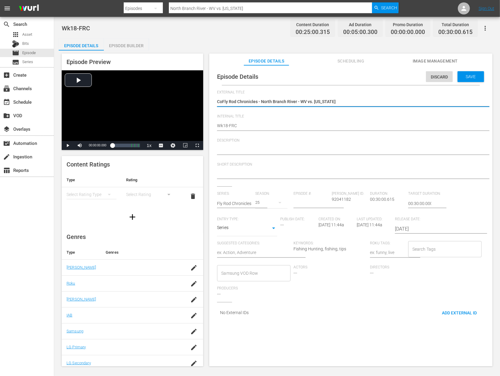
type textarea "CFly Rod Chronicles - North Branch River - WV vs. Maryland"
type textarea "Fly Rod Chronicles - North Branch River - WV vs. Maryland"
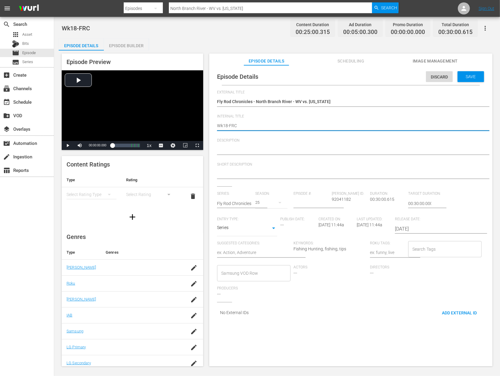
type textarea "Wk1-FRC"
type textarea "Wk-FRC"
type textarea "Wk4-FRC"
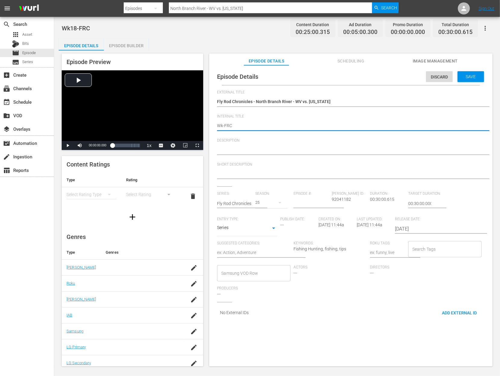
type textarea "Wk4-FRC"
type textarea "Wk42-FRC"
click at [475, 76] on span "Save" at bounding box center [471, 76] width 20 height 5
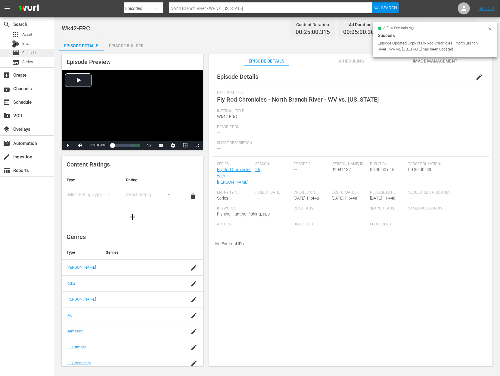
click at [31, 52] on span "Episode" at bounding box center [29, 53] width 14 height 6
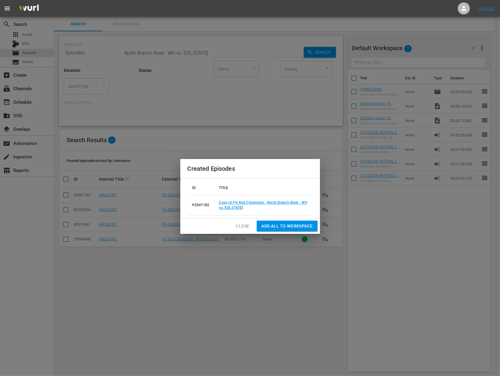
click at [242, 225] on span "Close" at bounding box center [243, 227] width 14 height 8
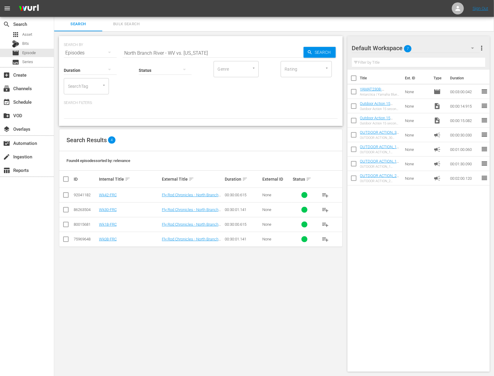
click at [153, 51] on input "North Branch River - WV vs. Maryland" at bounding box center [213, 53] width 181 height 14
paste input "Squarebills for Round Bass"
type input "Squarebills for Round Bass"
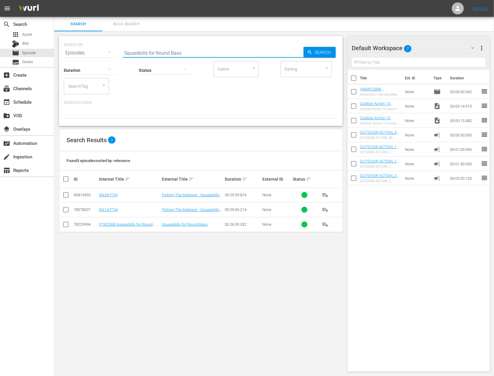
click at [65, 211] on input "checkbox" at bounding box center [65, 211] width 7 height 7
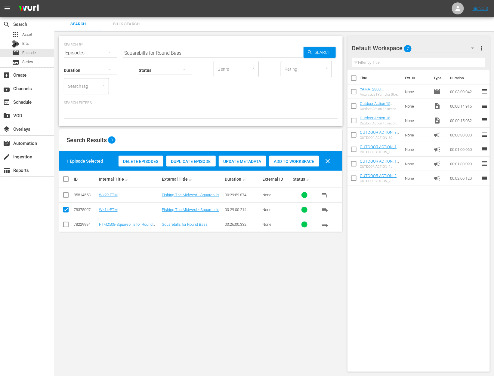
click at [200, 158] on div "Duplicate Episode" at bounding box center [190, 161] width 49 height 11
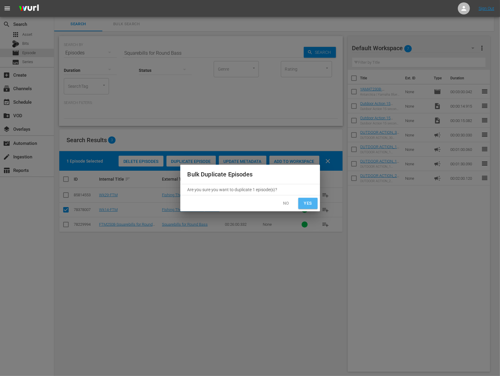
click at [307, 201] on span "Yes" at bounding box center [308, 204] width 10 height 8
checkbox input "false"
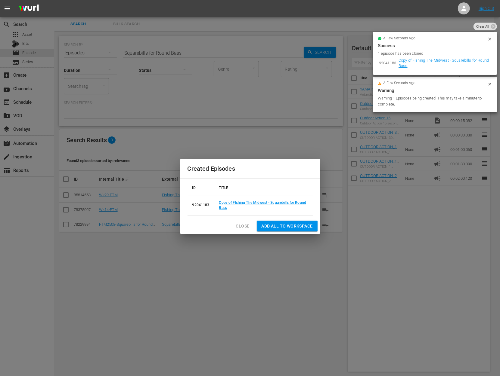
click at [246, 200] on td "Copy of FIshing The Midwest - Squarebills for Round Bass" at bounding box center [263, 205] width 98 height 20
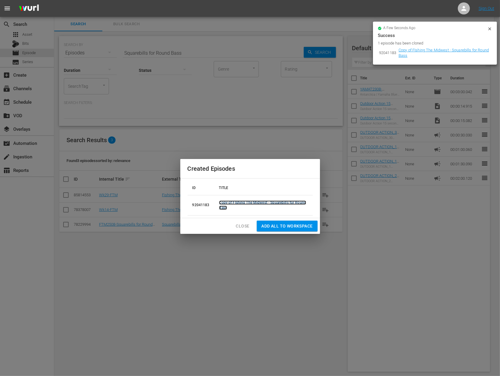
click at [242, 202] on link "Copy of FIshing The Midwest - Squarebills for Round Bass" at bounding box center [262, 205] width 87 height 9
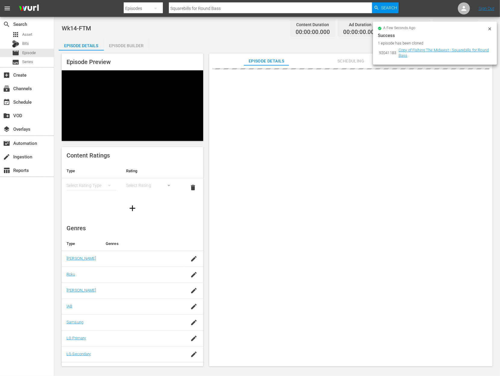
click at [488, 30] on icon at bounding box center [489, 28] width 5 height 5
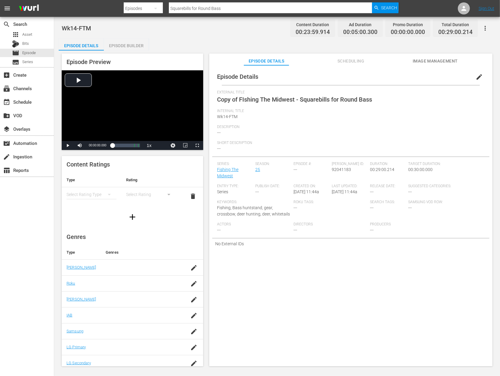
click at [475, 77] on span "edit" at bounding box center [478, 76] width 7 height 7
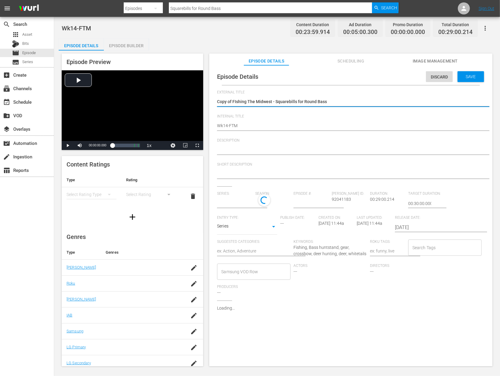
type input "Fishing The Midwest"
click at [234, 101] on textarea "Copy of FIshing The Midwest - Squarebills for Round Bass" at bounding box center [349, 102] width 265 height 7
type textarea "Copy ofFIshing The Midwest - Squarebills for Round Bass"
type textarea "Copy oFIshing The Midwest - Squarebills for Round Bass"
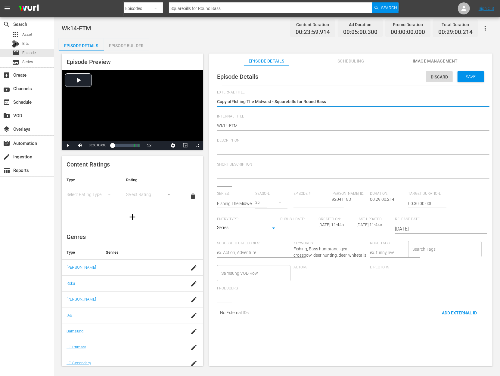
type textarea "Copy oFIshing The Midwest - Squarebills for Round Bass"
type textarea "Copy FIshing The Midwest - Squarebills for Round Bass"
type textarea "CopyFIshing The Midwest - Squarebills for Round Bass"
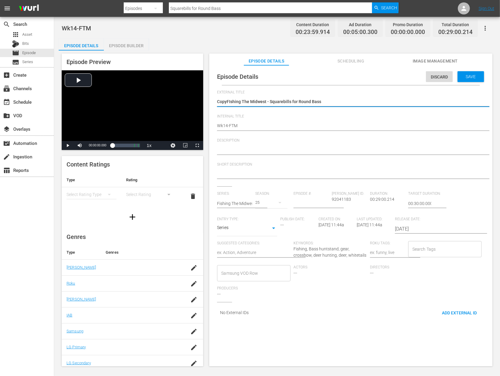
type textarea "CopFIshing The Midwest - Squarebills for Round Bass"
type textarea "CoFIshing The Midwest - Squarebills for Round Bass"
click at [466, 76] on span "Save" at bounding box center [471, 76] width 20 height 5
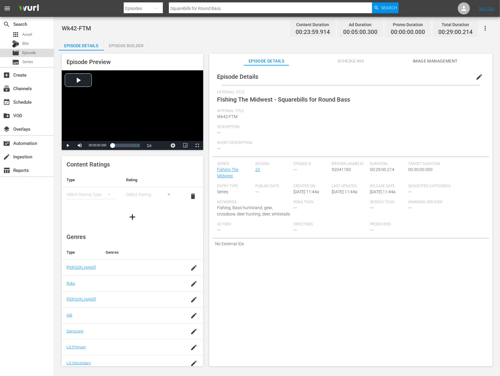
click at [28, 54] on span "Episode" at bounding box center [29, 53] width 14 height 6
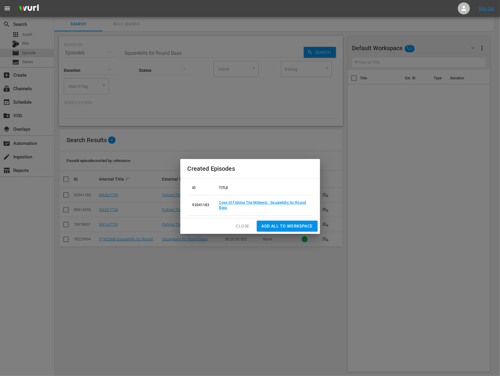
click at [242, 224] on span "Close" at bounding box center [243, 227] width 14 height 8
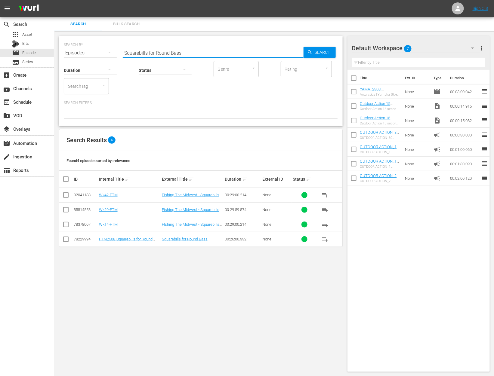
click at [173, 52] on input "Squarebills for Round Bass" at bounding box center [213, 53] width 181 height 14
paste input "Drifting For Blue"
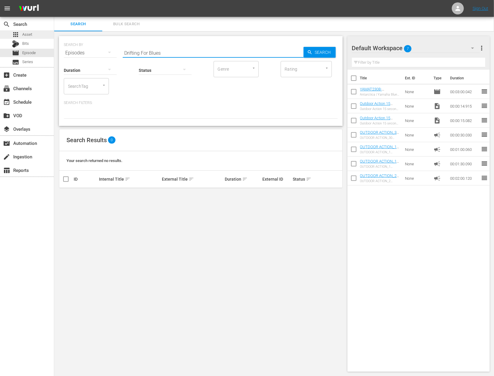
click at [40, 36] on div "apps Asset" at bounding box center [27, 34] width 54 height 8
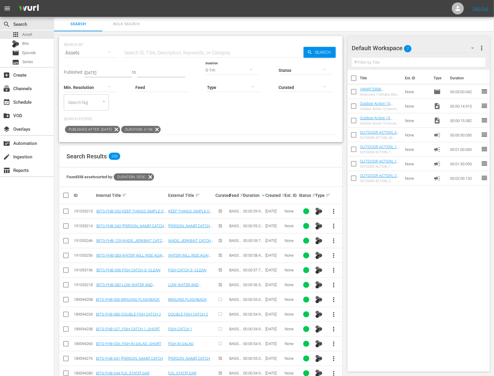
click at [161, 129] on icon at bounding box center [157, 130] width 8 height 8
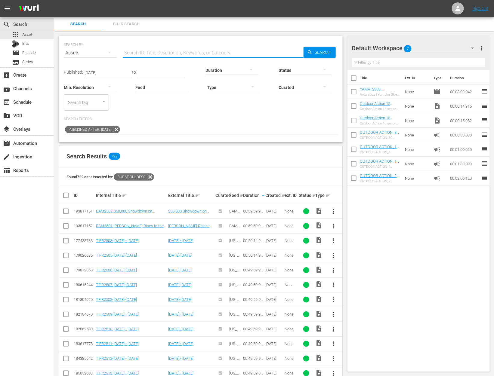
click at [163, 54] on input "text" at bounding box center [213, 53] width 181 height 14
paste input "Drifting For Blues"
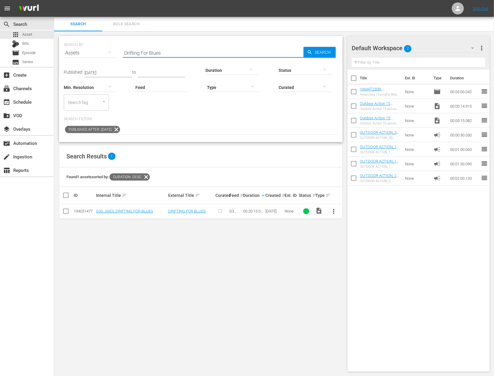
click at [333, 209] on span "more_vert" at bounding box center [333, 211] width 7 height 7
click at [349, 226] on div "Workspace" at bounding box center [366, 228] width 41 height 14
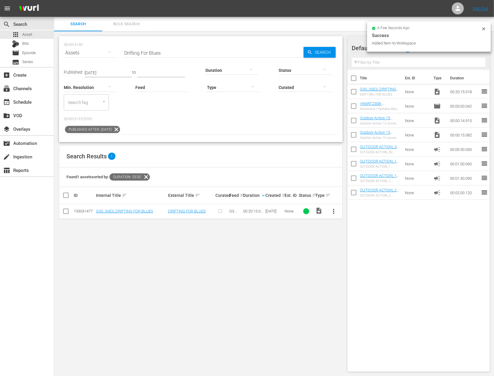
click at [221, 70] on div at bounding box center [232, 70] width 53 height 17
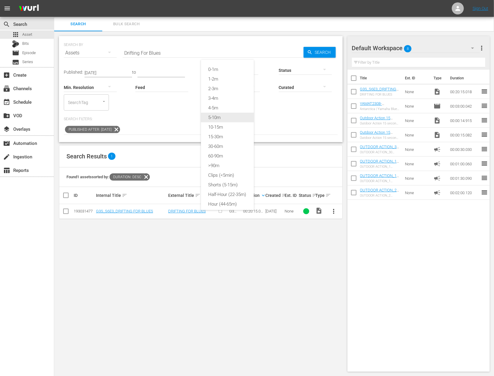
click at [224, 118] on div "5-10m" at bounding box center [227, 118] width 53 height 10
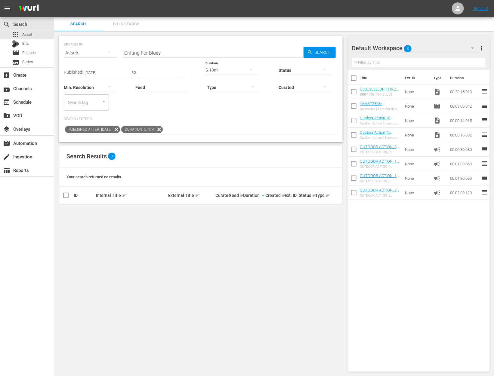
click at [173, 53] on input "Drifting For Blues" at bounding box center [213, 53] width 181 height 14
click at [205, 123] on div "Search Filters: Published After: Jan 1, 2025 Duration: 5-10m" at bounding box center [201, 126] width 274 height 18
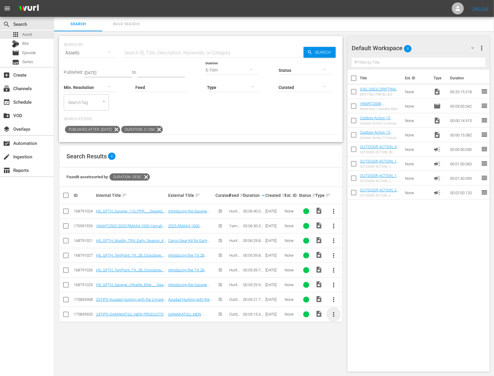
click at [332, 314] on span "more_vert" at bounding box center [333, 314] width 7 height 7
click at [353, 330] on div "Workspace" at bounding box center [366, 330] width 41 height 14
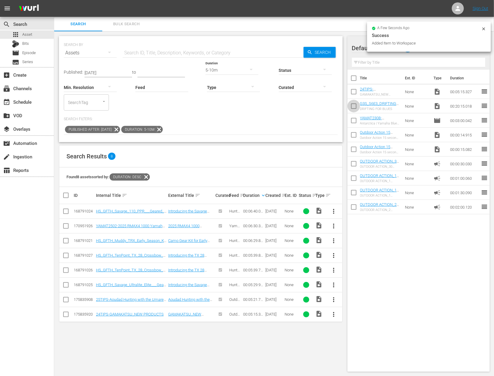
click at [354, 104] on input "checkbox" at bounding box center [354, 107] width 13 height 13
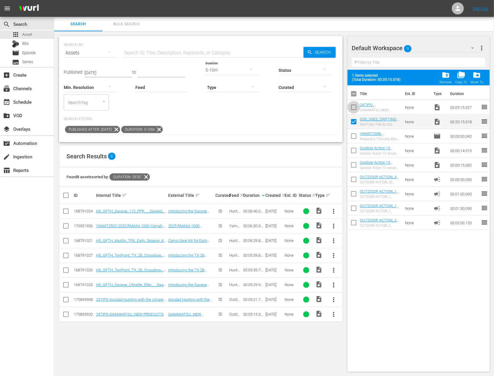
click at [354, 104] on input "checkbox" at bounding box center [354, 108] width 13 height 13
click at [228, 70] on div "5-10m" at bounding box center [232, 70] width 53 height 17
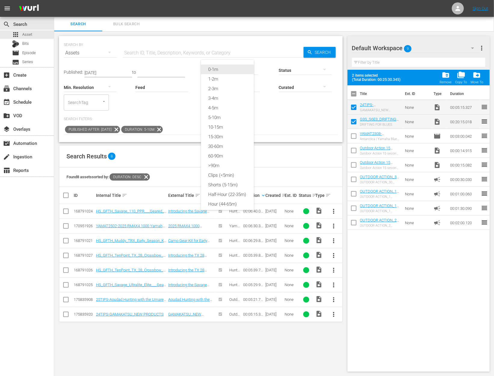
click at [230, 70] on div "0-1m" at bounding box center [227, 70] width 53 height 10
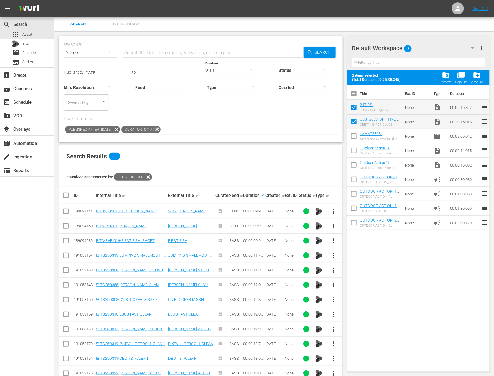
click at [66, 357] on input "checkbox" at bounding box center [65, 360] width 7 height 7
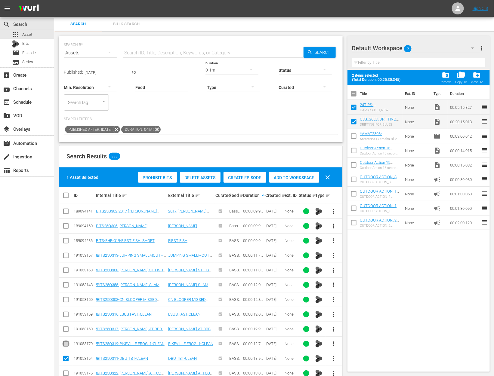
click at [67, 343] on input "checkbox" at bounding box center [65, 345] width 7 height 7
click at [293, 180] on div "Add to Workspace" at bounding box center [294, 177] width 50 height 11
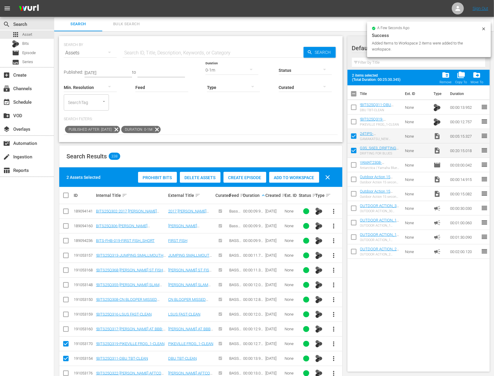
click at [354, 117] on input "checkbox" at bounding box center [354, 123] width 13 height 13
click at [353, 110] on input "checkbox" at bounding box center [354, 108] width 13 height 13
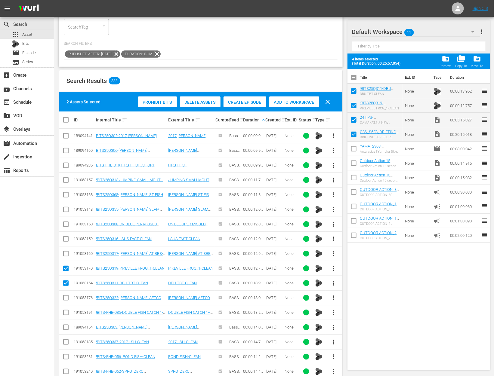
scroll to position [78, 0]
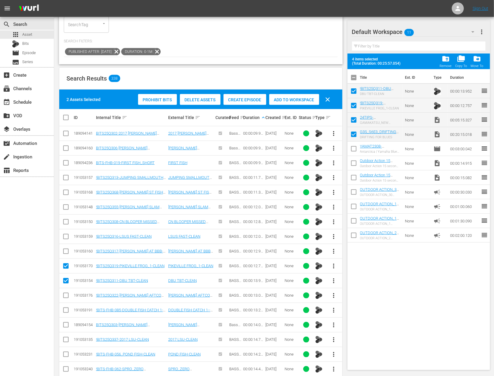
click at [336, 323] on span "more_vert" at bounding box center [333, 325] width 7 height 7
click at [361, 290] on div "Workspace" at bounding box center [366, 292] width 41 height 14
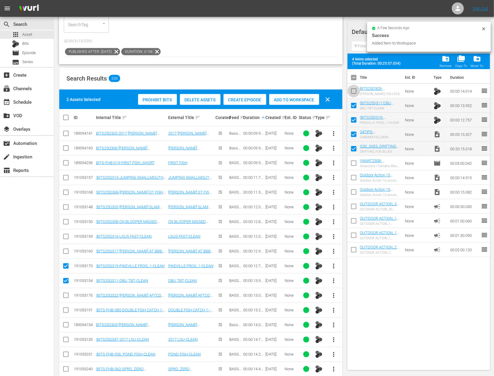
click at [354, 90] on input "checkbox" at bounding box center [354, 92] width 13 height 13
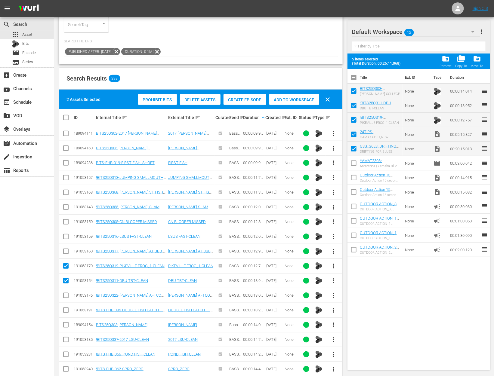
click at [355, 119] on input "checkbox" at bounding box center [354, 121] width 13 height 13
click at [354, 109] on input "checkbox" at bounding box center [354, 107] width 13 height 13
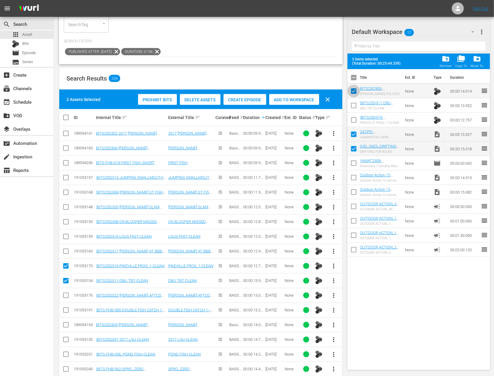
click at [353, 93] on input "checkbox" at bounding box center [354, 92] width 13 height 13
click at [353, 132] on input "checkbox" at bounding box center [354, 135] width 13 height 13
click at [354, 149] on input "checkbox" at bounding box center [354, 150] width 13 height 13
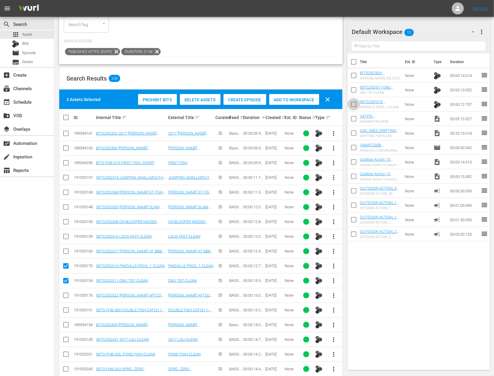
click at [353, 103] on input "checkbox" at bounding box center [354, 105] width 13 height 13
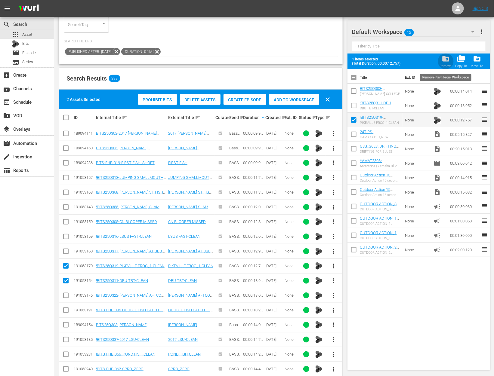
click at [446, 58] on span "folder_delete" at bounding box center [446, 59] width 8 height 8
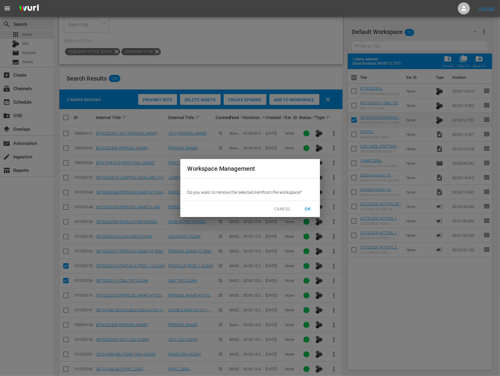
click at [310, 210] on span "OK" at bounding box center [308, 210] width 10 height 8
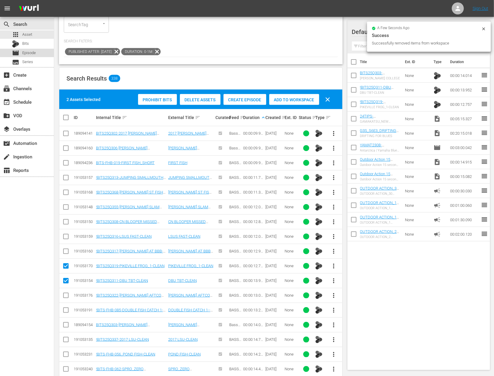
click at [29, 54] on span "Episode" at bounding box center [29, 53] width 14 height 6
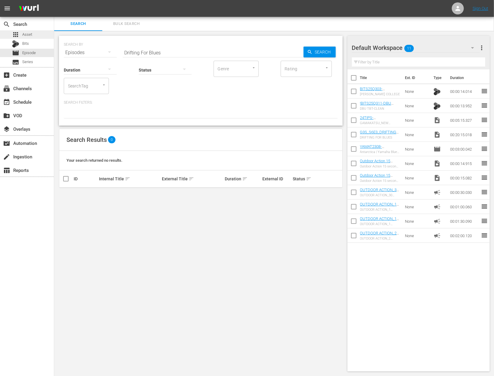
click at [33, 34] on div "apps Asset" at bounding box center [27, 34] width 54 height 8
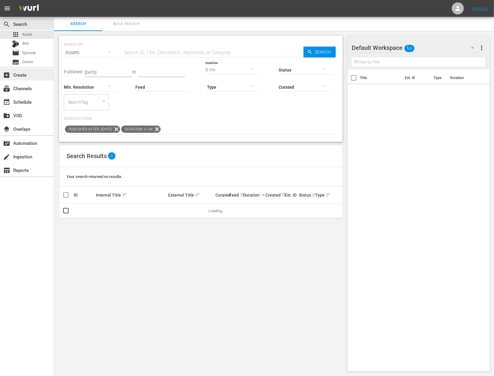
click at [31, 77] on div "add_box Create" at bounding box center [27, 75] width 54 height 12
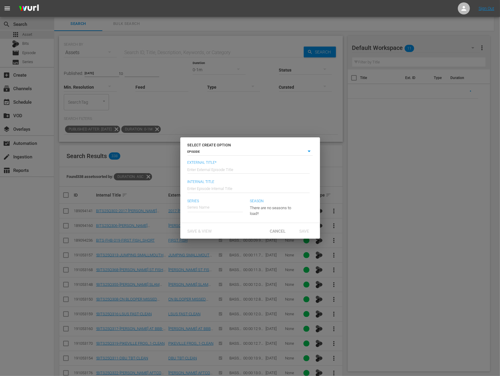
click at [221, 165] on input "text" at bounding box center [248, 169] width 122 height 14
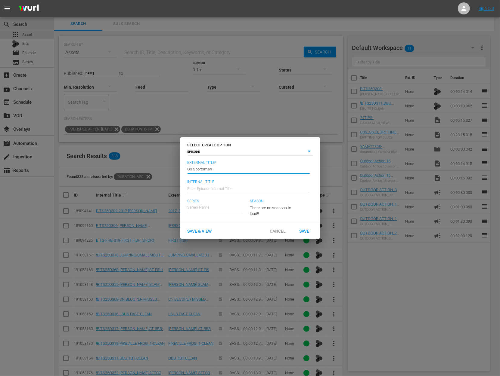
paste input "Drifting For Blues"
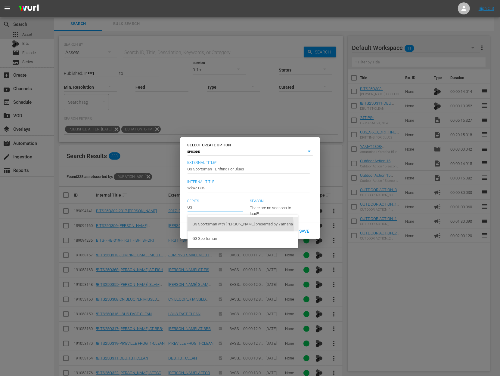
click at [213, 228] on div "G3 Sportsman with [PERSON_NAME] presented by Yamaha" at bounding box center [242, 224] width 101 height 14
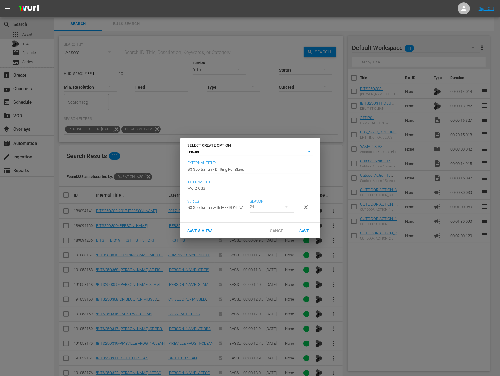
click at [276, 207] on div "24" at bounding box center [272, 207] width 44 height 17
click at [264, 248] on div "6" at bounding box center [258, 249] width 17 height 6
click at [301, 231] on span "Save" at bounding box center [304, 231] width 20 height 5
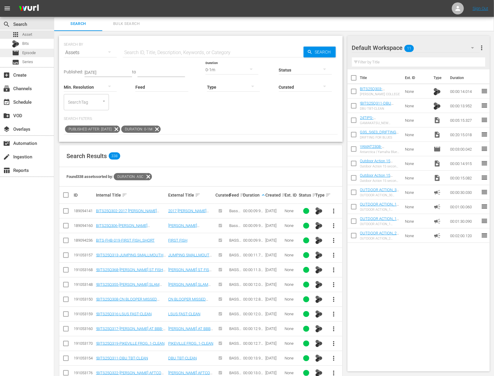
click at [29, 51] on span "Episode" at bounding box center [29, 53] width 14 height 6
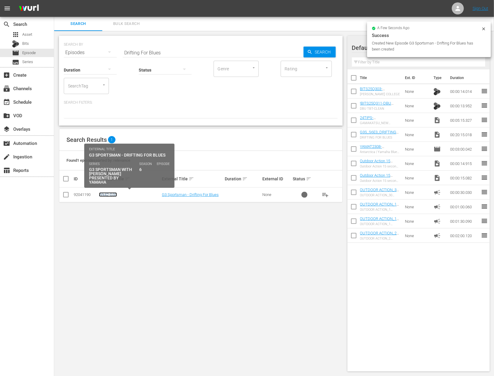
click at [107, 196] on link "Wk42-G3S" at bounding box center [108, 195] width 18 height 5
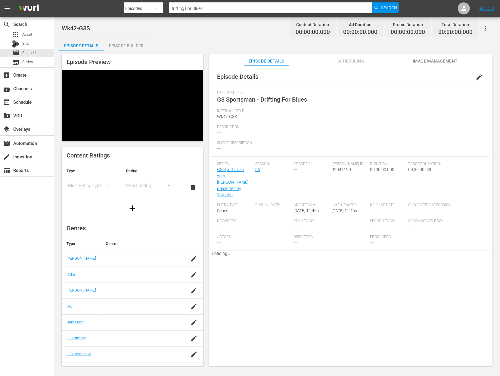
click at [127, 43] on div "Episode Builder" at bounding box center [126, 46] width 45 height 14
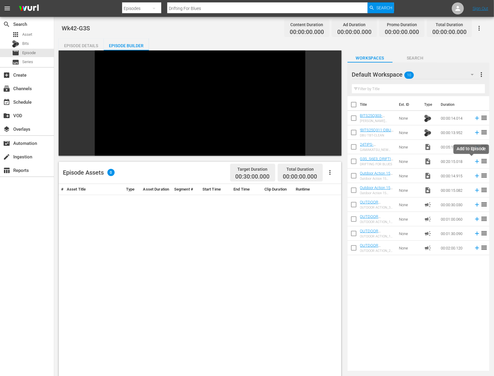
click at [474, 163] on icon at bounding box center [477, 161] width 7 height 7
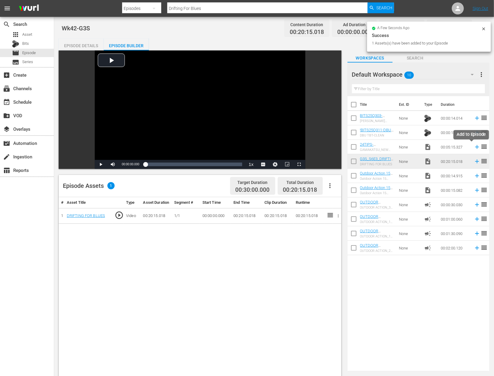
click at [475, 147] on icon at bounding box center [477, 147] width 4 height 4
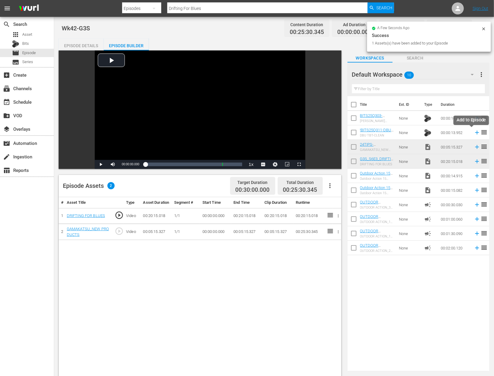
click at [474, 132] on icon at bounding box center [477, 132] width 7 height 7
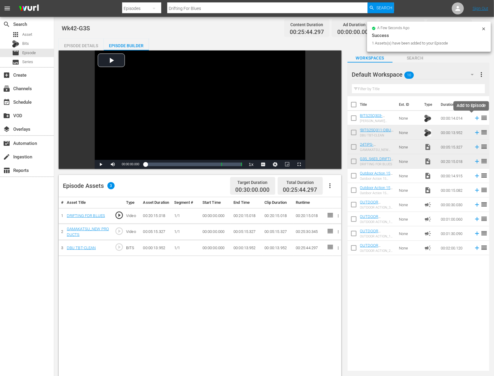
click at [475, 119] on icon at bounding box center [477, 118] width 4 height 4
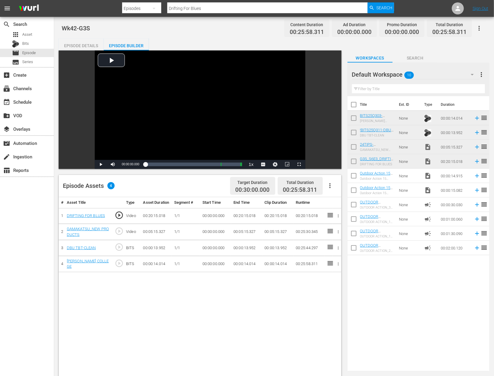
click at [421, 298] on div "Title Ext. ID Type Duration BITS25Q303-ADRIAN COLLEGE ADRIAN COLLEGE None 00:00…" at bounding box center [419, 232] width 142 height 273
click at [474, 249] on icon at bounding box center [477, 248] width 7 height 7
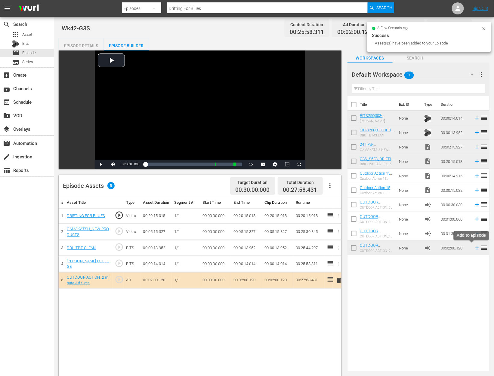
click at [474, 251] on icon at bounding box center [477, 248] width 7 height 7
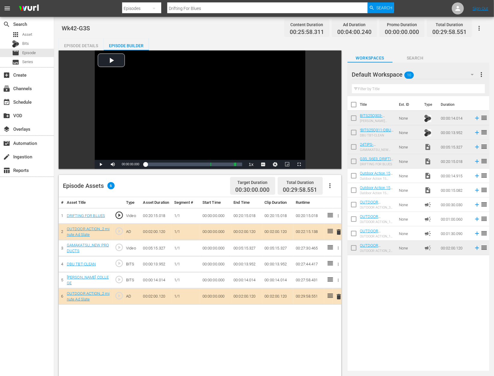
click at [340, 301] on span "delete" at bounding box center [338, 296] width 7 height 7
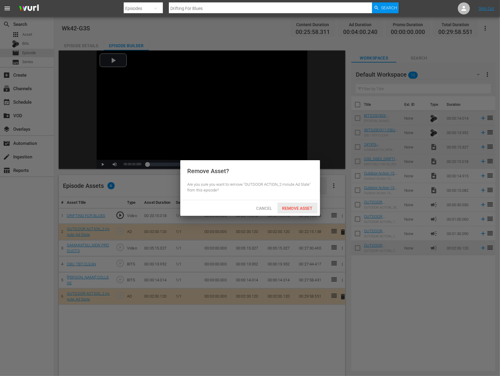
click at [308, 205] on div "Remove Asset" at bounding box center [297, 208] width 40 height 11
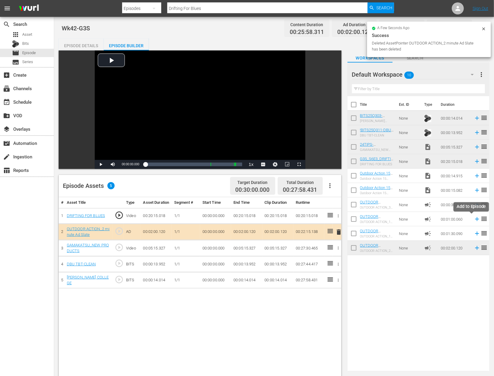
click at [474, 218] on icon at bounding box center [477, 219] width 7 height 7
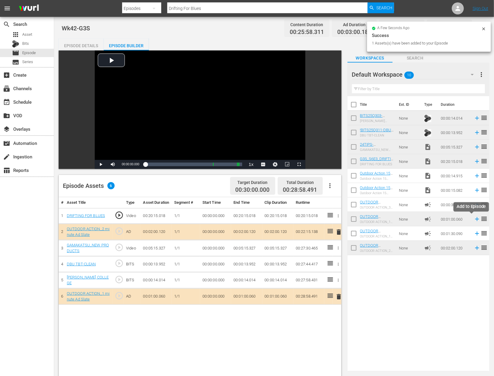
click at [475, 219] on icon at bounding box center [477, 220] width 4 height 4
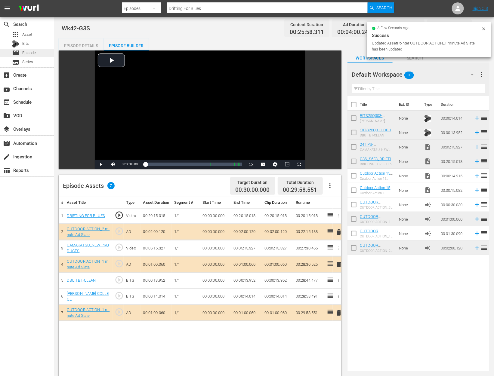
click at [32, 53] on span "Episode" at bounding box center [29, 53] width 14 height 6
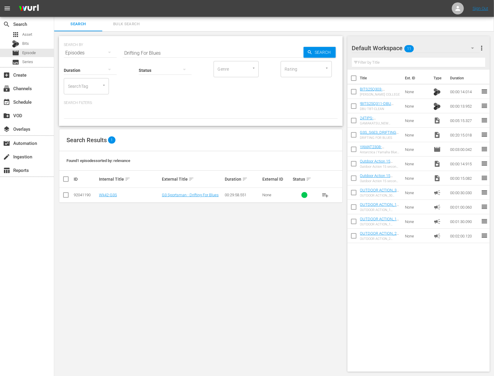
click at [351, 91] on input "checkbox" at bounding box center [354, 93] width 13 height 13
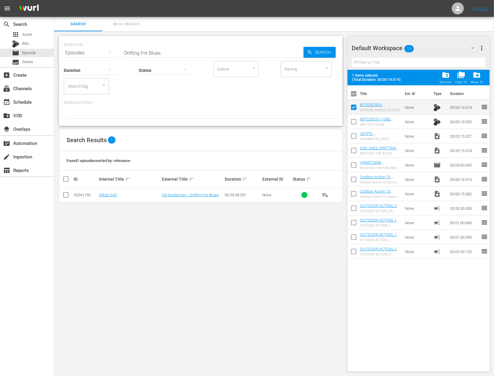
click at [354, 123] on input "checkbox" at bounding box center [354, 123] width 13 height 13
click at [353, 136] on input "checkbox" at bounding box center [354, 137] width 13 height 13
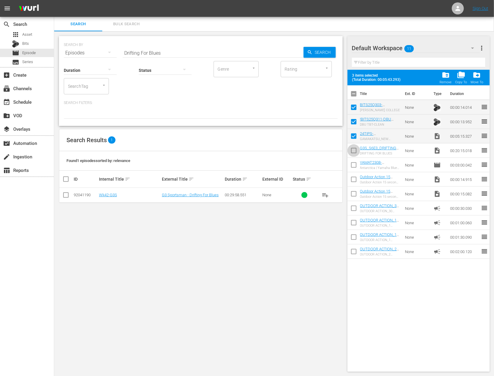
click at [353, 151] on input "checkbox" at bounding box center [354, 152] width 13 height 13
click at [449, 75] on span "folder_delete" at bounding box center [446, 75] width 8 height 8
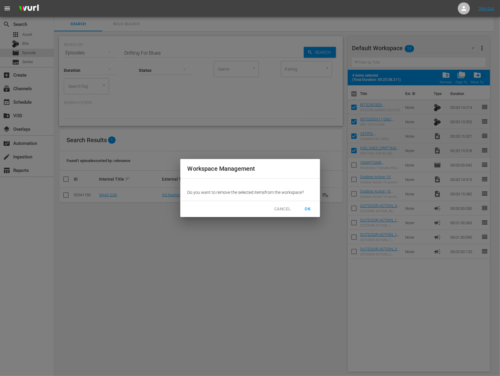
click at [309, 208] on span "OK" at bounding box center [308, 210] width 10 height 8
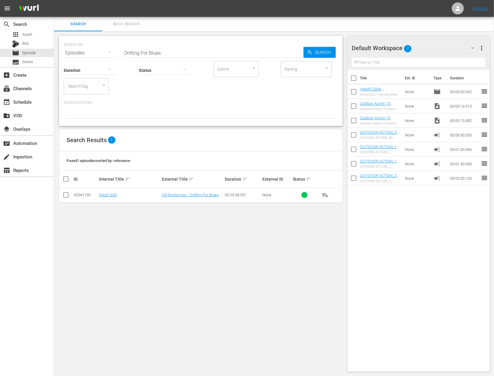
click at [150, 54] on input "Drifting For Blues" at bounding box center [213, 53] width 181 height 14
paste input "Young Gun"
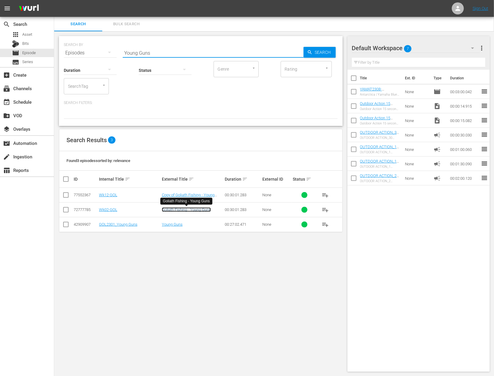
click at [171, 209] on link "Goliath Fishing - Young Guns" at bounding box center [186, 210] width 49 height 5
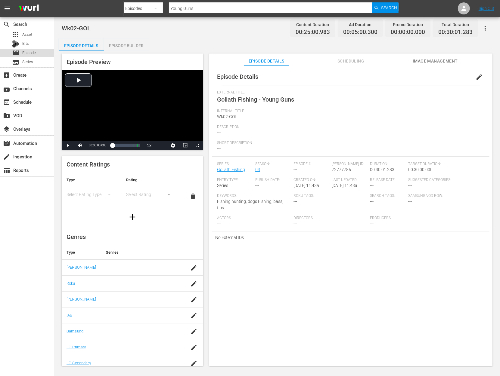
click at [29, 52] on span "Episode" at bounding box center [29, 53] width 14 height 6
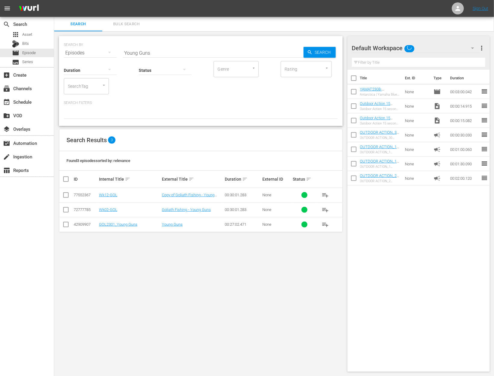
click at [68, 195] on input "checkbox" at bounding box center [65, 196] width 7 height 7
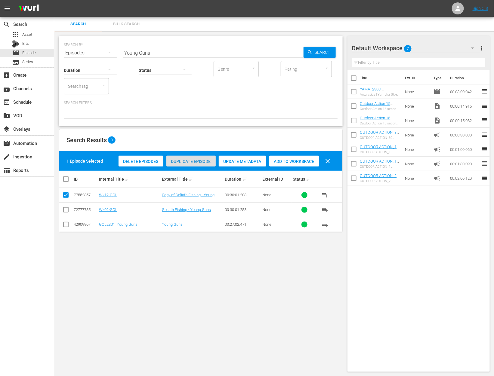
click at [184, 156] on div "Duplicate Episode" at bounding box center [190, 161] width 49 height 11
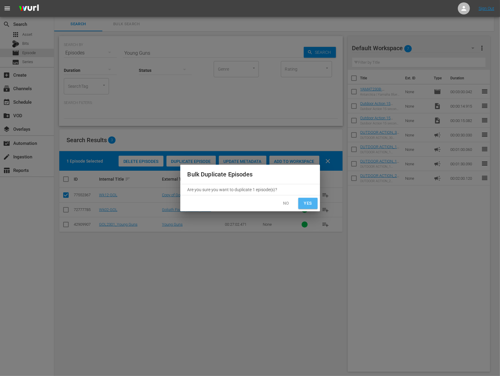
click at [308, 200] on button "Yes" at bounding box center [307, 203] width 19 height 11
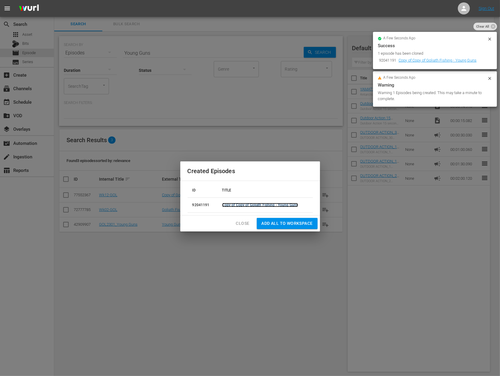
click at [230, 204] on link "Copy of Copy of Goliath Fishing - Young Guns" at bounding box center [260, 205] width 76 height 4
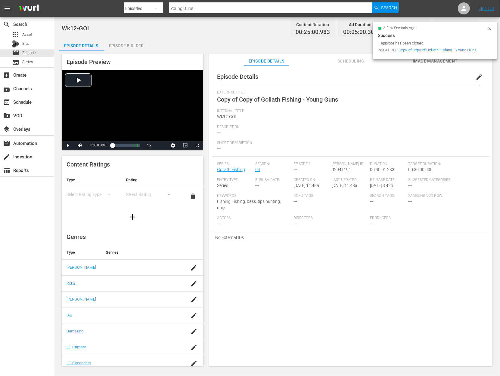
click at [475, 78] on span "edit" at bounding box center [478, 76] width 7 height 7
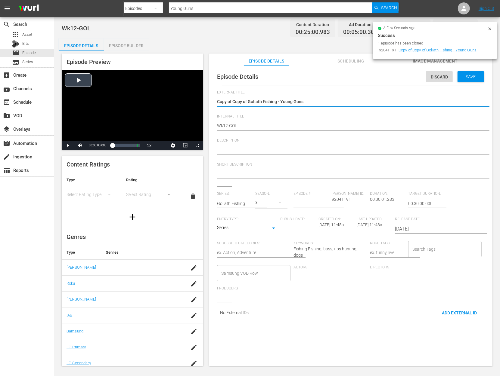
drag, startPoint x: 248, startPoint y: 102, endPoint x: 202, endPoint y: 95, distance: 46.6
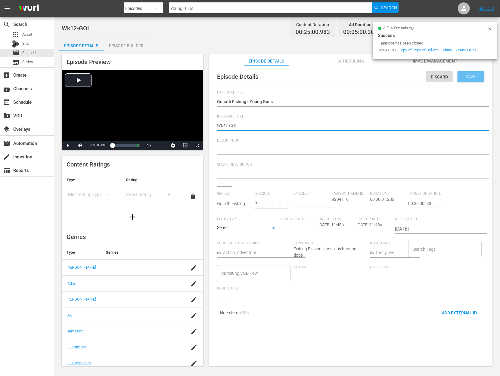
click at [462, 79] on div "Save" at bounding box center [470, 76] width 26 height 11
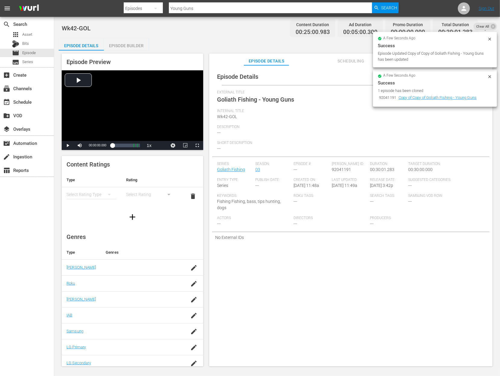
click at [130, 45] on div "Episode Builder" at bounding box center [126, 46] width 45 height 14
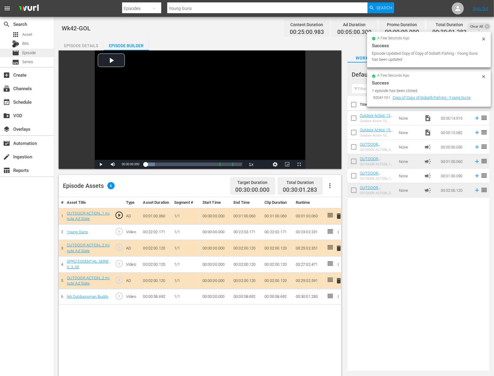
click at [37, 51] on div "movie Episode" at bounding box center [27, 53] width 54 height 8
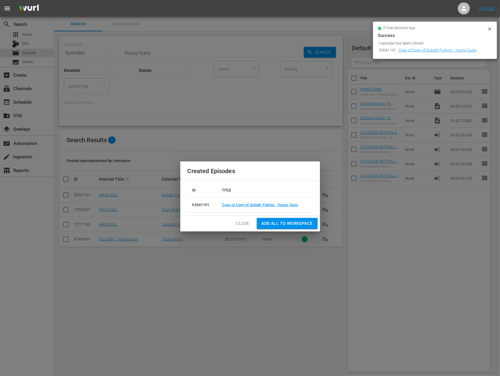
click at [246, 221] on span "Close" at bounding box center [243, 224] width 14 height 8
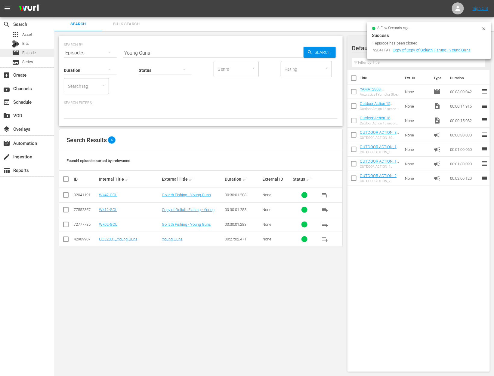
click at [34, 52] on span "Episode" at bounding box center [29, 53] width 14 height 6
click at [146, 54] on input "Young Guns" at bounding box center [213, 53] width 181 height 14
paste input "Hunting in the Kiwi Wild"
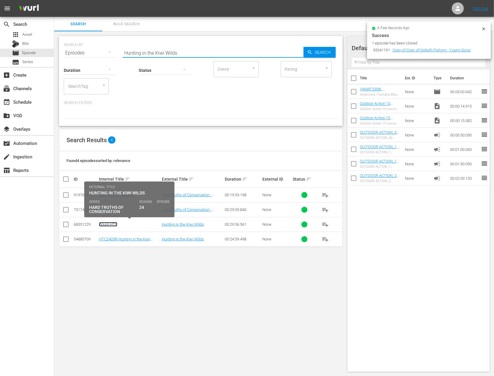
click at [109, 224] on link "Wk44-HTC" at bounding box center [108, 224] width 18 height 5
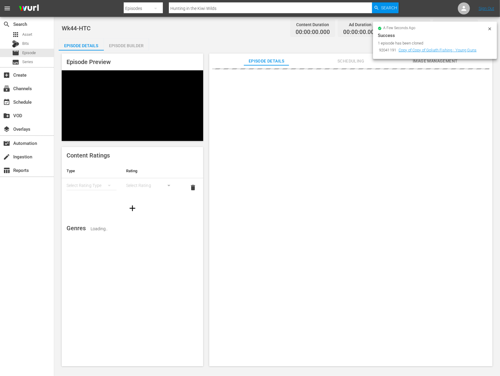
click at [491, 28] on icon at bounding box center [489, 28] width 5 height 5
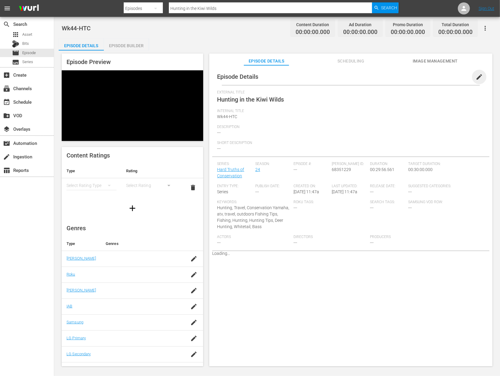
click at [477, 76] on span "edit" at bounding box center [478, 76] width 7 height 7
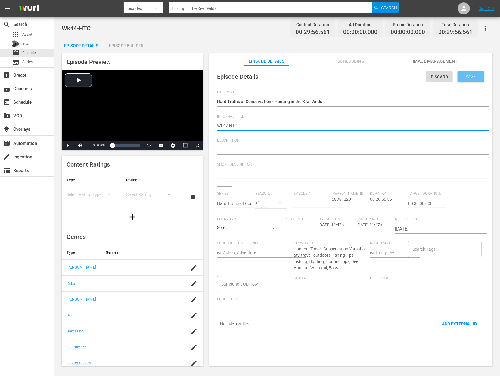
click at [470, 79] on div "Save" at bounding box center [470, 76] width 26 height 11
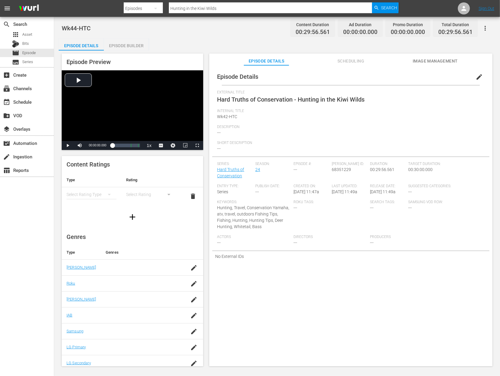
click at [125, 44] on div "Episode Builder" at bounding box center [126, 46] width 45 height 14
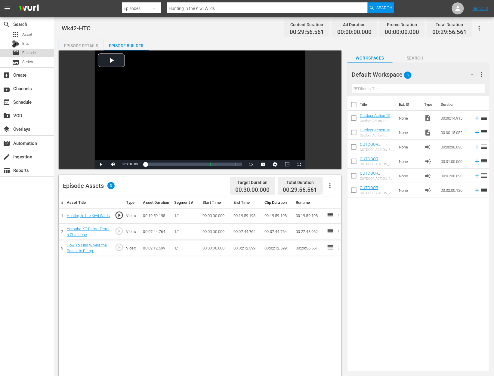
click at [25, 55] on span "Episode" at bounding box center [29, 53] width 14 height 6
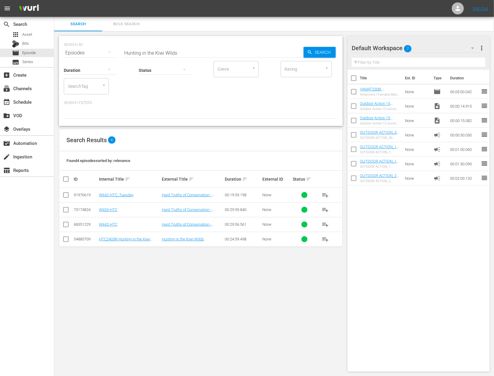
click at [149, 268] on div "SEARCH BY Search By Episodes Search ID, Title, Description, Keywords, or Catego…" at bounding box center [200, 204] width 293 height 346
click at [26, 54] on span "Episode" at bounding box center [29, 53] width 14 height 6
click at [161, 51] on input "Hunting in the Kiwi Wilds" at bounding box center [213, 53] width 181 height 14
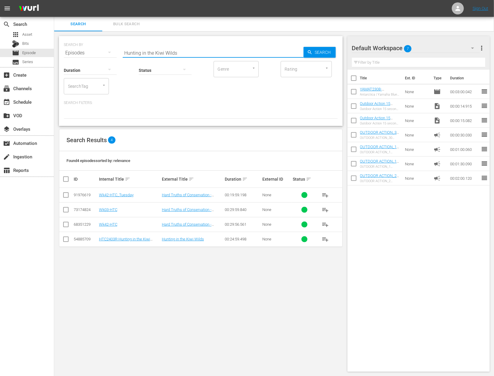
paste input "Dream Hunts at Ikamela Safaris: Red Lechwe, Black Wildebeest & A Mountain Water…"
click at [29, 34] on span "Asset" at bounding box center [27, 35] width 10 height 6
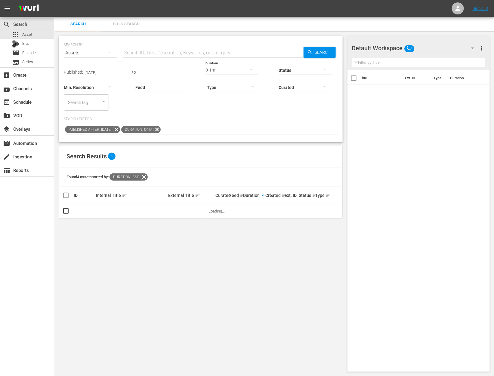
click at [161, 128] on icon at bounding box center [156, 129] width 7 height 7
click at [148, 49] on input "text" at bounding box center [213, 53] width 181 height 14
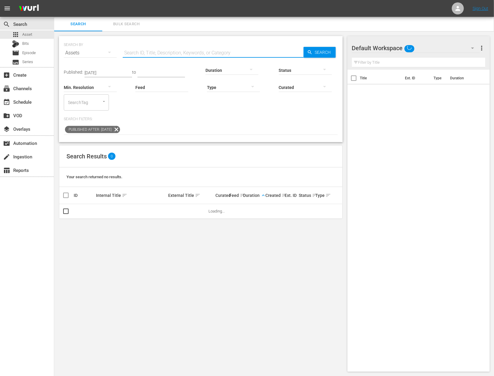
paste input "Dream Hunts at Ikamela Safaris: Red Lechwe, Black Wildebeest & A Mountain Water…"
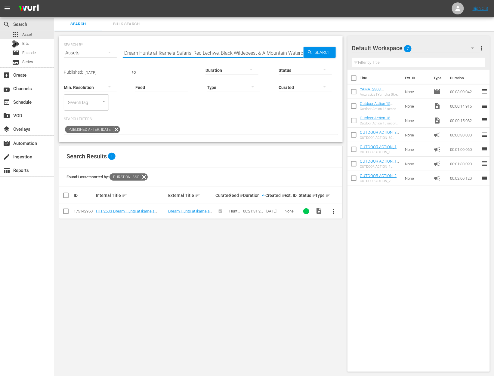
click at [333, 209] on span "more_vert" at bounding box center [333, 211] width 7 height 7
click at [353, 229] on div "Workspace" at bounding box center [366, 228] width 41 height 14
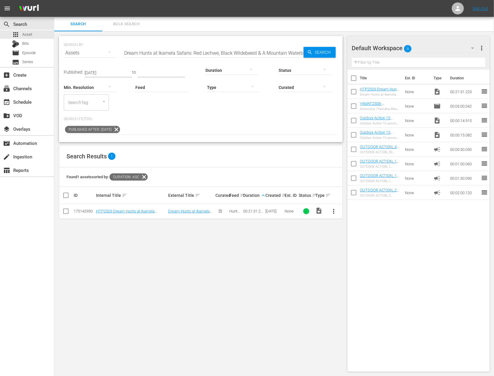
click at [145, 259] on div "SEARCH BY Search By Assets Search ID, Title, Description, Keywords, or Category…" at bounding box center [200, 204] width 293 height 346
click at [335, 212] on span "more_vert" at bounding box center [333, 211] width 7 height 7
click at [355, 229] on div "Workspace" at bounding box center [366, 228] width 41 height 14
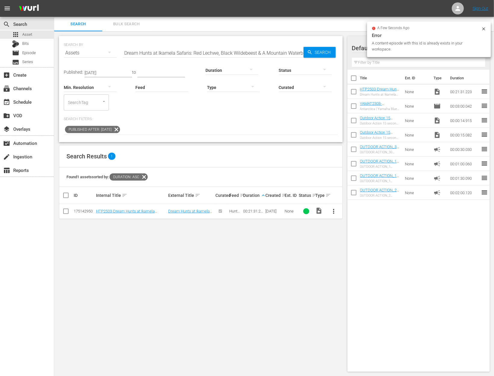
click at [485, 26] on div "a few seconds ago Error A content-episode with this id is already exists in you…" at bounding box center [429, 40] width 124 height 36
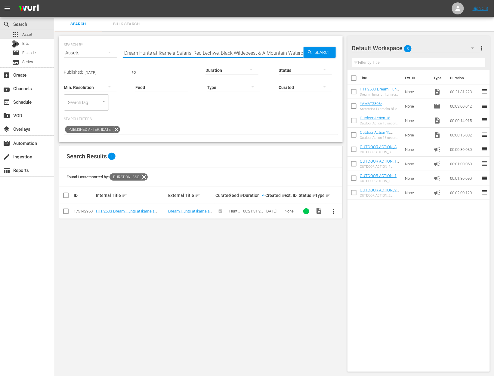
click at [264, 52] on input "Dream Hunts at Ikamela Safaris: Red Lechwe, Black Wildebeest & A Mountain Water…" at bounding box center [213, 53] width 181 height 14
click at [249, 120] on p "Search Filters:" at bounding box center [201, 119] width 274 height 5
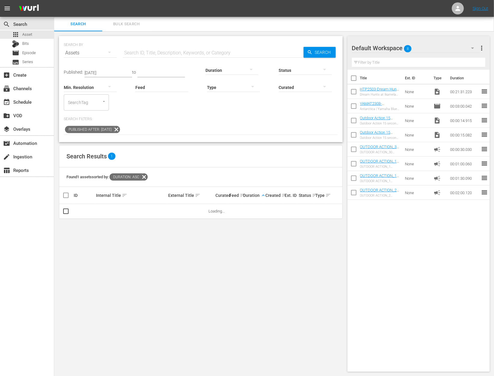
click at [221, 70] on div at bounding box center [232, 70] width 53 height 17
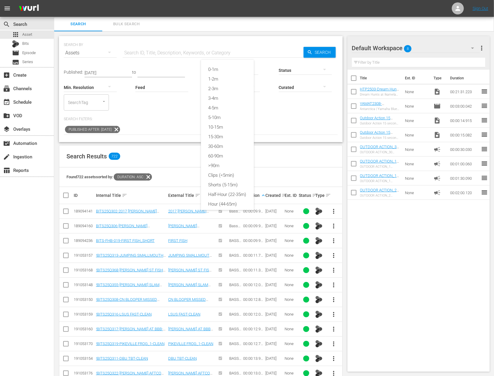
click at [292, 122] on div "0-1m 1-2m 2-3m 3-4m 4-5m 5-10m 10-15m 15-30m 30-60m 60-90m >90m Clips (<5min) S…" at bounding box center [247, 188] width 494 height 376
click at [235, 69] on div at bounding box center [232, 70] width 53 height 17
click at [228, 71] on div "0-1m" at bounding box center [227, 70] width 53 height 10
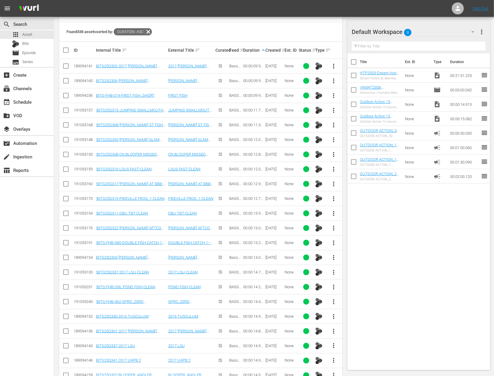
scroll to position [438, 0]
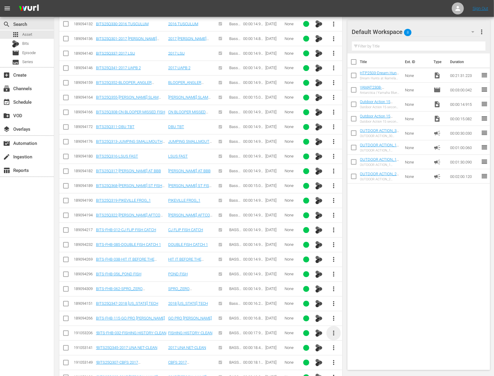
click at [332, 330] on span "more_vert" at bounding box center [333, 333] width 7 height 7
click at [363, 294] on div "Workspace" at bounding box center [366, 297] width 41 height 14
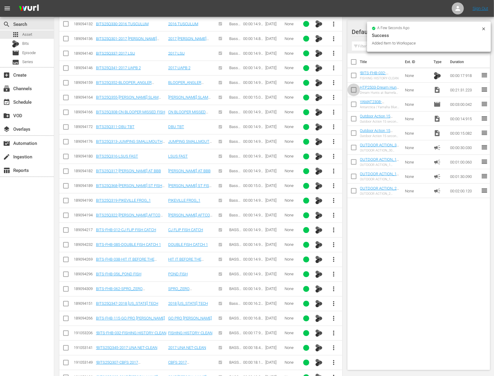
click at [353, 88] on input "checkbox" at bounding box center [354, 91] width 13 height 13
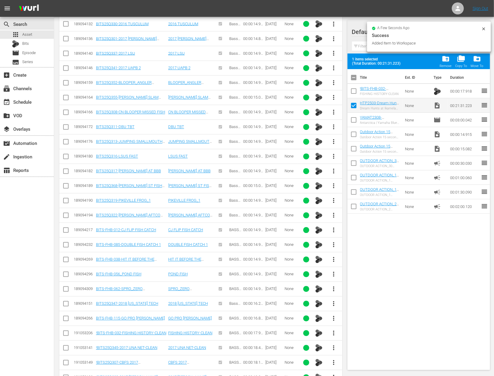
click at [353, 88] on input "checkbox" at bounding box center [354, 92] width 13 height 13
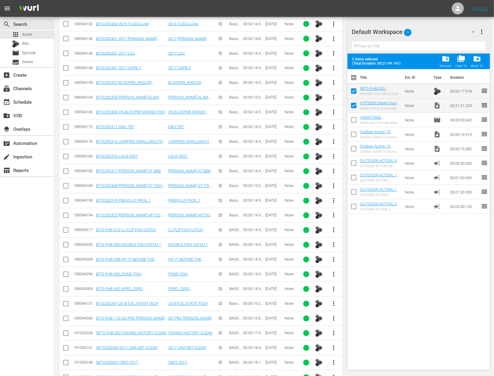
click at [353, 101] on input "checkbox" at bounding box center [354, 107] width 13 height 13
click at [352, 90] on input "checkbox" at bounding box center [354, 92] width 13 height 13
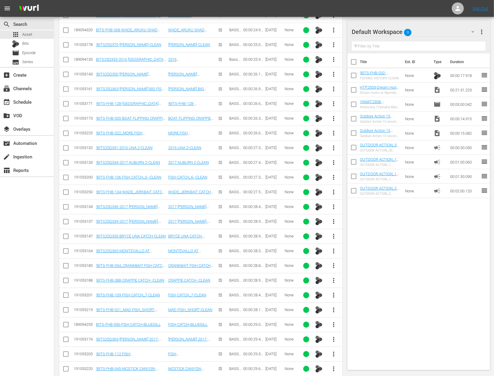
scroll to position [1609, 0]
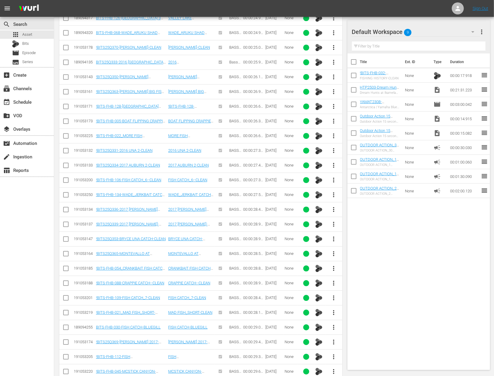
click at [334, 295] on span "more_vert" at bounding box center [333, 298] width 7 height 7
click at [354, 299] on div "Workspace" at bounding box center [366, 301] width 41 height 14
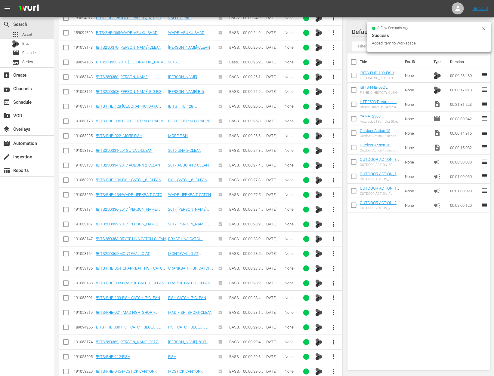
click at [354, 105] on input "checkbox" at bounding box center [354, 105] width 13 height 13
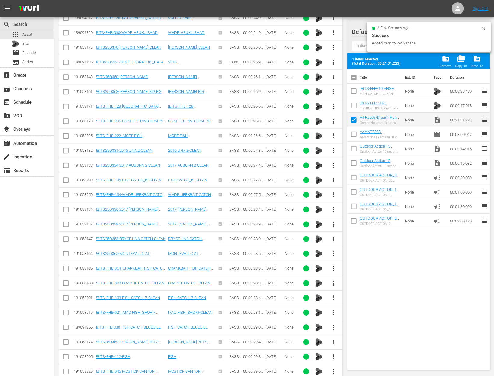
click at [354, 91] on input "checkbox" at bounding box center [354, 92] width 13 height 13
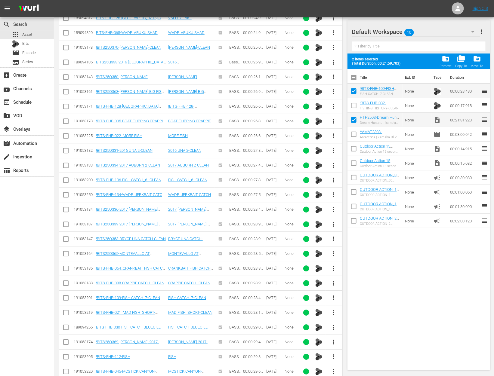
click at [355, 120] on input "checkbox" at bounding box center [354, 121] width 13 height 13
click at [354, 91] on input "checkbox" at bounding box center [354, 92] width 13 height 13
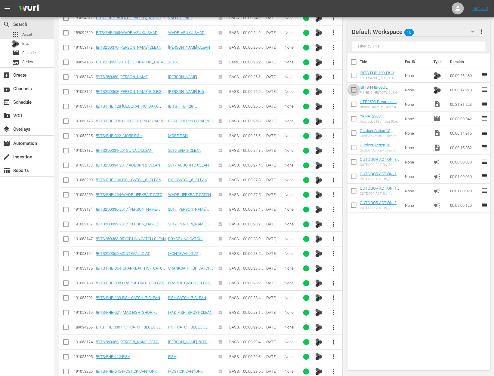
click at [352, 90] on input "checkbox" at bounding box center [354, 91] width 13 height 13
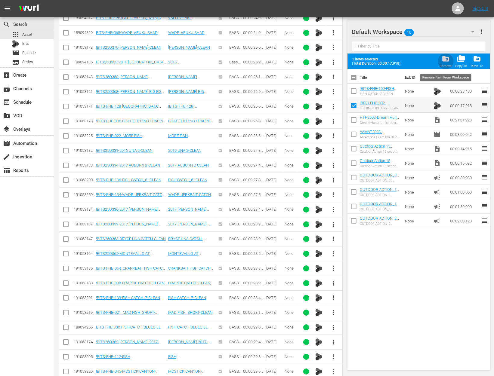
click at [450, 58] on div "folder_delete Remove" at bounding box center [446, 61] width 12 height 13
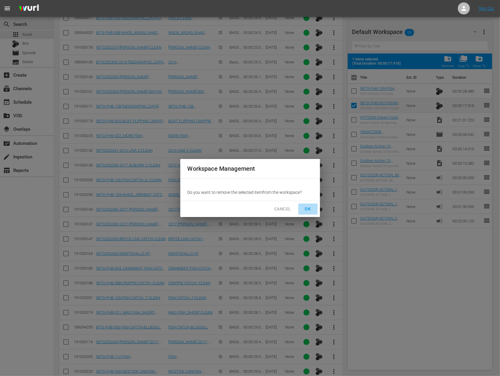
click at [310, 210] on span "OK" at bounding box center [308, 210] width 10 height 8
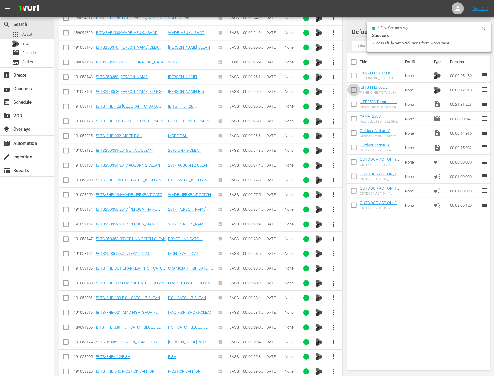
click at [353, 91] on input "checkbox" at bounding box center [354, 91] width 13 height 13
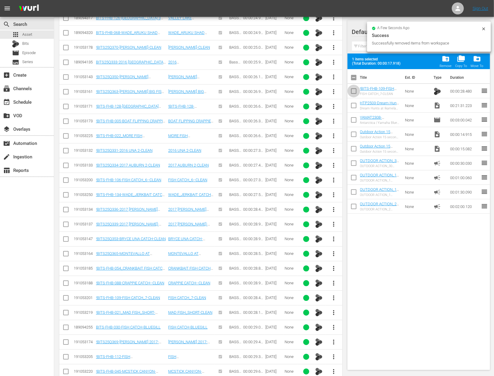
click at [353, 91] on input "checkbox" at bounding box center [354, 92] width 13 height 13
click at [352, 109] on input "checkbox" at bounding box center [354, 107] width 13 height 13
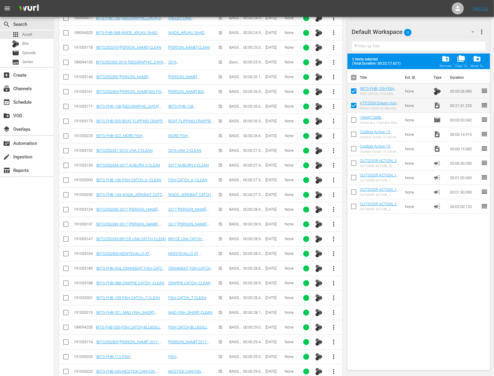
click at [355, 113] on tbody "!BITS-FHB-109-FISH CATCH_7-CLEAN FISH CATCH_7-CLEAN None 00:00:28.480 reorder H…" at bounding box center [419, 149] width 143 height 130
click at [353, 106] on input "checkbox" at bounding box center [354, 107] width 13 height 13
click at [352, 89] on input "checkbox" at bounding box center [354, 92] width 13 height 13
click at [353, 106] on input "checkbox" at bounding box center [354, 107] width 13 height 13
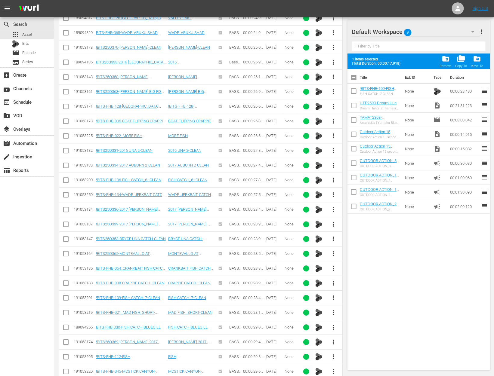
click at [353, 106] on input "checkbox" at bounding box center [354, 107] width 13 height 13
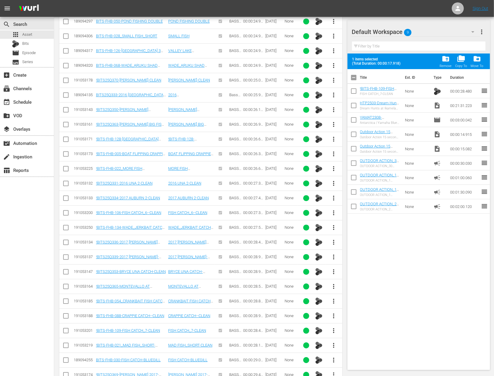
scroll to position [1575, 0]
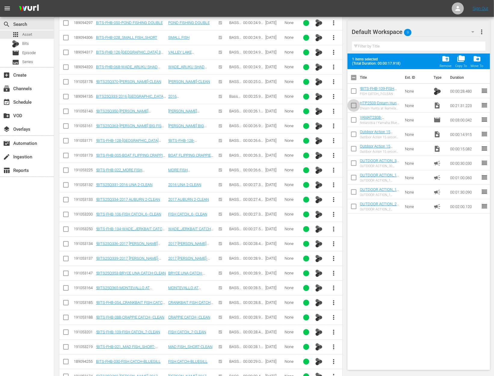
click at [351, 104] on input "checkbox" at bounding box center [354, 107] width 13 height 13
click at [352, 91] on input "checkbox" at bounding box center [354, 92] width 13 height 13
click at [352, 90] on input "checkbox" at bounding box center [354, 92] width 13 height 13
click at [352, 107] on input "checkbox" at bounding box center [354, 107] width 13 height 13
click at [352, 91] on input "checkbox" at bounding box center [354, 92] width 13 height 13
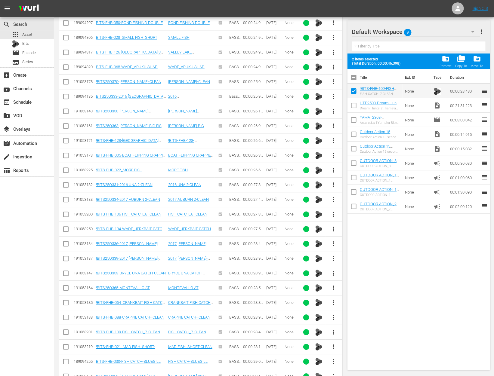
click at [352, 91] on input "checkbox" at bounding box center [354, 92] width 13 height 13
click at [353, 78] on input "checkbox" at bounding box center [354, 79] width 13 height 13
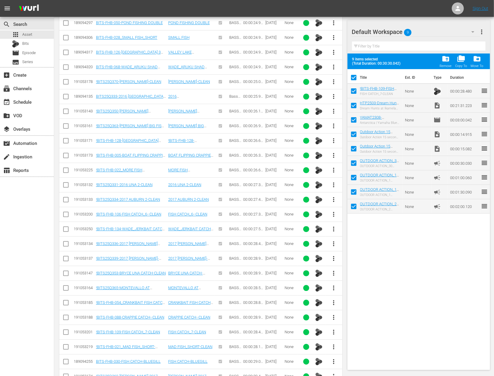
click at [353, 78] on input "checkbox" at bounding box center [354, 79] width 13 height 13
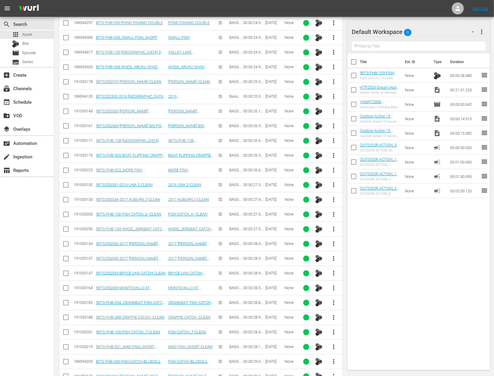
click at [353, 87] on input "checkbox" at bounding box center [354, 91] width 13 height 13
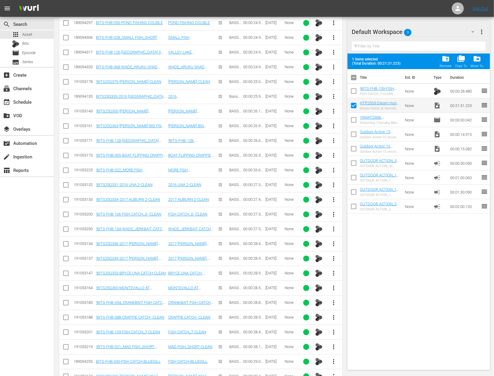
click at [353, 87] on input "checkbox" at bounding box center [354, 92] width 13 height 13
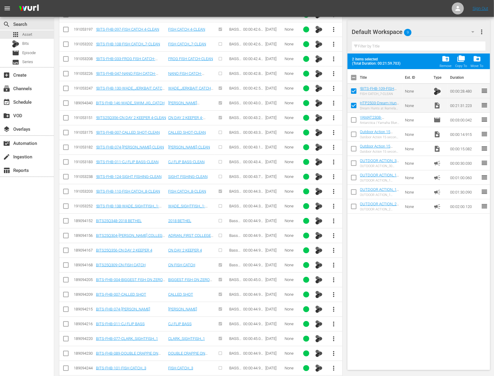
scroll to position [3895, 0]
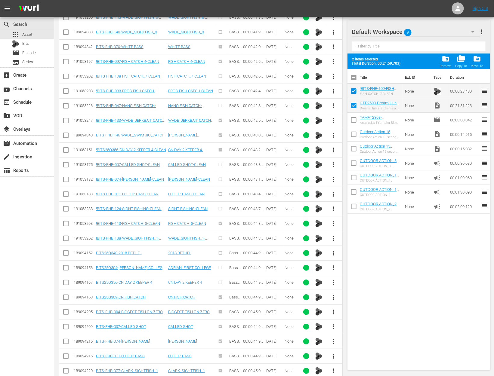
click at [62, 275] on td at bounding box center [66, 282] width 14 height 15
click at [64, 280] on input "checkbox" at bounding box center [65, 283] width 7 height 7
click at [63, 266] on input "checkbox" at bounding box center [65, 269] width 7 height 7
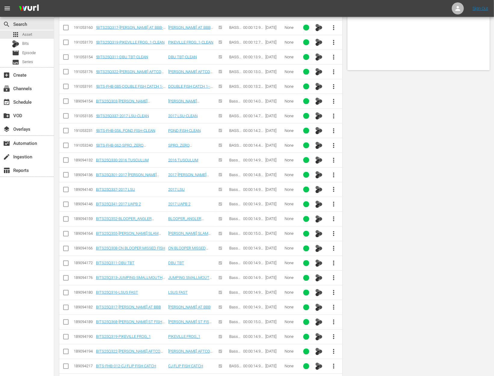
scroll to position [0, 0]
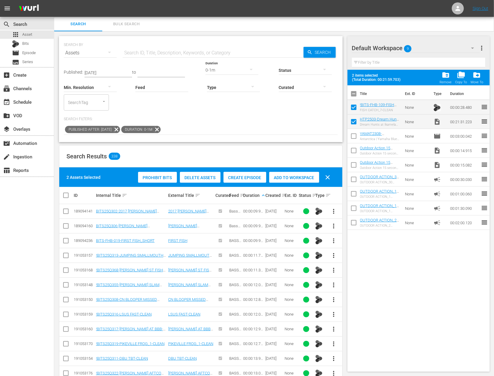
click at [289, 176] on span "Add to Workspace" at bounding box center [294, 177] width 50 height 5
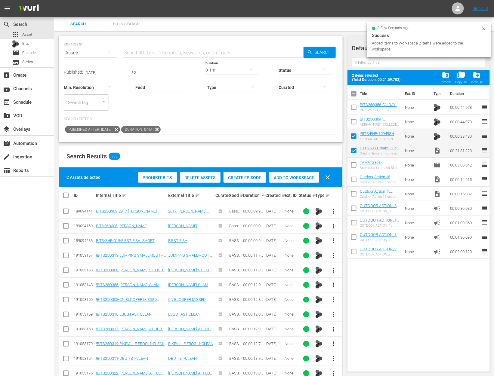
click at [355, 120] on input "checkbox" at bounding box center [354, 123] width 13 height 13
click at [353, 110] on input "checkbox" at bounding box center [354, 108] width 13 height 13
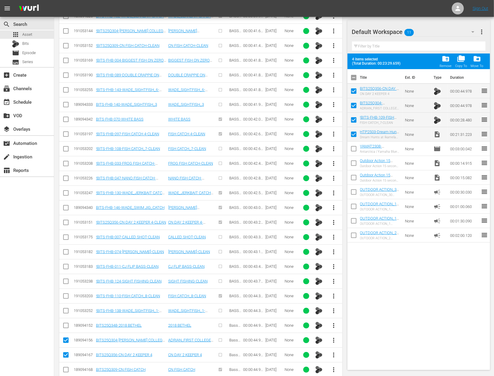
scroll to position [3847, 0]
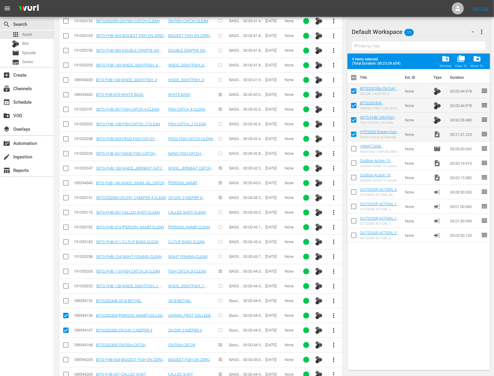
click at [65, 328] on input "checkbox" at bounding box center [65, 331] width 7 height 7
click at [65, 314] on input "checkbox" at bounding box center [65, 317] width 7 height 7
click at [65, 299] on input "checkbox" at bounding box center [65, 302] width 7 height 7
click at [65, 284] on input "checkbox" at bounding box center [65, 287] width 7 height 7
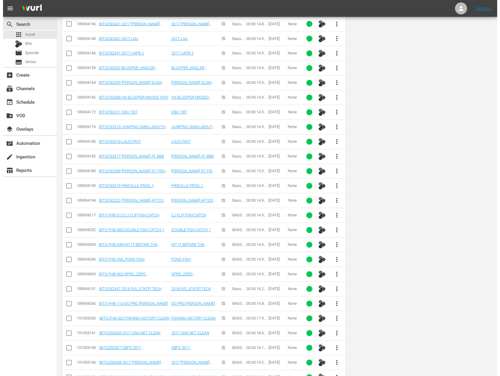
scroll to position [0, 0]
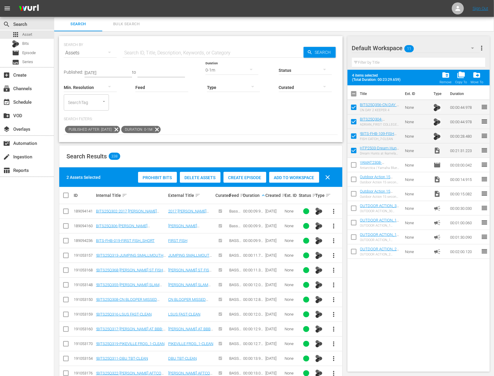
click at [298, 174] on div "Add to Workspace" at bounding box center [294, 177] width 50 height 11
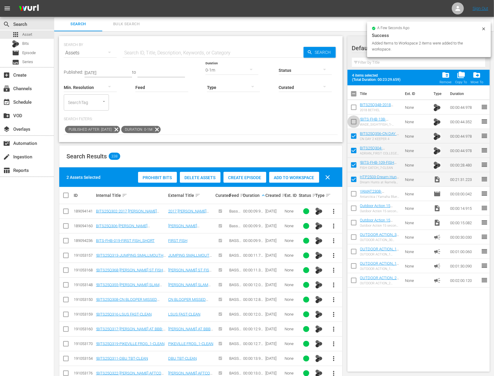
click at [355, 119] on input "checkbox" at bounding box center [354, 123] width 13 height 13
click at [352, 108] on input "checkbox" at bounding box center [354, 108] width 13 height 13
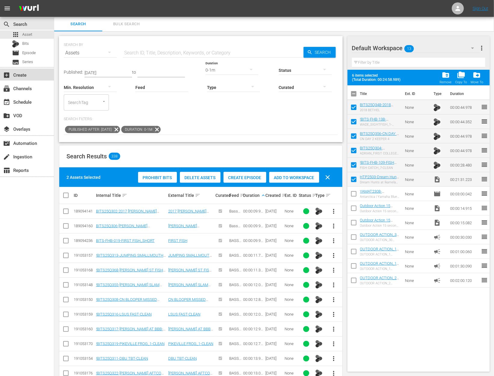
click at [27, 73] on div "add_box Create" at bounding box center [17, 73] width 34 height 5
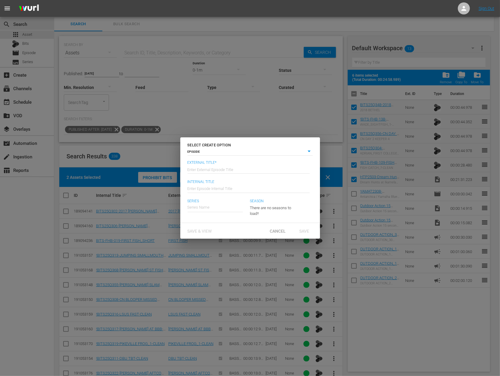
click at [215, 166] on input "text" at bounding box center [248, 169] width 122 height 14
paste input "6:24 changed Michelle title to Events Producer 12:25 we added Dr. Thomas, we ha…"
drag, startPoint x: 211, startPoint y: 170, endPoint x: 220, endPoint y: 203, distance: 34.5
click at [220, 203] on span "External Title* Enter External Episode Title Huntech Pro - 6:24 changed Michell…" at bounding box center [249, 191] width 125 height 60
drag, startPoint x: 212, startPoint y: 171, endPoint x: 247, endPoint y: 215, distance: 56.4
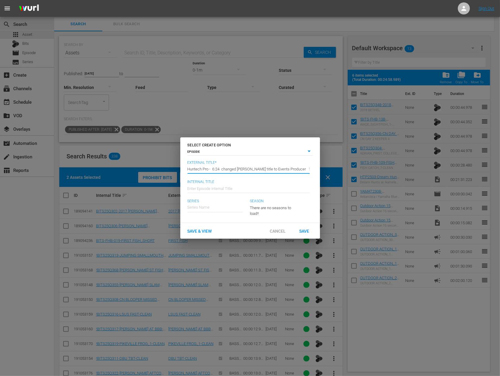
click at [247, 215] on span "External Title* Enter External Episode Title Huntech Pro - 6:24 changed Michell…" at bounding box center [249, 191] width 125 height 60
paste input "Dream Hunts at Ikamela Safaris: Red Lechwe, Black Wildebeest & A Mountain Water…"
click at [208, 225] on div "Huntech Pro" at bounding box center [202, 224] width 21 height 14
click at [301, 237] on div "Save" at bounding box center [304, 230] width 26 height 11
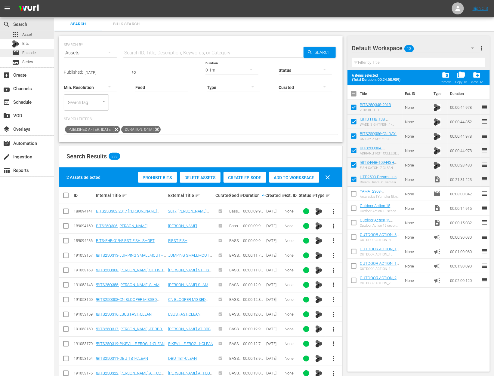
click at [36, 54] on div "movie Episode" at bounding box center [27, 53] width 54 height 8
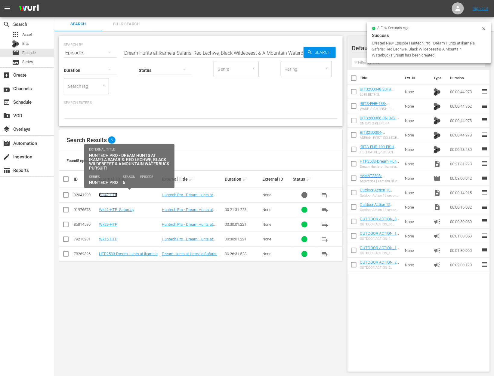
click at [113, 193] on link "Wk42-HTP" at bounding box center [108, 195] width 18 height 5
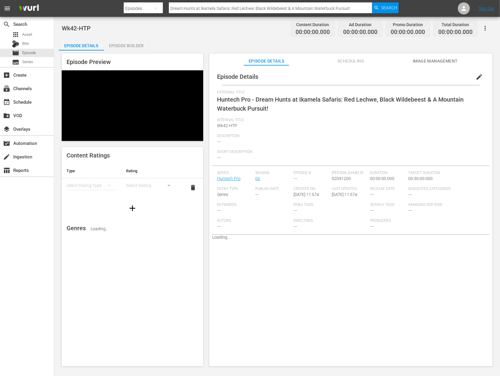
click at [127, 44] on div "Episode Builder" at bounding box center [126, 46] width 45 height 14
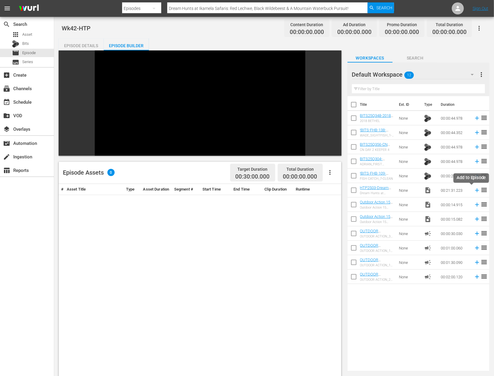
click at [475, 190] on icon at bounding box center [477, 191] width 4 height 4
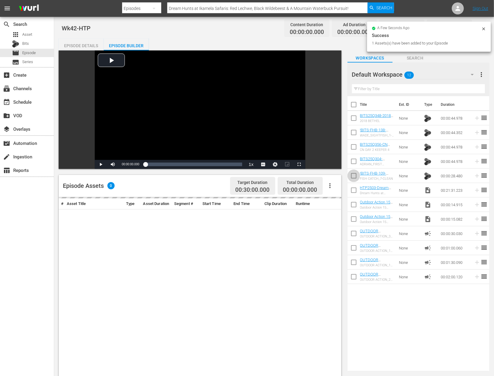
click at [354, 179] on input "checkbox" at bounding box center [354, 177] width 13 height 13
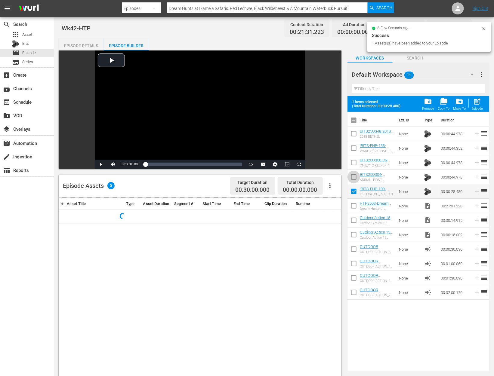
click at [354, 179] on input "checkbox" at bounding box center [354, 178] width 13 height 13
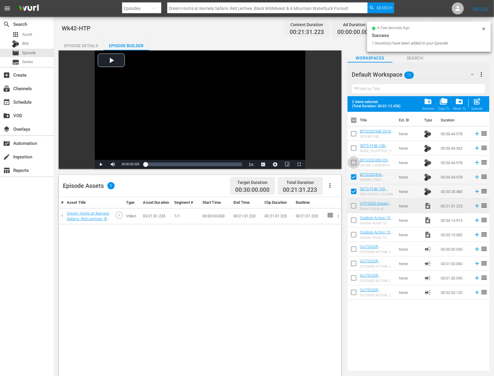
click at [352, 158] on input "checkbox" at bounding box center [354, 164] width 13 height 13
click at [352, 150] on input "checkbox" at bounding box center [354, 149] width 13 height 13
click at [351, 135] on input "checkbox" at bounding box center [354, 135] width 13 height 13
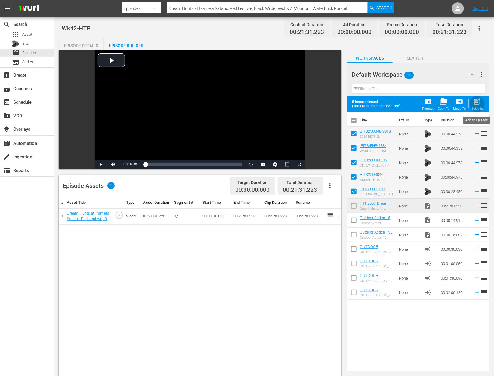
click at [479, 100] on span "post_add" at bounding box center [477, 102] width 8 height 8
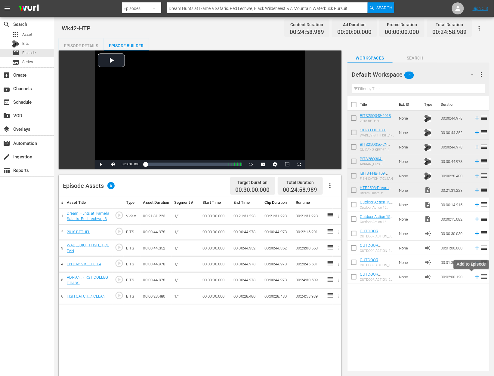
click at [475, 277] on icon at bounding box center [477, 277] width 4 height 4
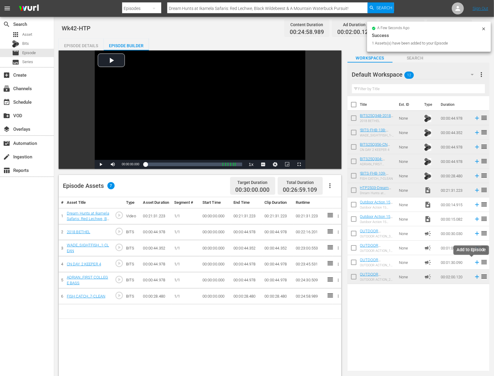
click at [474, 262] on icon at bounding box center [477, 262] width 7 height 7
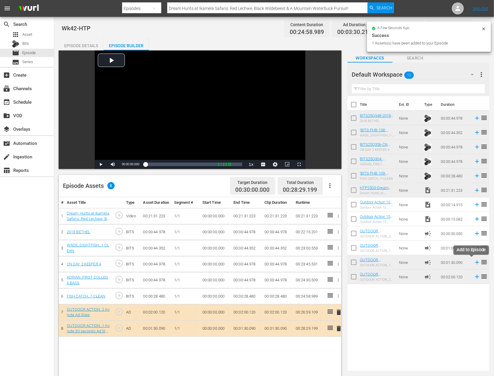
click at [475, 261] on icon at bounding box center [477, 263] width 4 height 4
